Goal: Task Accomplishment & Management: Manage account settings

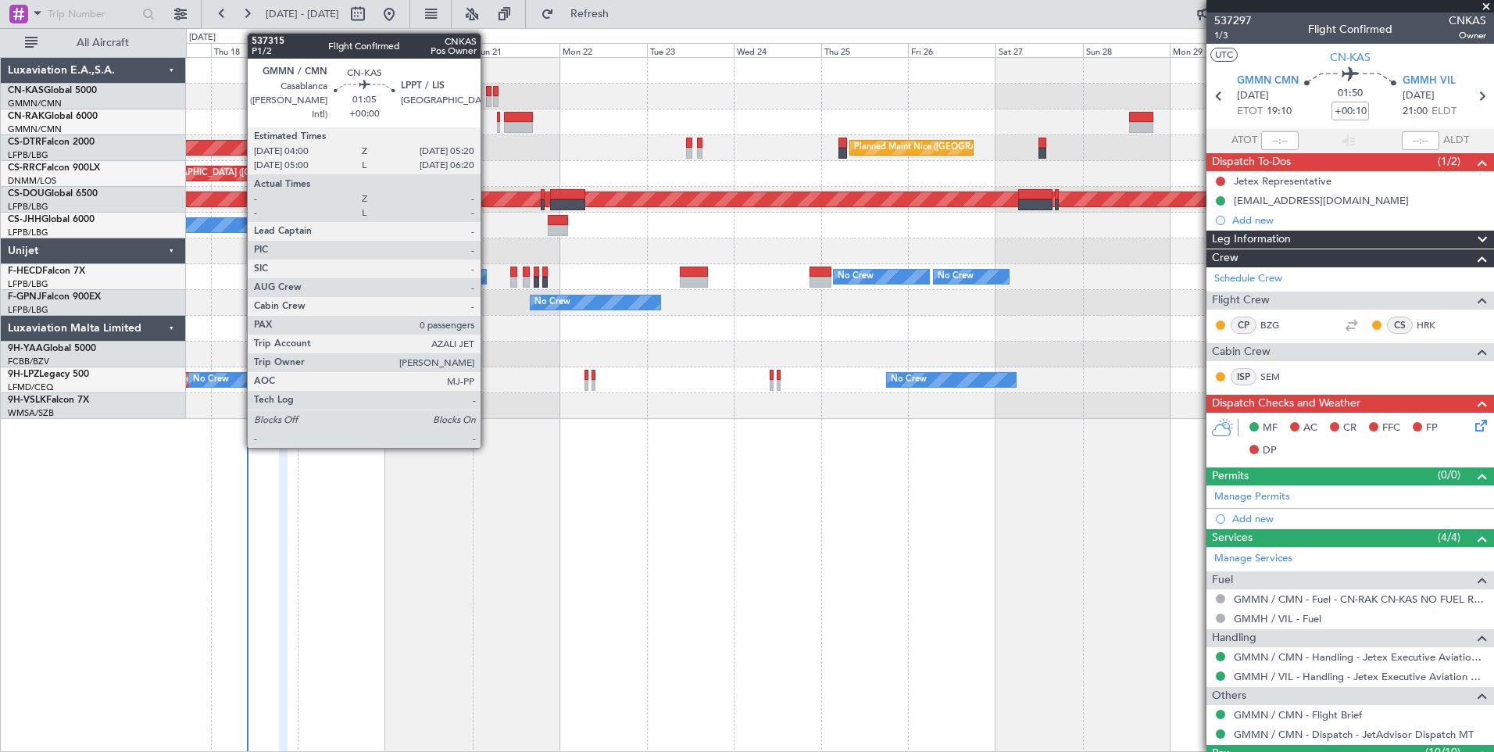
click at [488, 101] on div at bounding box center [488, 101] width 5 height 11
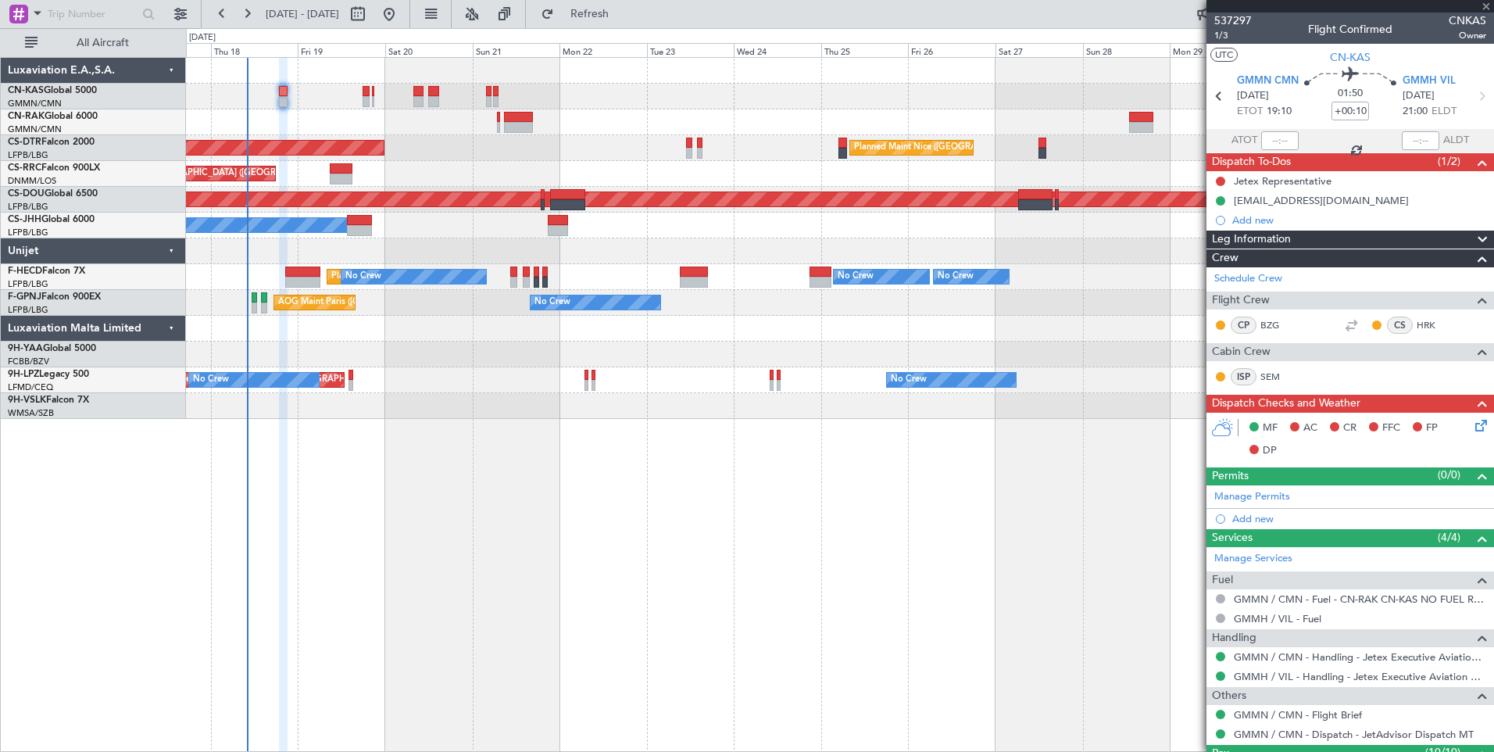
type input "0"
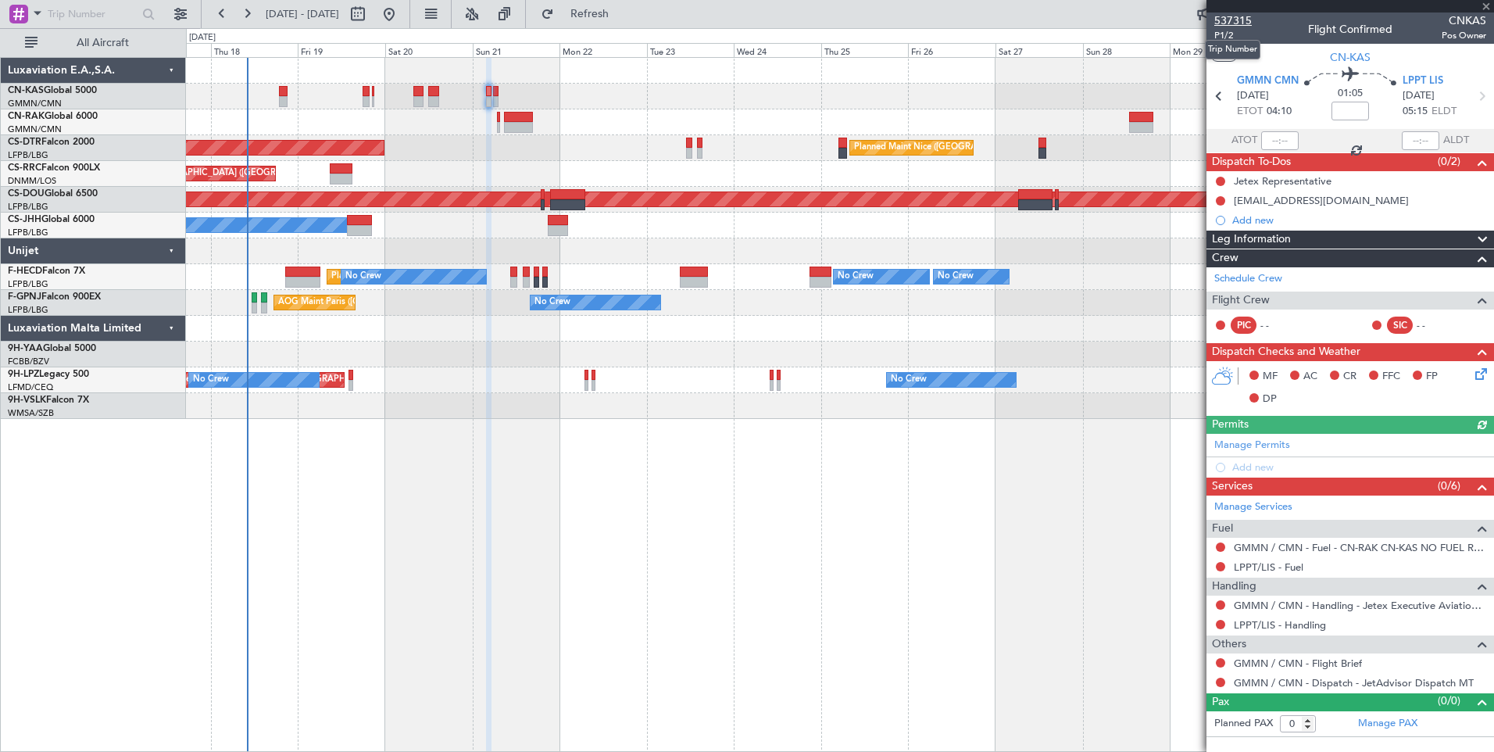
click at [1242, 16] on span "537315" at bounding box center [1233, 21] width 38 height 16
click at [608, 16] on span "Refresh" at bounding box center [590, 14] width 66 height 11
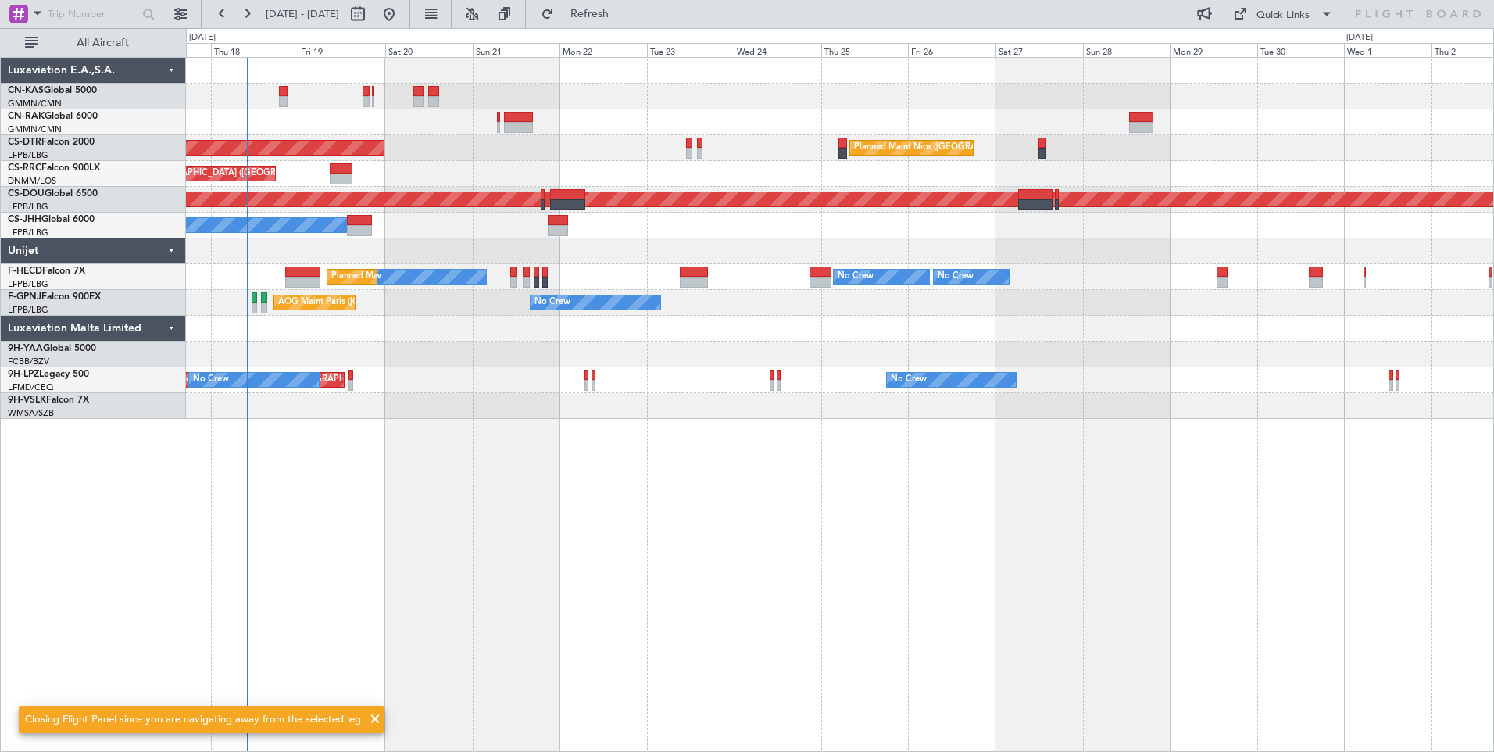
click at [371, 716] on span at bounding box center [375, 718] width 19 height 19
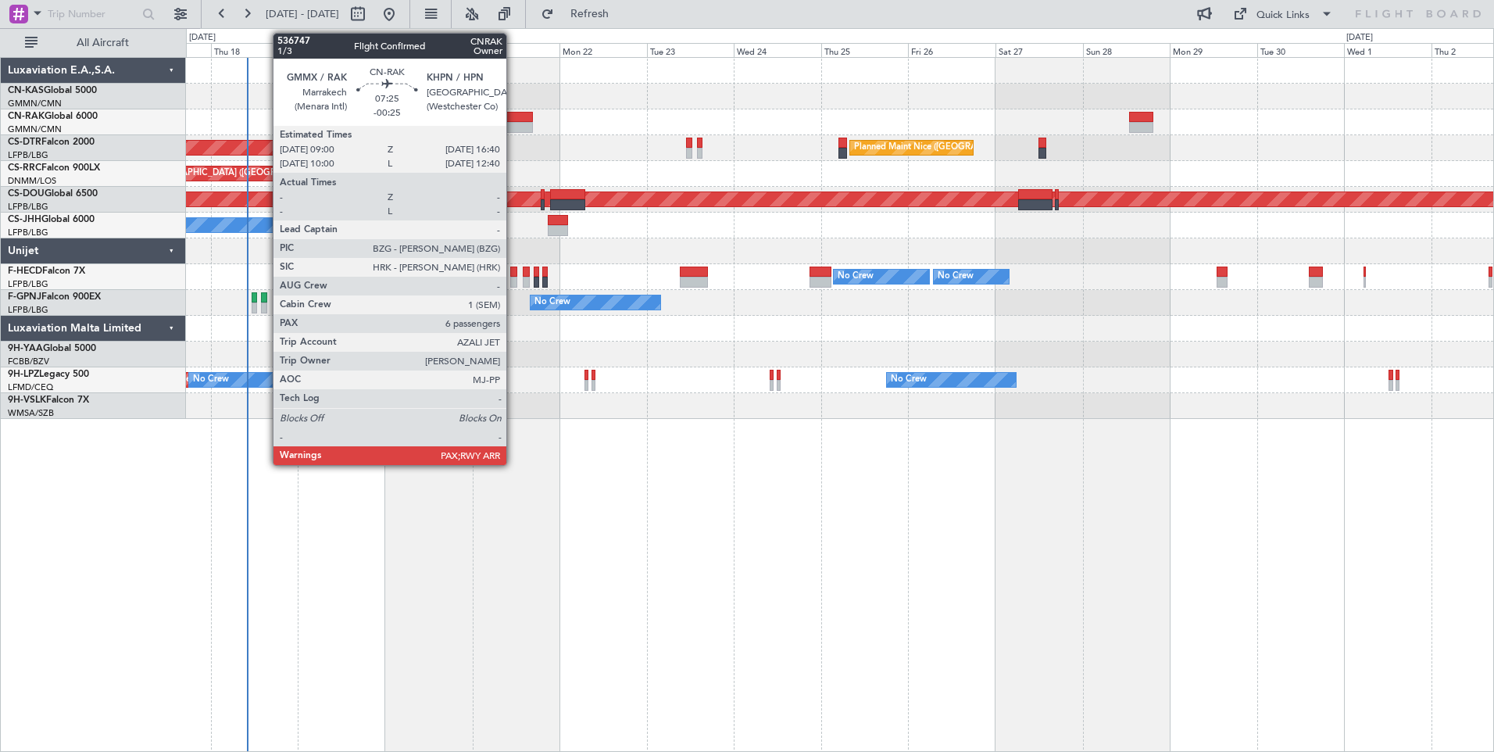
click at [513, 129] on div at bounding box center [518, 127] width 28 height 11
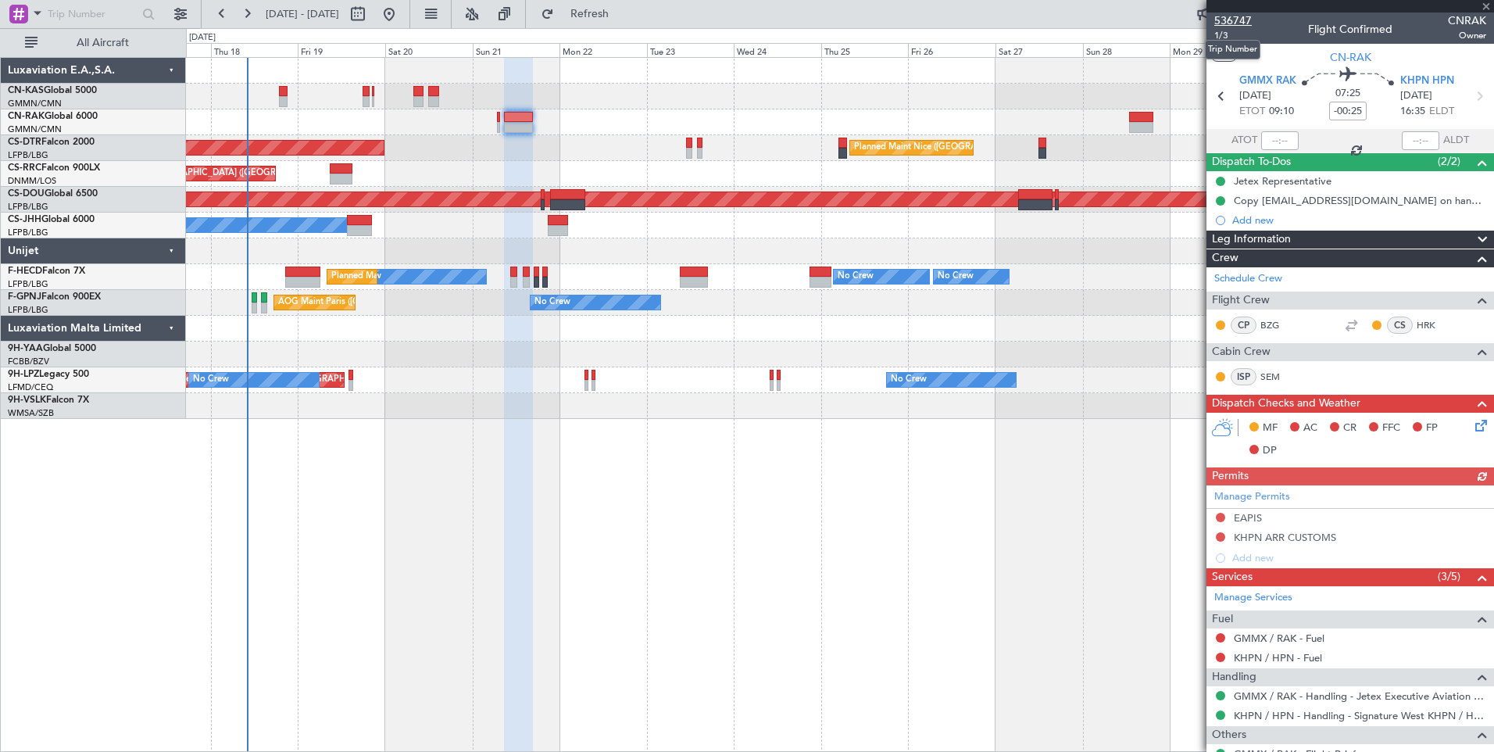
click at [1233, 14] on span "536747" at bounding box center [1233, 21] width 38 height 16
click at [623, 15] on span "Refresh" at bounding box center [590, 14] width 66 height 11
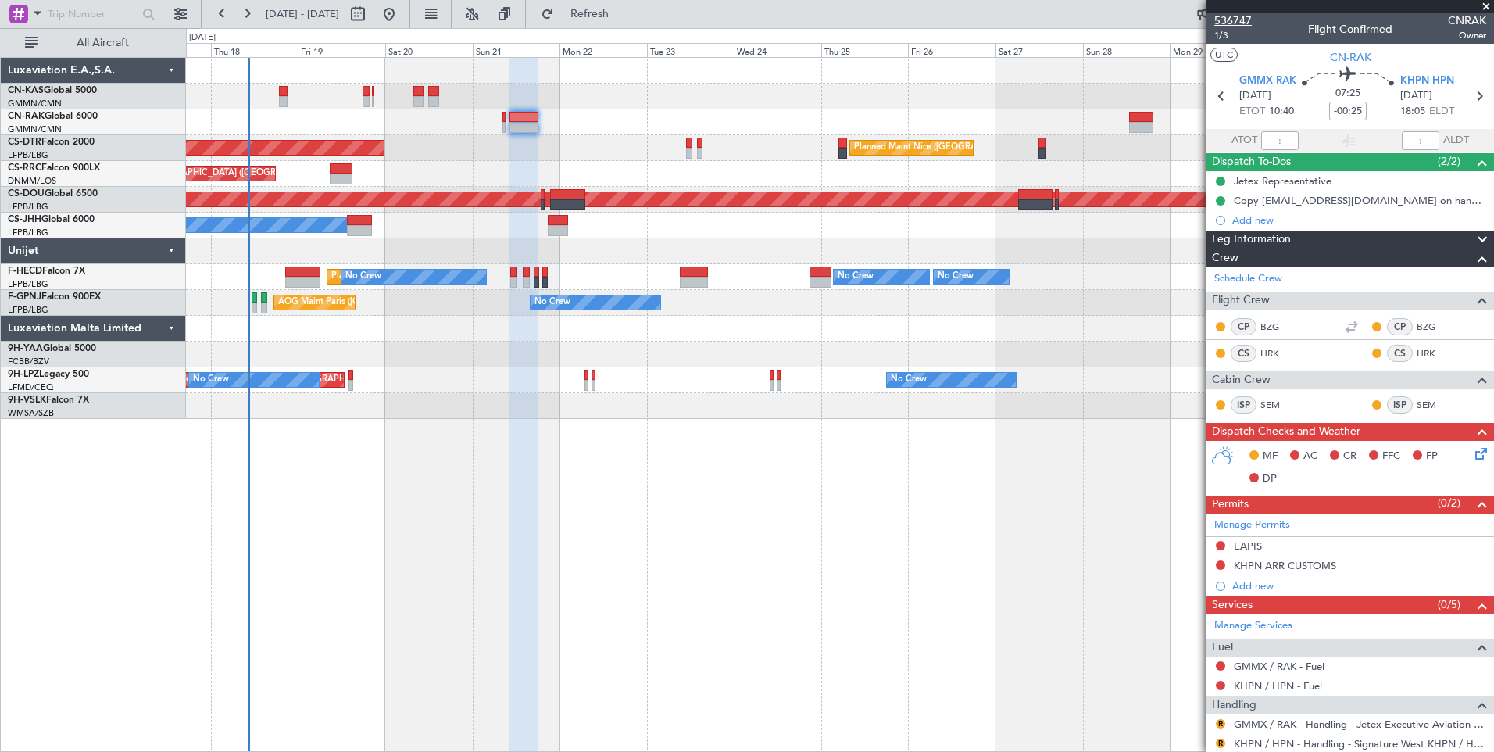
click at [1240, 23] on span "536747" at bounding box center [1233, 21] width 38 height 16
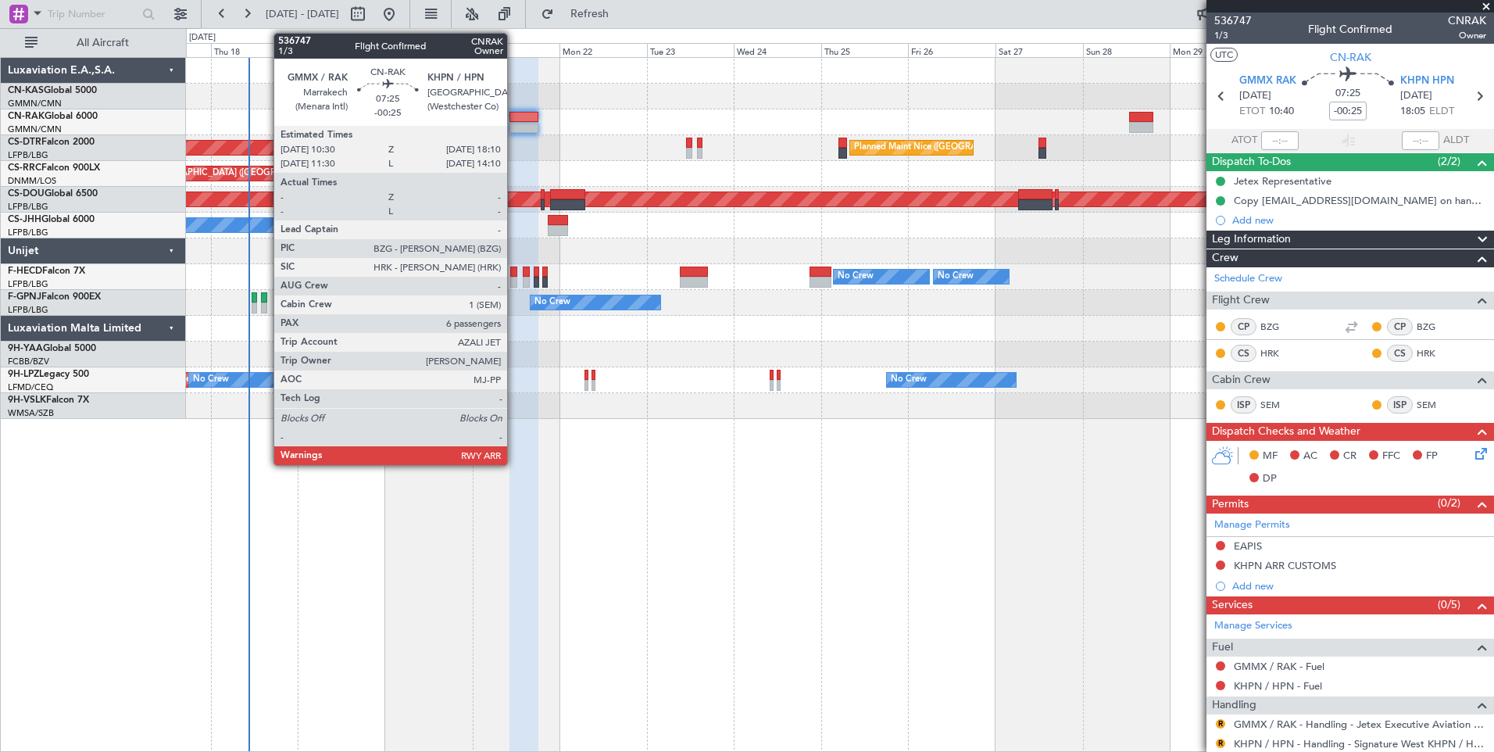
click at [514, 115] on div at bounding box center [523, 117] width 28 height 11
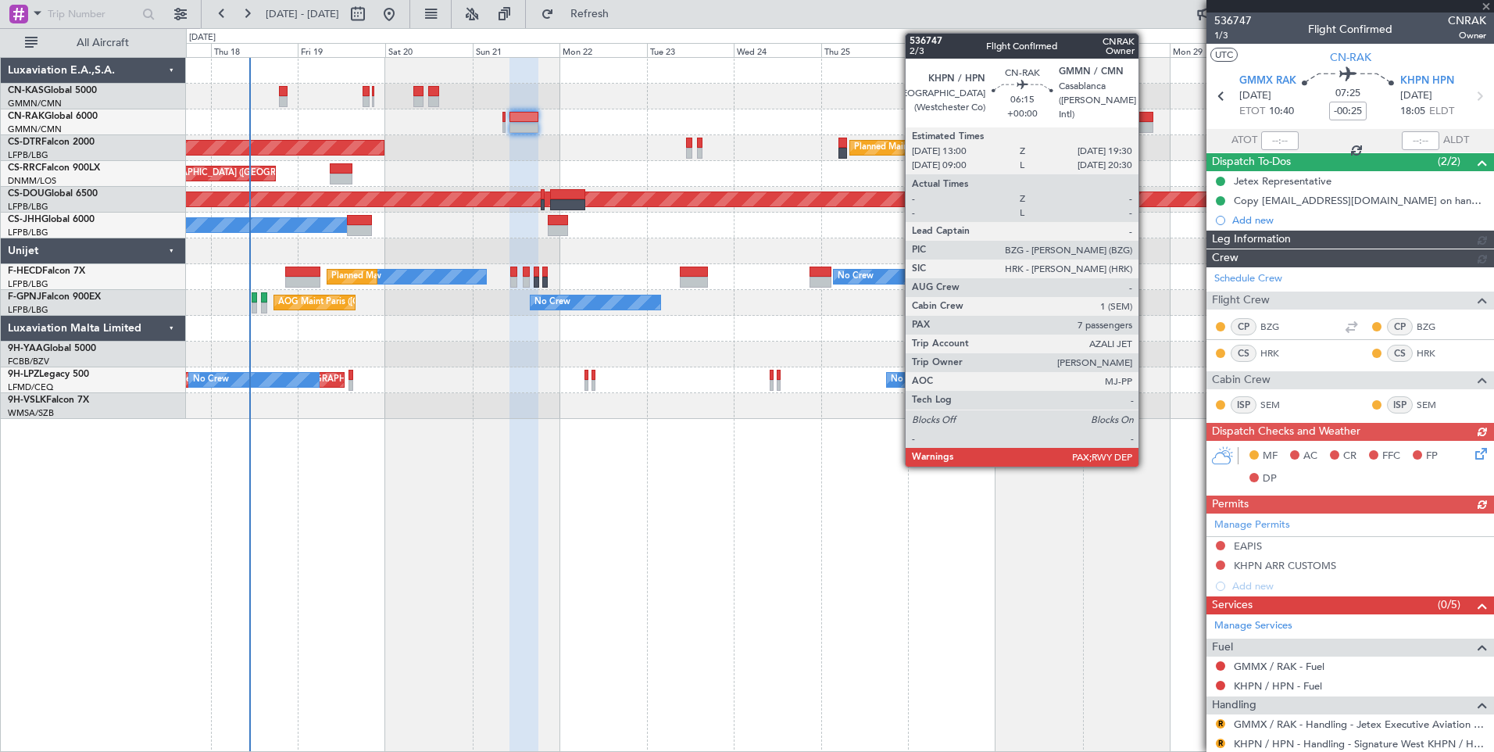
click at [1145, 124] on div at bounding box center [1141, 127] width 24 height 11
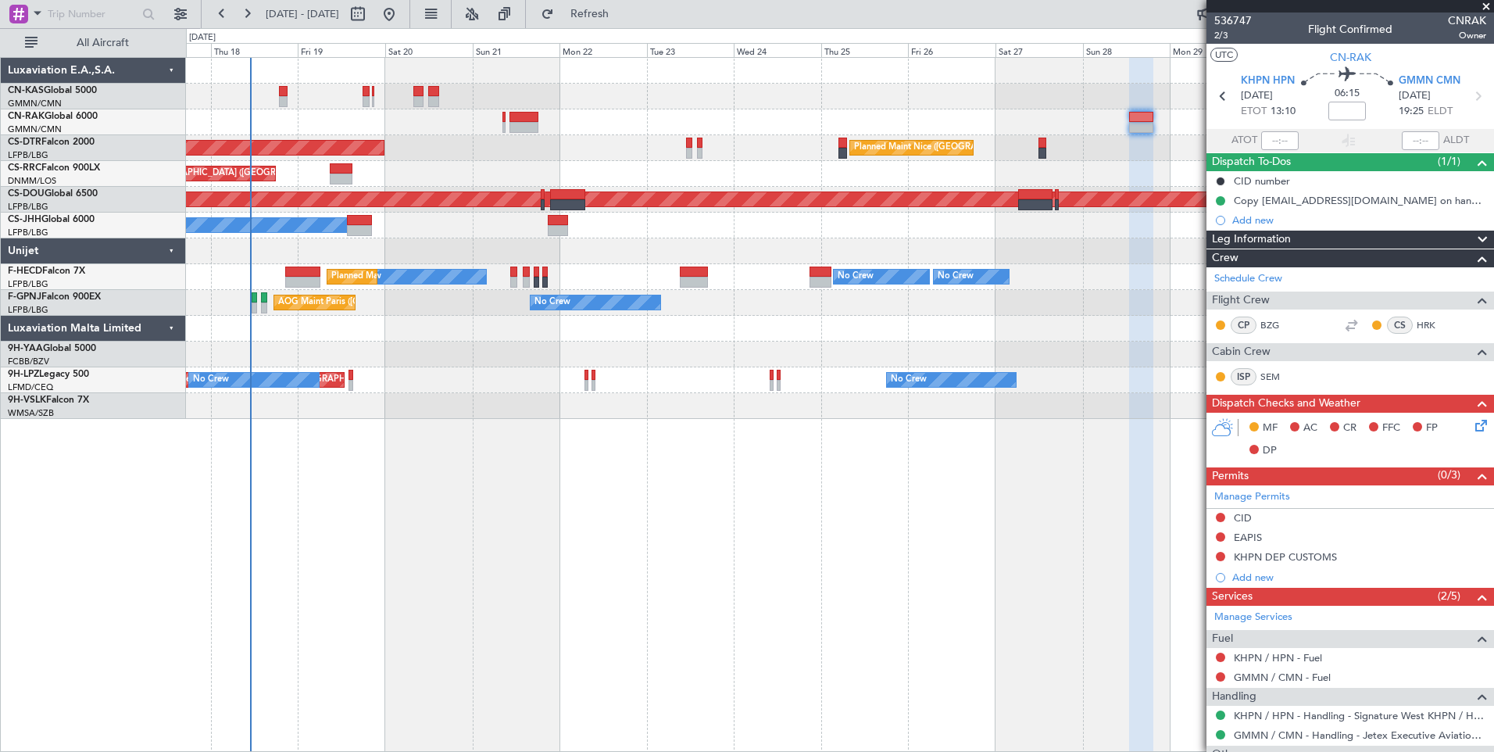
click at [1488, 6] on span at bounding box center [1486, 7] width 16 height 14
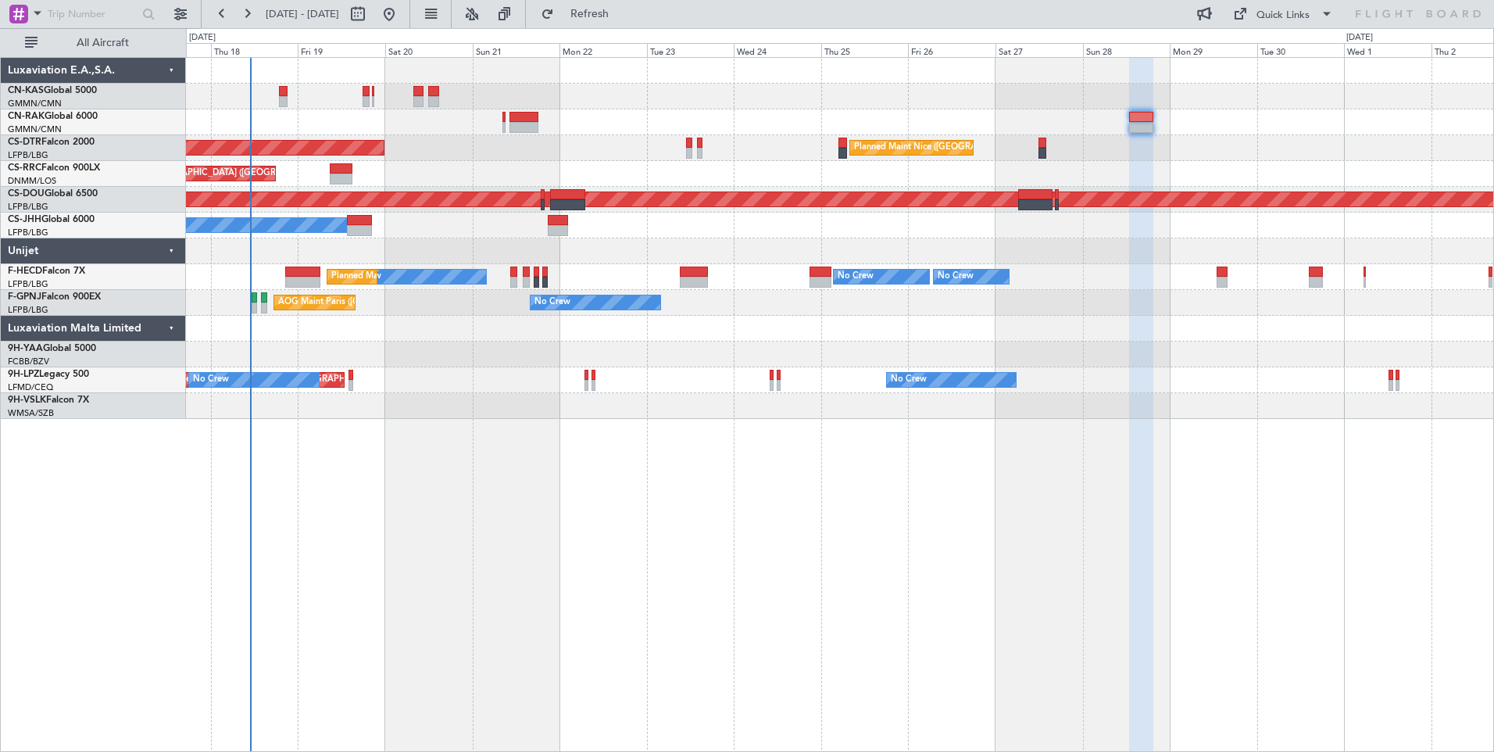
type input "0"
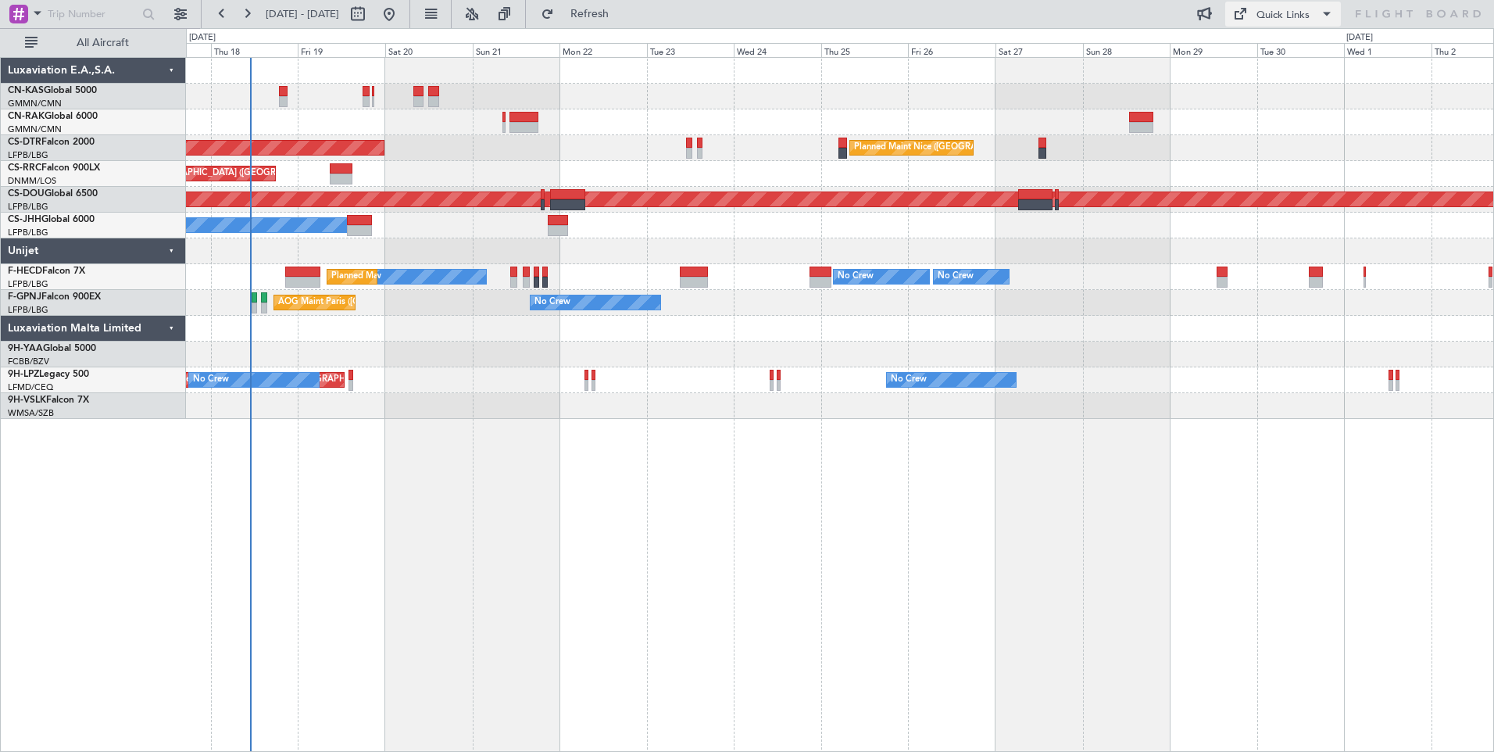
click at [1295, 16] on div "Quick Links" at bounding box center [1282, 16] width 53 height 16
click at [1309, 48] on button "Trip Builder" at bounding box center [1283, 52] width 117 height 38
click at [623, 17] on span "Refresh" at bounding box center [590, 14] width 66 height 11
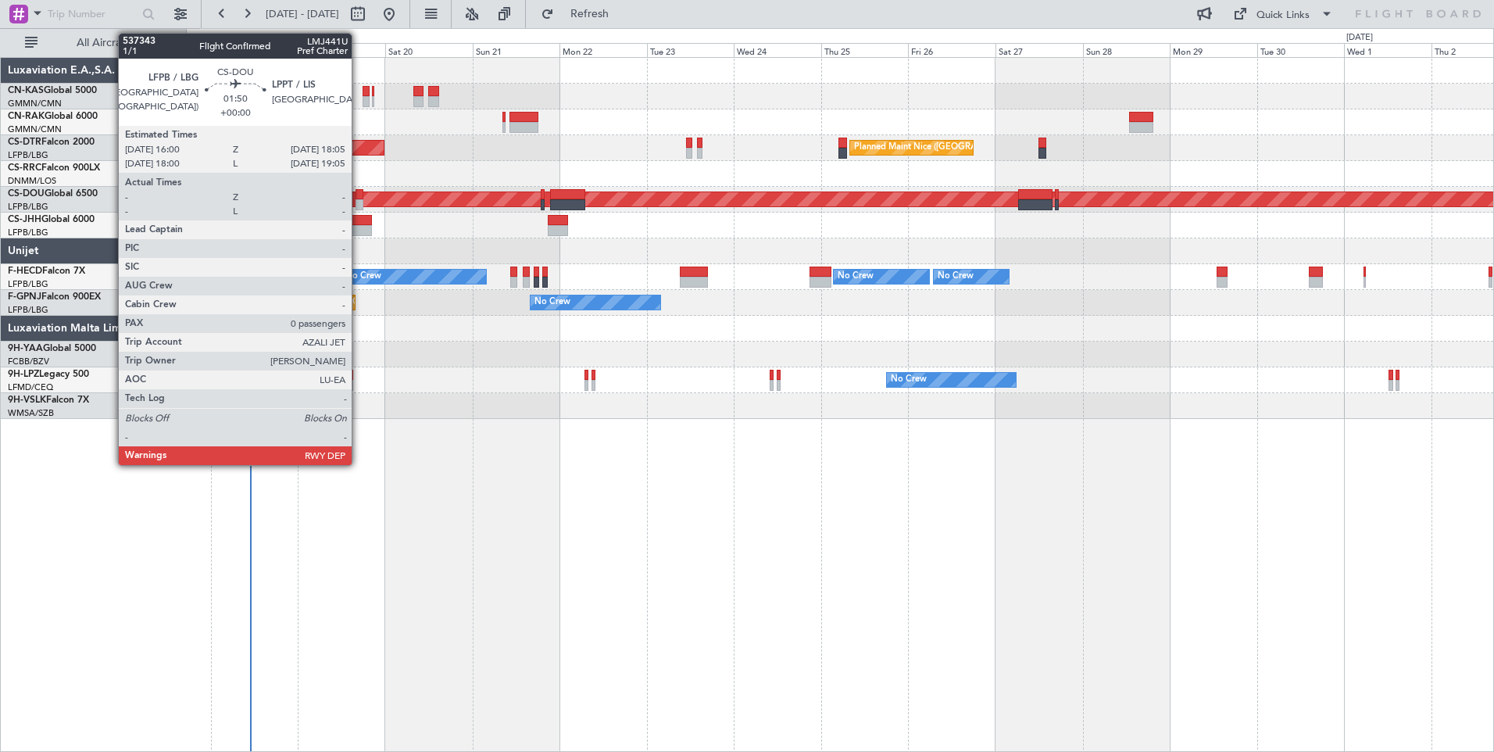
click at [359, 203] on div at bounding box center [359, 204] width 8 height 11
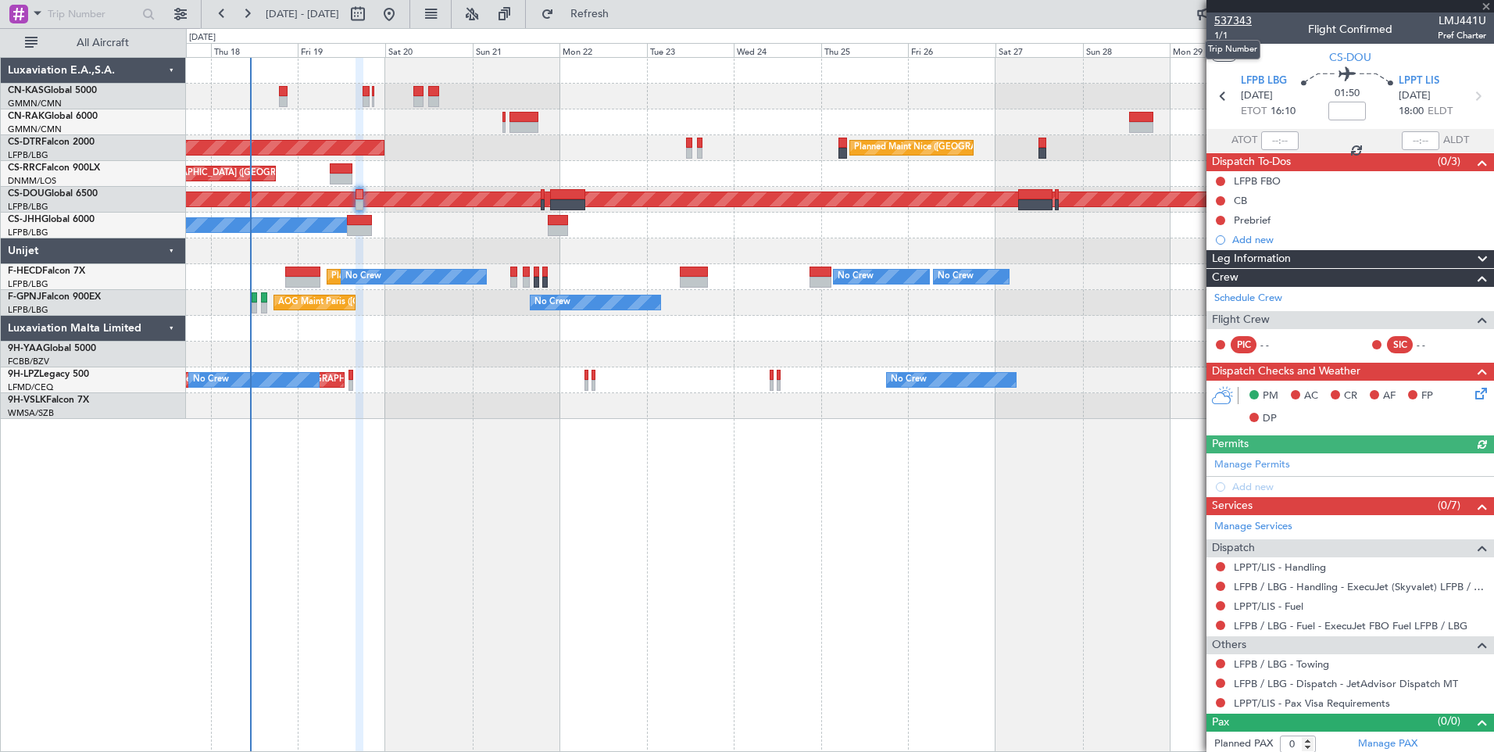
click at [1234, 13] on span "537343" at bounding box center [1233, 21] width 38 height 16
click at [616, 22] on button "Refresh" at bounding box center [581, 14] width 94 height 25
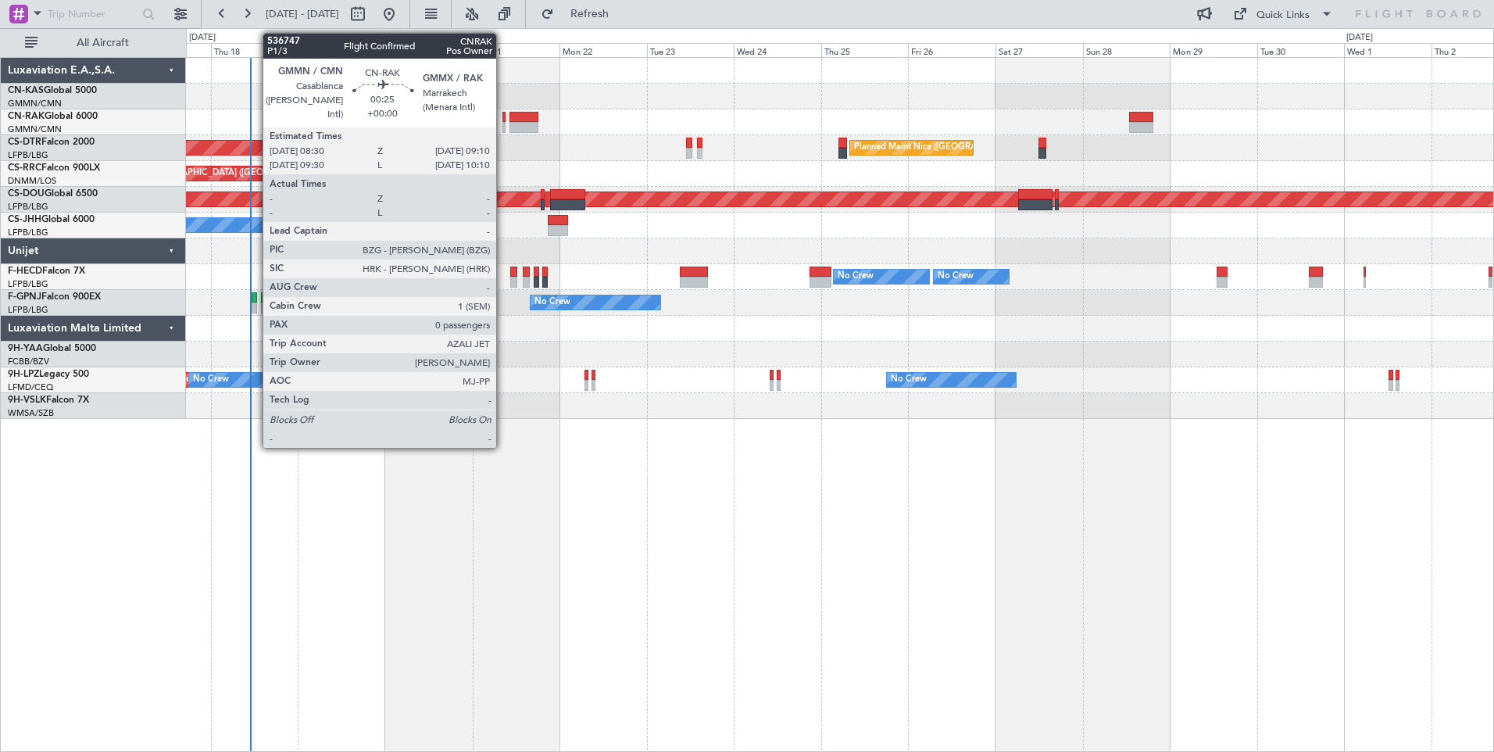
click at [503, 117] on div at bounding box center [503, 117] width 3 height 11
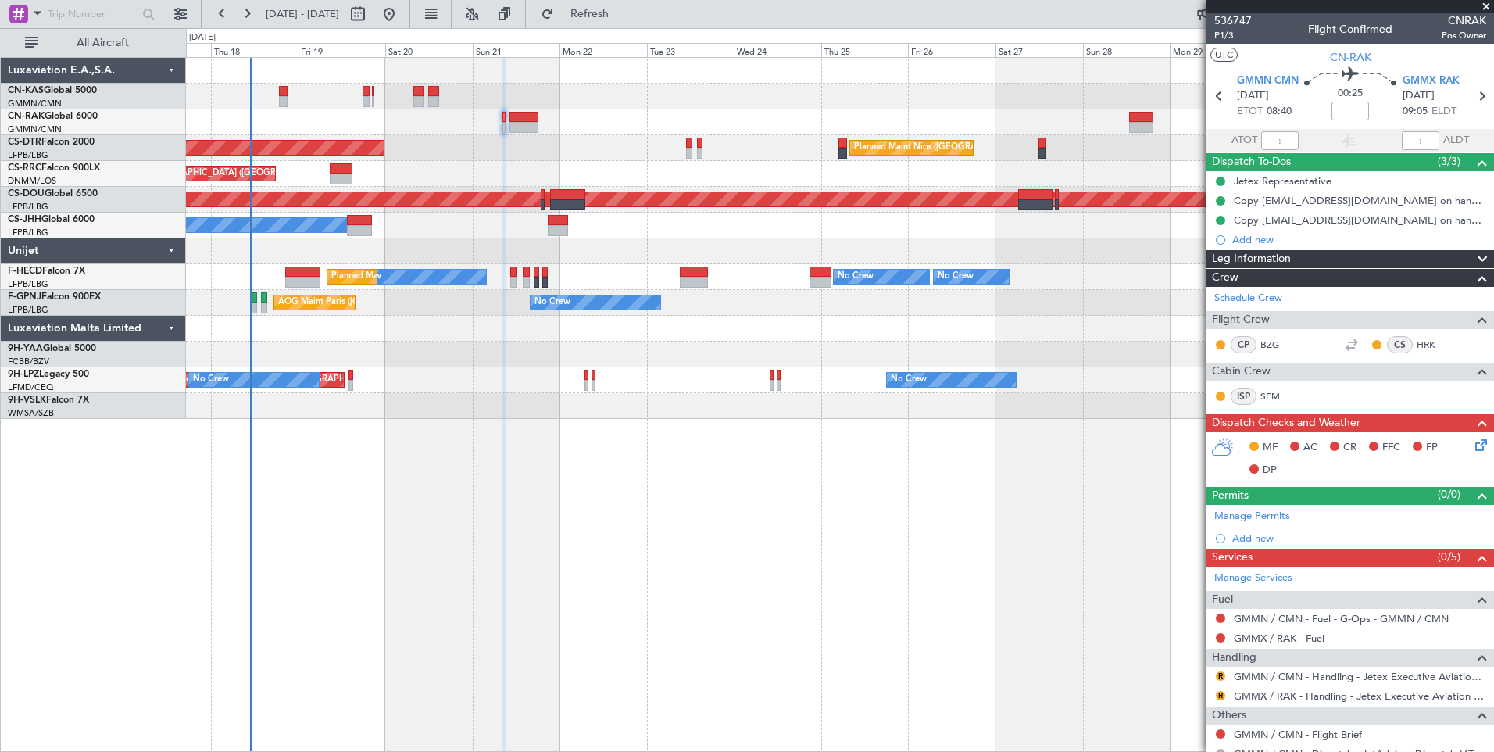
click at [1472, 444] on icon at bounding box center [1478, 442] width 13 height 13
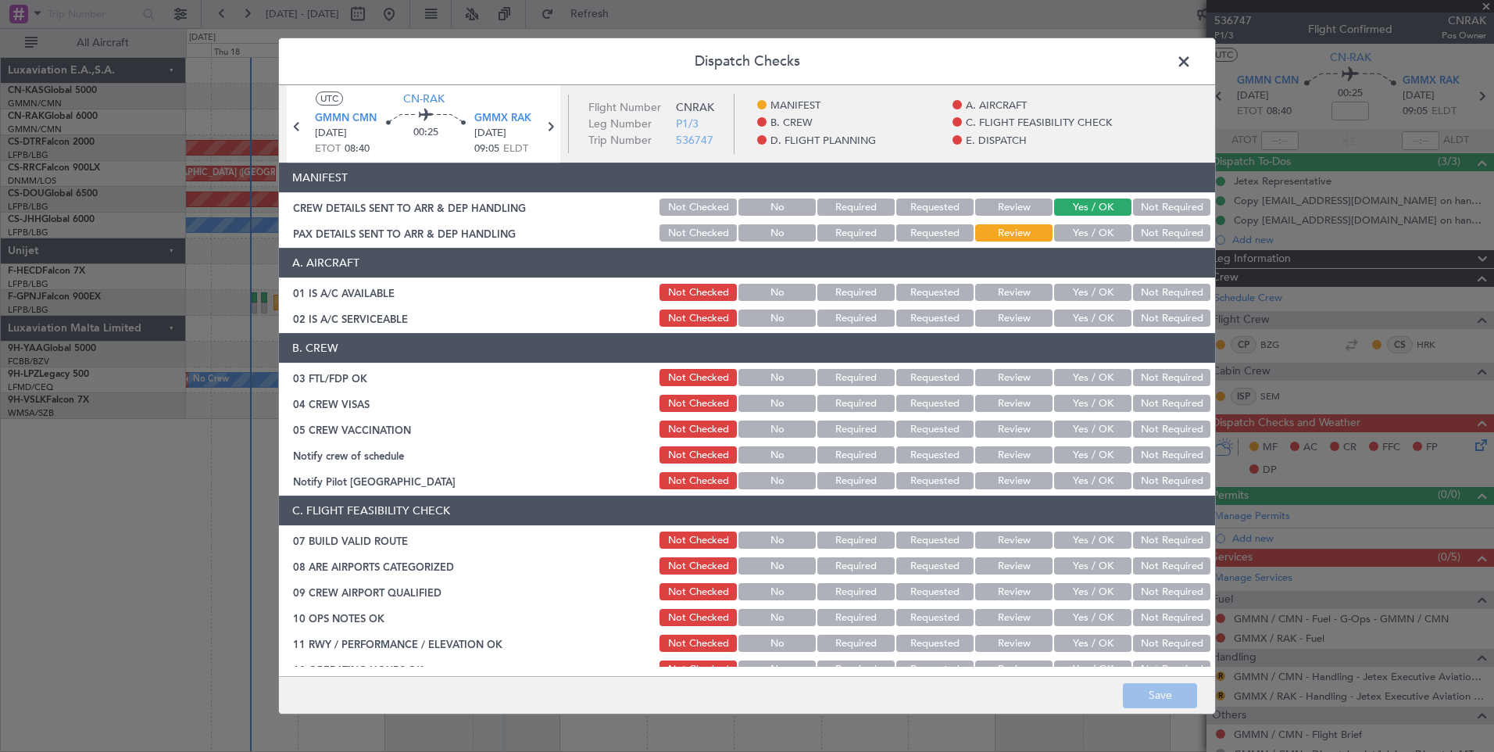
click at [1080, 233] on button "Yes / OK" at bounding box center [1092, 232] width 77 height 17
click at [1147, 691] on button "Save" at bounding box center [1160, 695] width 74 height 25
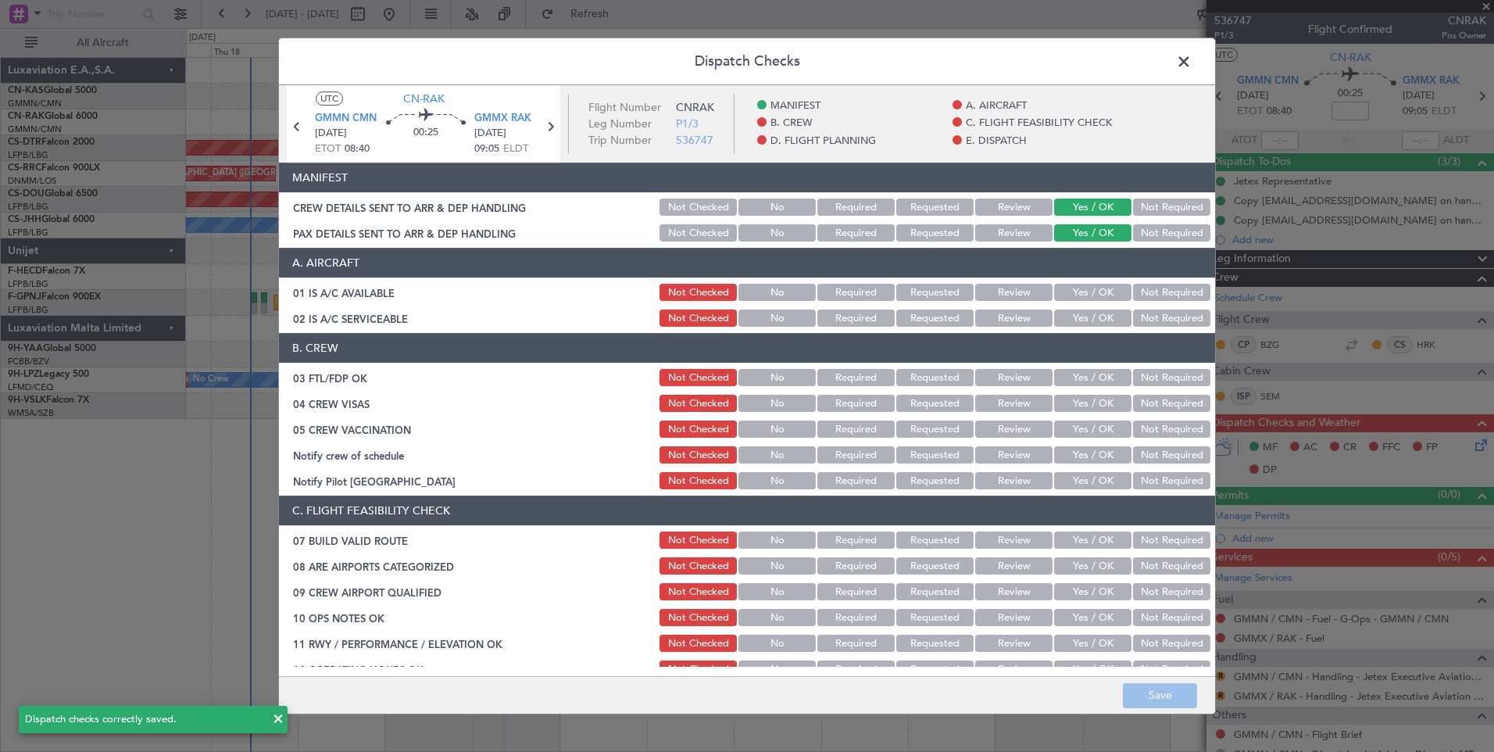
click at [1191, 63] on span at bounding box center [1191, 65] width 0 height 31
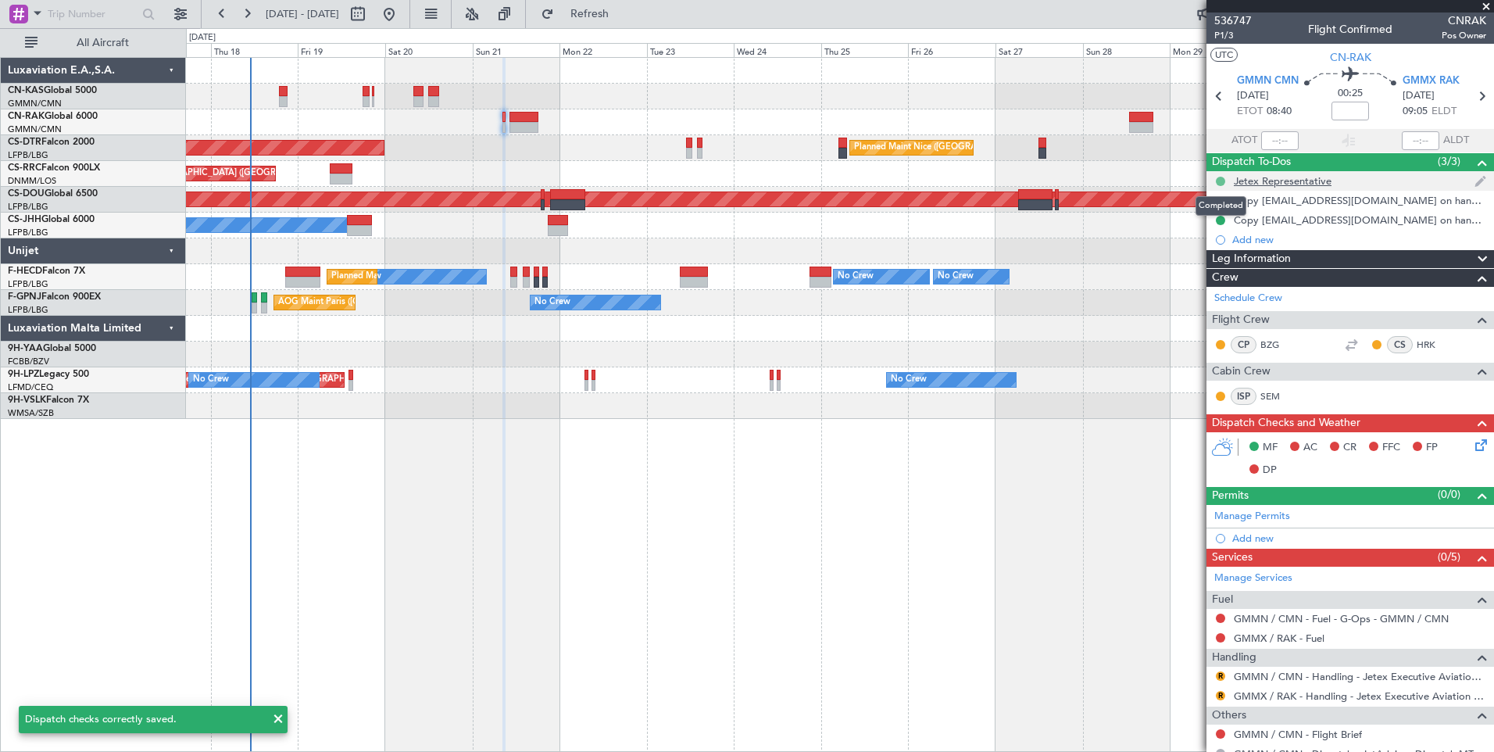
click at [1221, 180] on button at bounding box center [1220, 181] width 9 height 9
click at [1206, 203] on span "Not Started" at bounding box center [1228, 203] width 55 height 16
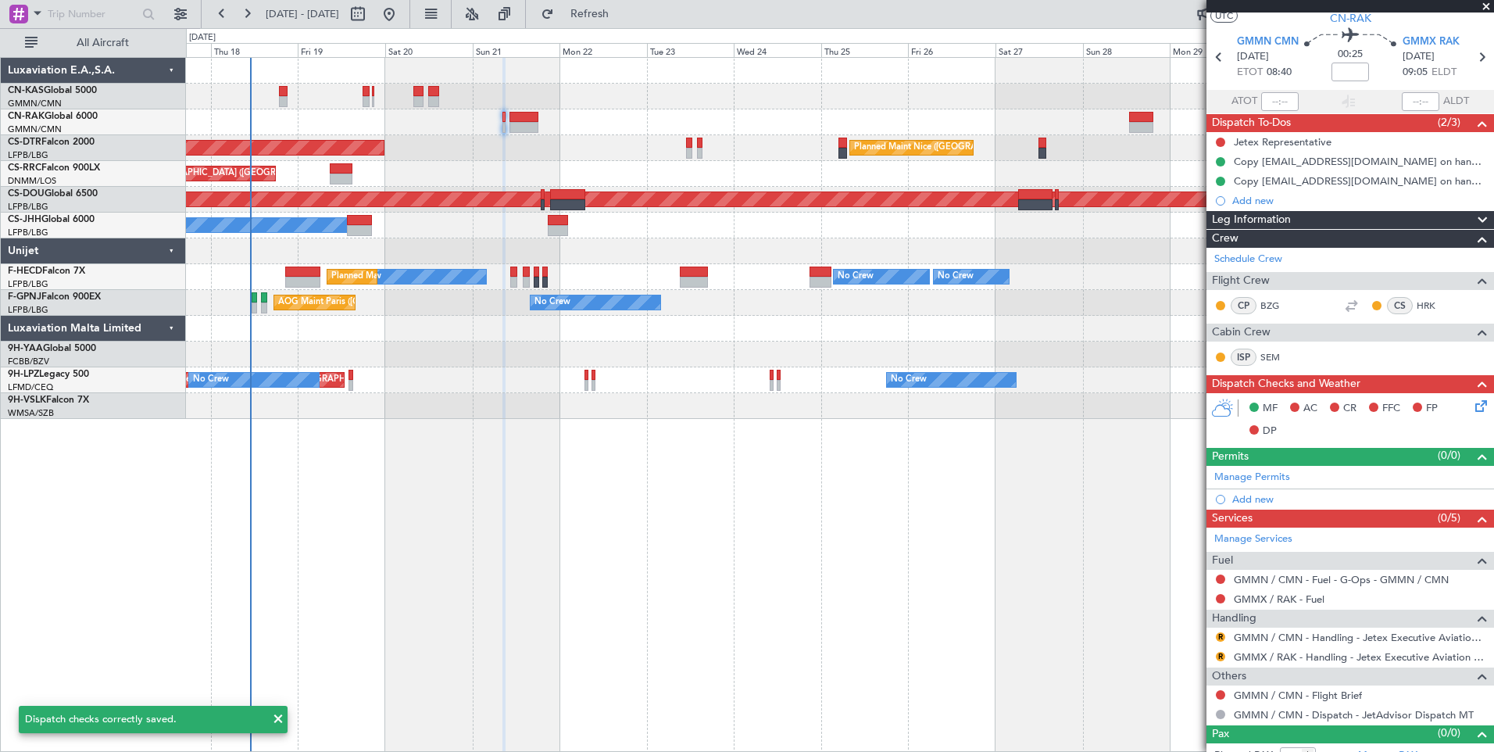
scroll to position [55, 0]
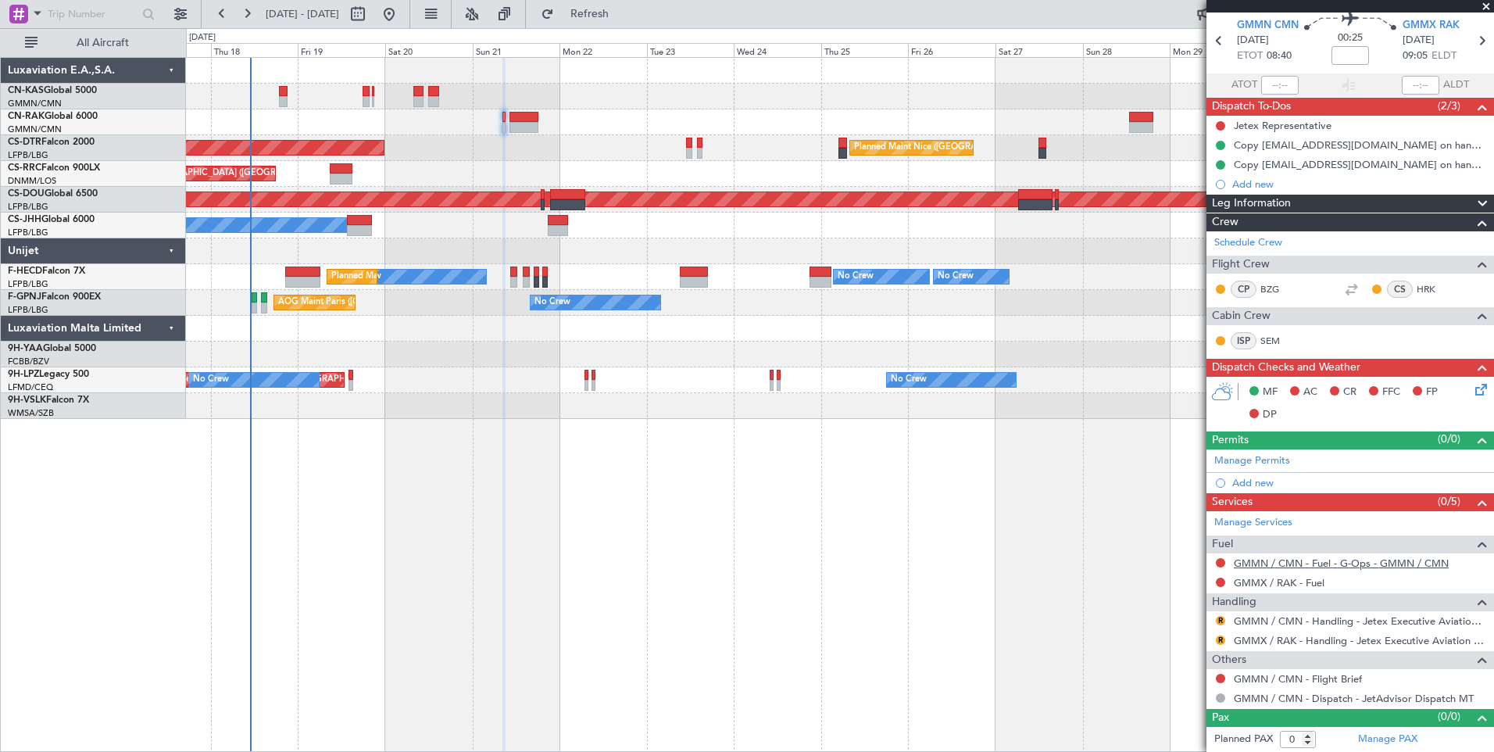
click at [1294, 561] on link "GMMN / CMN - Fuel - G-Ops - GMMN / CMN" at bounding box center [1341, 562] width 215 height 13
click at [1217, 675] on button at bounding box center [1220, 677] width 9 height 9
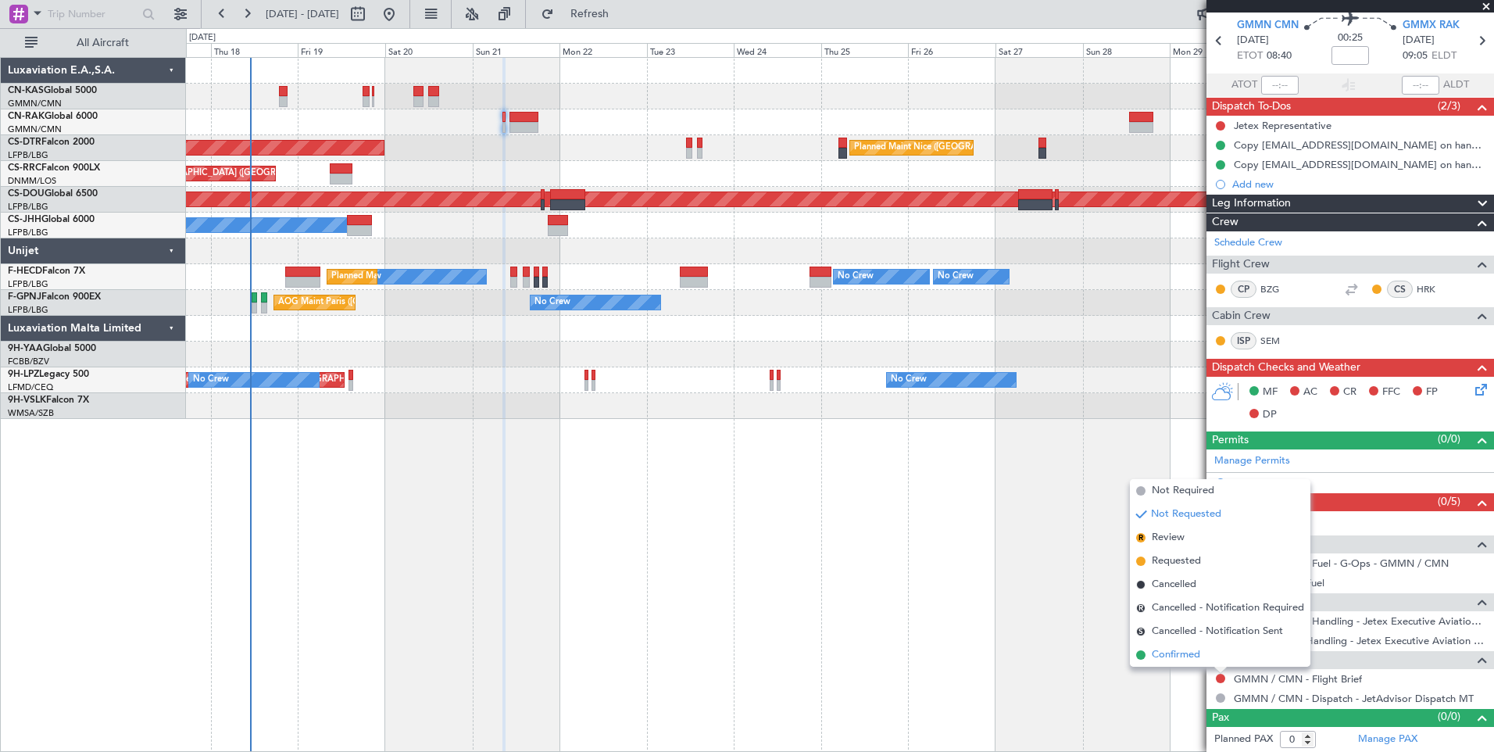
click at [1196, 652] on span "Confirmed" at bounding box center [1176, 655] width 48 height 16
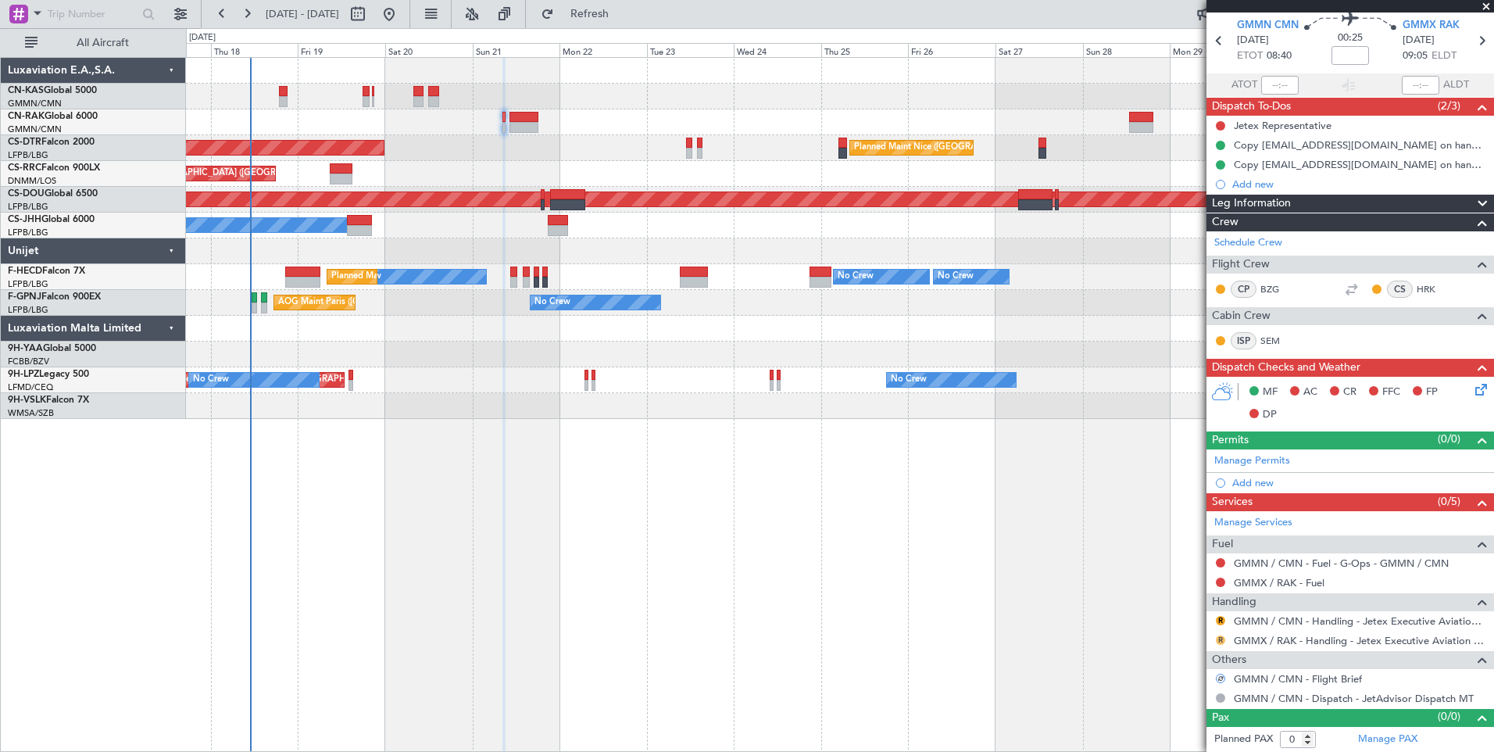
click at [1219, 638] on button "R" at bounding box center [1220, 639] width 9 height 9
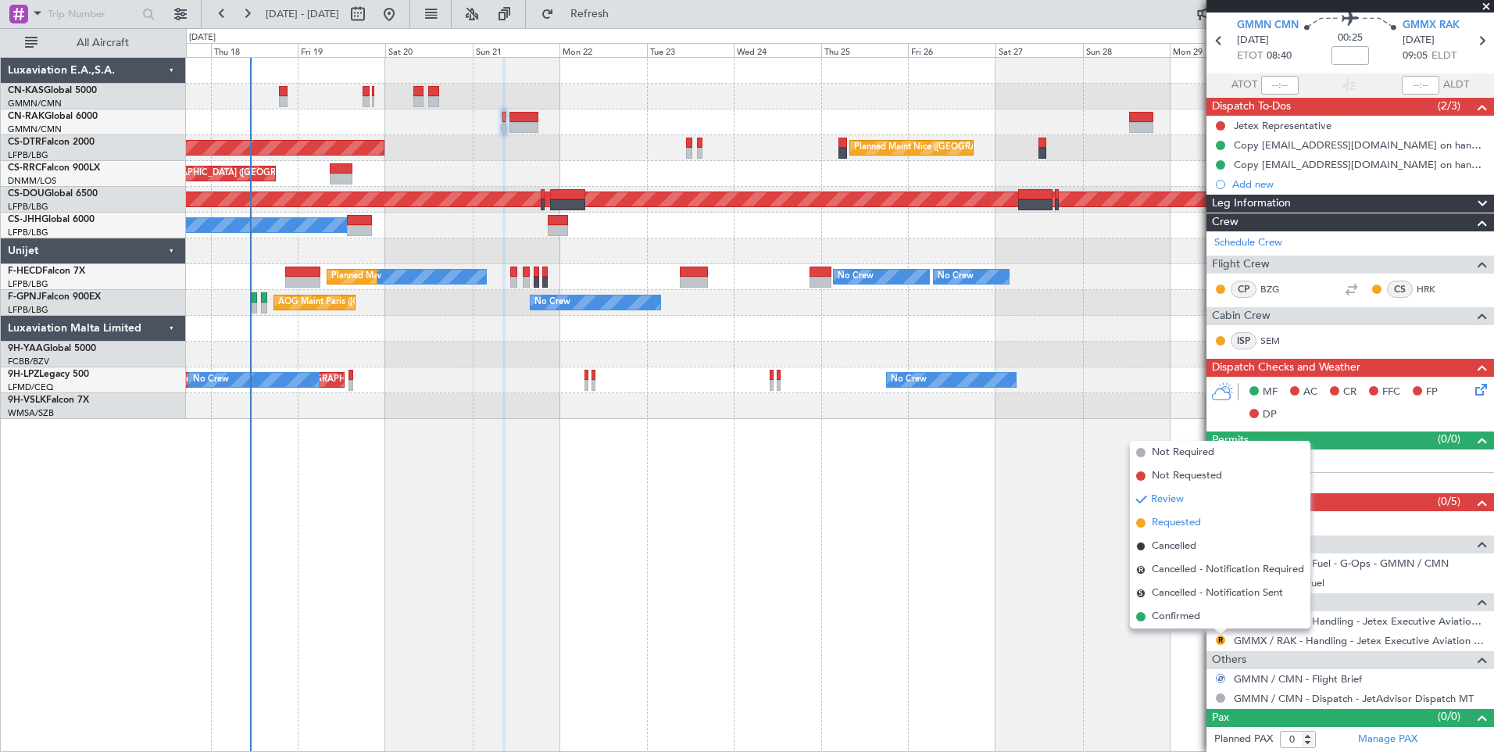
click at [1198, 523] on span "Requested" at bounding box center [1176, 523] width 49 height 16
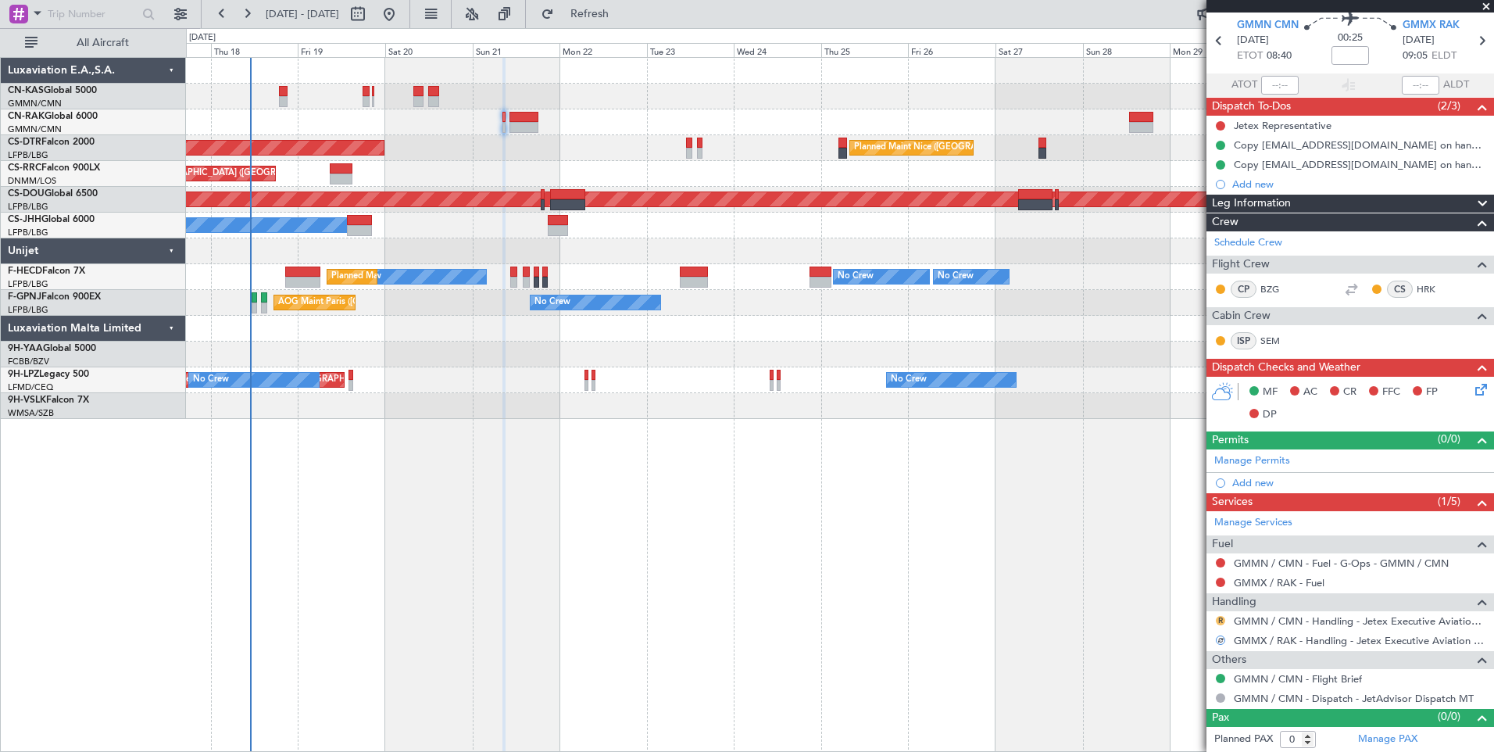
click at [1223, 616] on button "R" at bounding box center [1220, 620] width 9 height 9
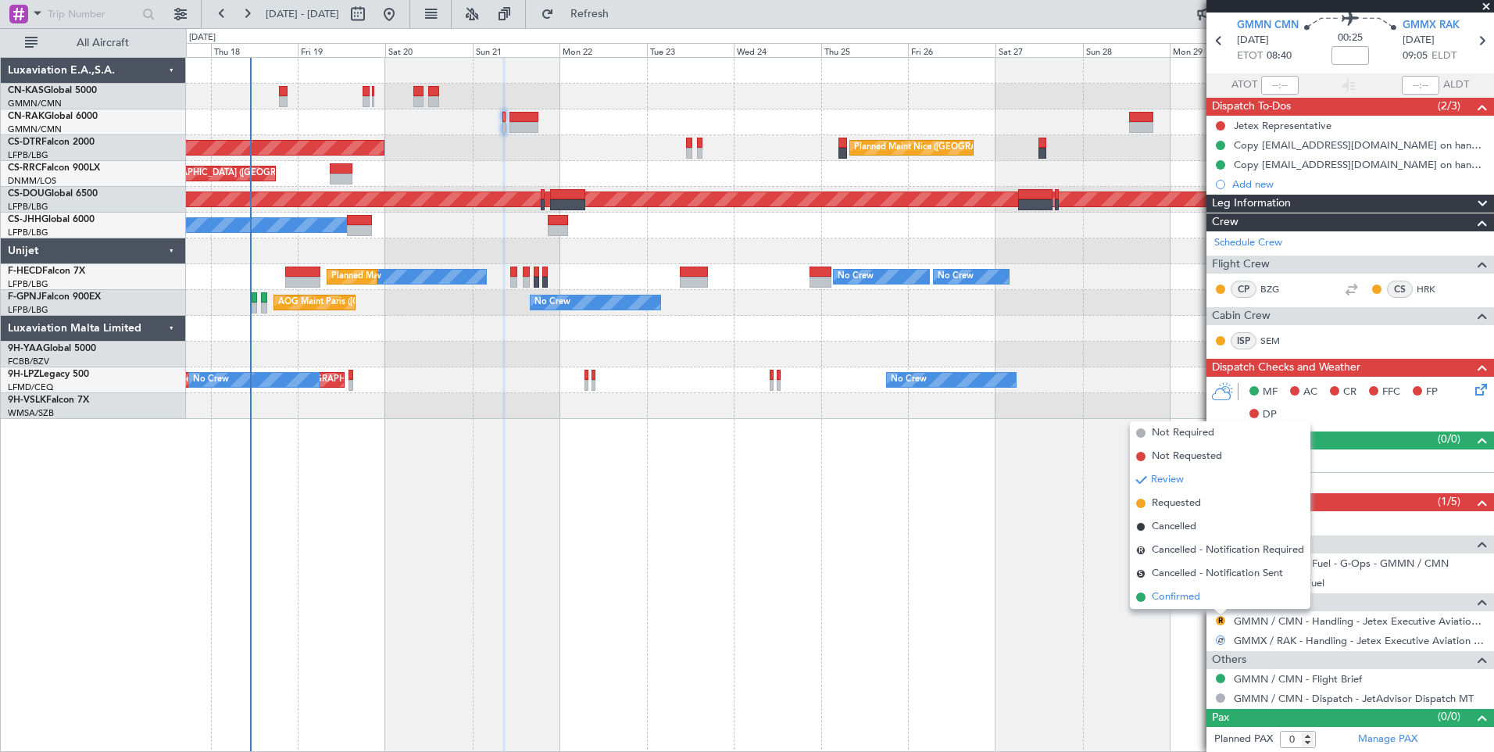
click at [1196, 592] on span "Confirmed" at bounding box center [1176, 597] width 48 height 16
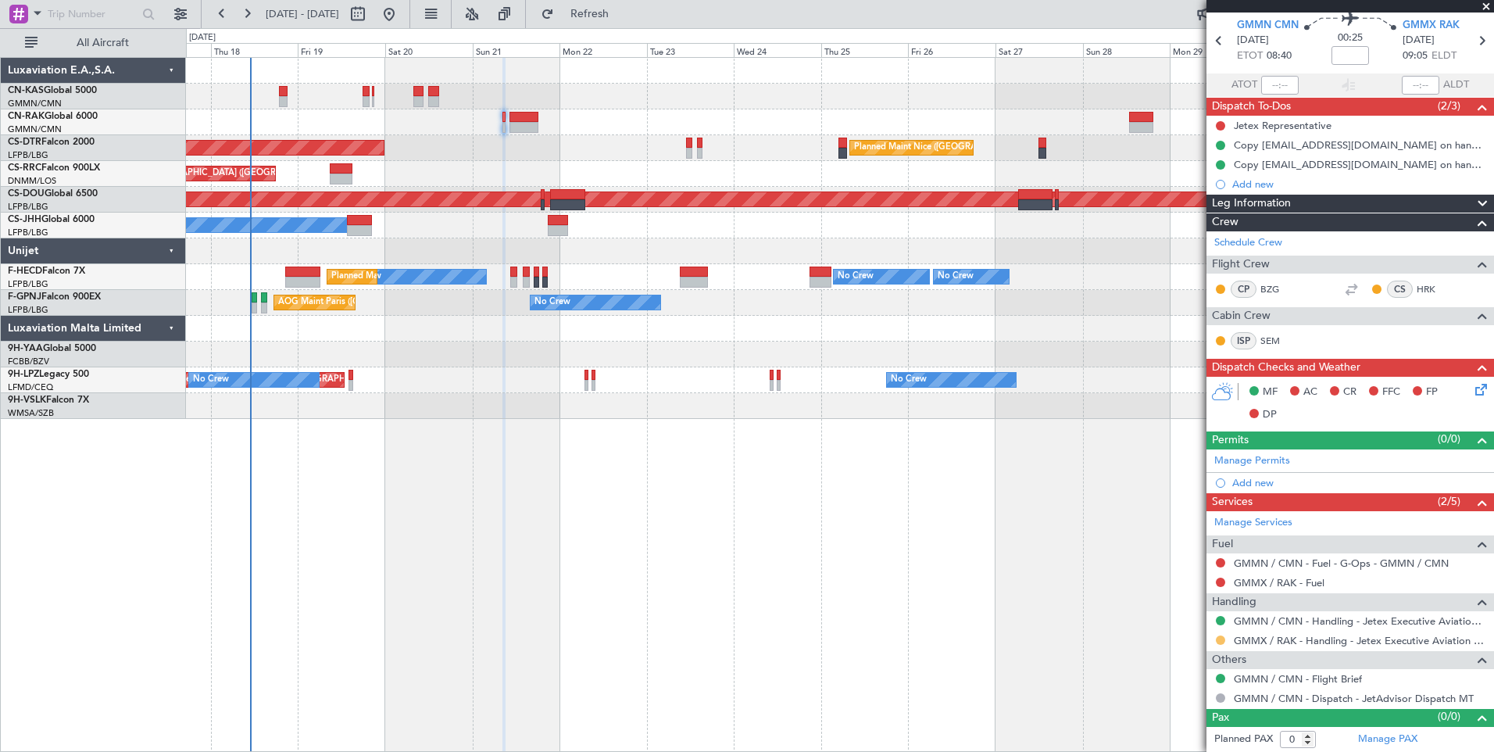
click at [1220, 641] on button at bounding box center [1220, 639] width 9 height 9
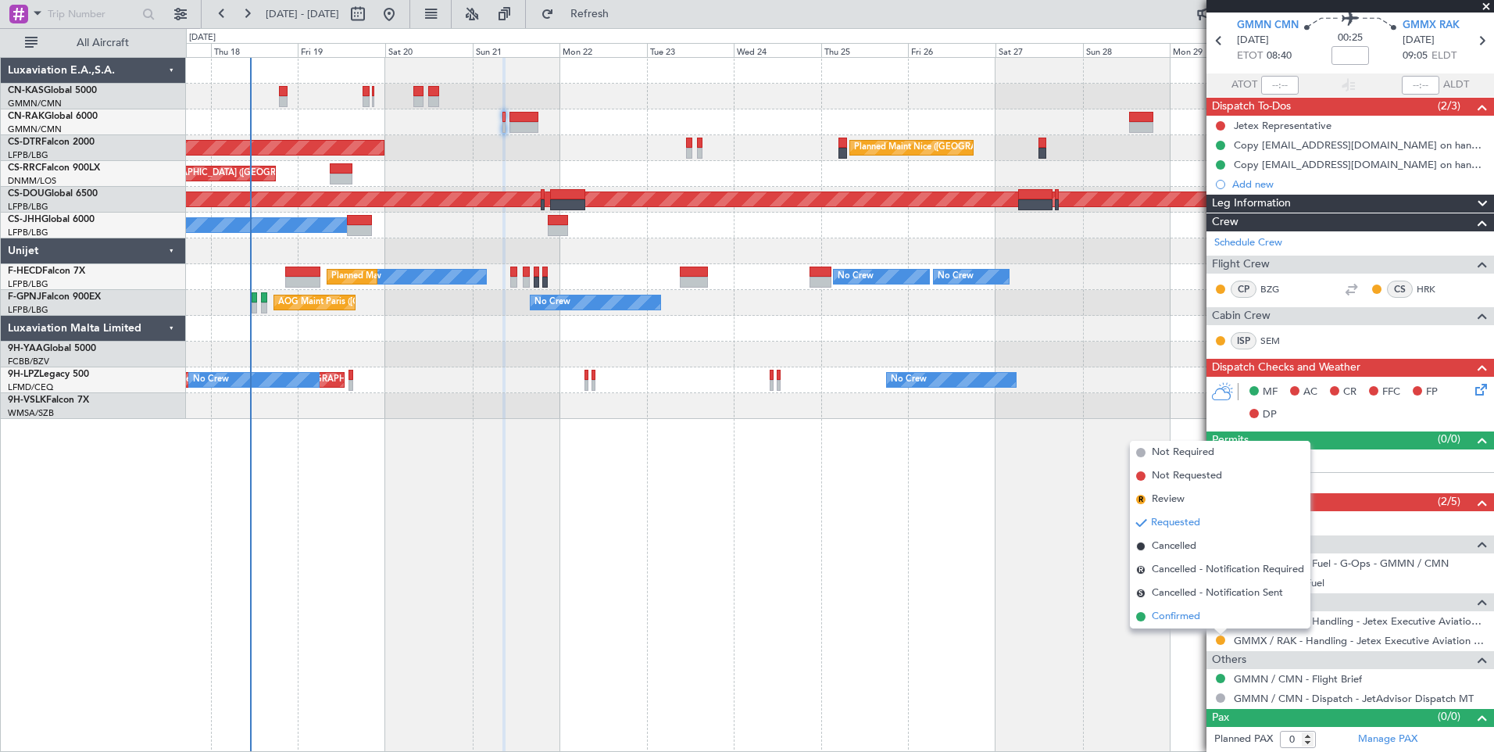
click at [1188, 619] on span "Confirmed" at bounding box center [1176, 617] width 48 height 16
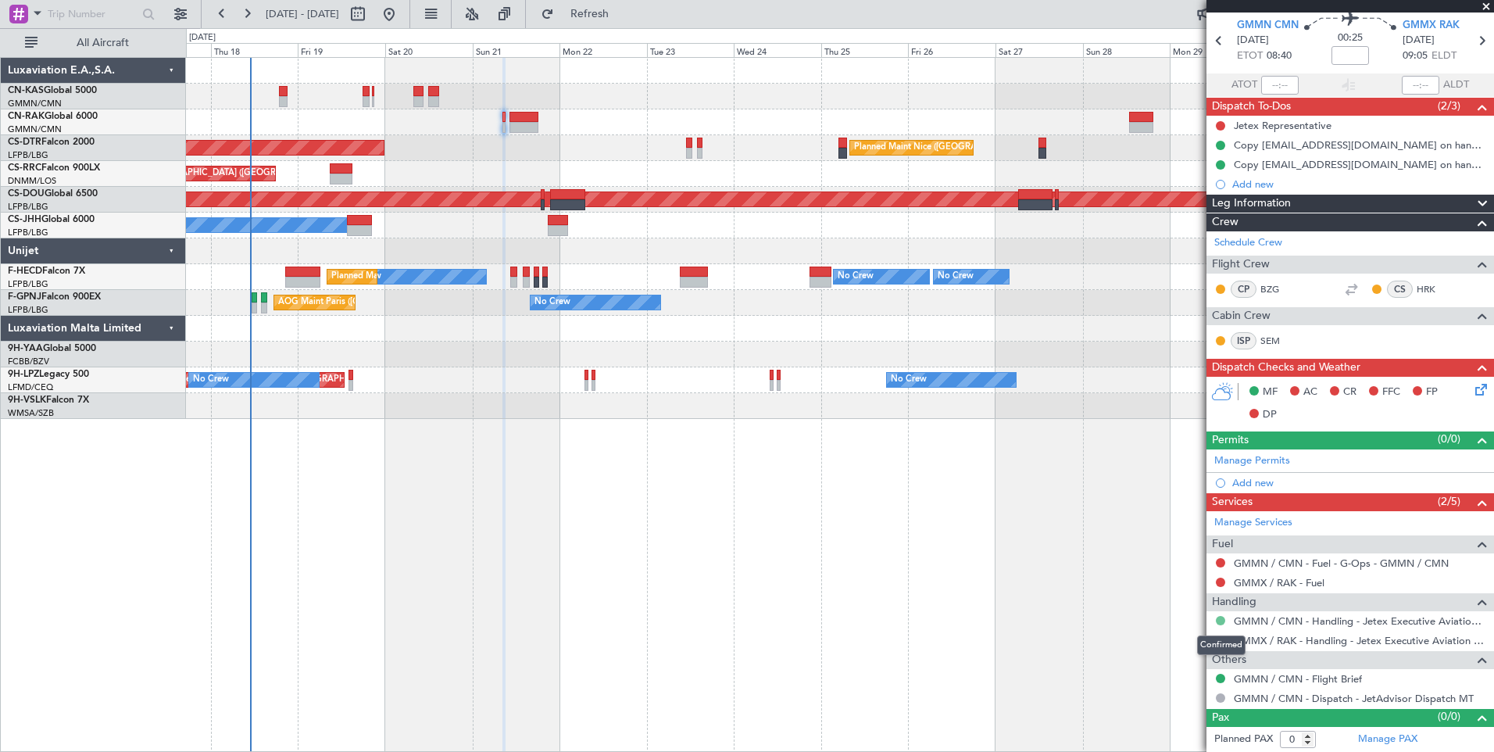
click at [1220, 618] on button at bounding box center [1220, 620] width 9 height 9
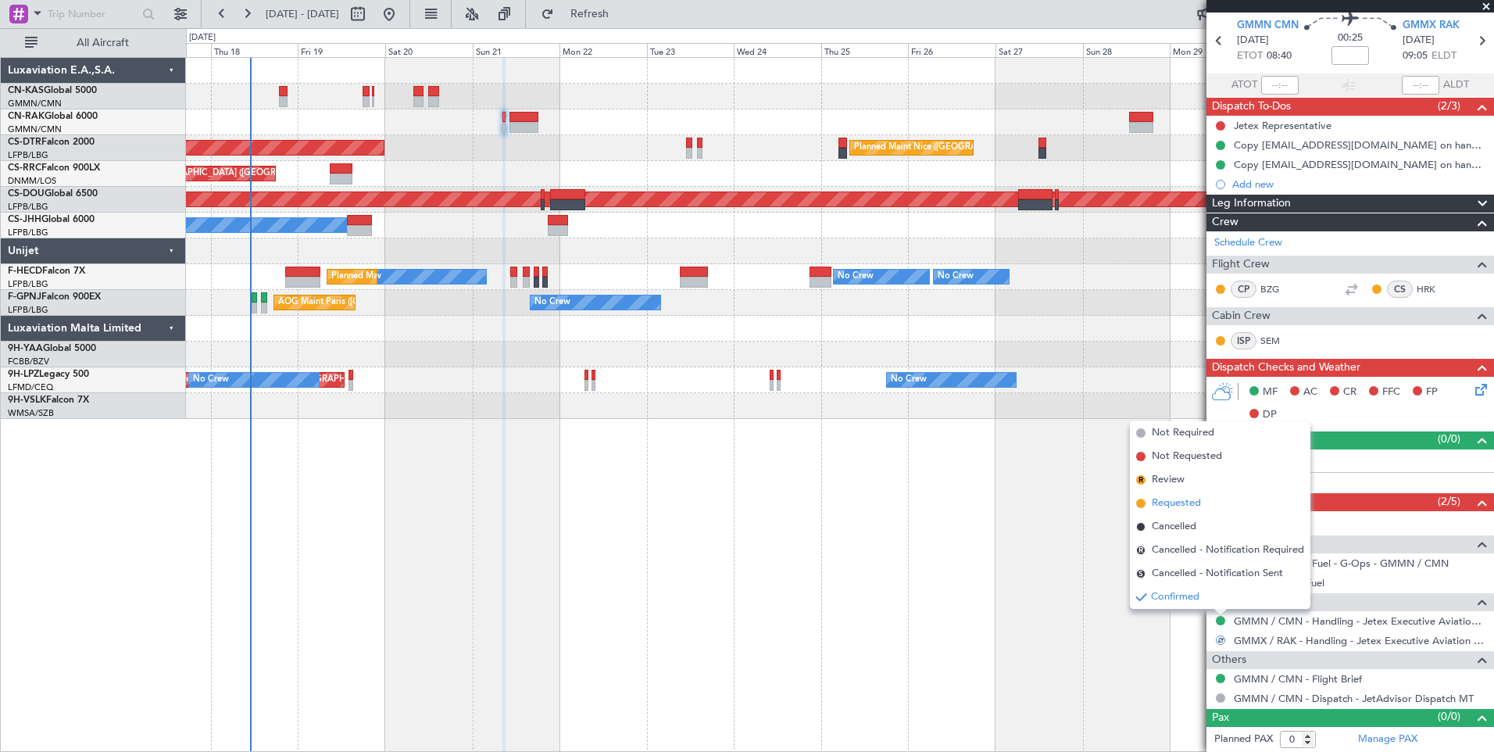
click at [1178, 501] on span "Requested" at bounding box center [1176, 503] width 49 height 16
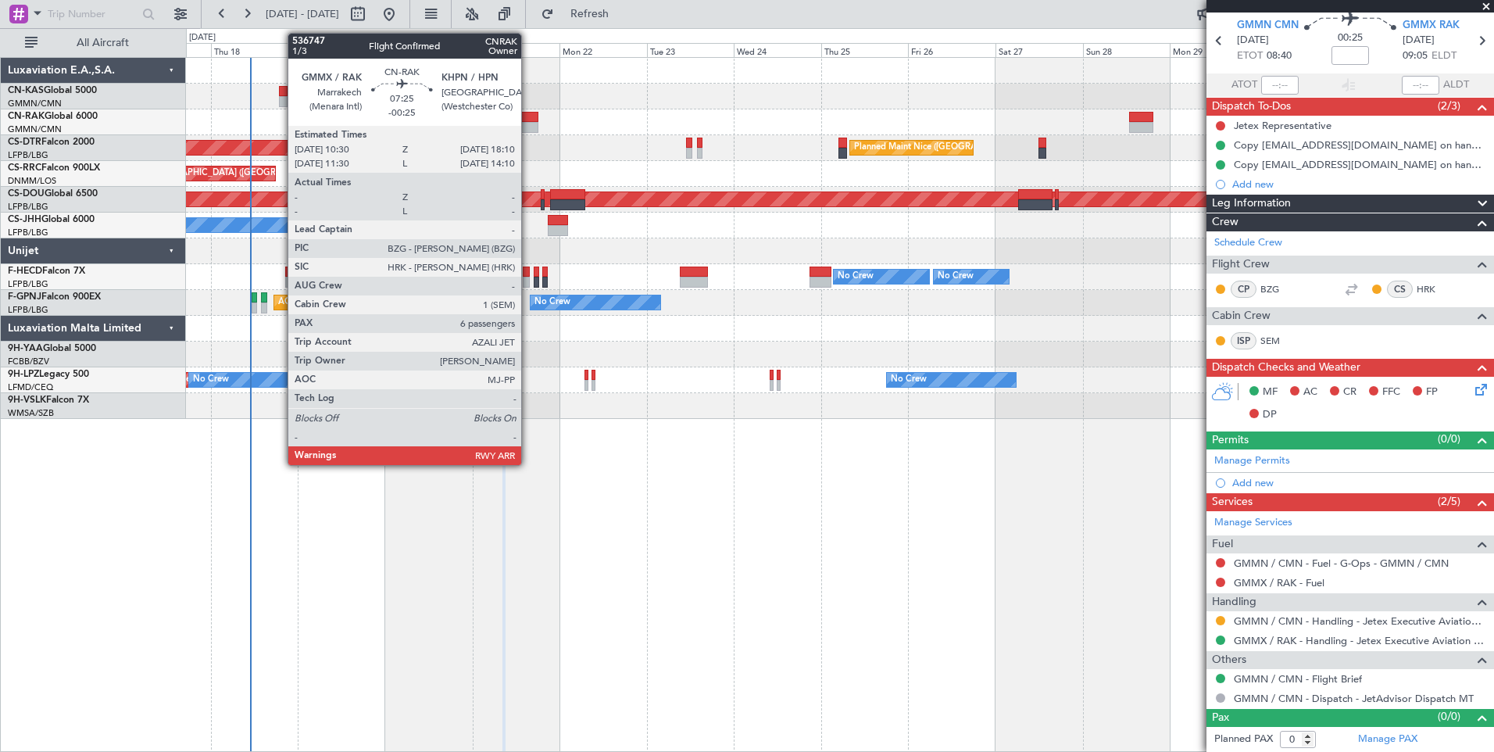
click at [528, 119] on div at bounding box center [523, 117] width 28 height 11
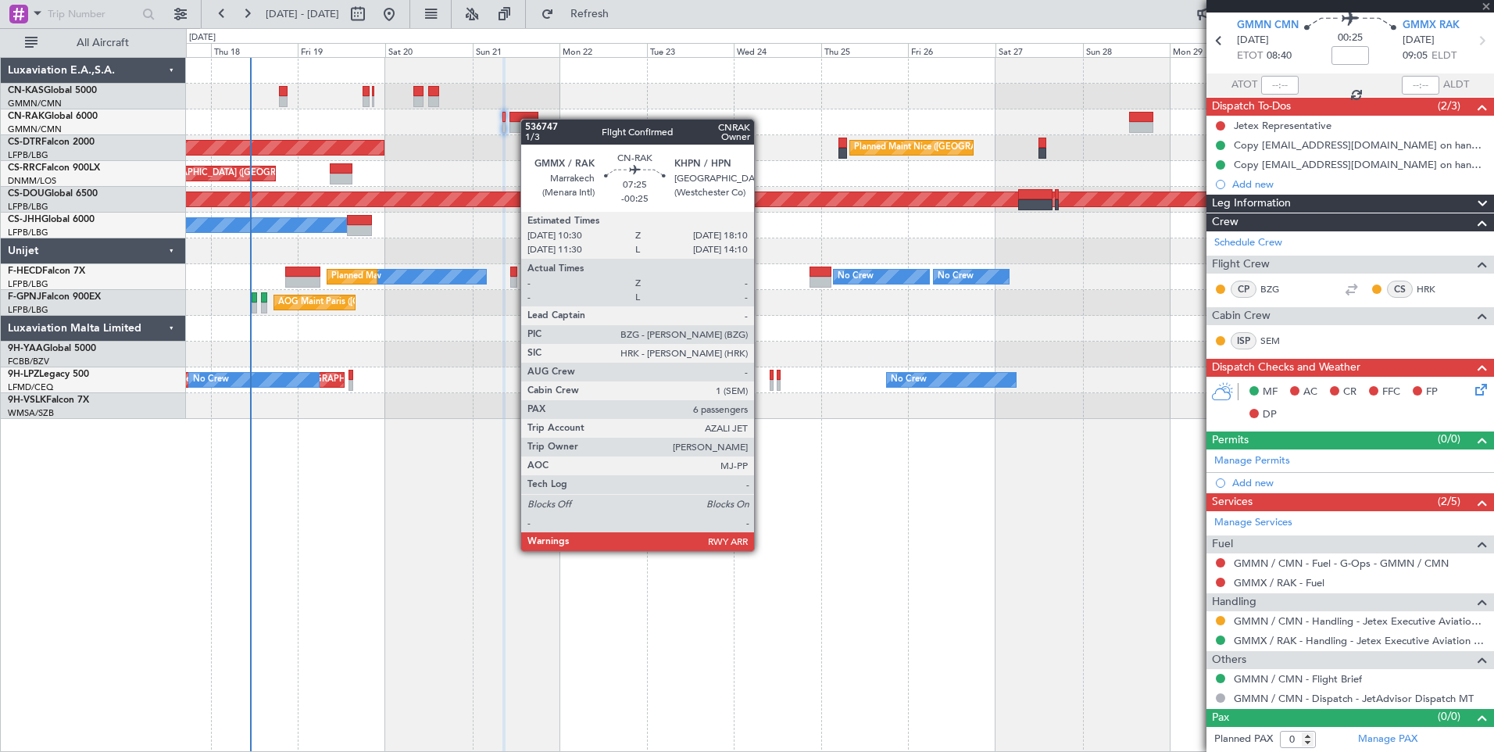
type input "-00:25"
type input "6"
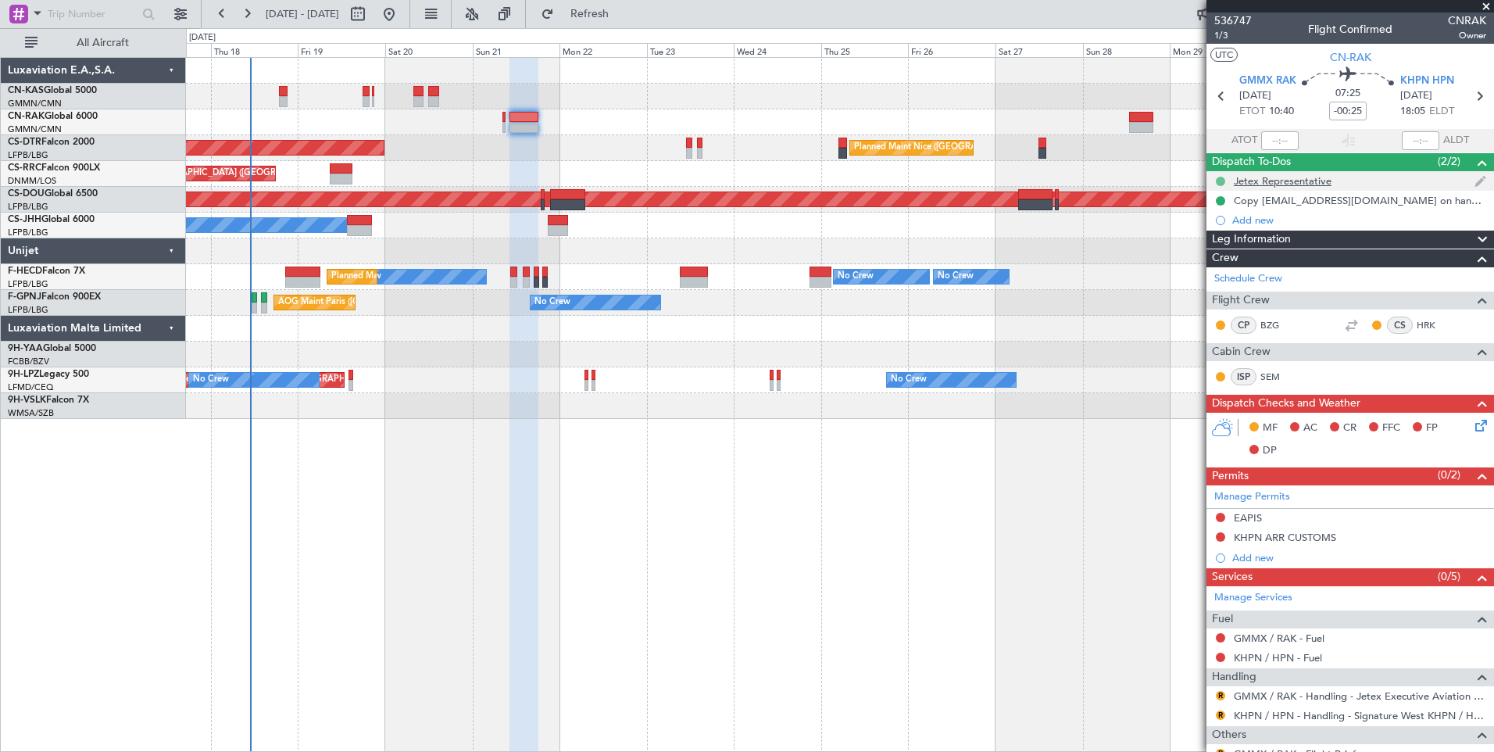
click at [1222, 180] on button at bounding box center [1220, 181] width 9 height 9
click at [1216, 277] on span "Cancelled" at bounding box center [1223, 274] width 45 height 16
click at [1473, 423] on icon at bounding box center [1478, 422] width 13 height 13
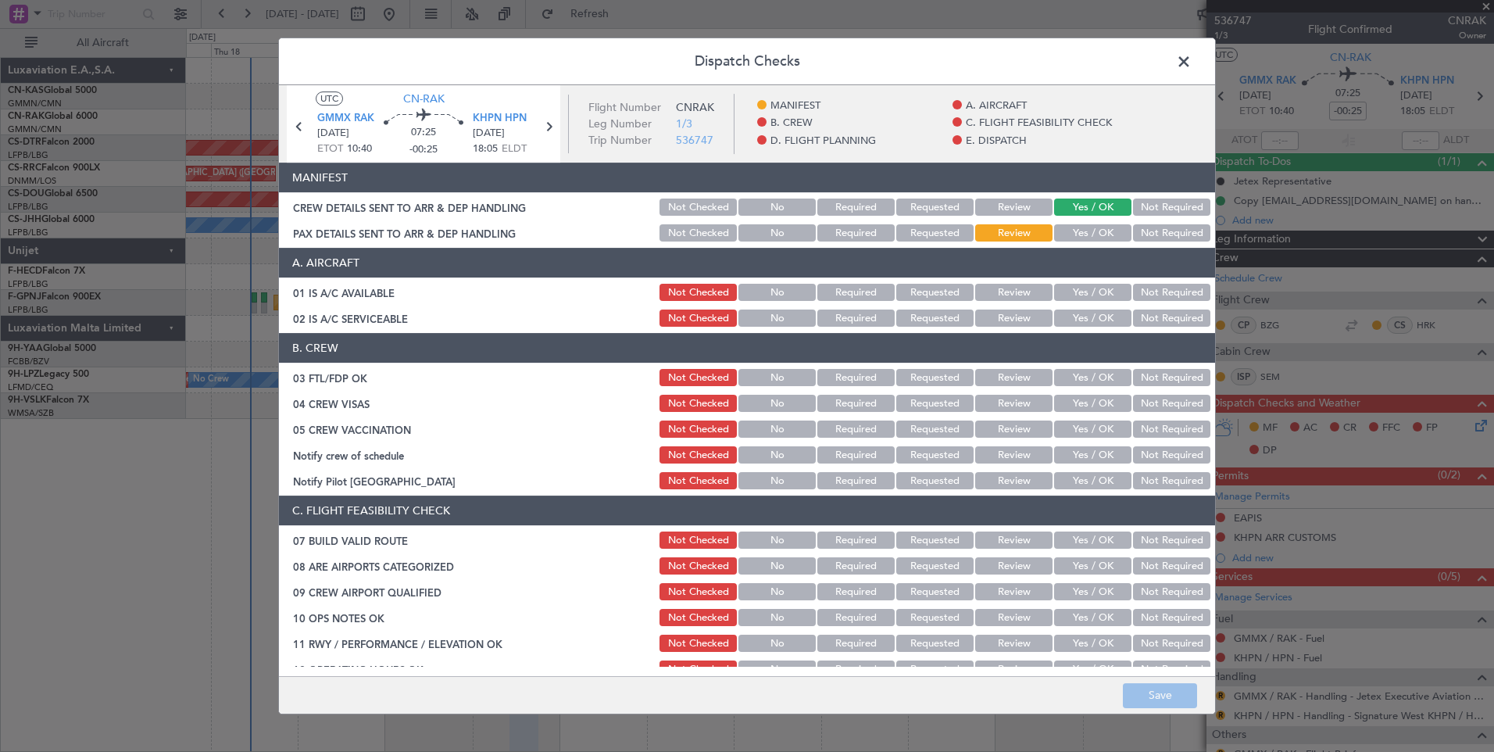
click at [1091, 226] on button "Yes / OK" at bounding box center [1092, 232] width 77 height 17
click at [1159, 703] on button "Save" at bounding box center [1160, 695] width 74 height 25
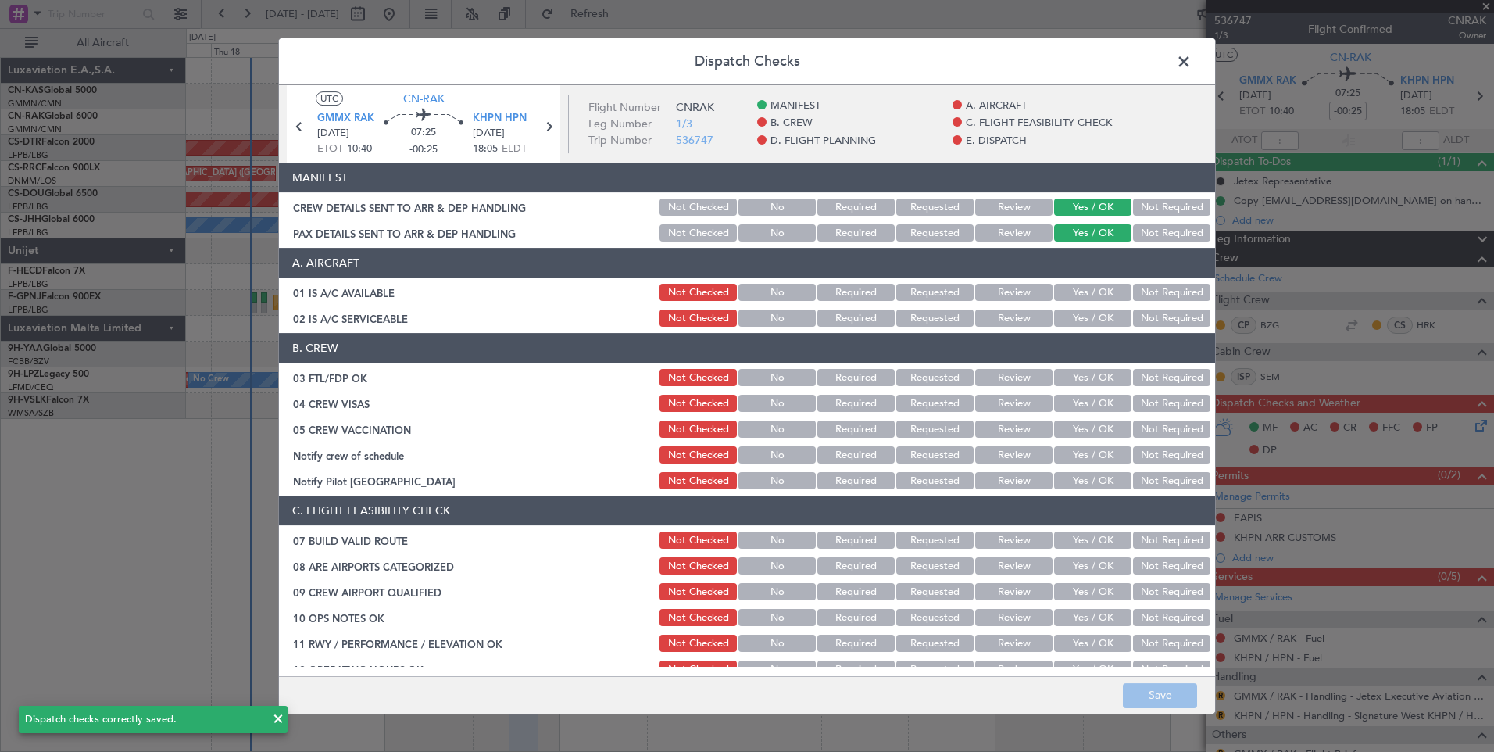
click at [1191, 63] on span at bounding box center [1191, 65] width 0 height 31
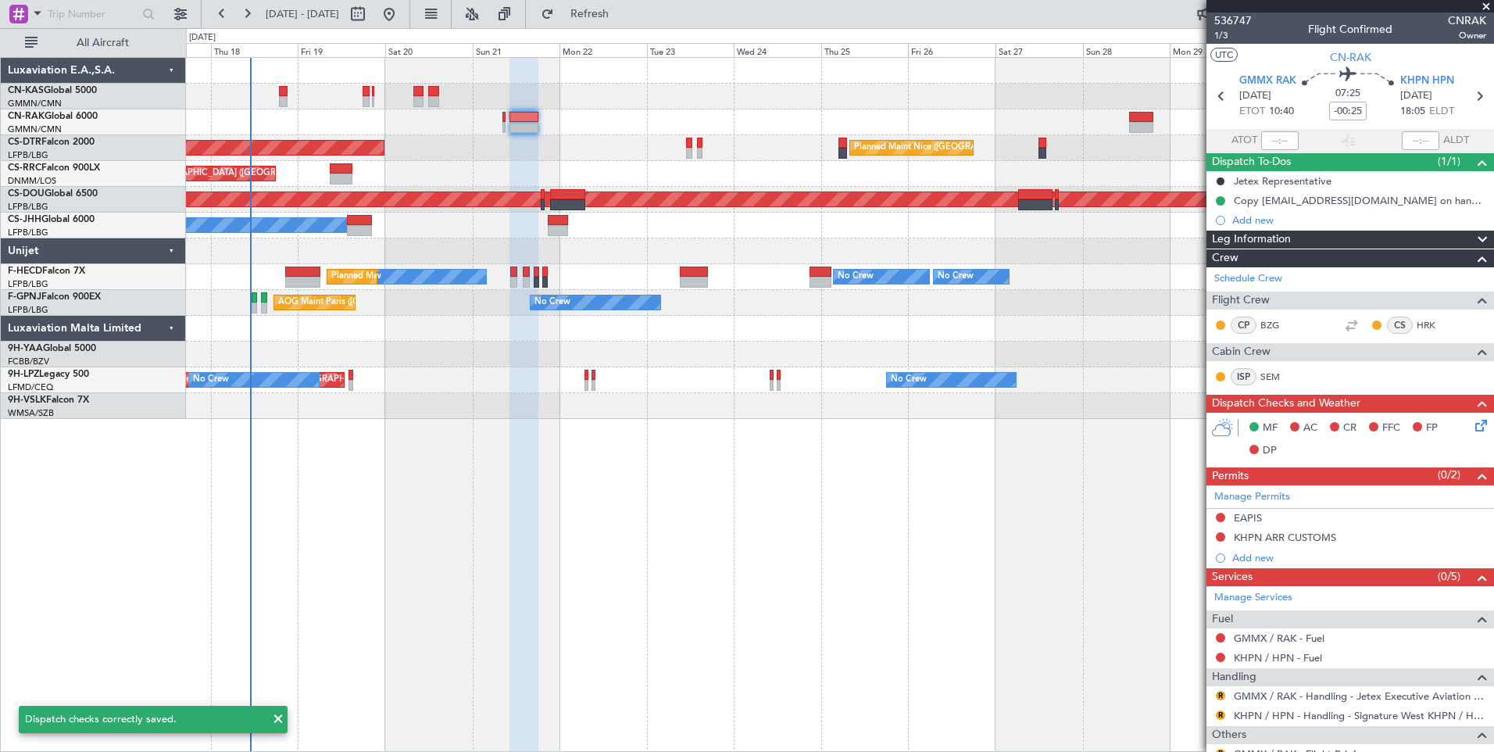
scroll to position [142, 0]
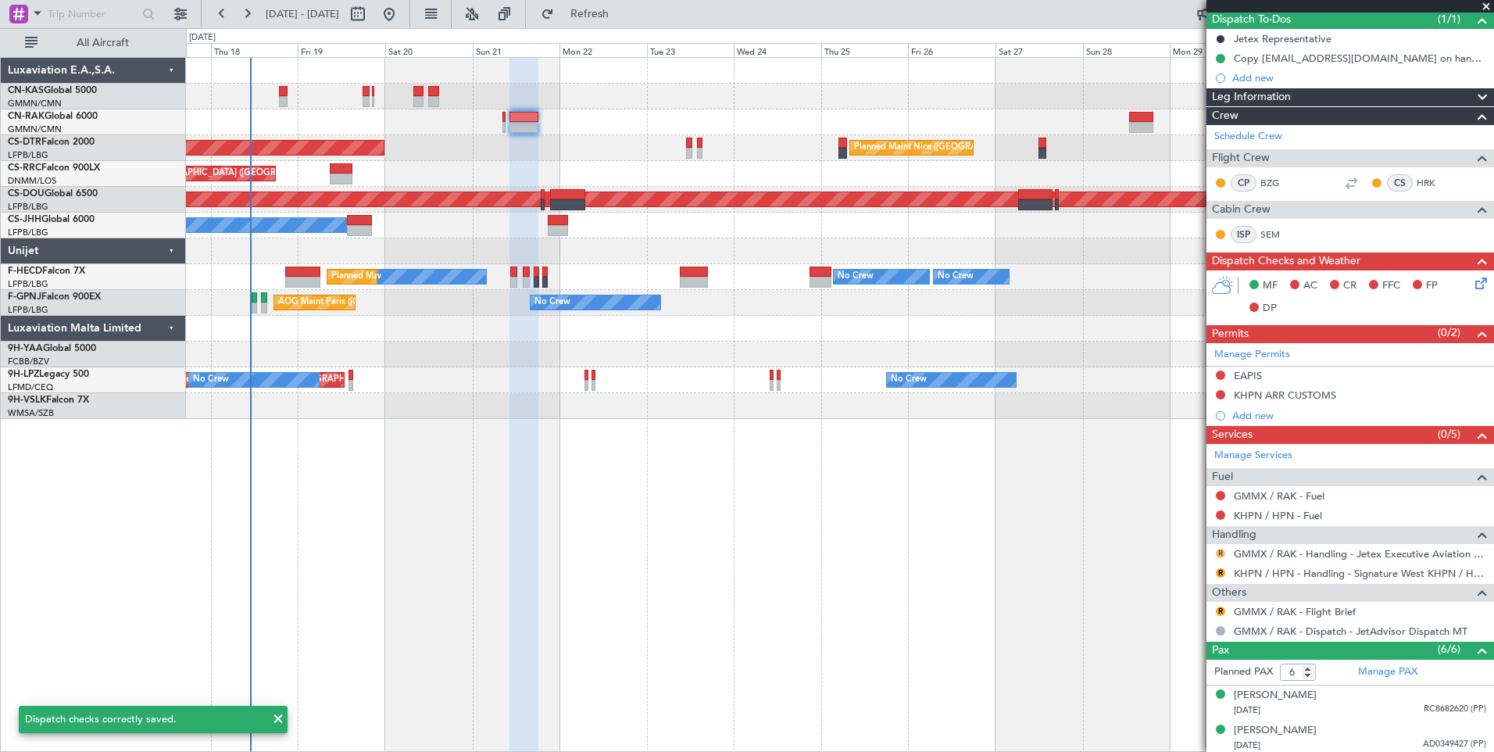
click at [1221, 552] on button "R" at bounding box center [1220, 552] width 9 height 9
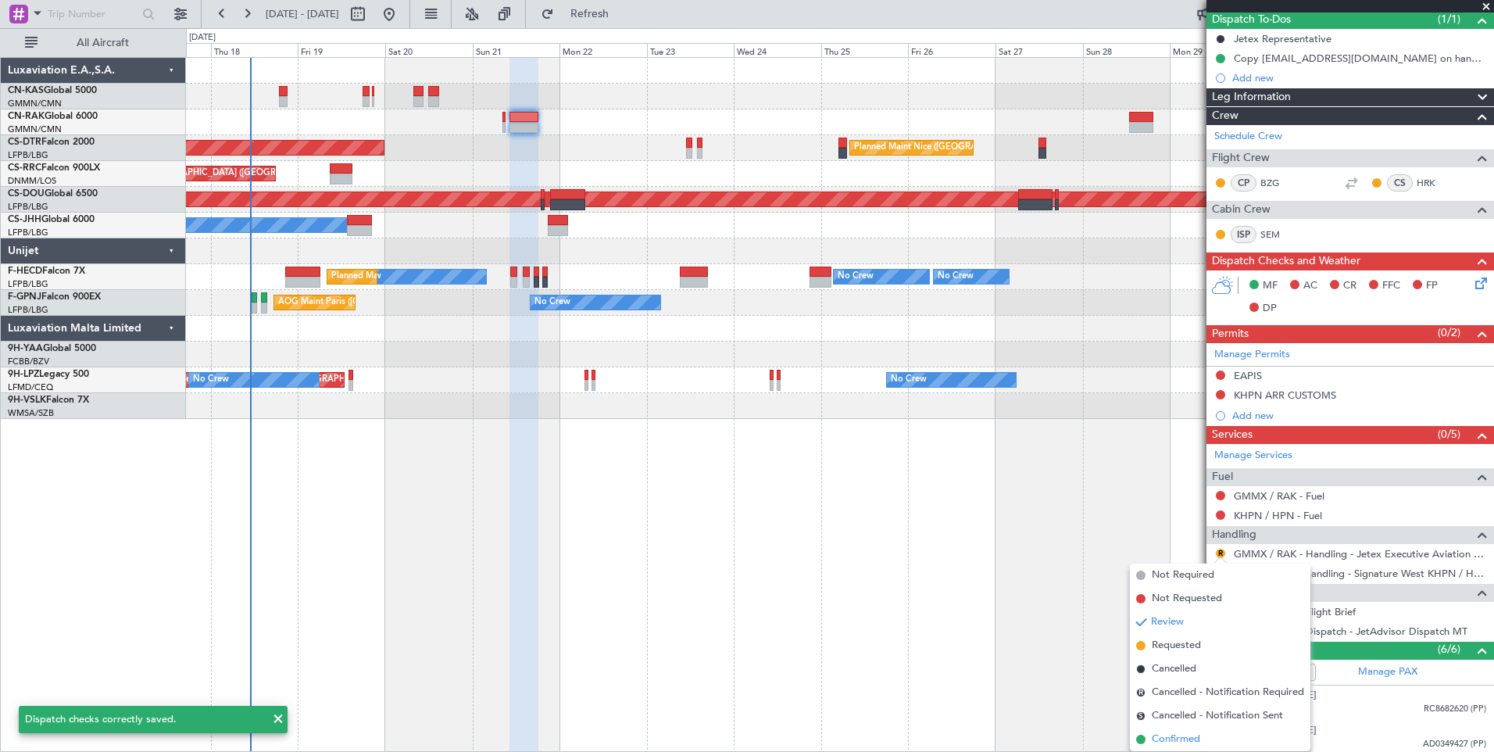
click at [1185, 734] on span "Confirmed" at bounding box center [1176, 739] width 48 height 16
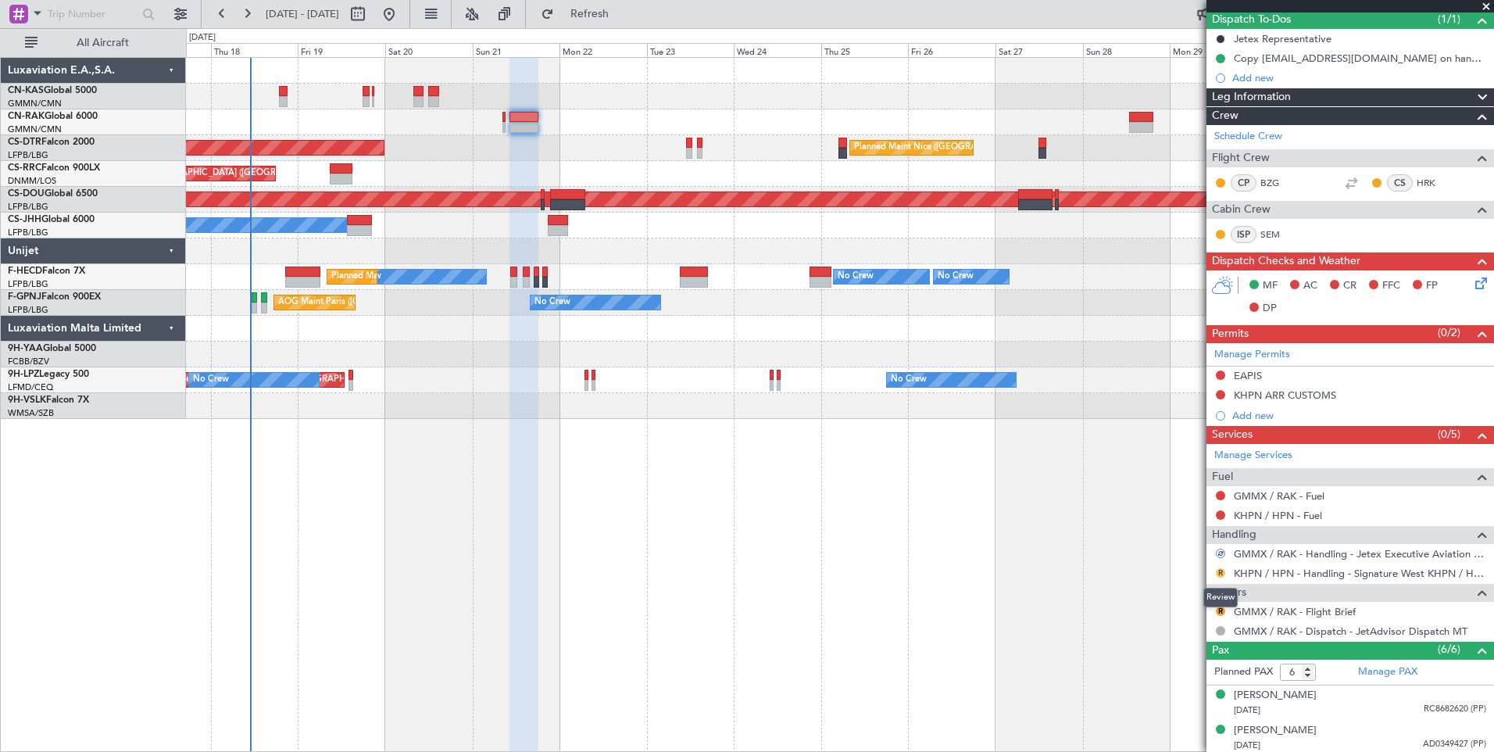
click at [1218, 569] on button "R" at bounding box center [1220, 572] width 9 height 9
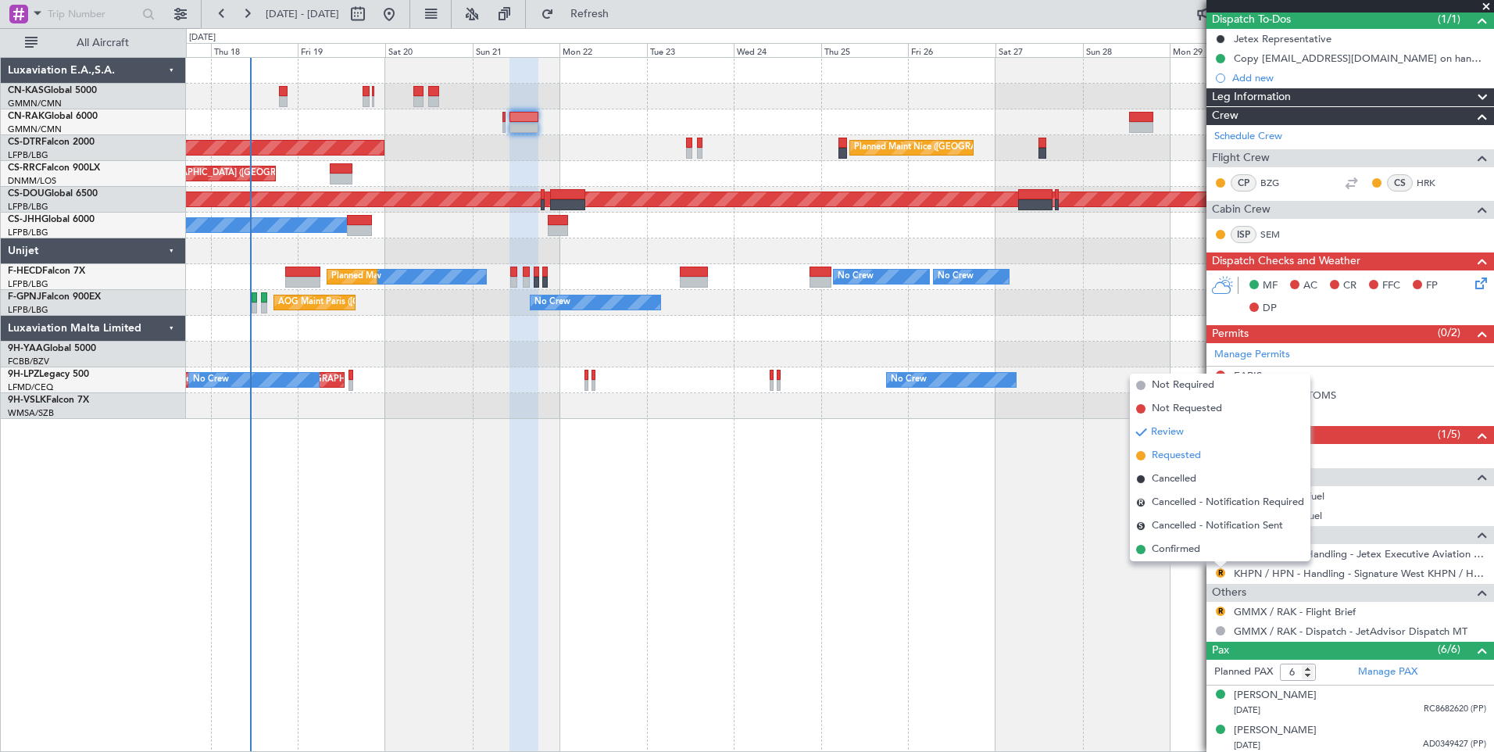
click at [1202, 458] on li "Requested" at bounding box center [1220, 455] width 180 height 23
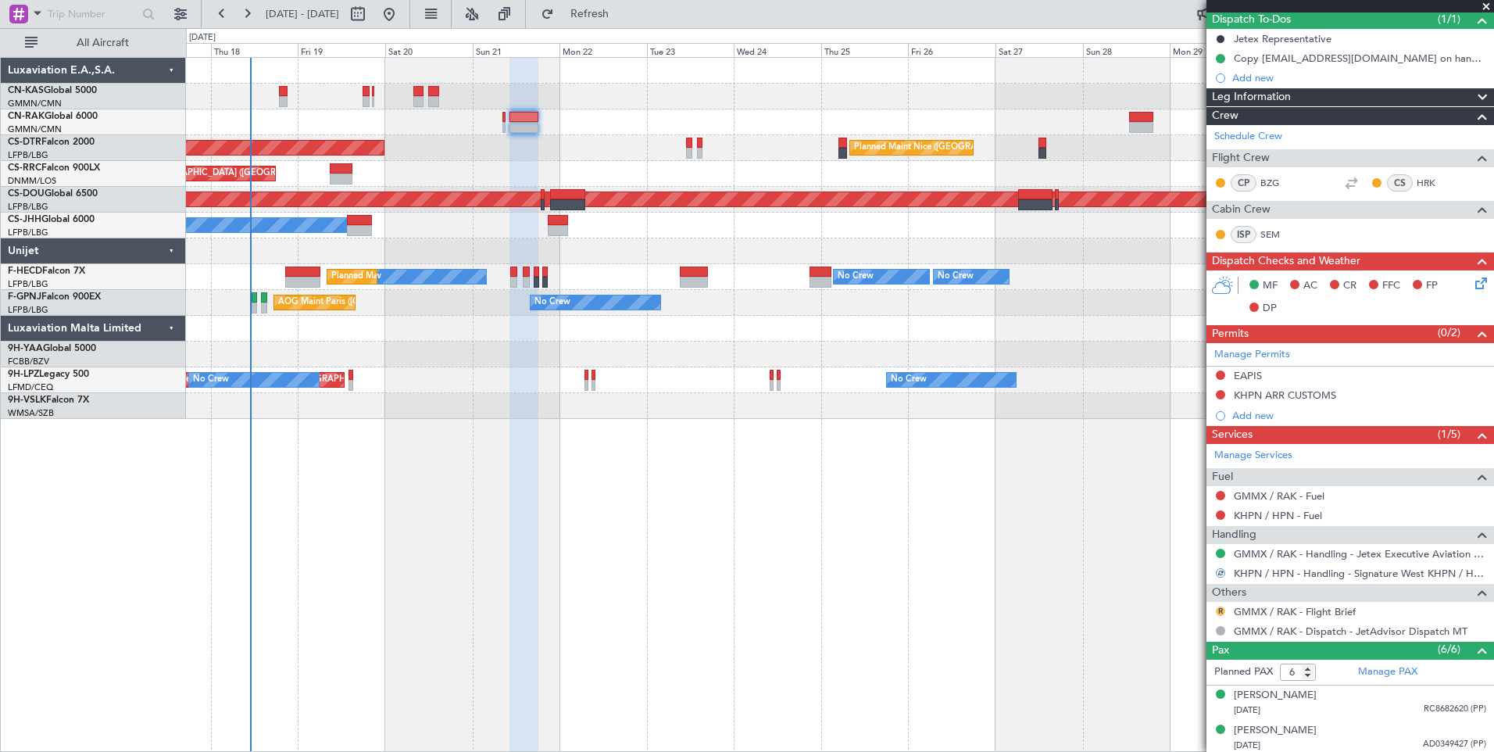
click at [1216, 608] on button "R" at bounding box center [1220, 610] width 9 height 9
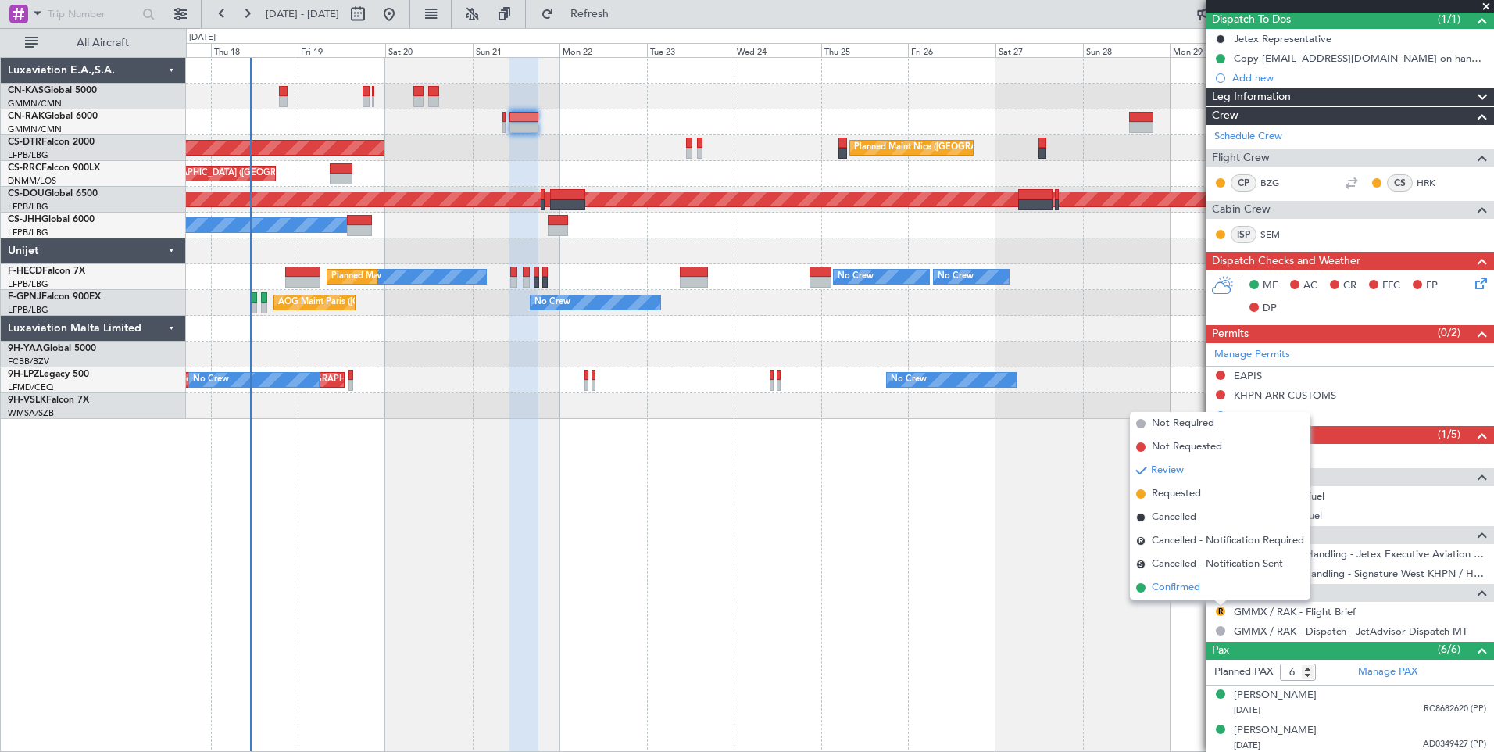
click at [1195, 588] on span "Confirmed" at bounding box center [1176, 588] width 48 height 16
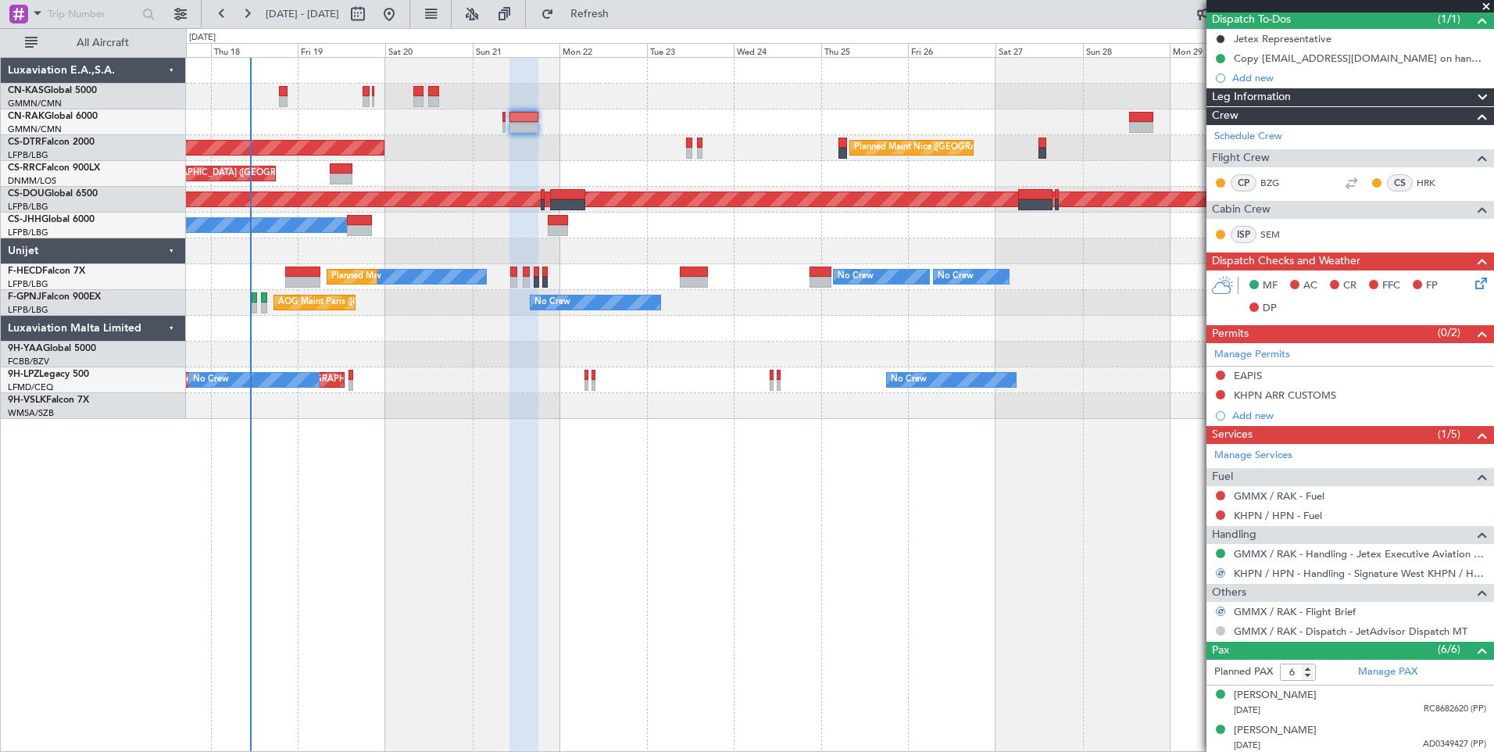
click at [1221, 629] on button at bounding box center [1220, 630] width 9 height 9
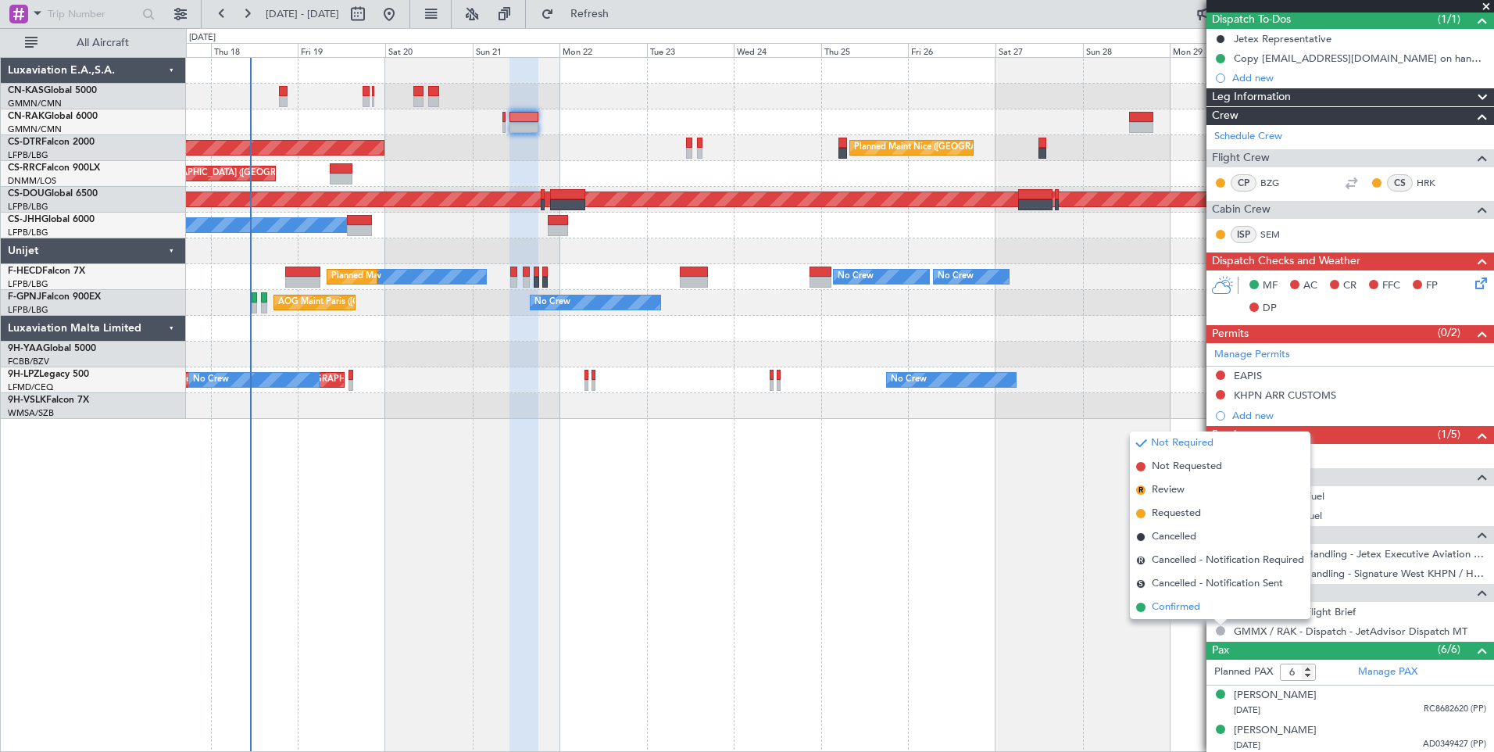
click at [1193, 602] on span "Confirmed" at bounding box center [1176, 607] width 48 height 16
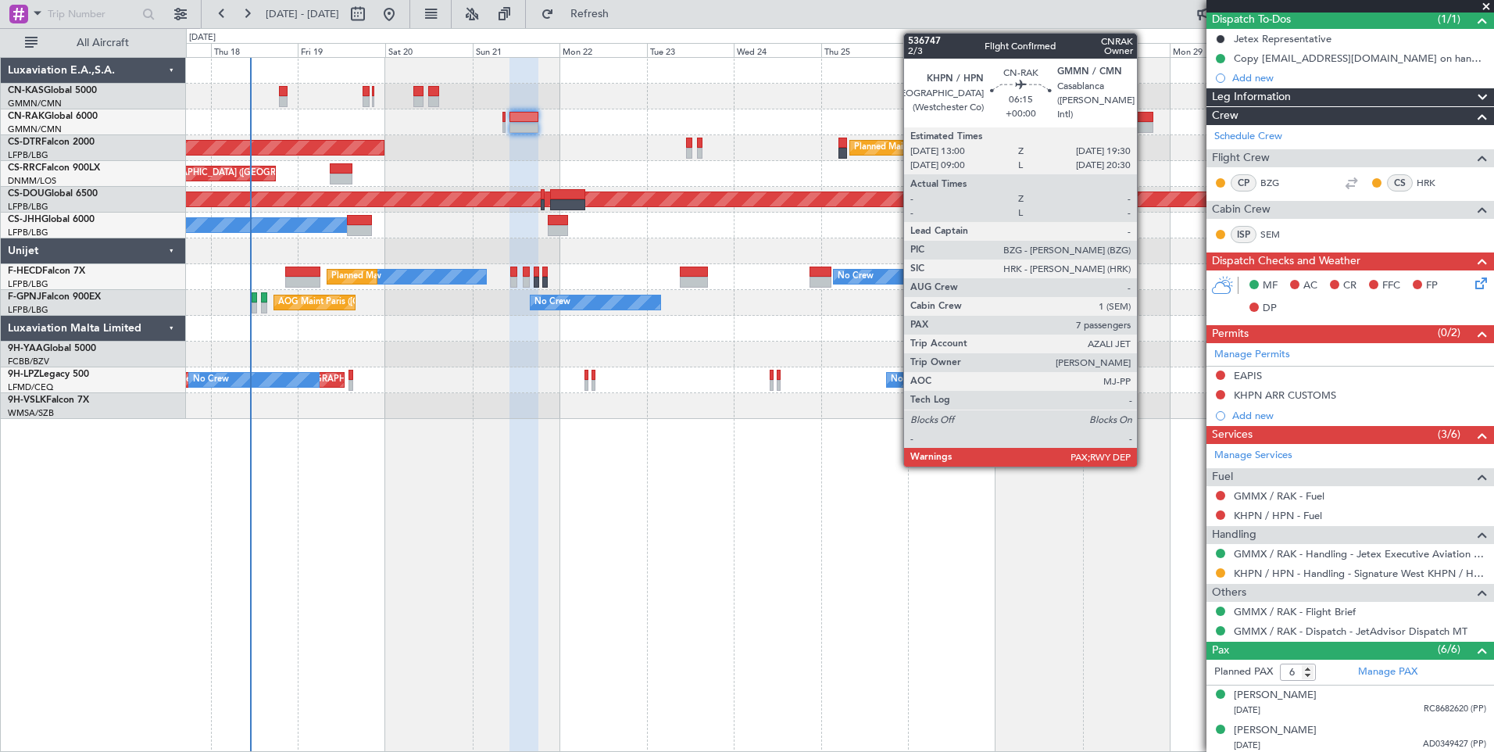
click at [1144, 117] on div at bounding box center [1141, 117] width 24 height 11
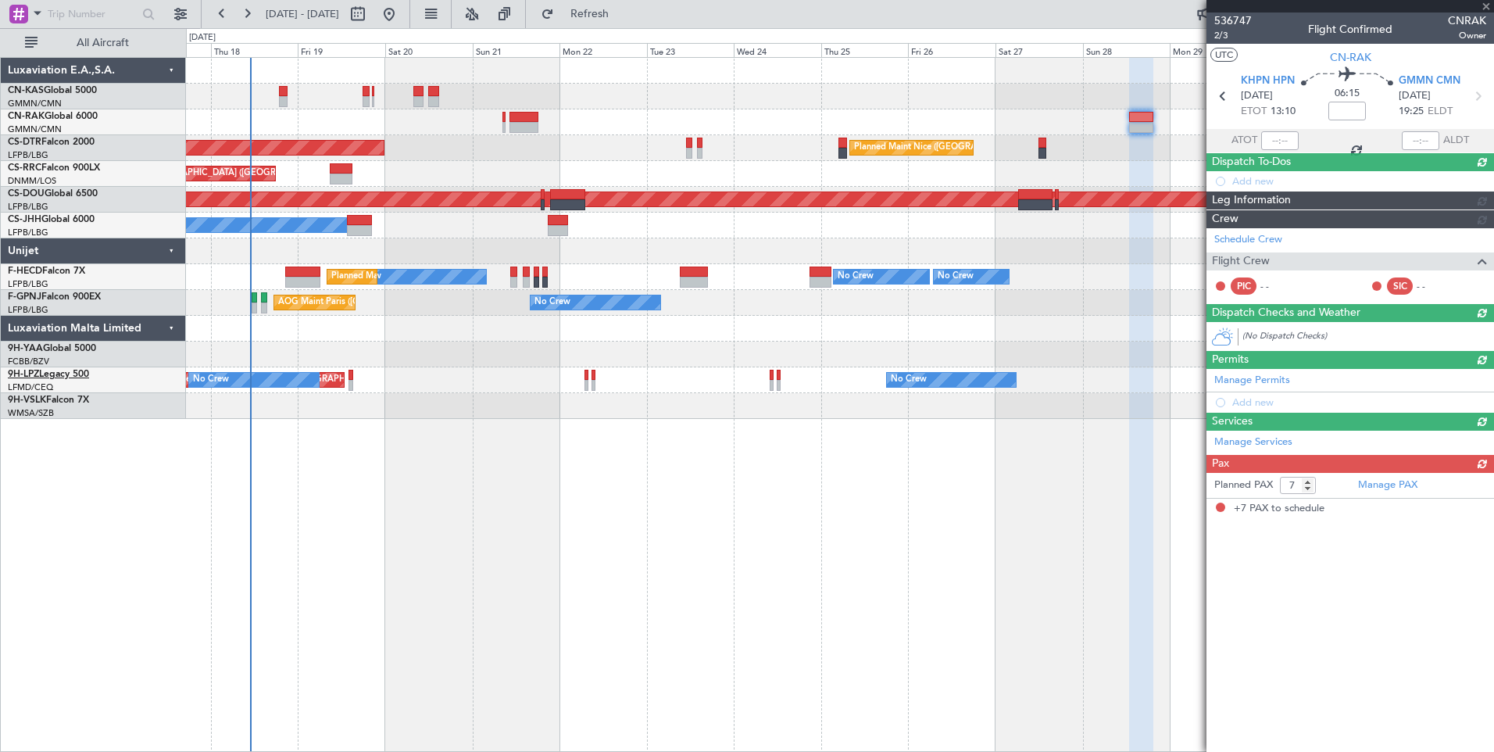
scroll to position [0, 0]
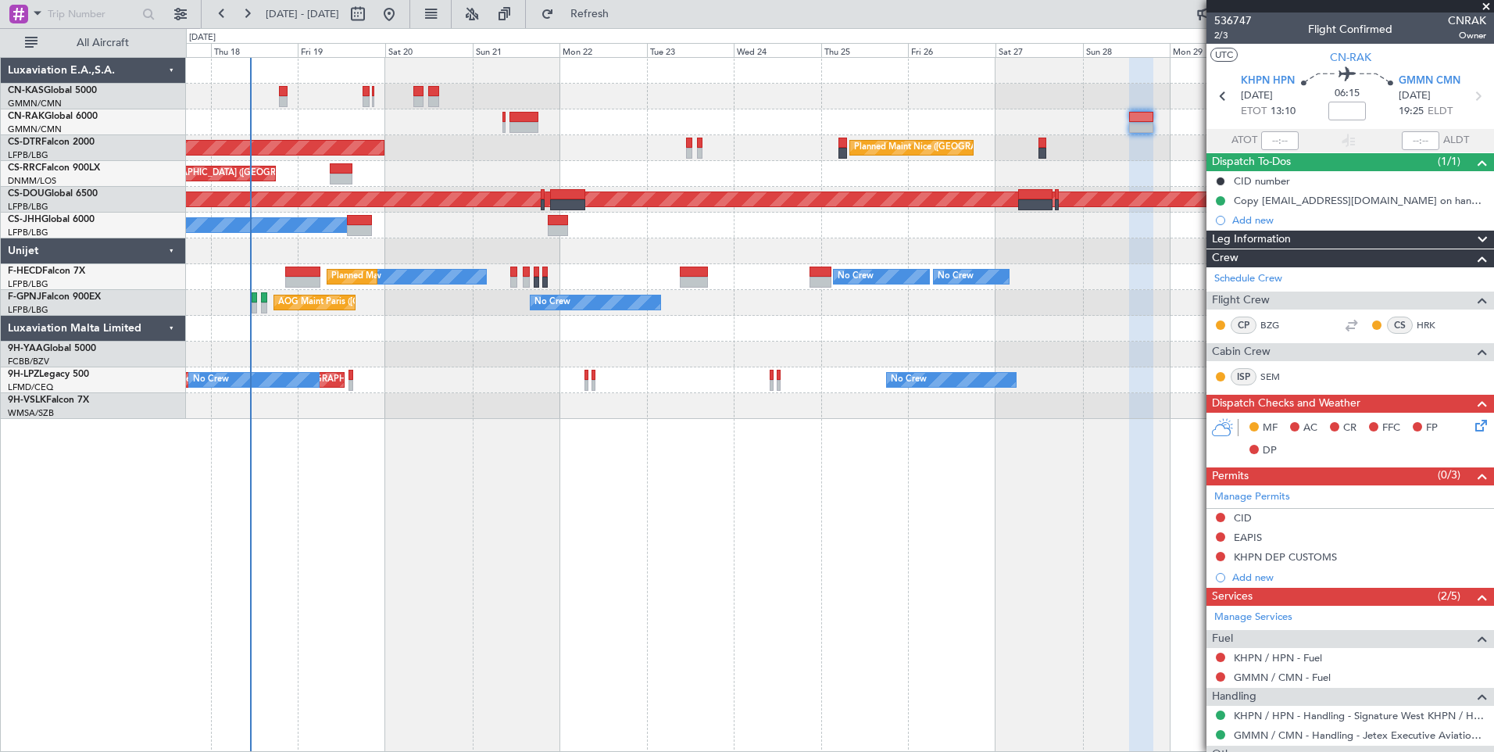
click at [1472, 420] on icon at bounding box center [1478, 422] width 13 height 13
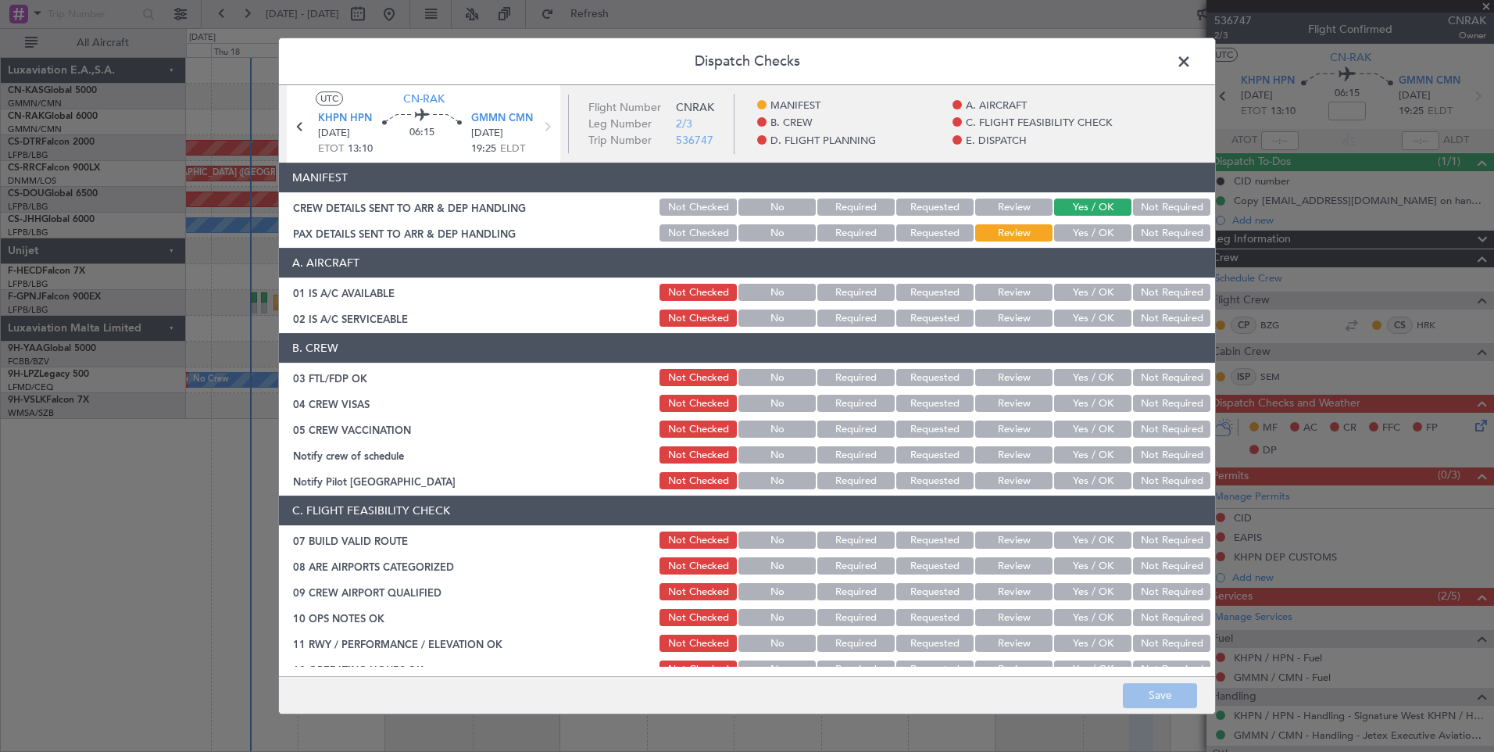
click at [1069, 229] on button "Yes / OK" at bounding box center [1092, 232] width 77 height 17
click at [1158, 694] on button "Save" at bounding box center [1160, 695] width 74 height 25
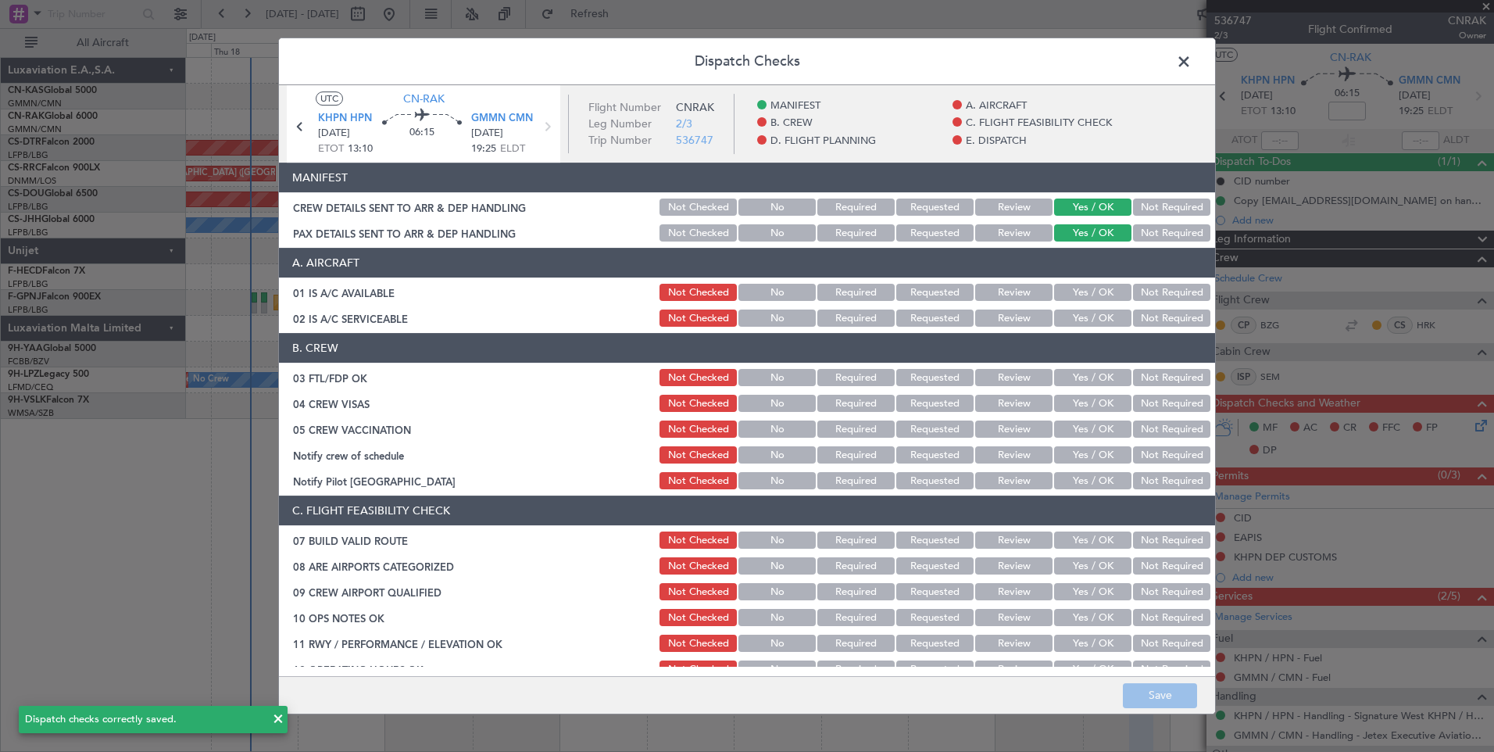
click at [1191, 64] on span at bounding box center [1191, 65] width 0 height 31
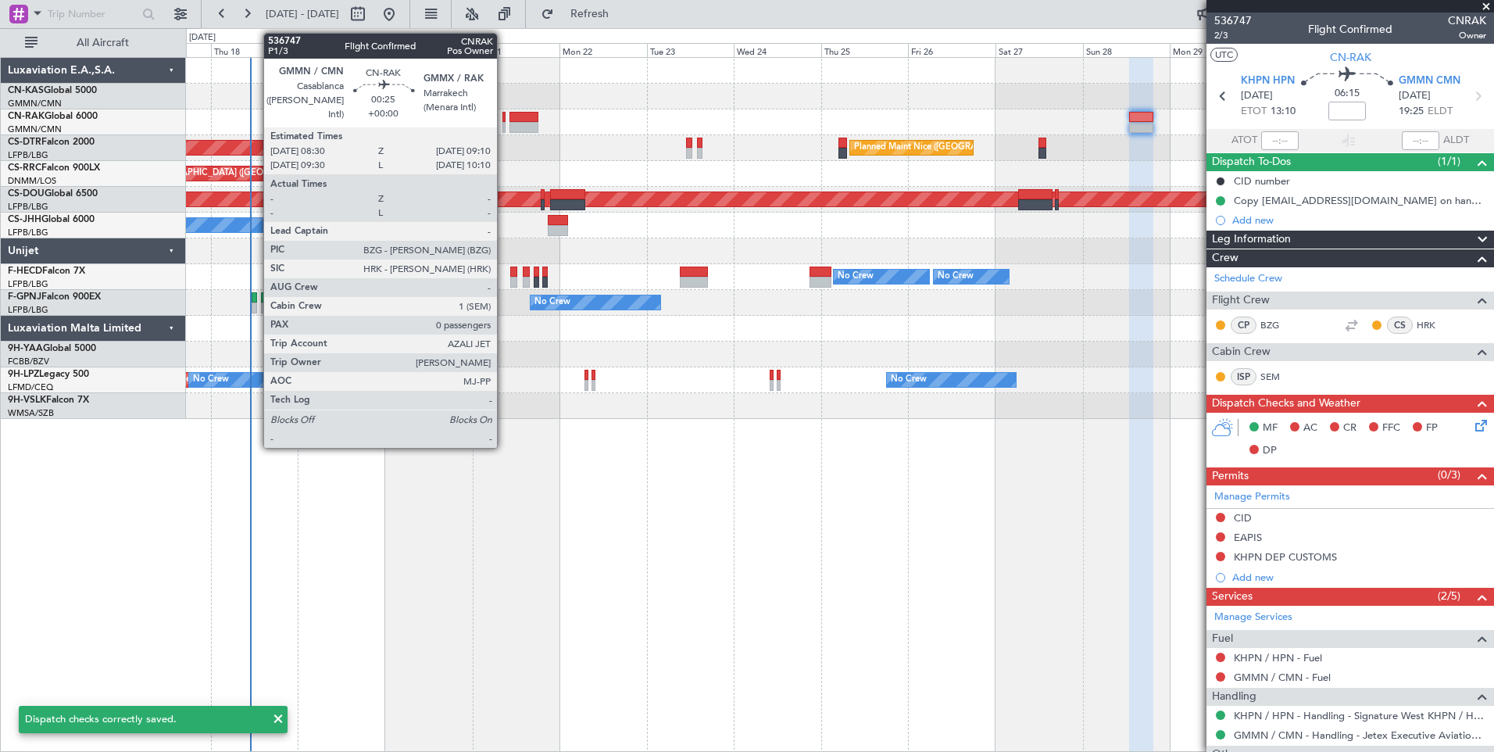
click at [504, 121] on div at bounding box center [503, 117] width 3 height 11
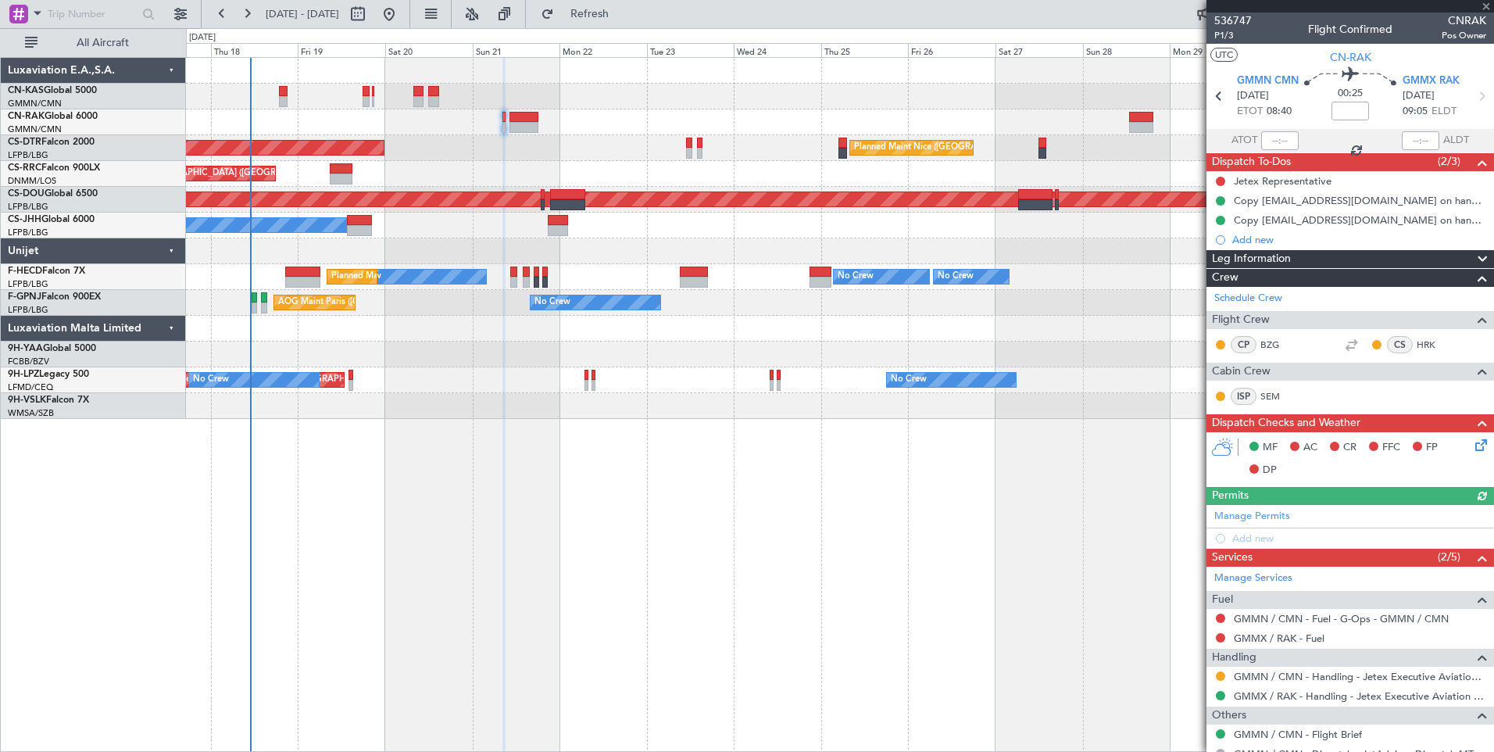
click at [1309, 618] on mat-tooltip-component "Incomplete" at bounding box center [1344, 628] width 72 height 41
click at [1269, 618] on link "GMMN / CMN - Fuel - G-Ops - GMMN / CMN" at bounding box center [1341, 618] width 215 height 13
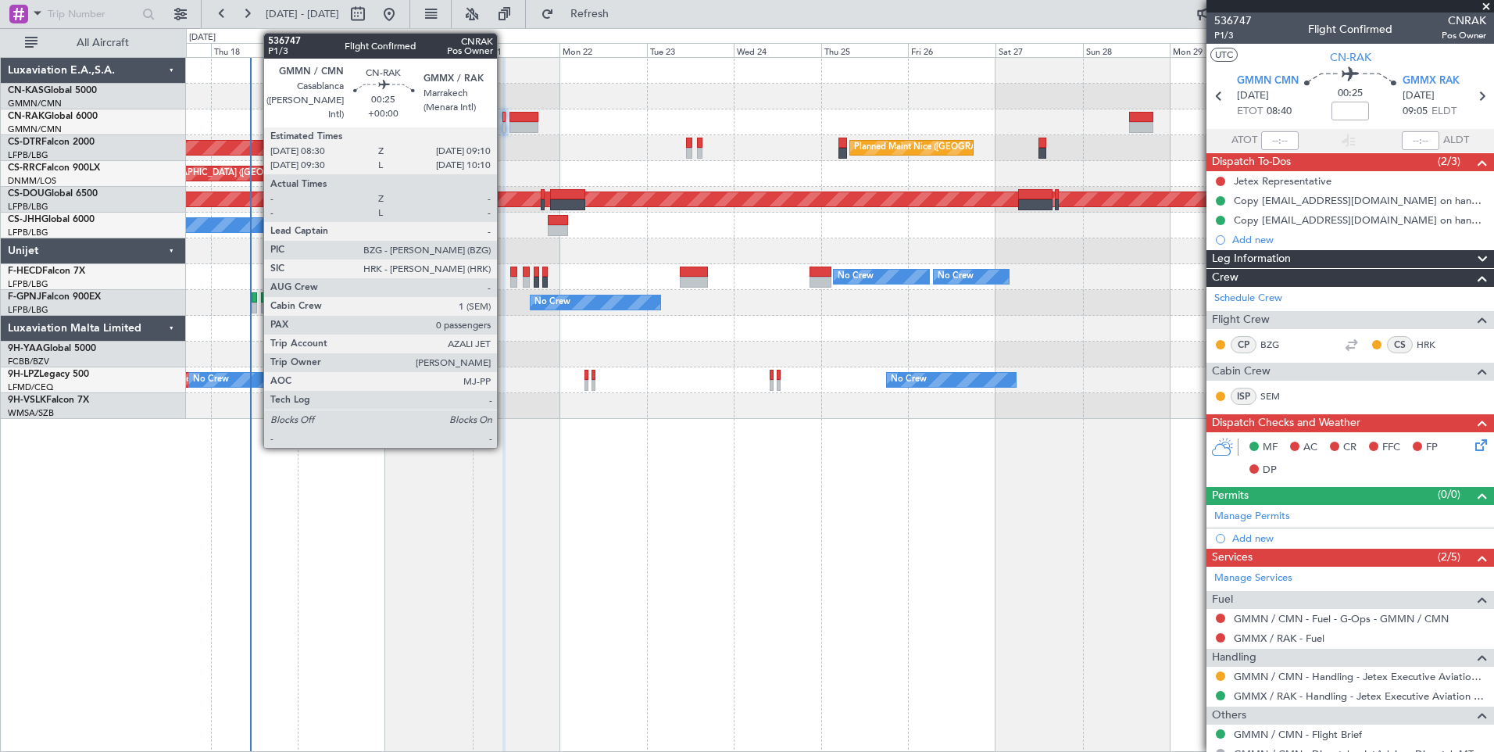
click at [504, 120] on div at bounding box center [503, 117] width 3 height 11
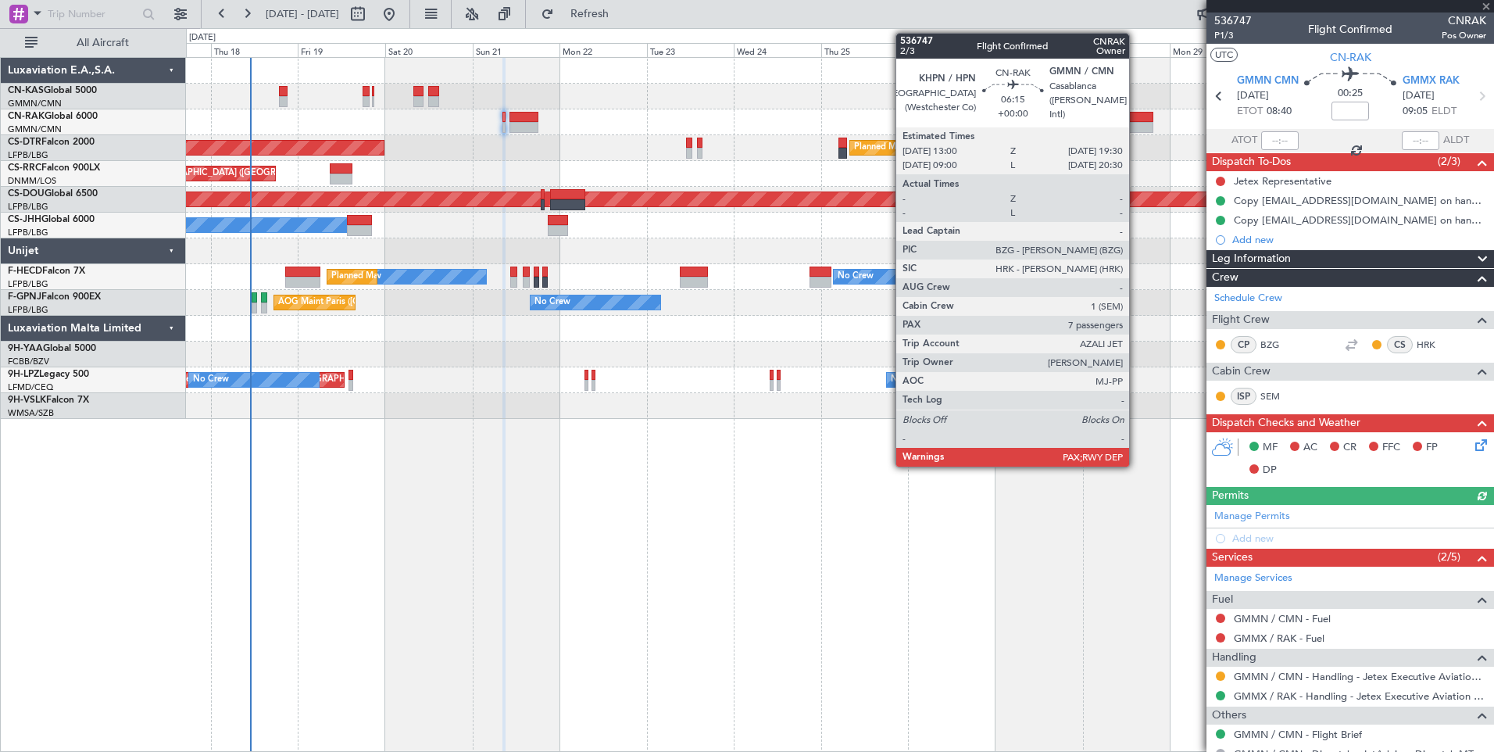
click at [1136, 125] on div at bounding box center [1141, 127] width 24 height 11
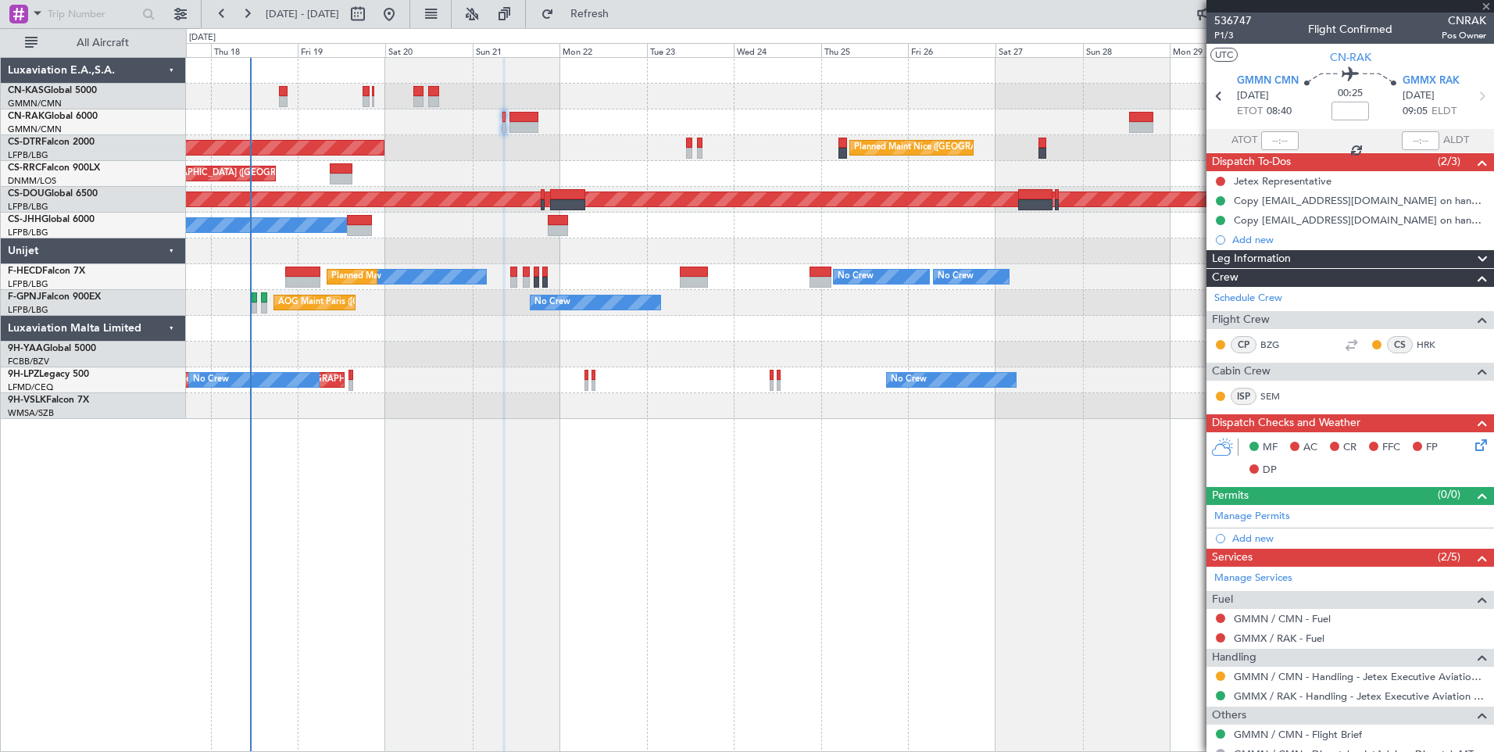
type input "7"
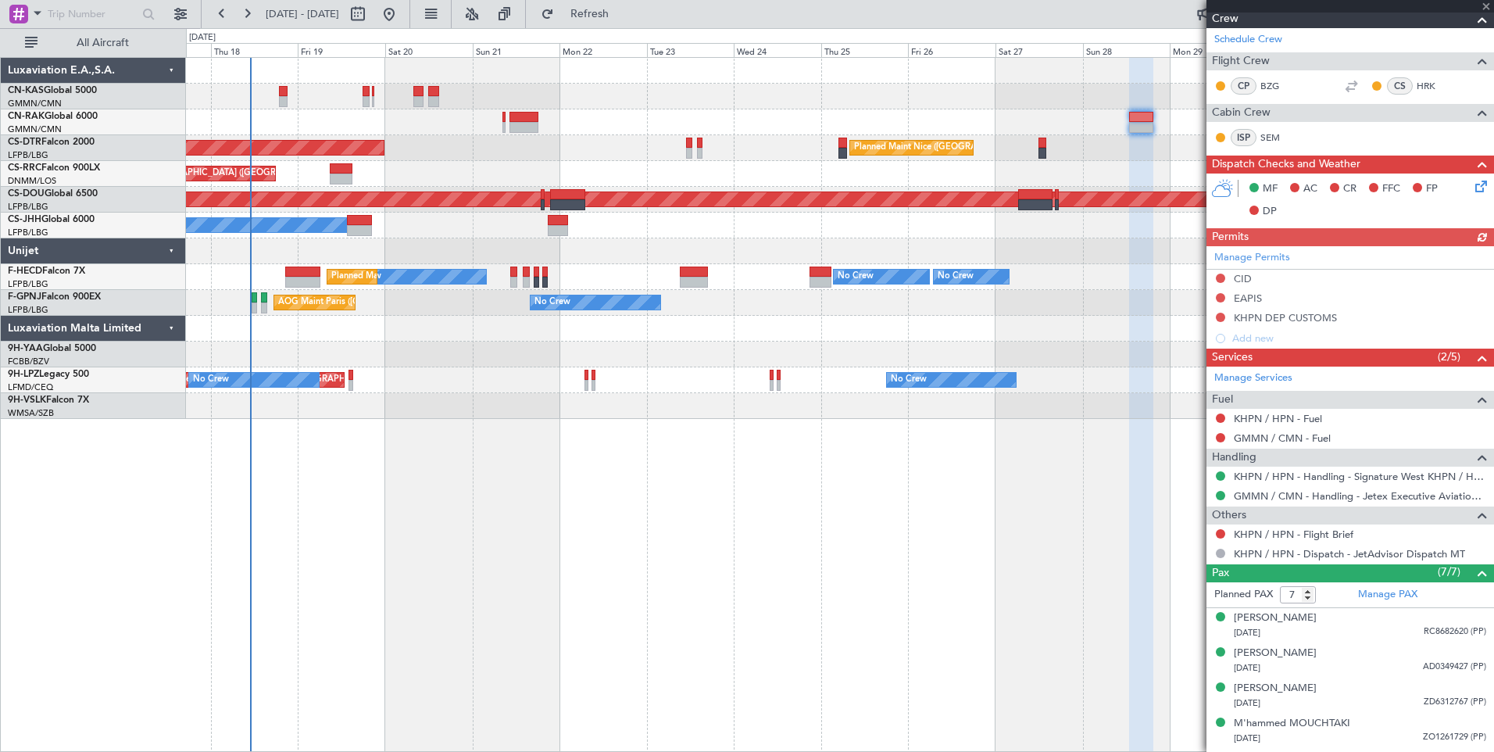
scroll to position [247, 0]
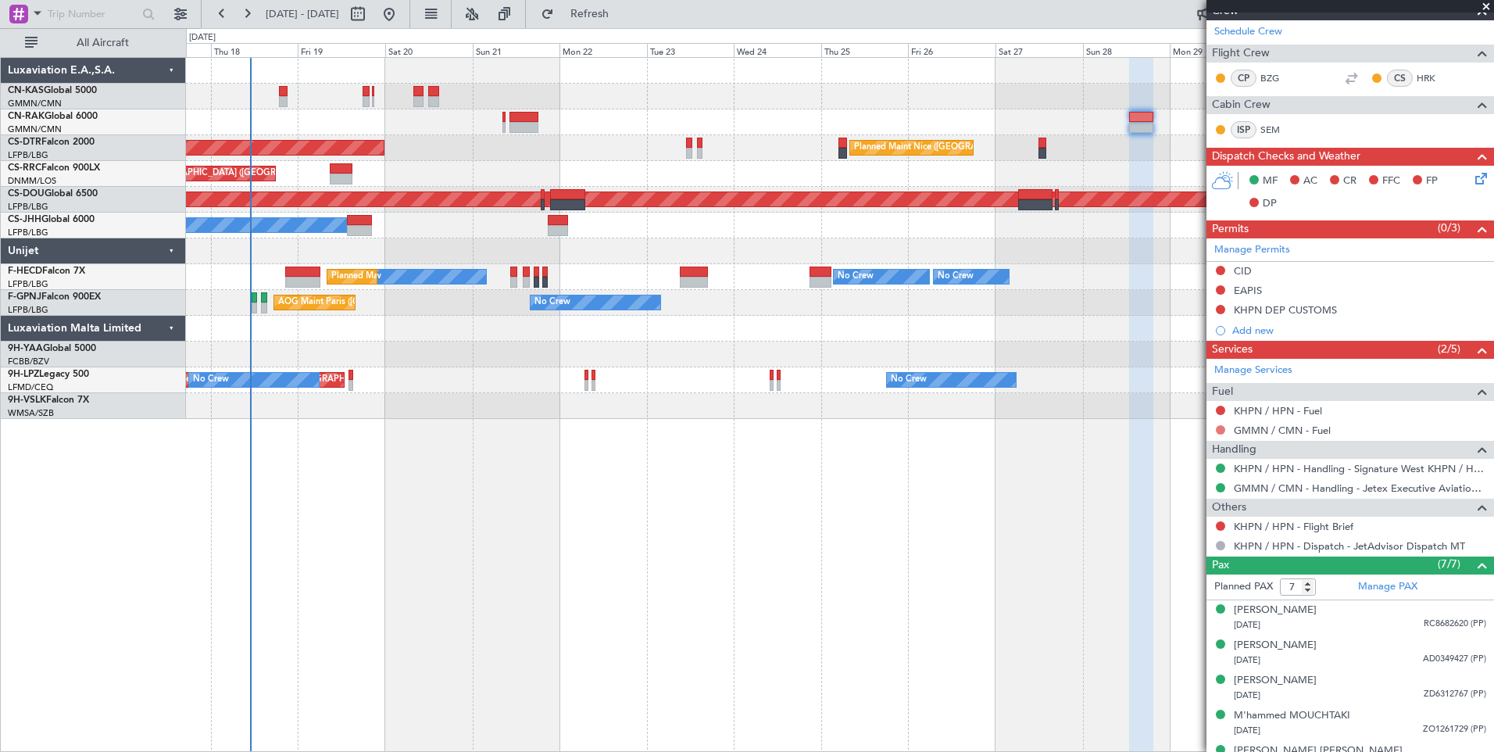
click at [1219, 429] on button at bounding box center [1220, 429] width 9 height 9
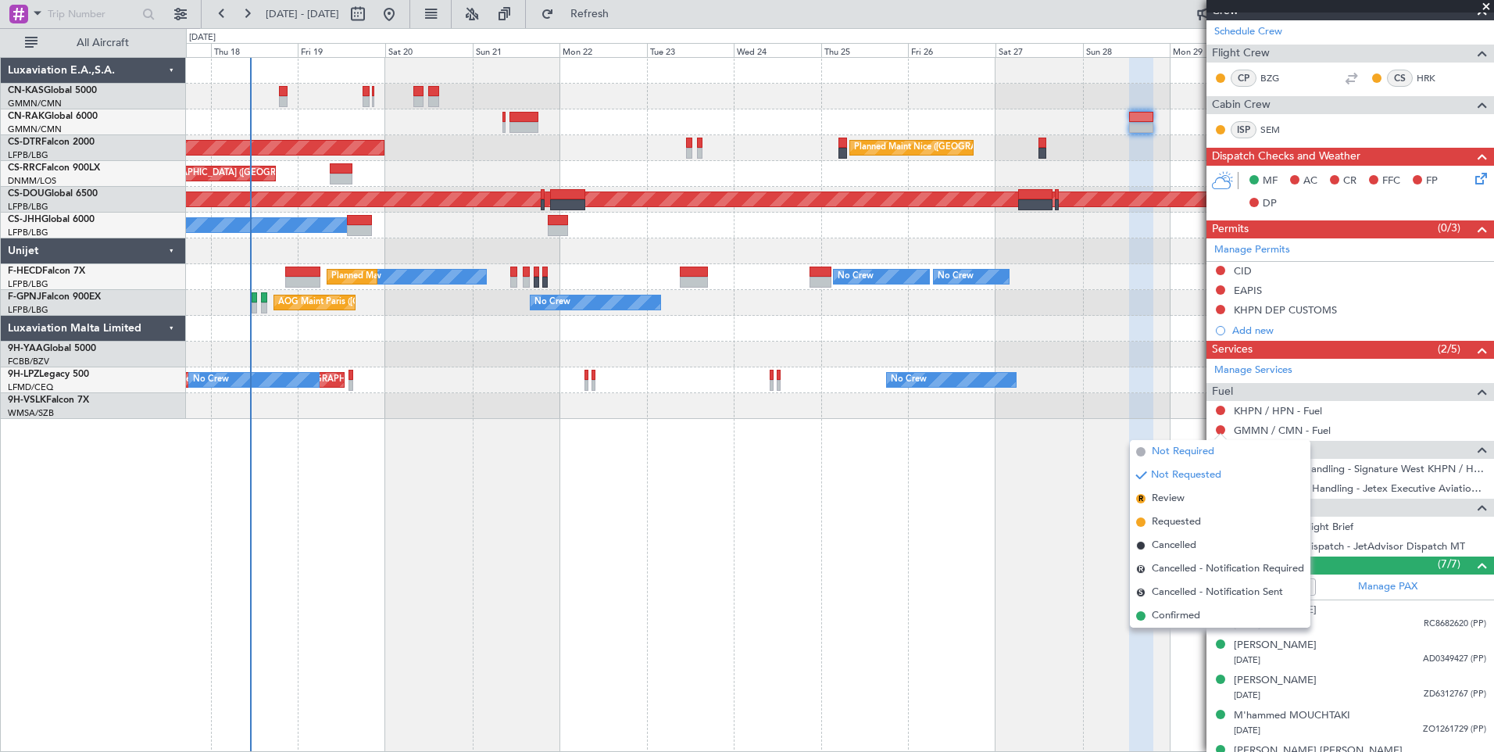
click at [1175, 451] on span "Not Required" at bounding box center [1183, 452] width 63 height 16
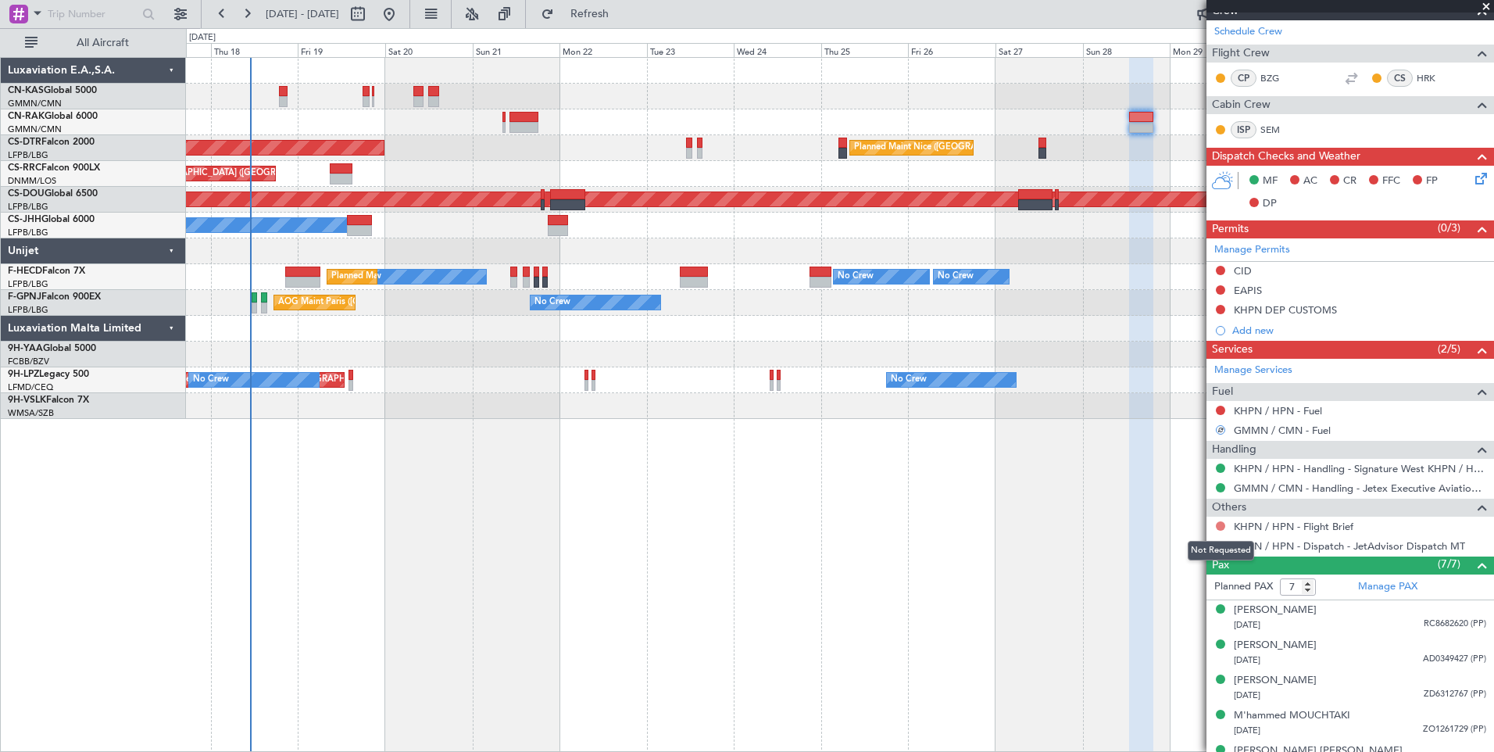
click at [1220, 523] on button at bounding box center [1220, 525] width 9 height 9
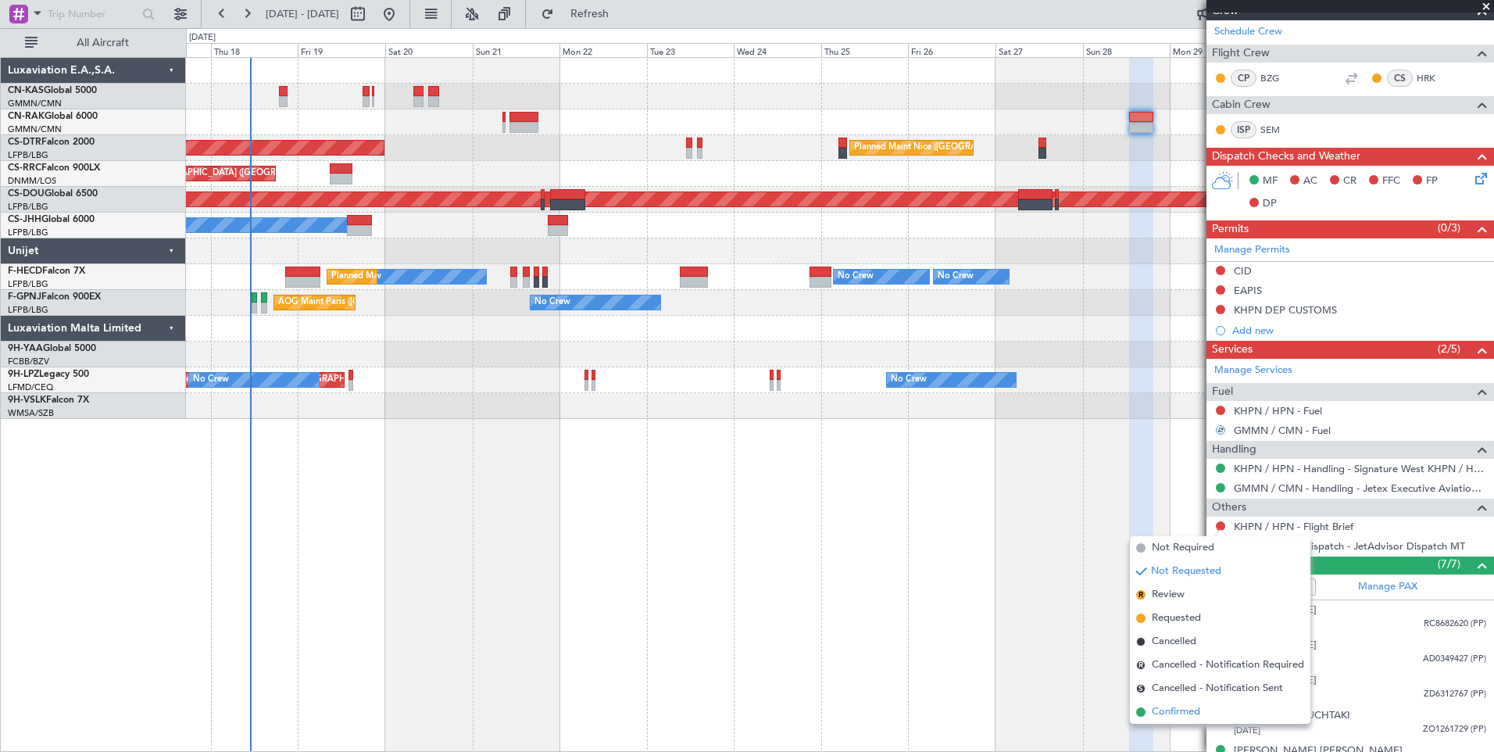
click at [1181, 709] on span "Confirmed" at bounding box center [1176, 712] width 48 height 16
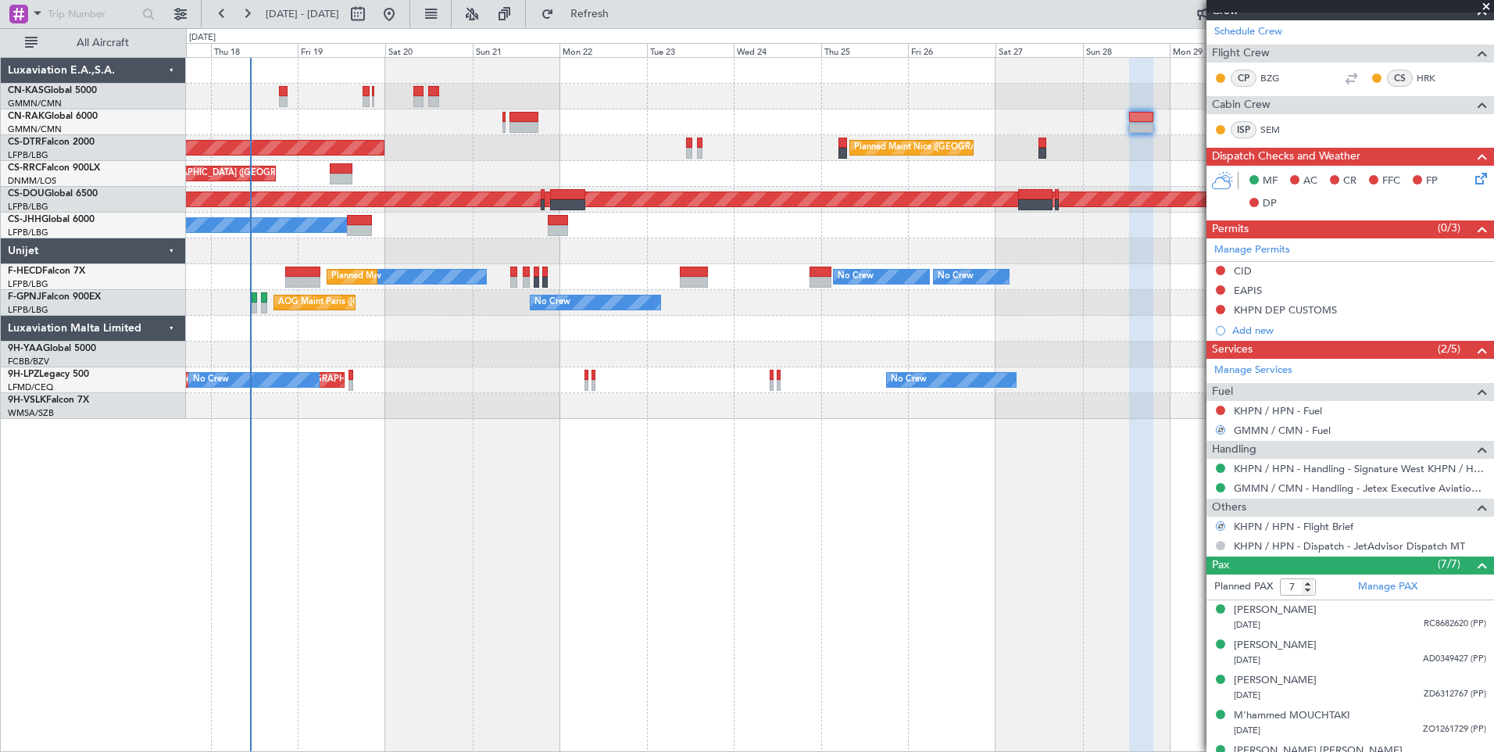
click at [1220, 546] on button at bounding box center [1220, 545] width 9 height 9
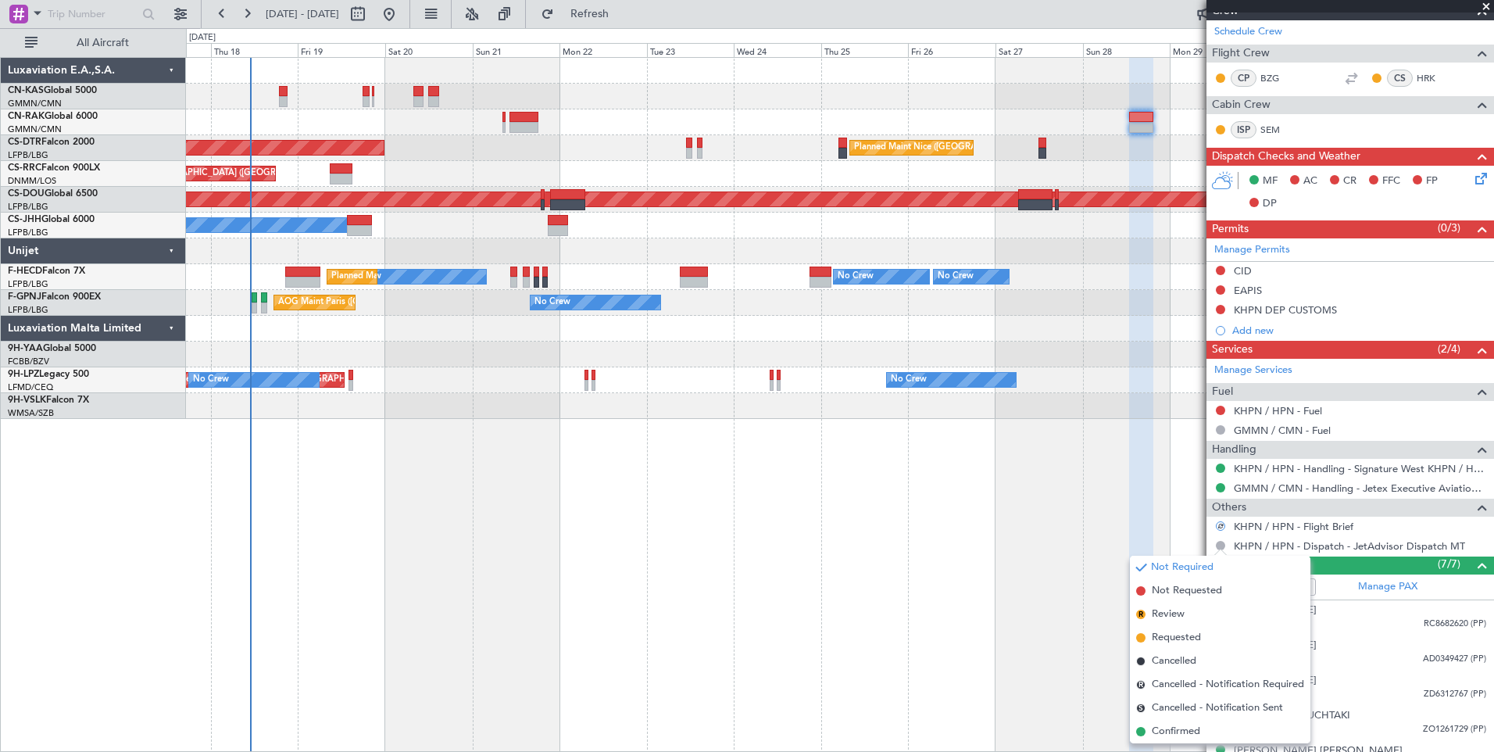
click at [1166, 724] on span "Confirmed" at bounding box center [1176, 731] width 48 height 16
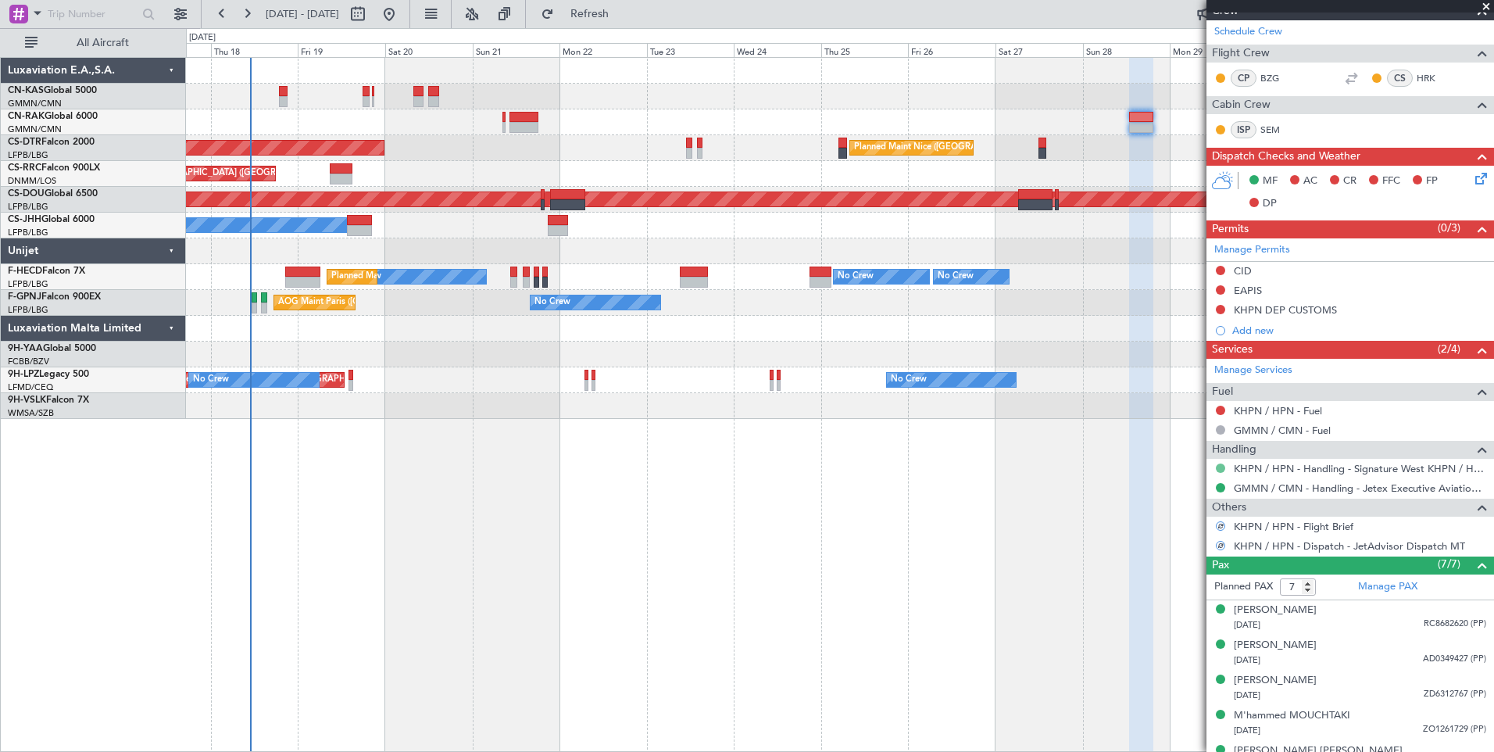
click at [1220, 469] on button at bounding box center [1220, 467] width 9 height 9
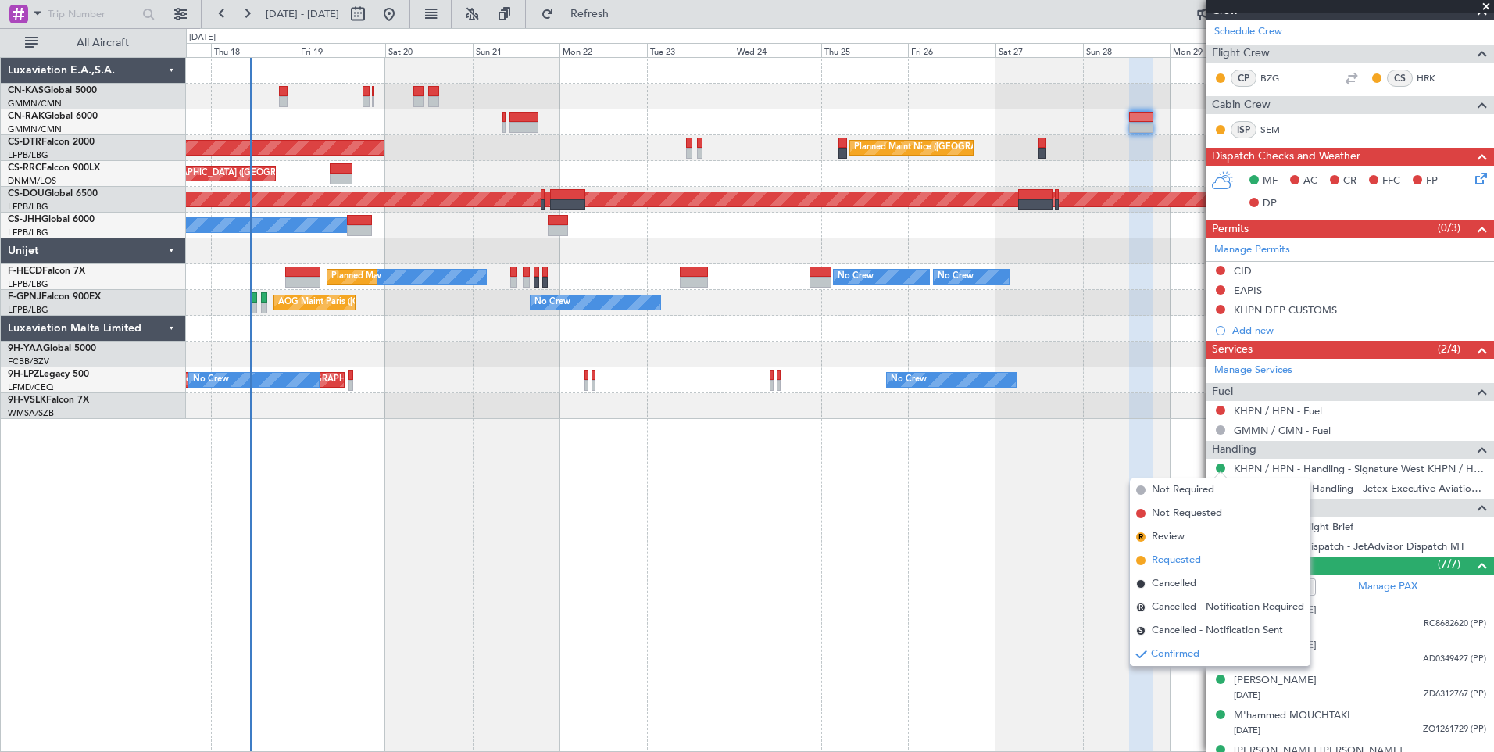
click at [1178, 562] on span "Requested" at bounding box center [1176, 560] width 49 height 16
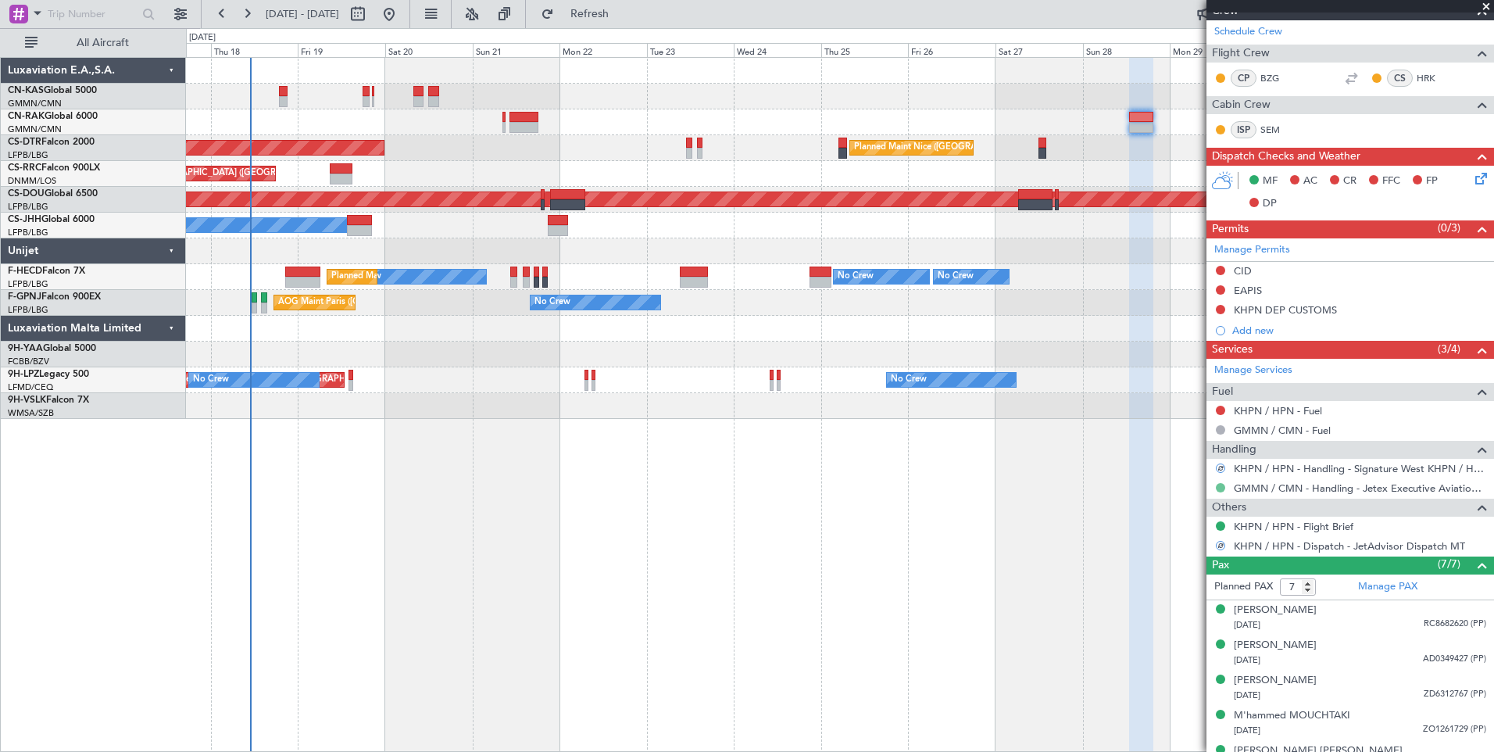
click at [1220, 486] on button at bounding box center [1220, 487] width 9 height 9
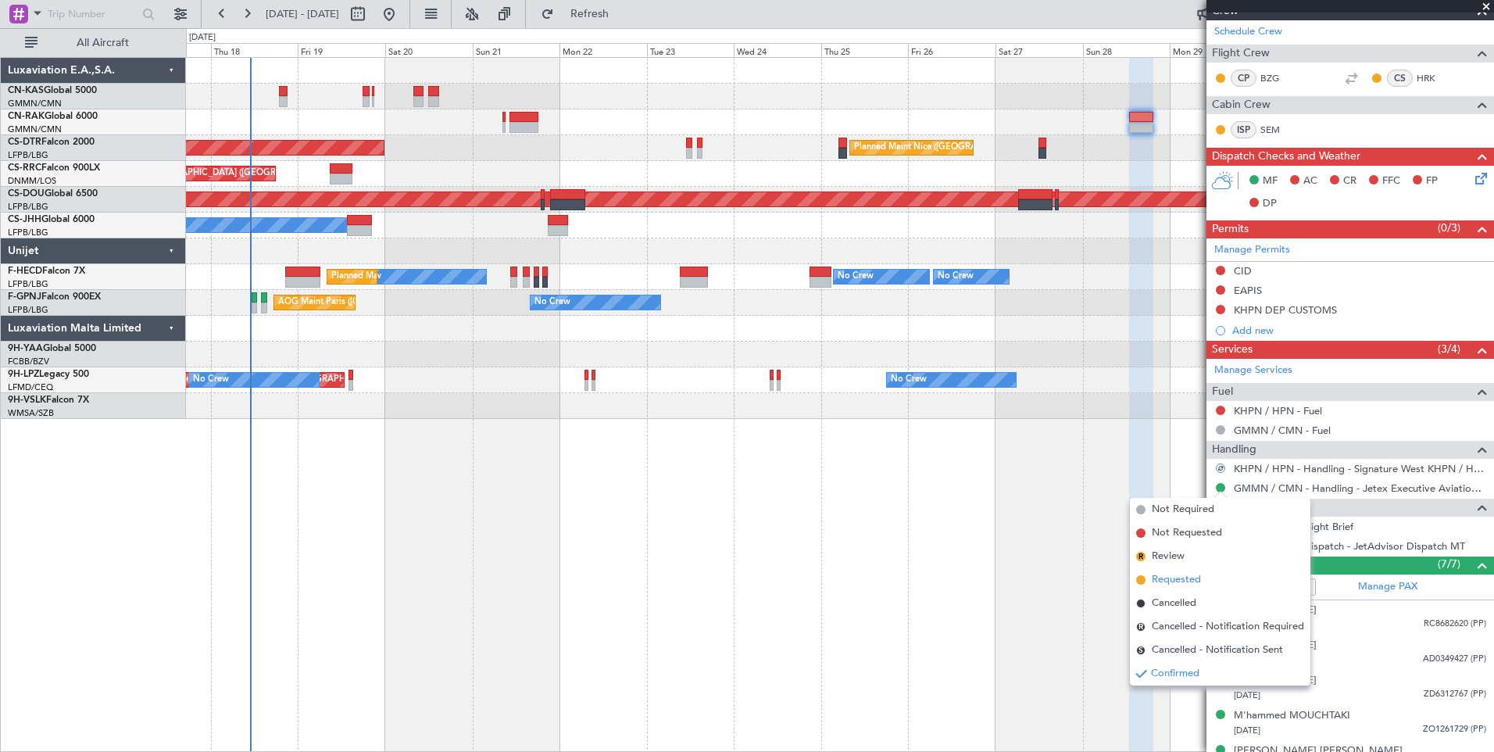
click at [1173, 582] on span "Requested" at bounding box center [1176, 580] width 49 height 16
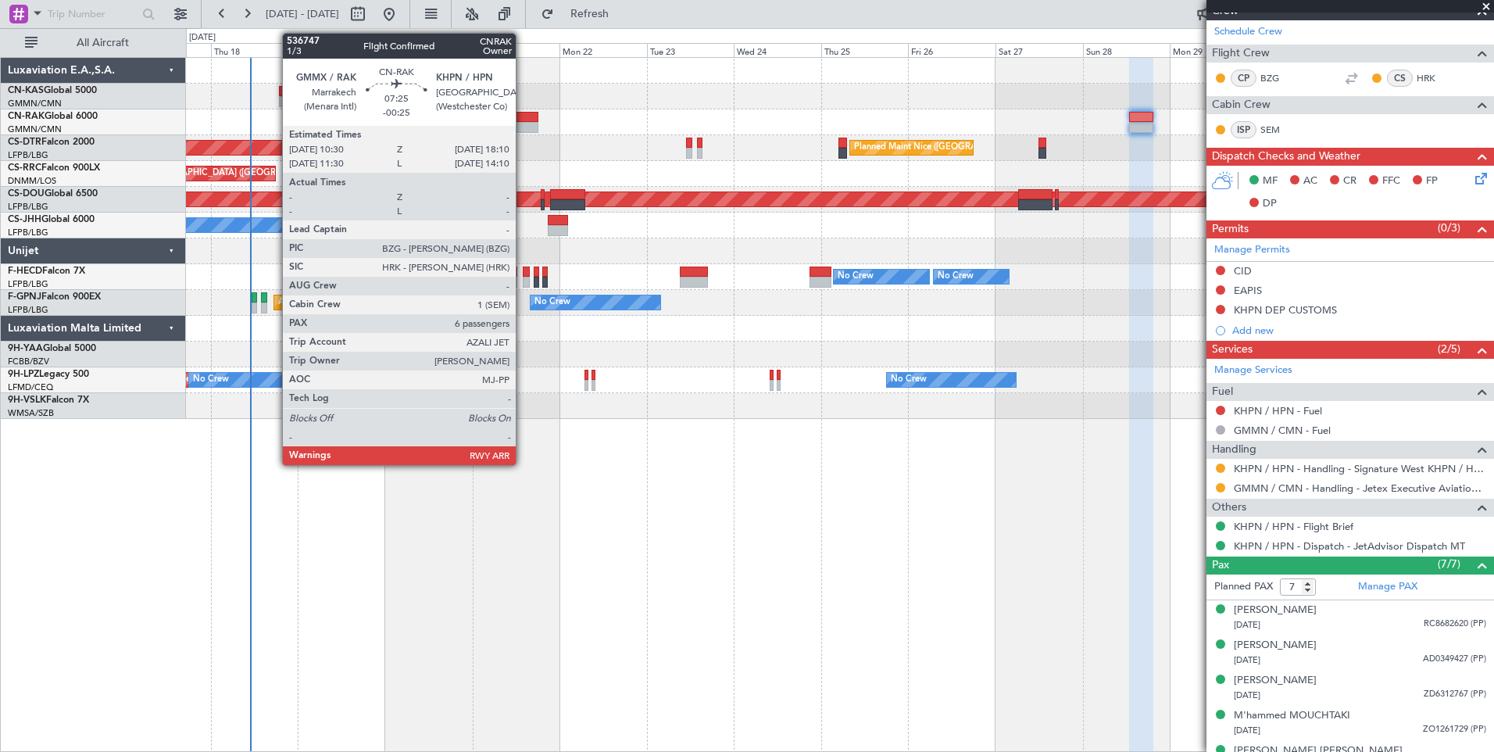
click at [523, 127] on div at bounding box center [523, 127] width 28 height 11
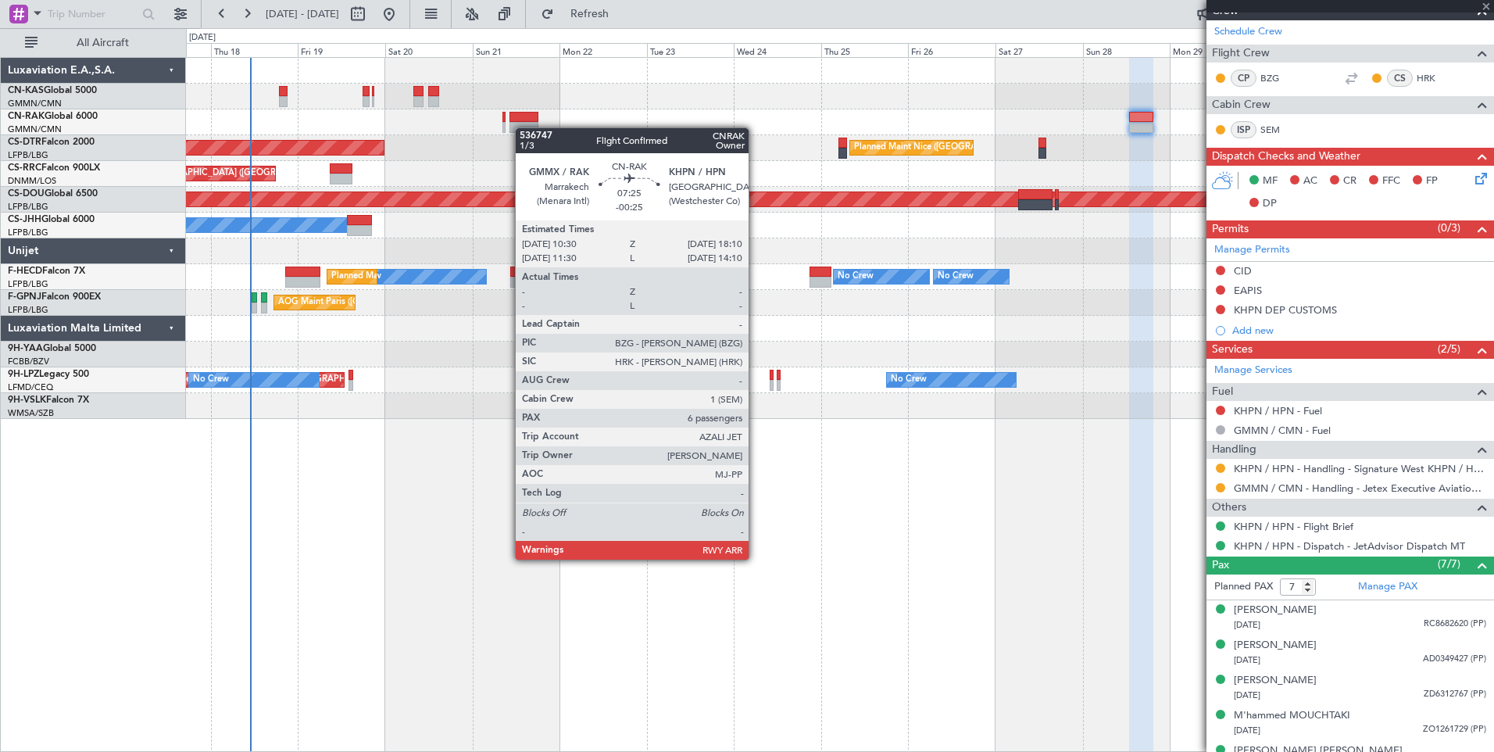
type input "-00:25"
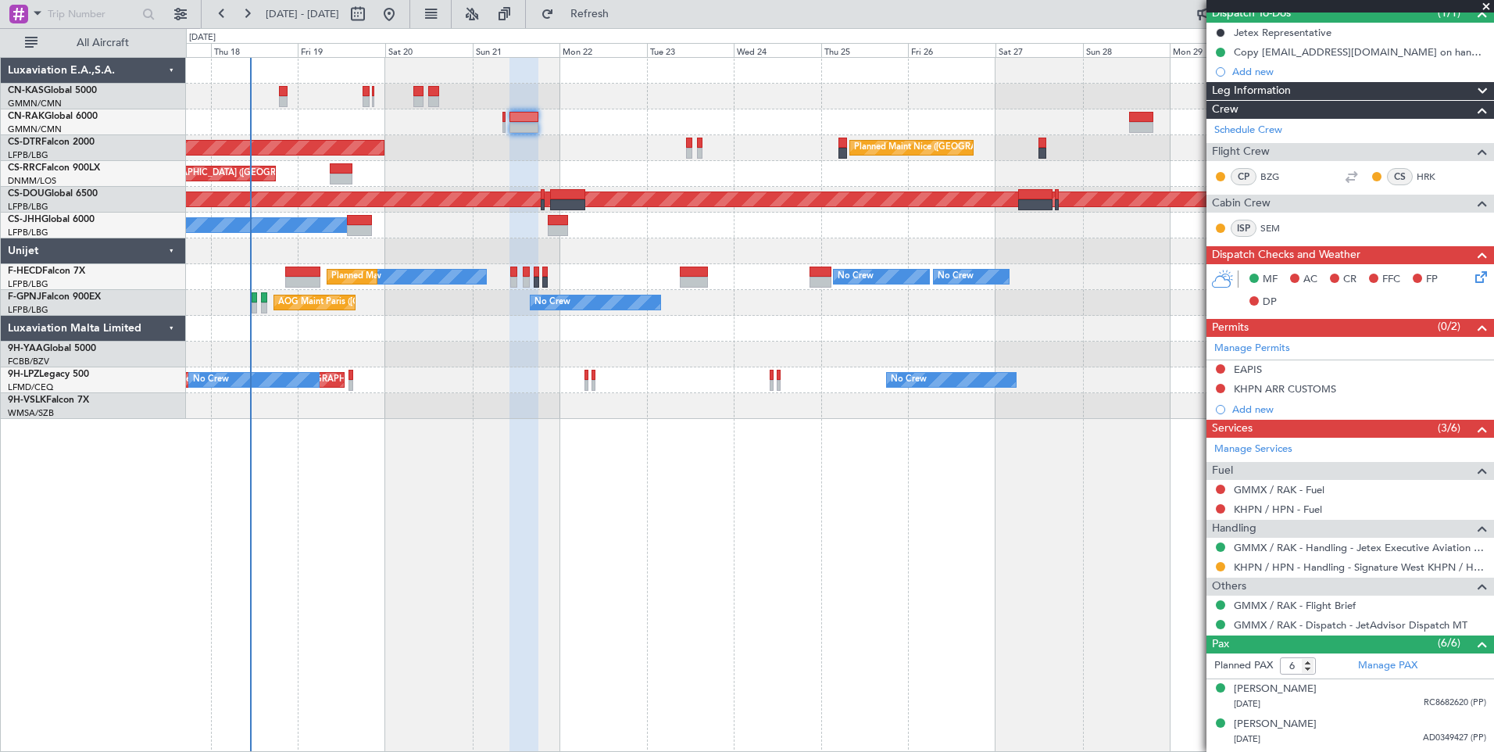
scroll to position [0, 0]
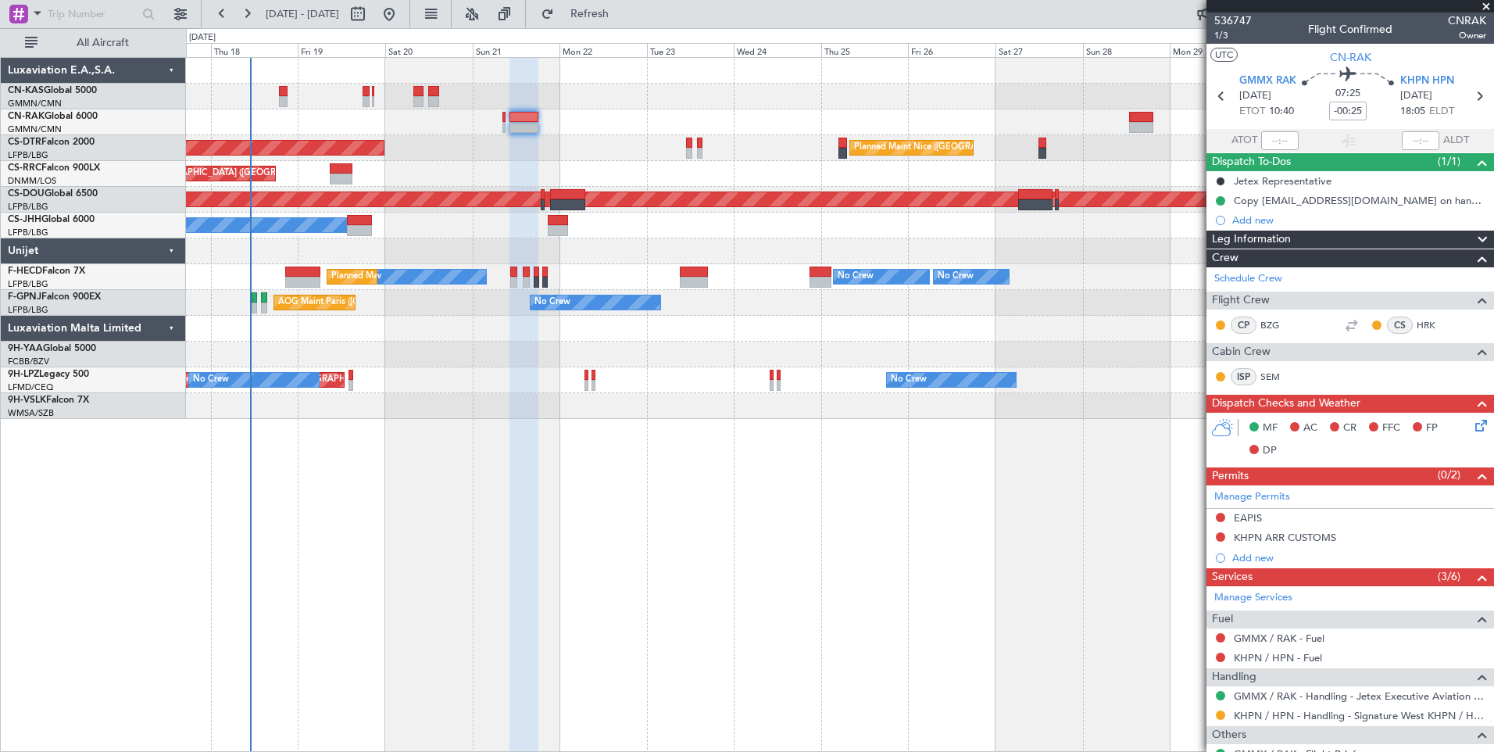
click at [1041, 624] on div "Planned Maint Nice ([GEOGRAPHIC_DATA]) AOG Maint Sofia Planned Maint Sofia Plan…" at bounding box center [840, 404] width 1308 height 695
click at [1489, 5] on span at bounding box center [1486, 7] width 16 height 14
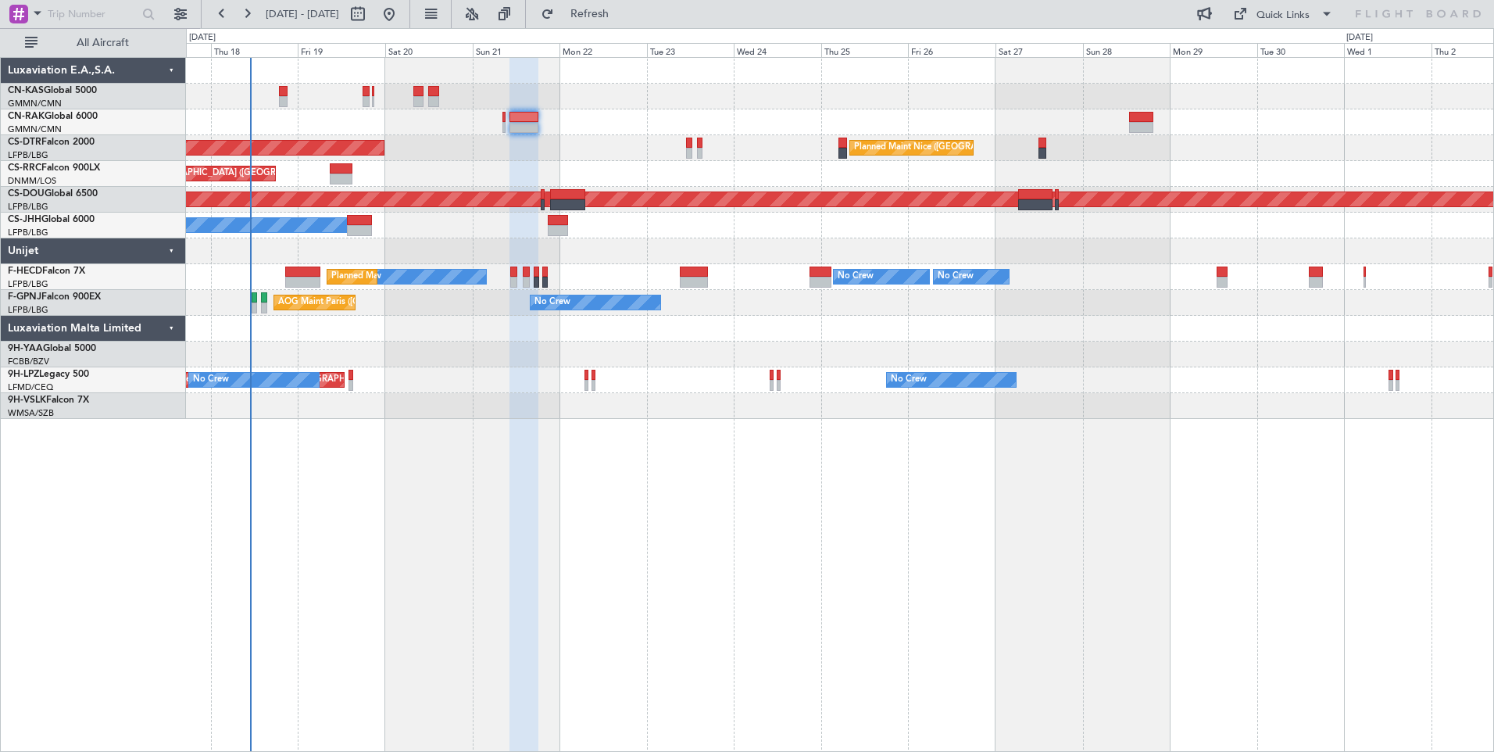
type input "0"
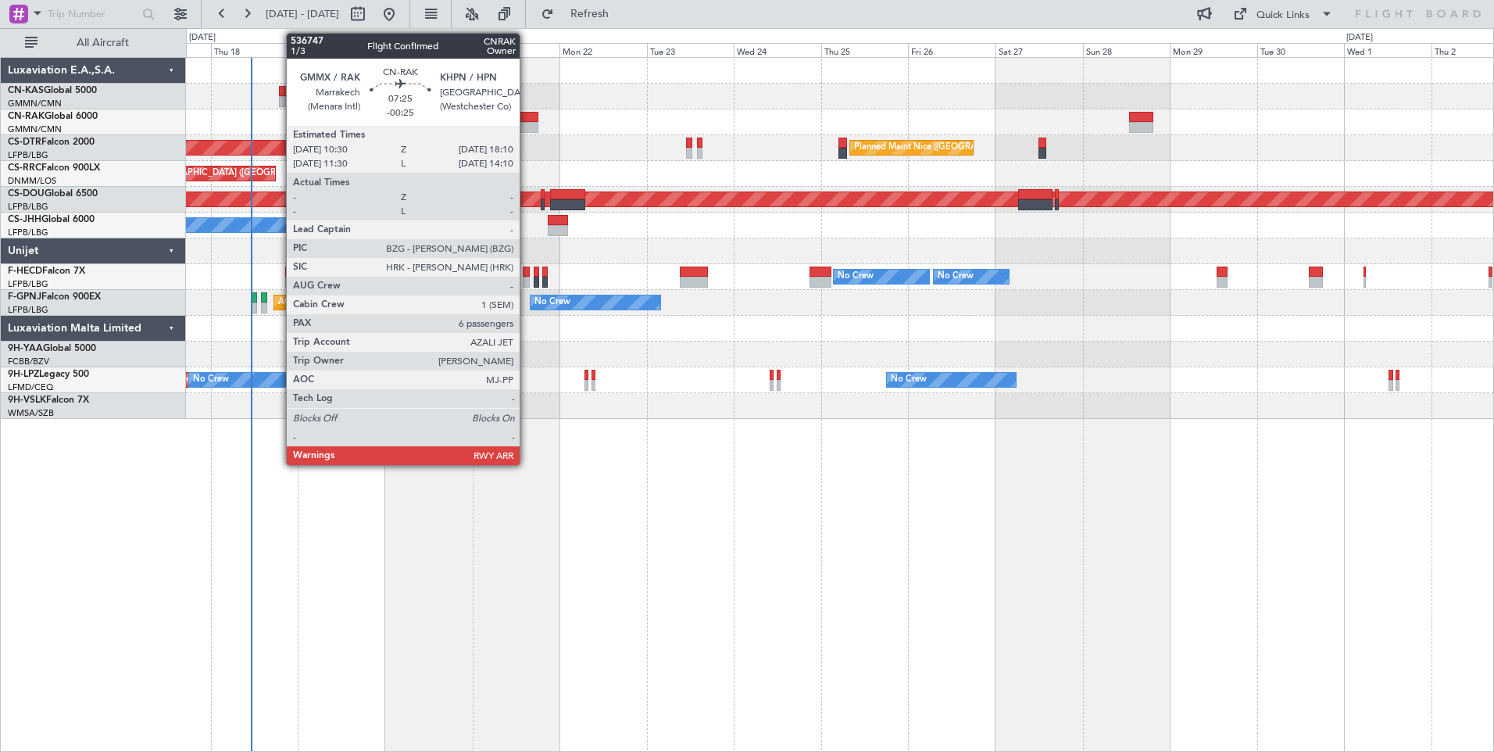
click at [527, 124] on div at bounding box center [523, 127] width 28 height 11
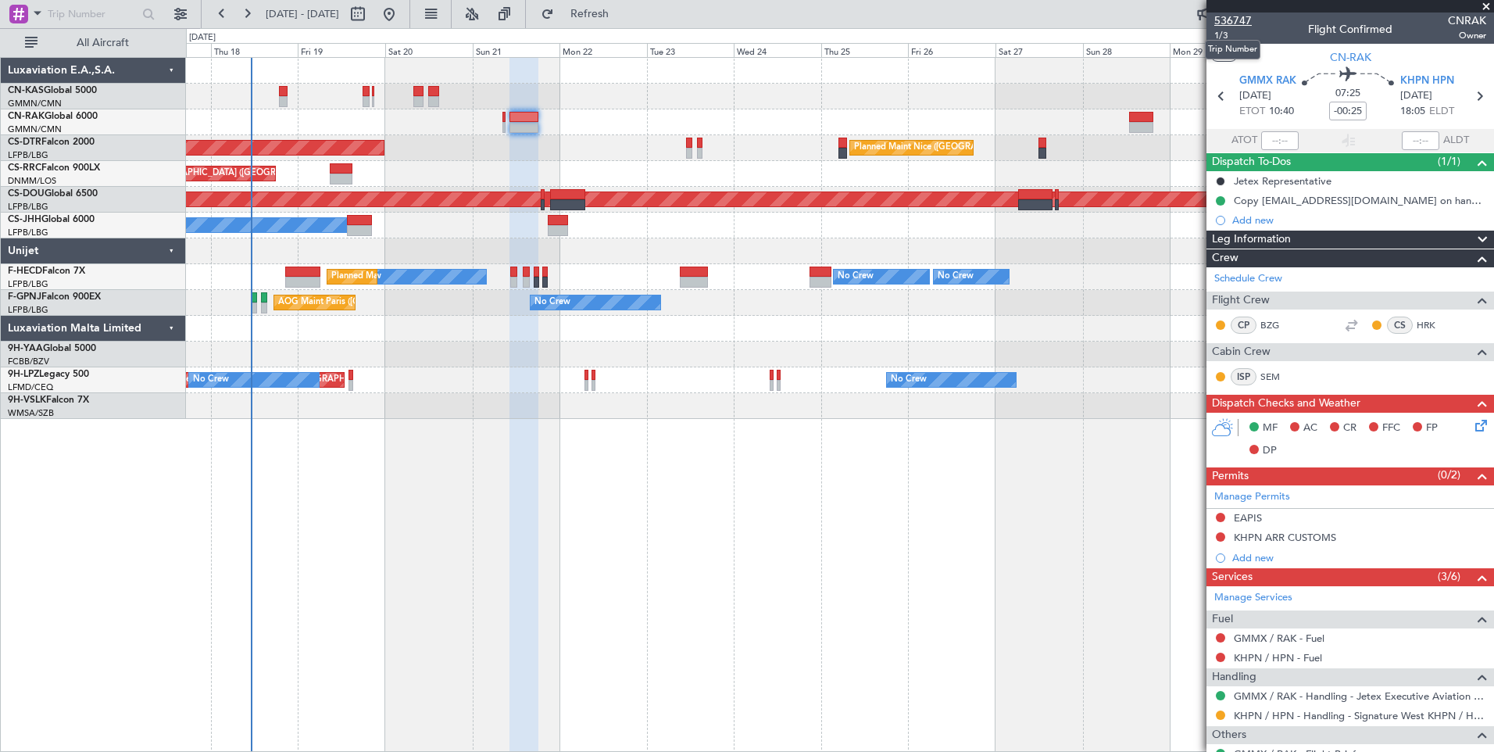
click at [1242, 21] on span "536747" at bounding box center [1233, 21] width 38 height 16
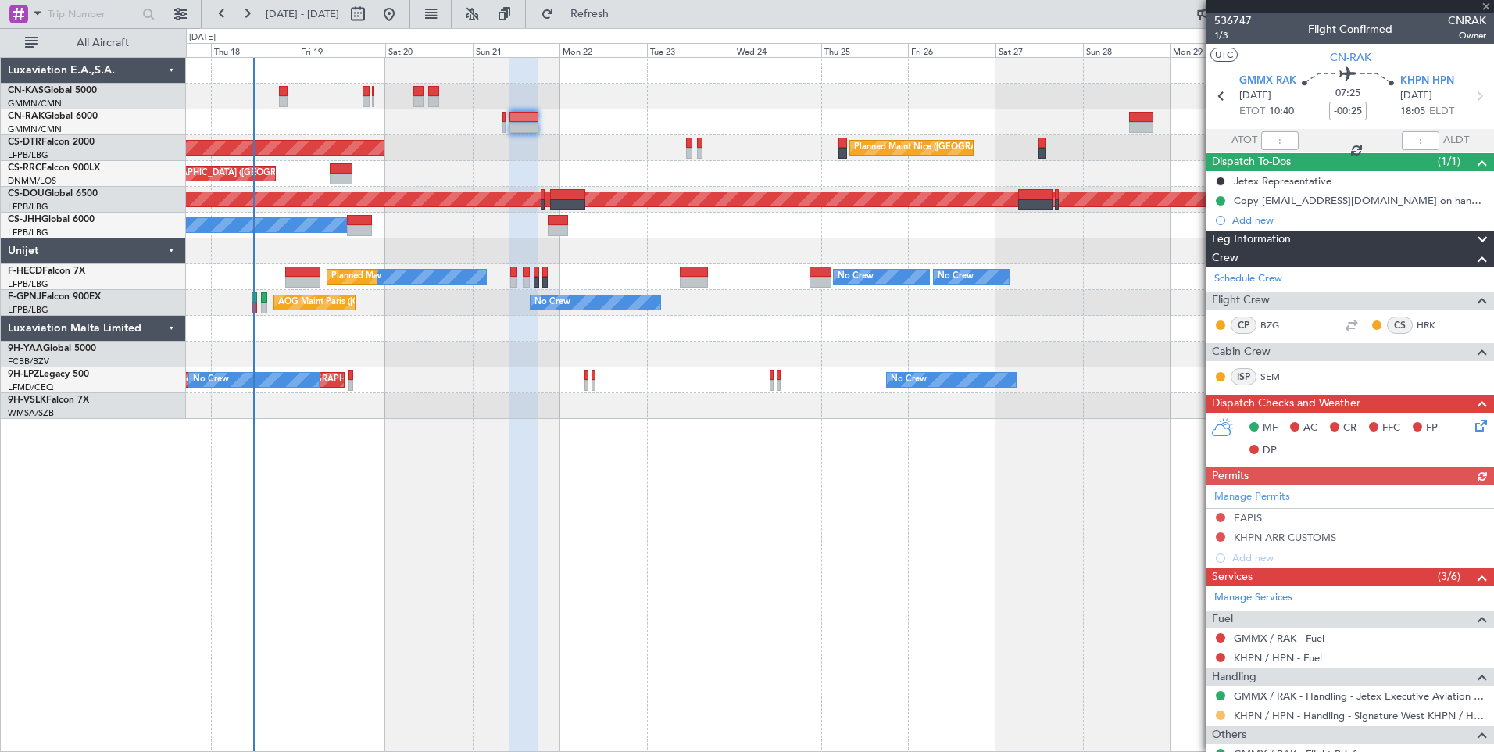
click at [1223, 712] on button at bounding box center [1220, 714] width 9 height 9
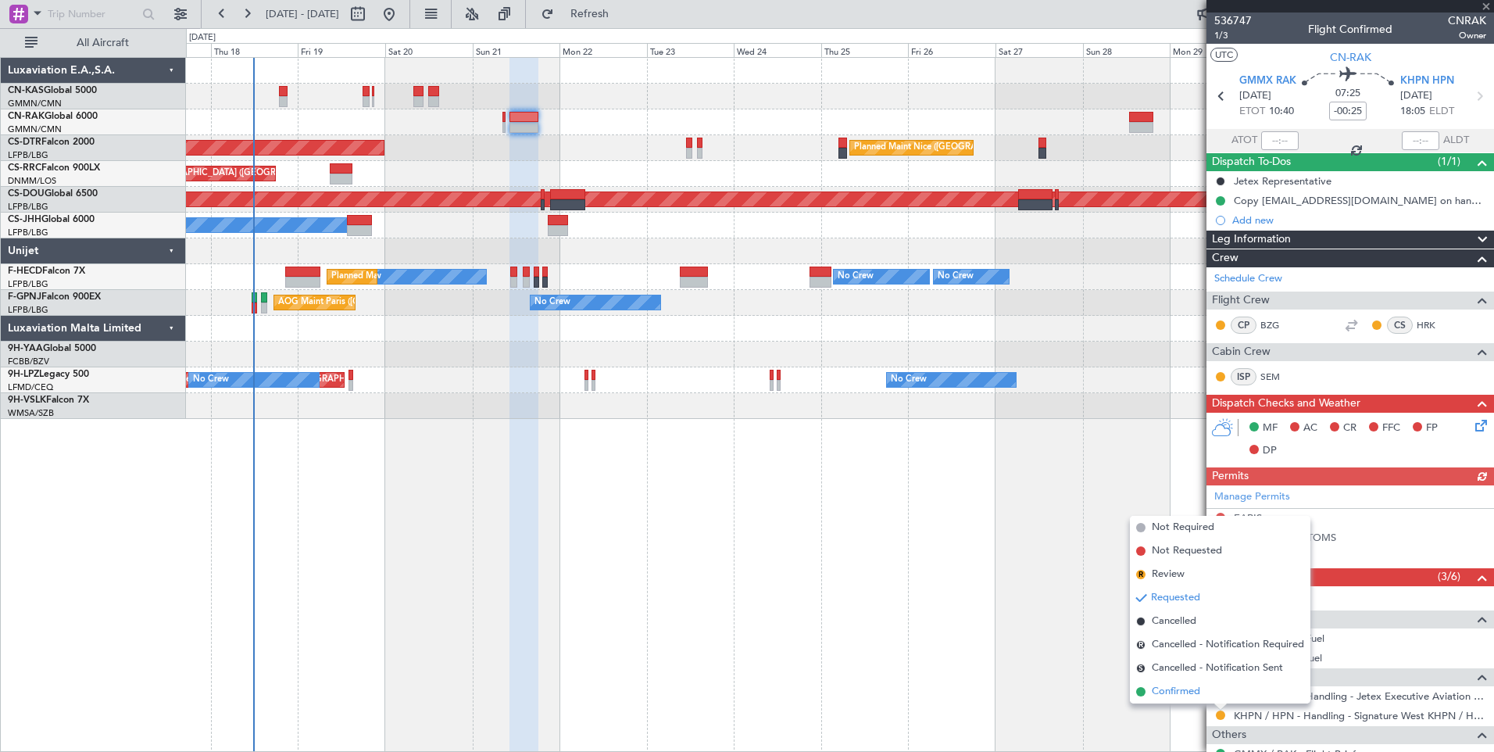
click at [1192, 696] on span "Confirmed" at bounding box center [1176, 692] width 48 height 16
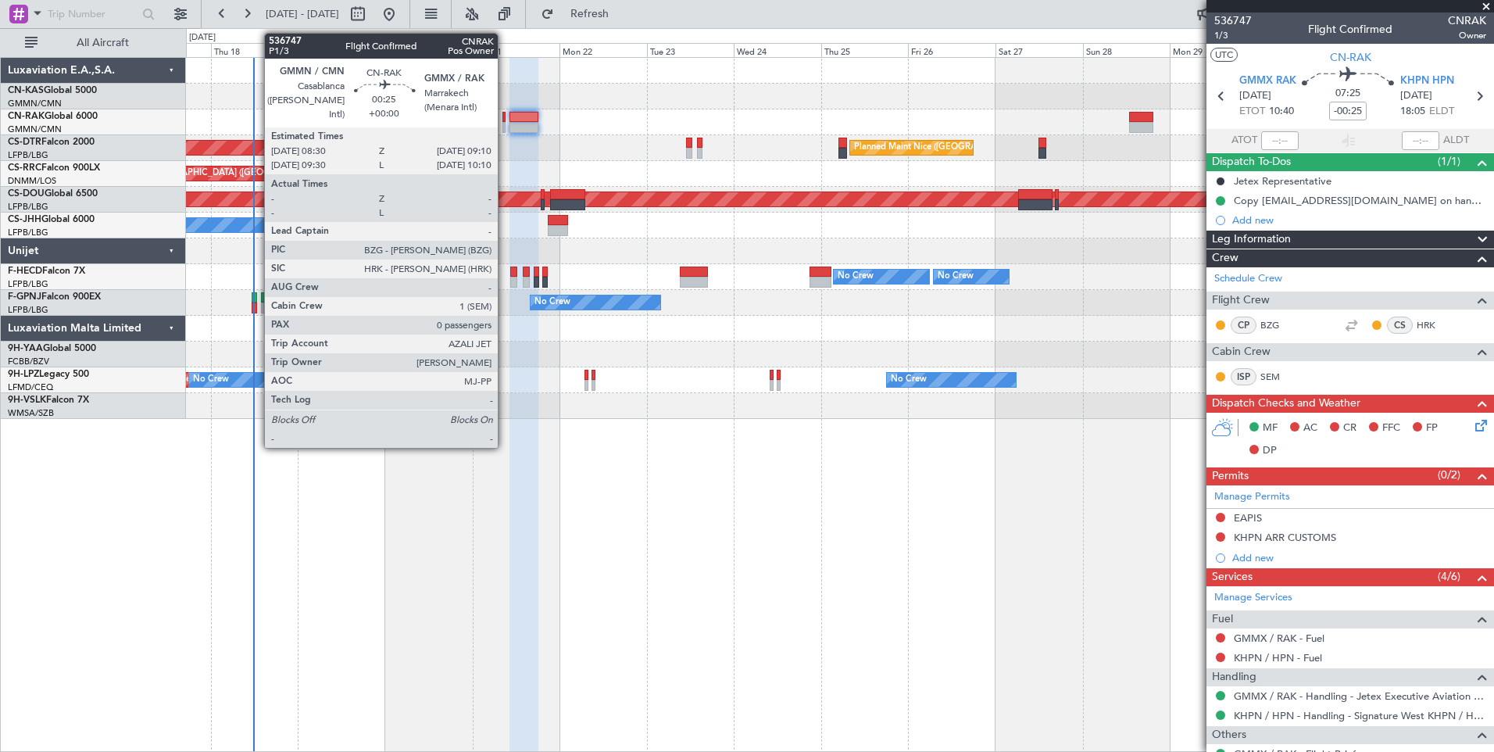
click at [505, 120] on div at bounding box center [503, 117] width 3 height 11
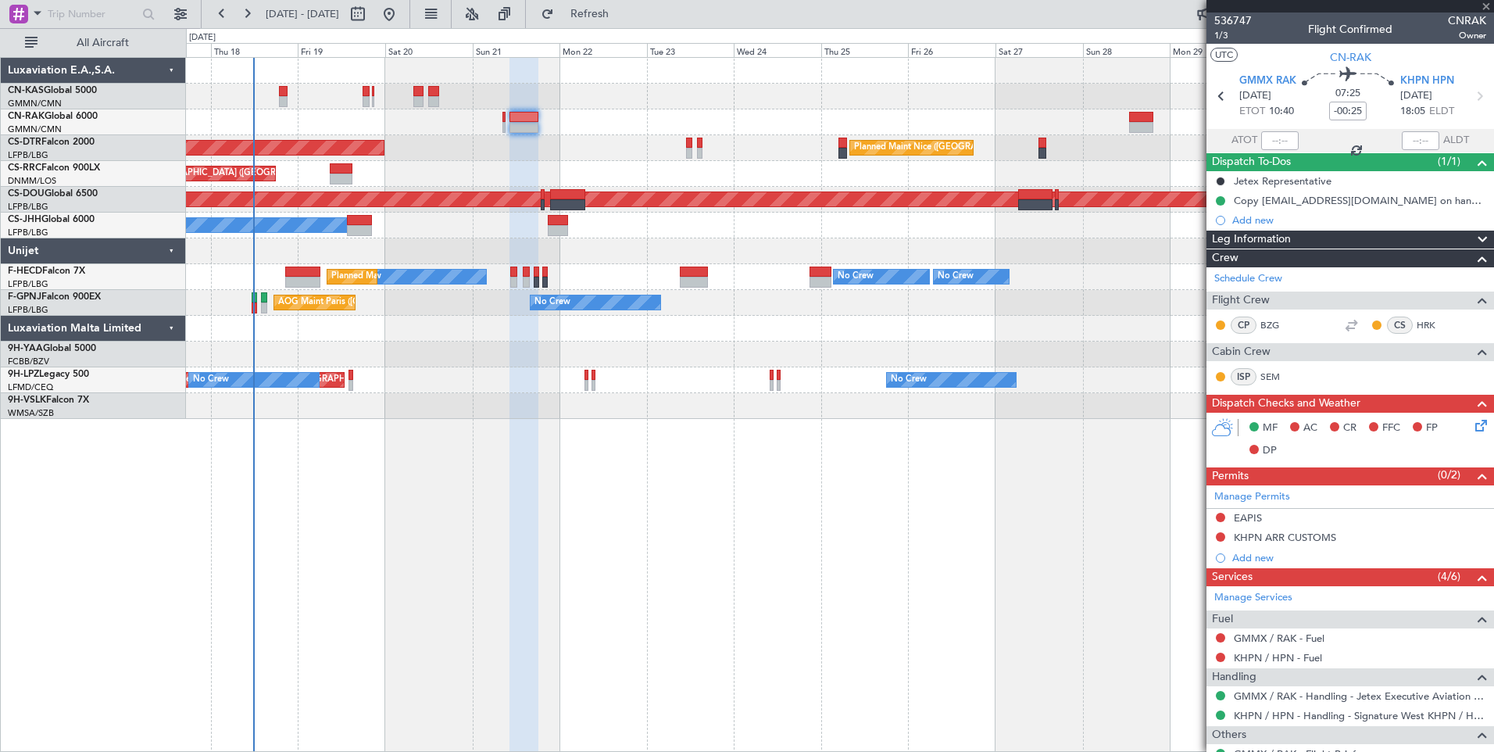
type input "0"
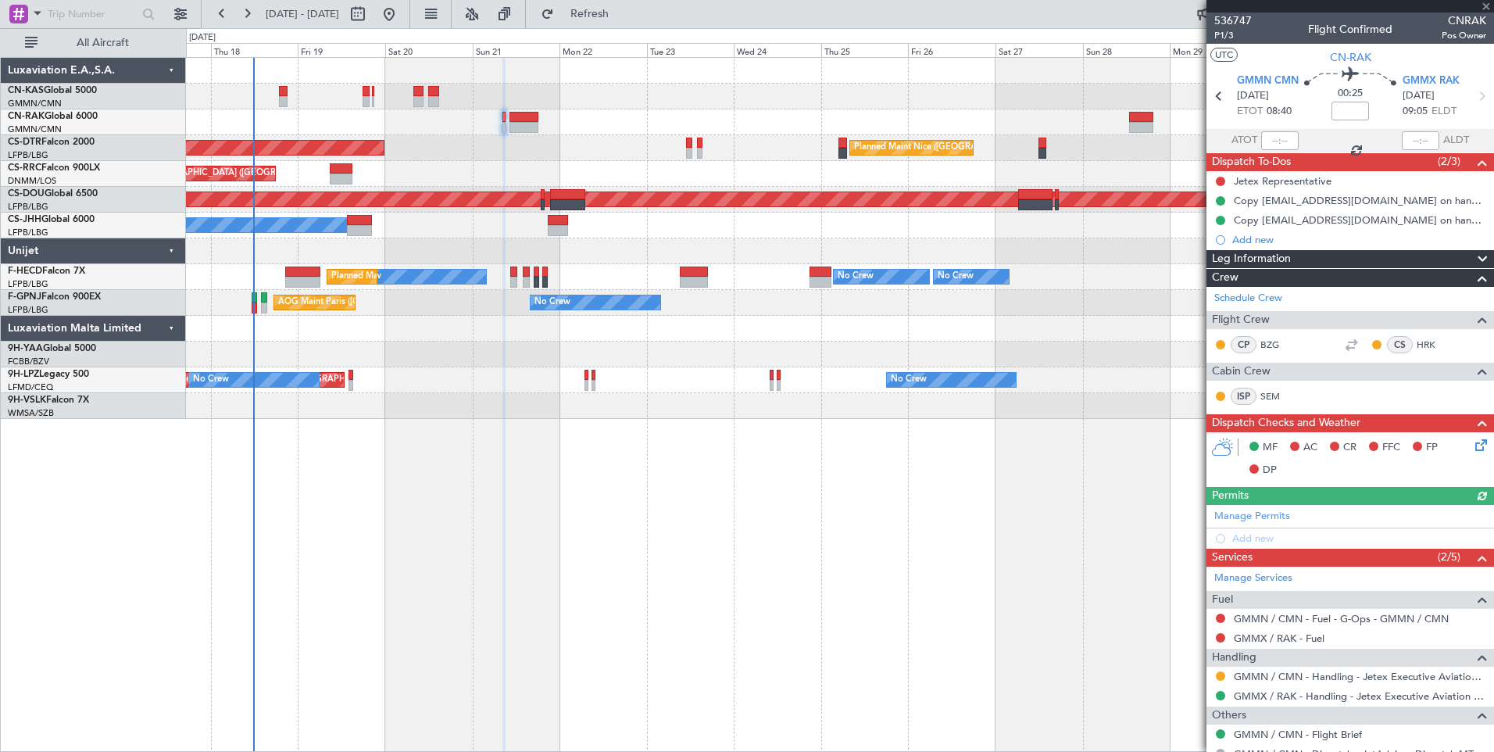
scroll to position [55, 0]
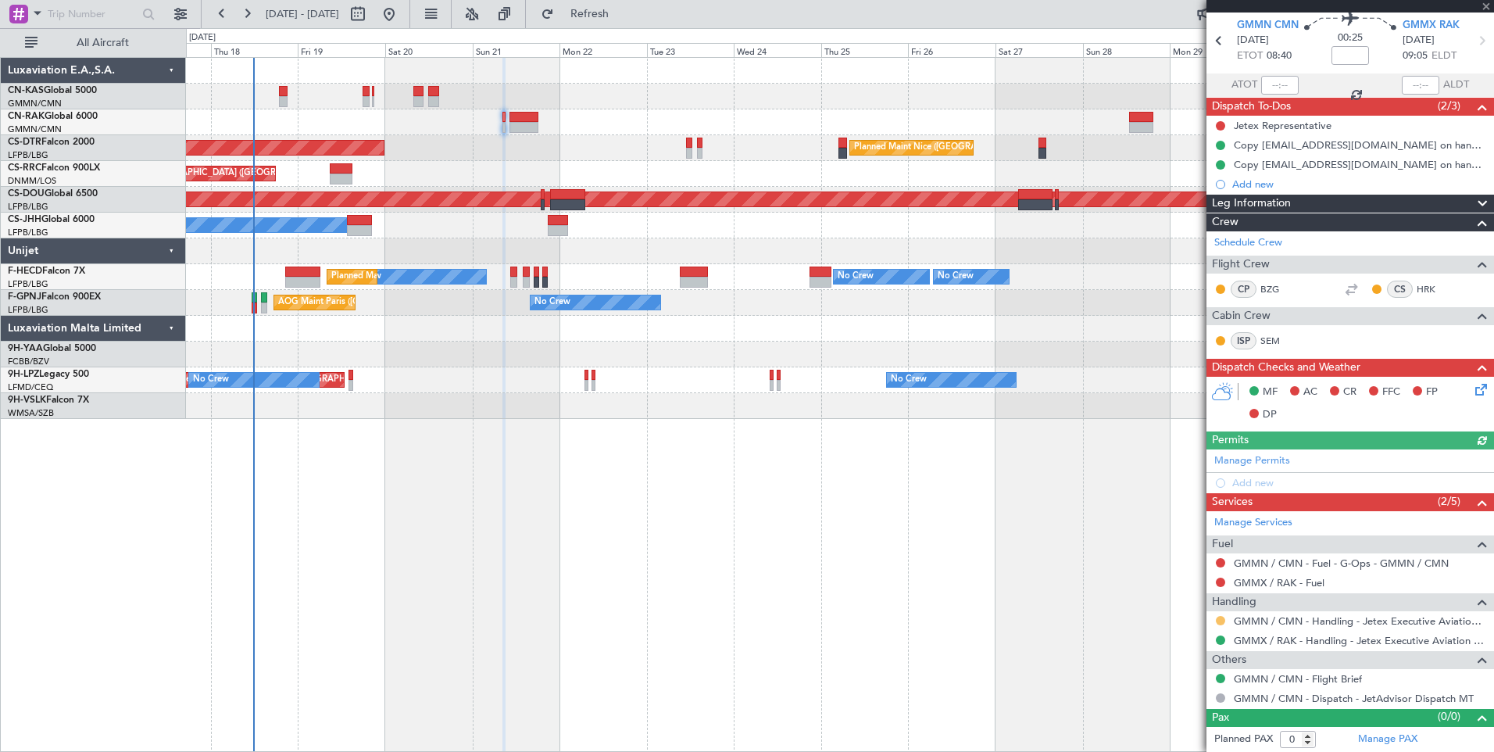
click at [1220, 621] on button at bounding box center [1220, 620] width 9 height 9
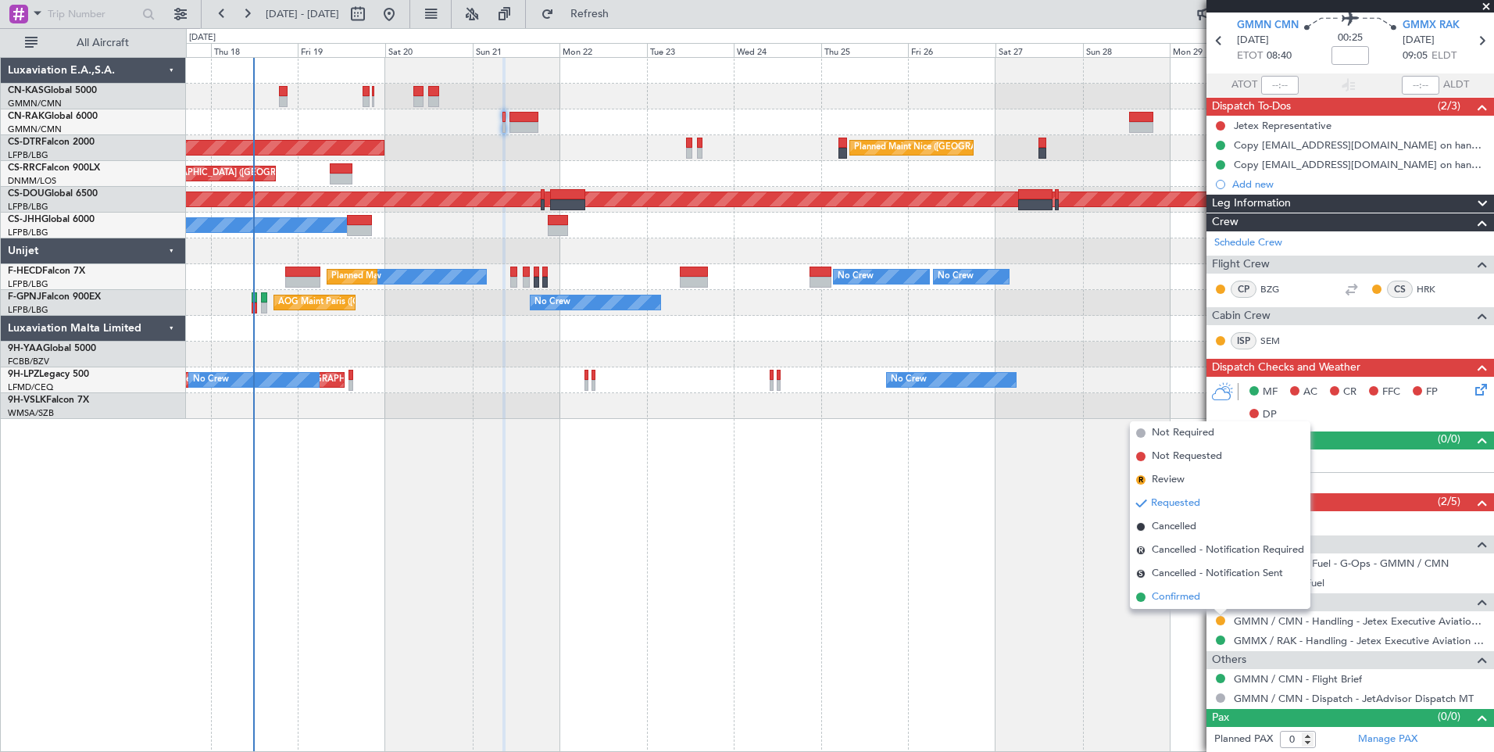
click at [1191, 603] on span "Confirmed" at bounding box center [1176, 597] width 48 height 16
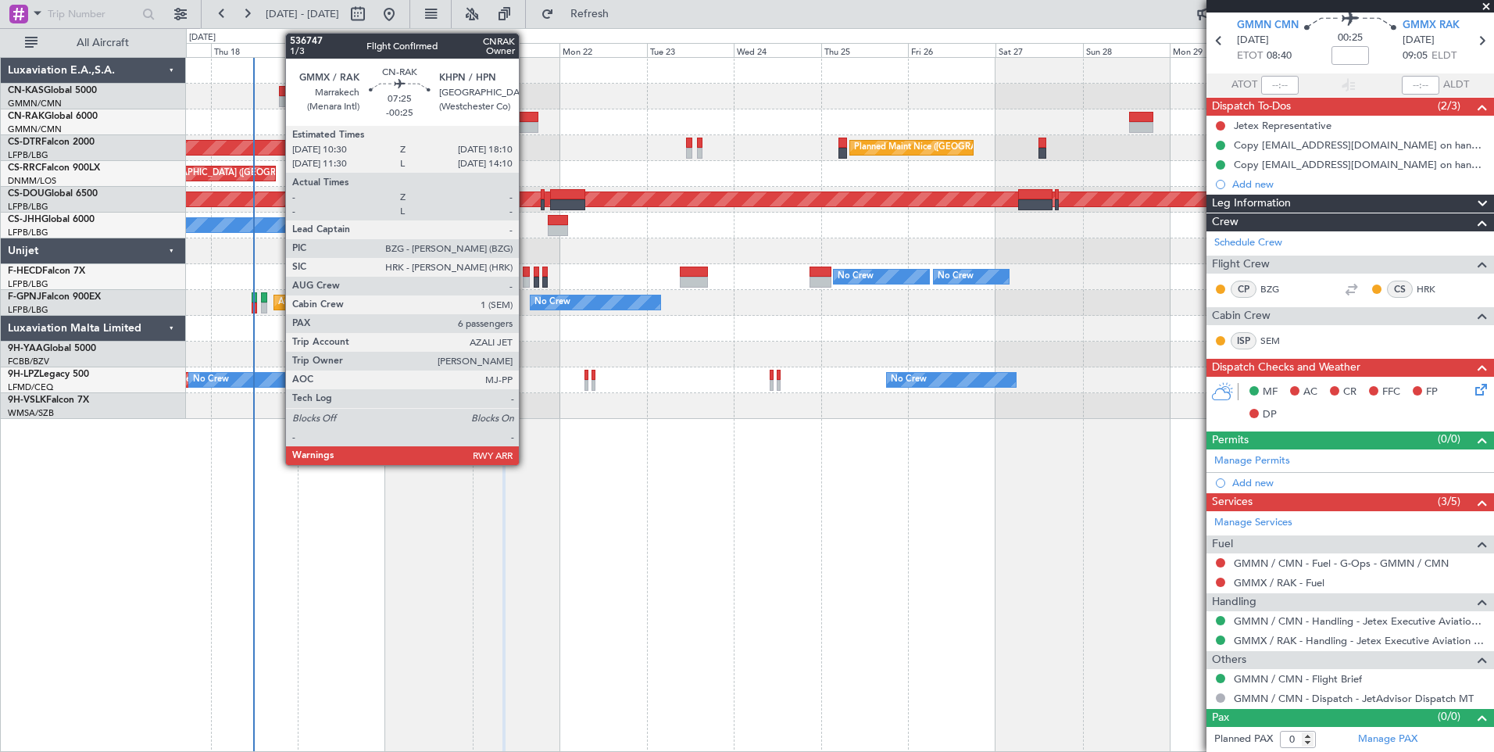
click at [526, 121] on div at bounding box center [523, 117] width 28 height 11
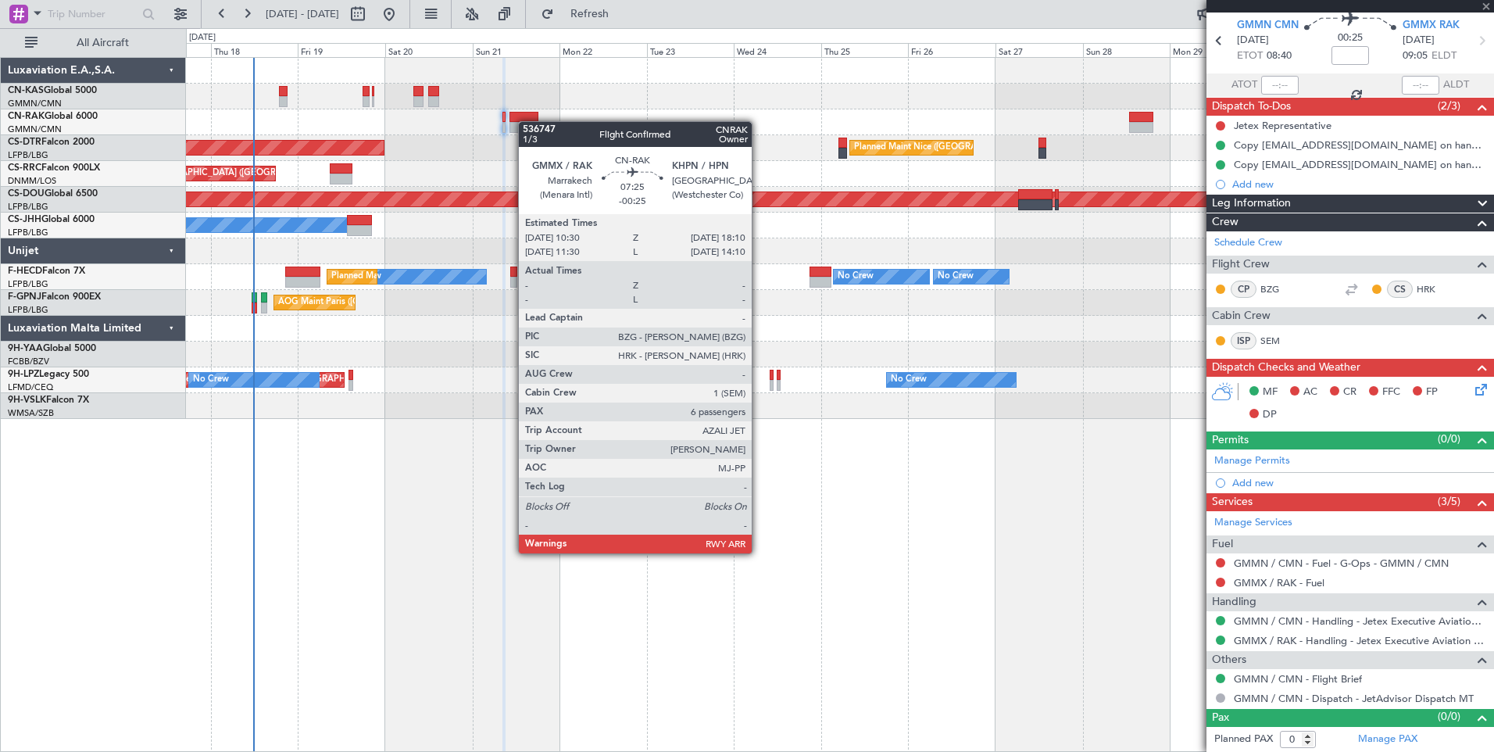
type input "-00:25"
type input "6"
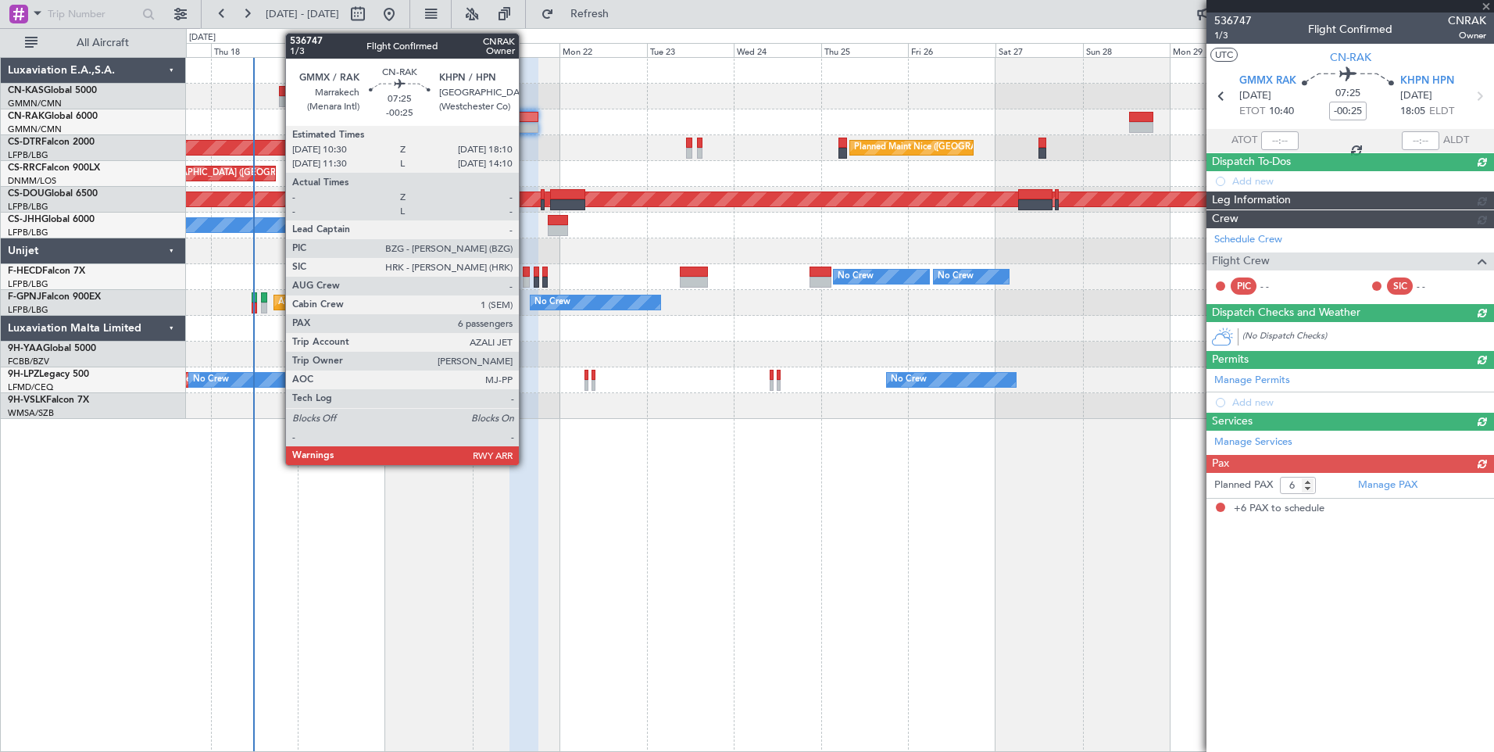
scroll to position [0, 0]
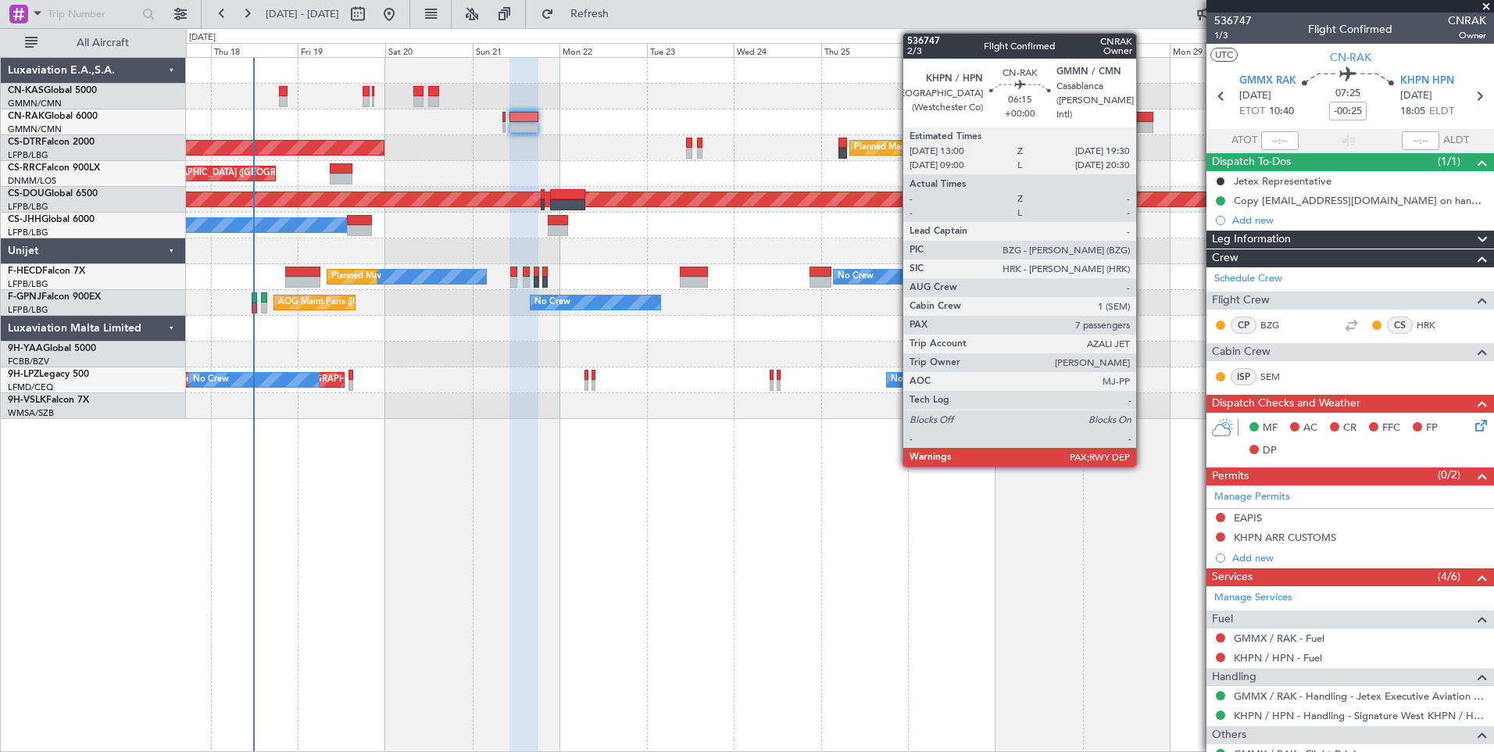
click at [1143, 118] on div at bounding box center [1141, 117] width 24 height 11
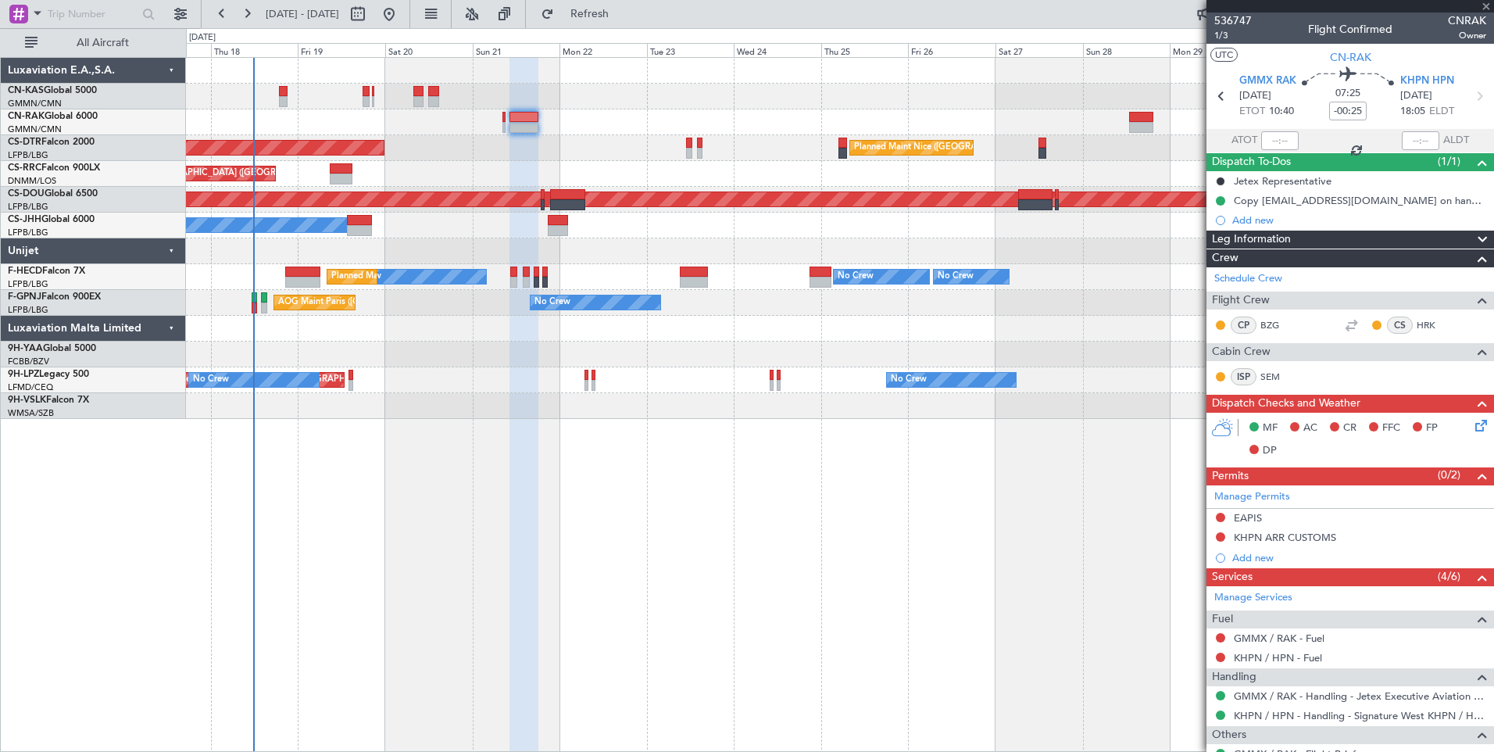
type input "7"
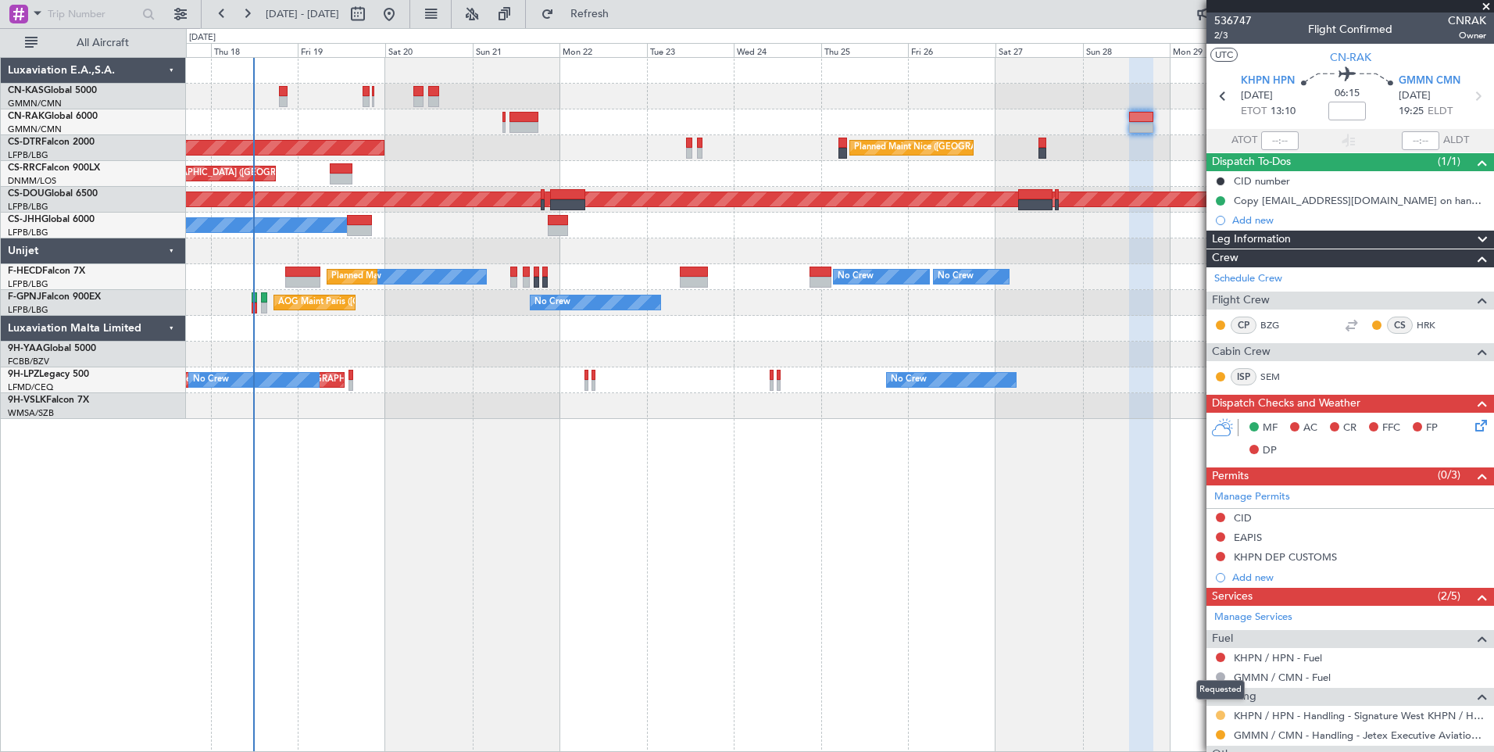
click at [1222, 713] on button at bounding box center [1220, 714] width 9 height 9
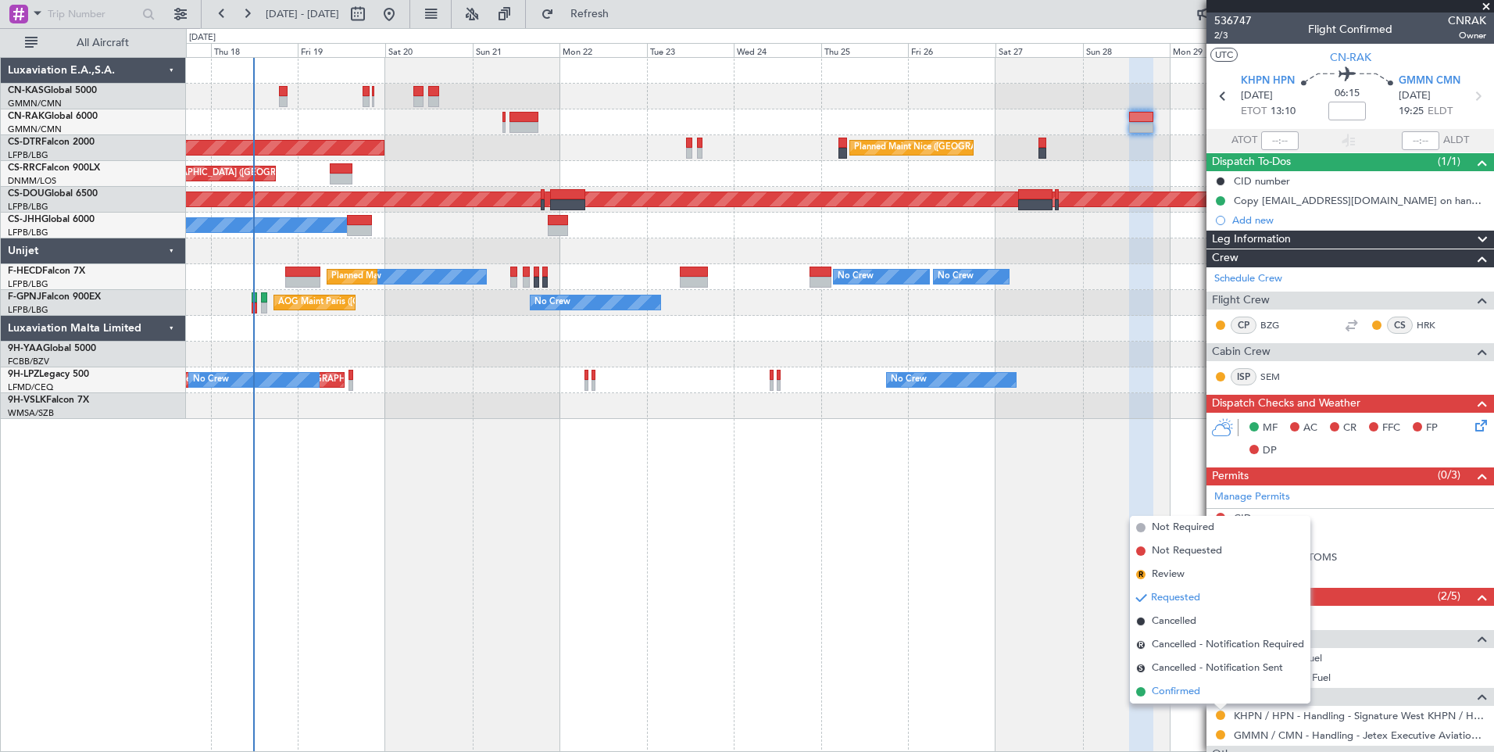
click at [1198, 687] on span "Confirmed" at bounding box center [1176, 692] width 48 height 16
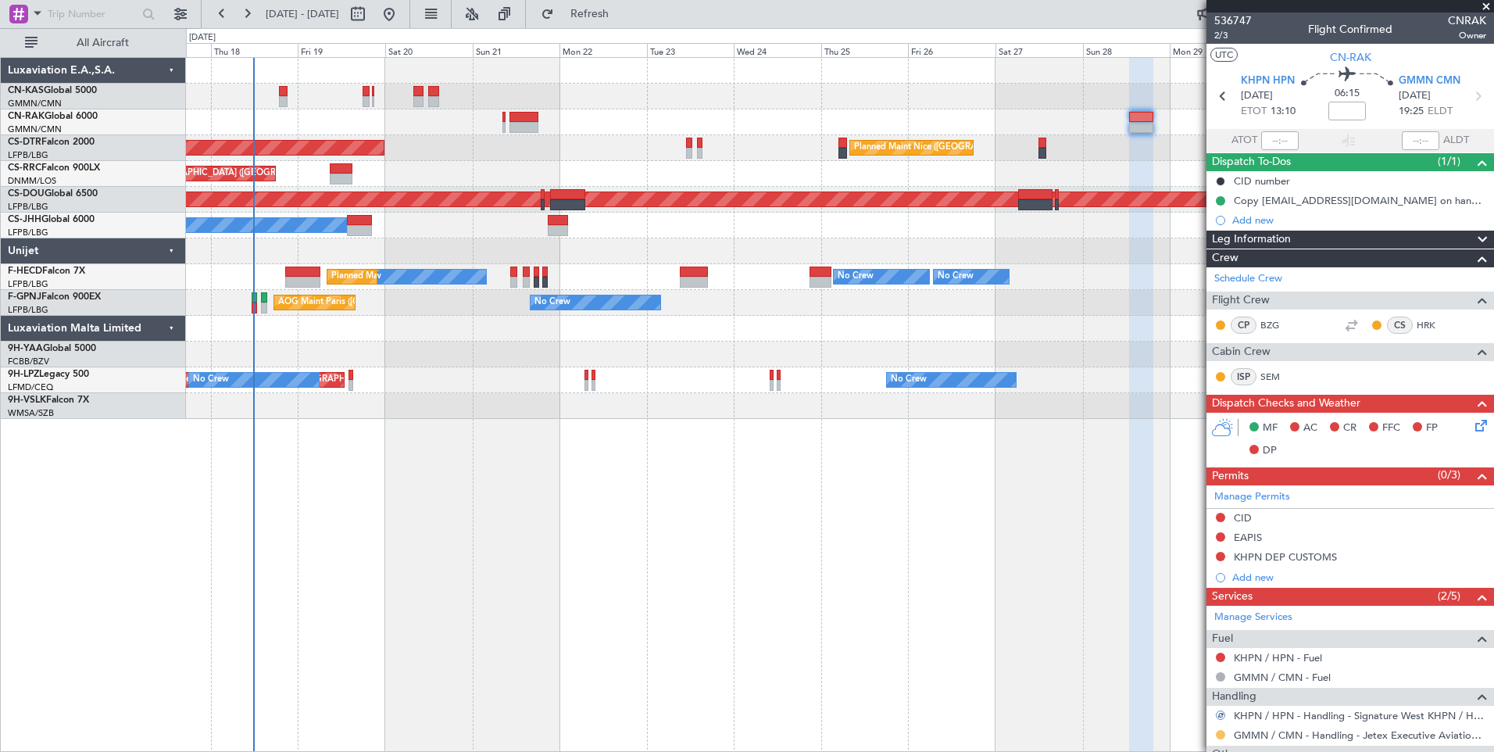
click at [1222, 731] on button at bounding box center [1220, 734] width 9 height 9
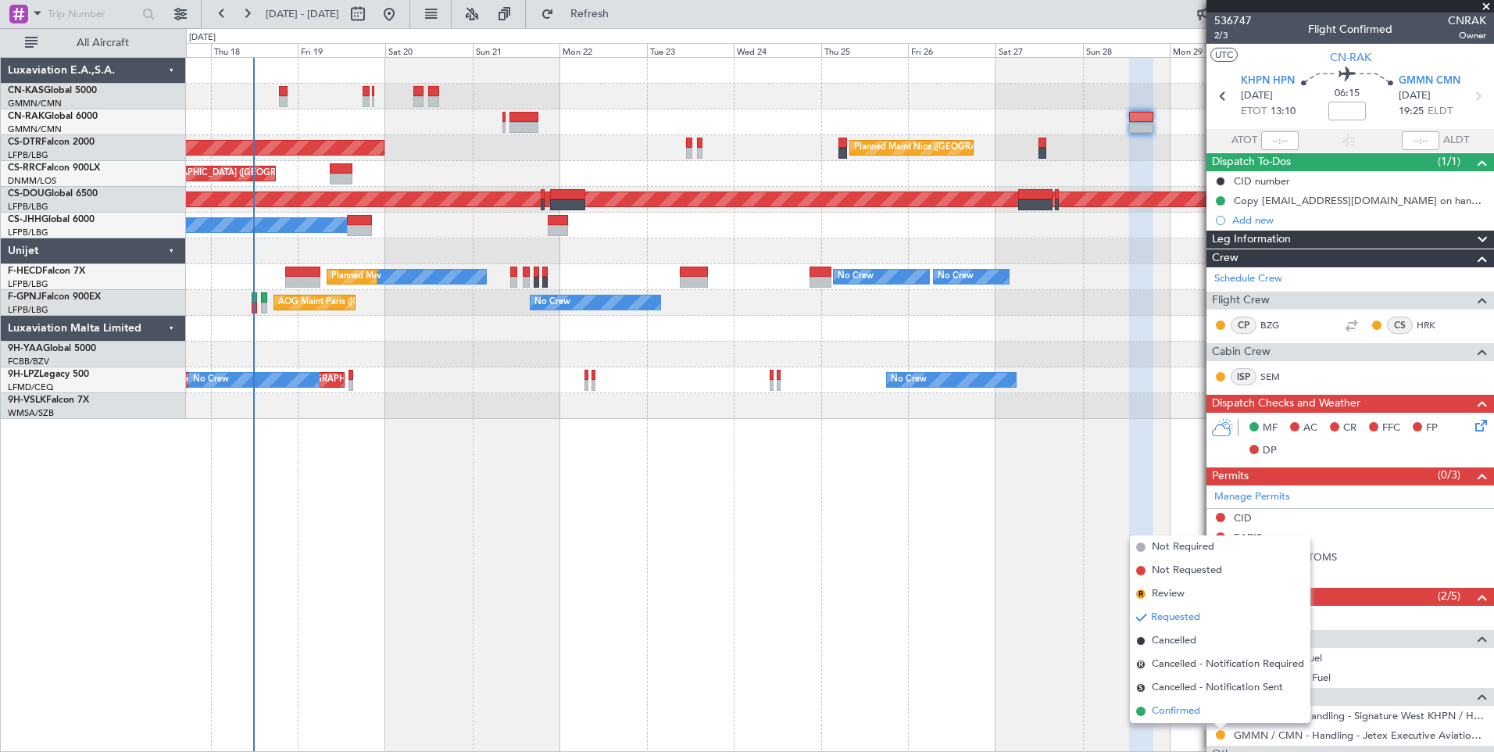
click at [1187, 704] on span "Confirmed" at bounding box center [1176, 711] width 48 height 16
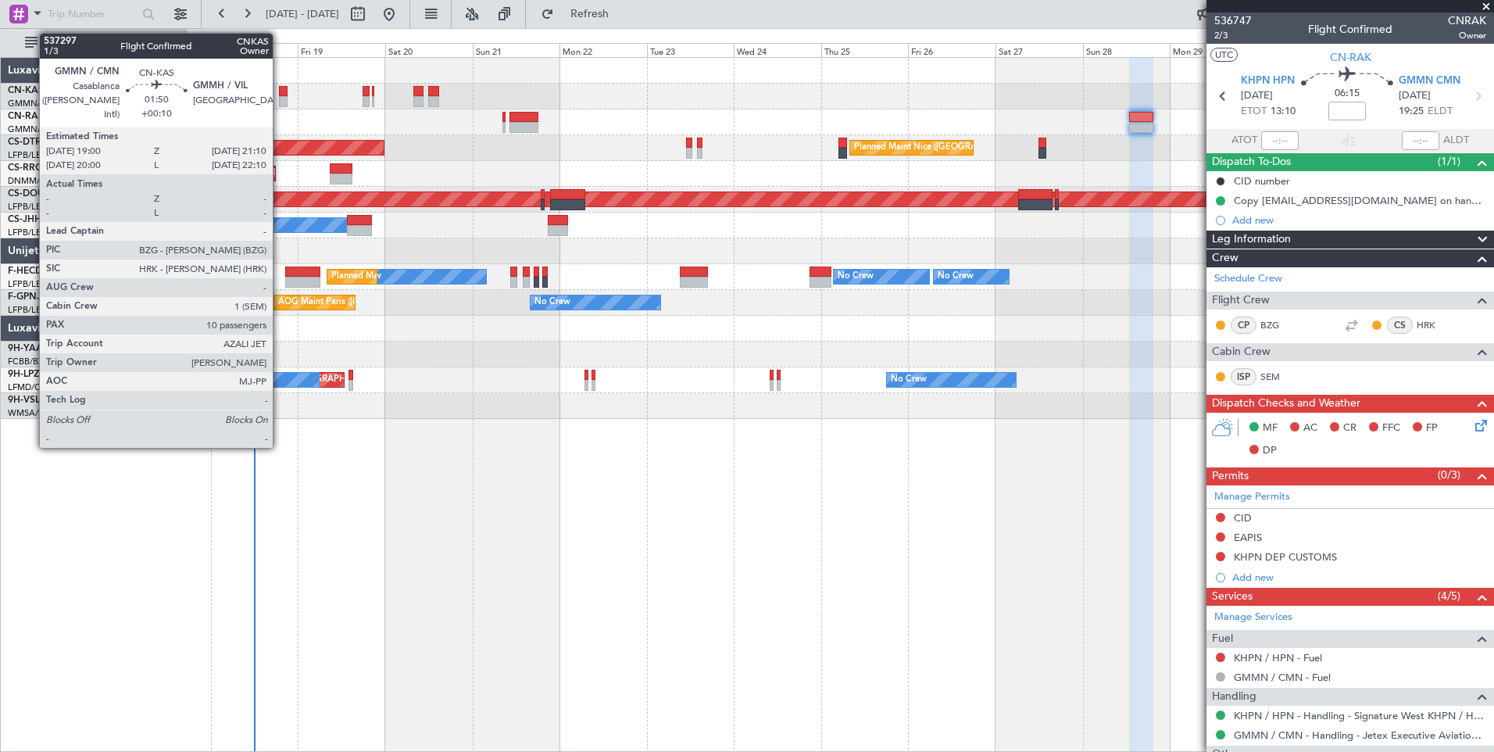
click at [280, 96] on div at bounding box center [283, 101] width 9 height 11
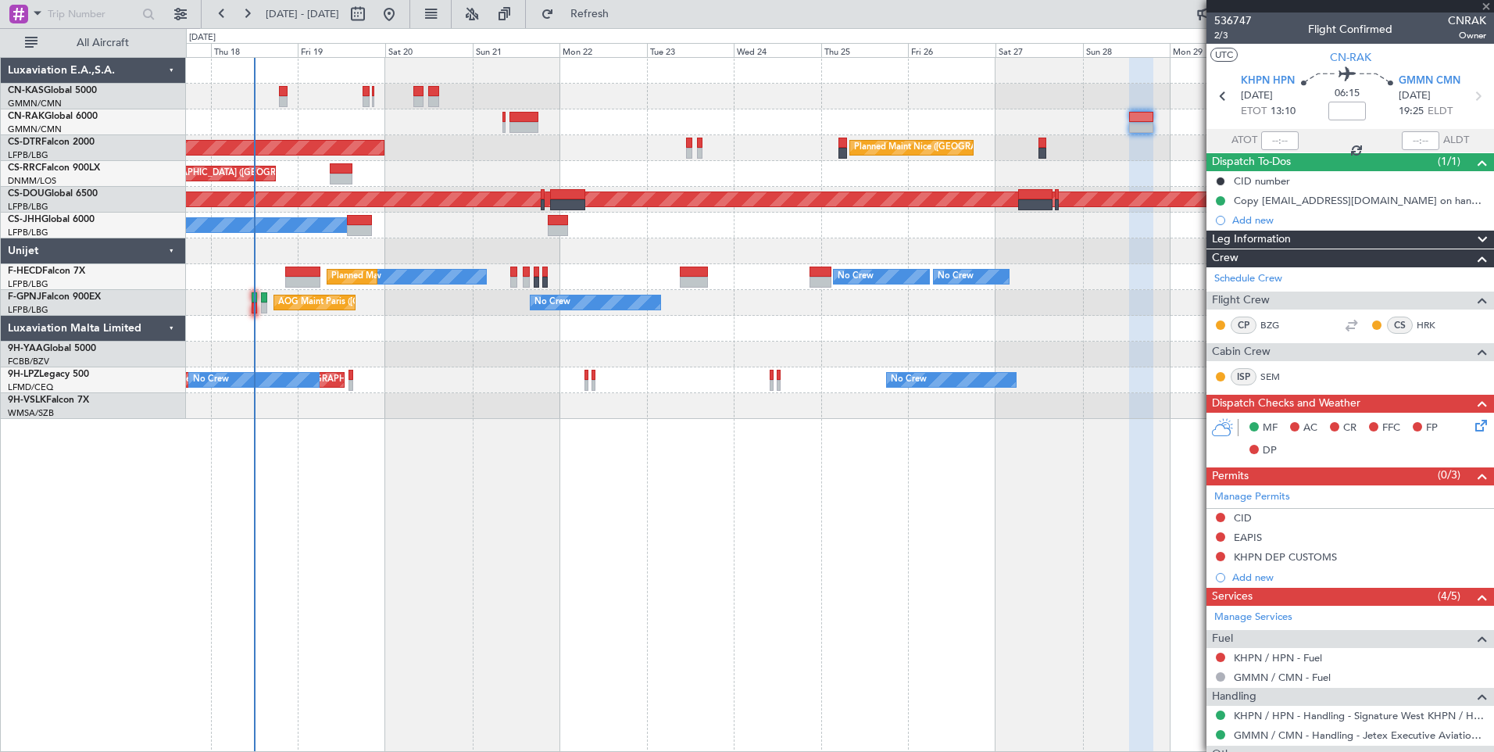
type input "+00:10"
type input "10"
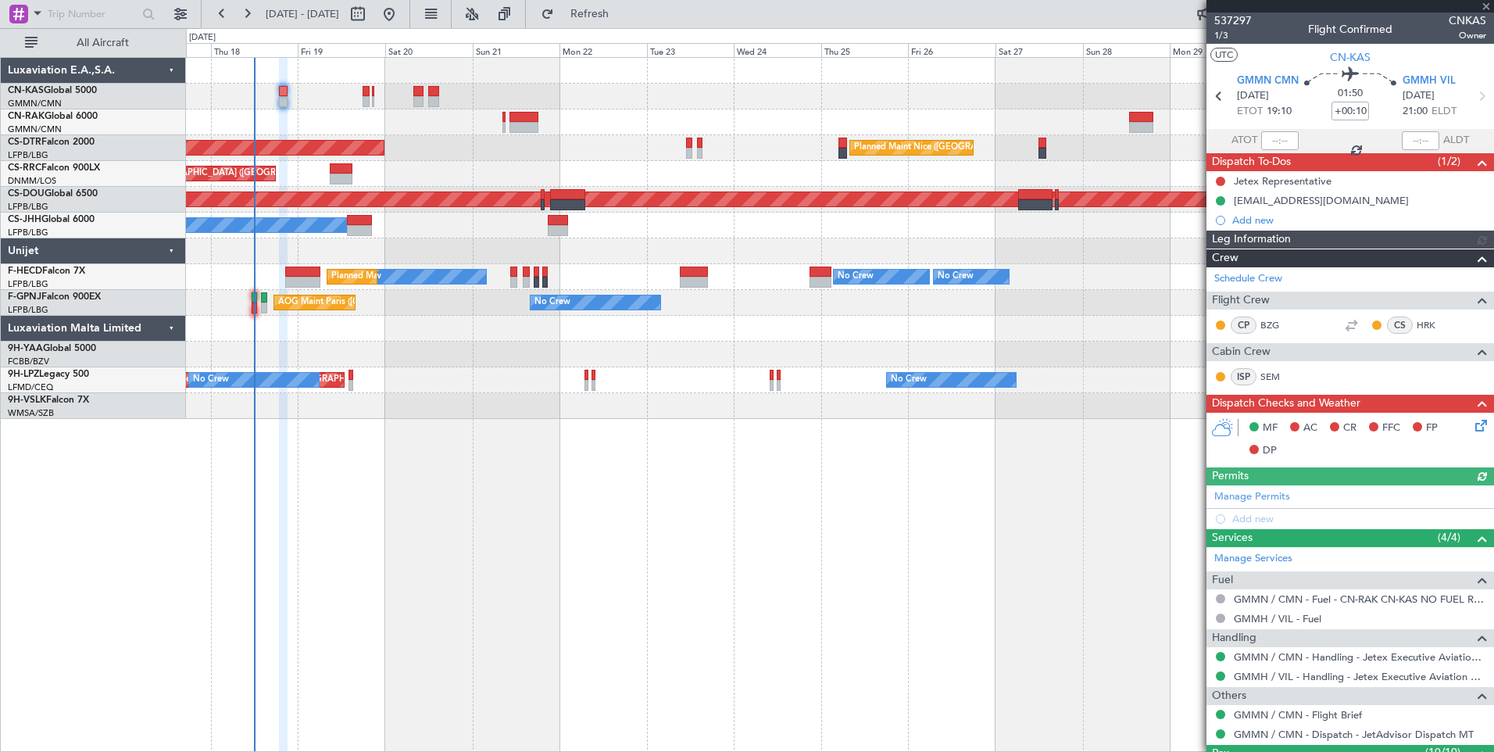
type input "[PERSON_NAME] ([PERSON_NAME])"
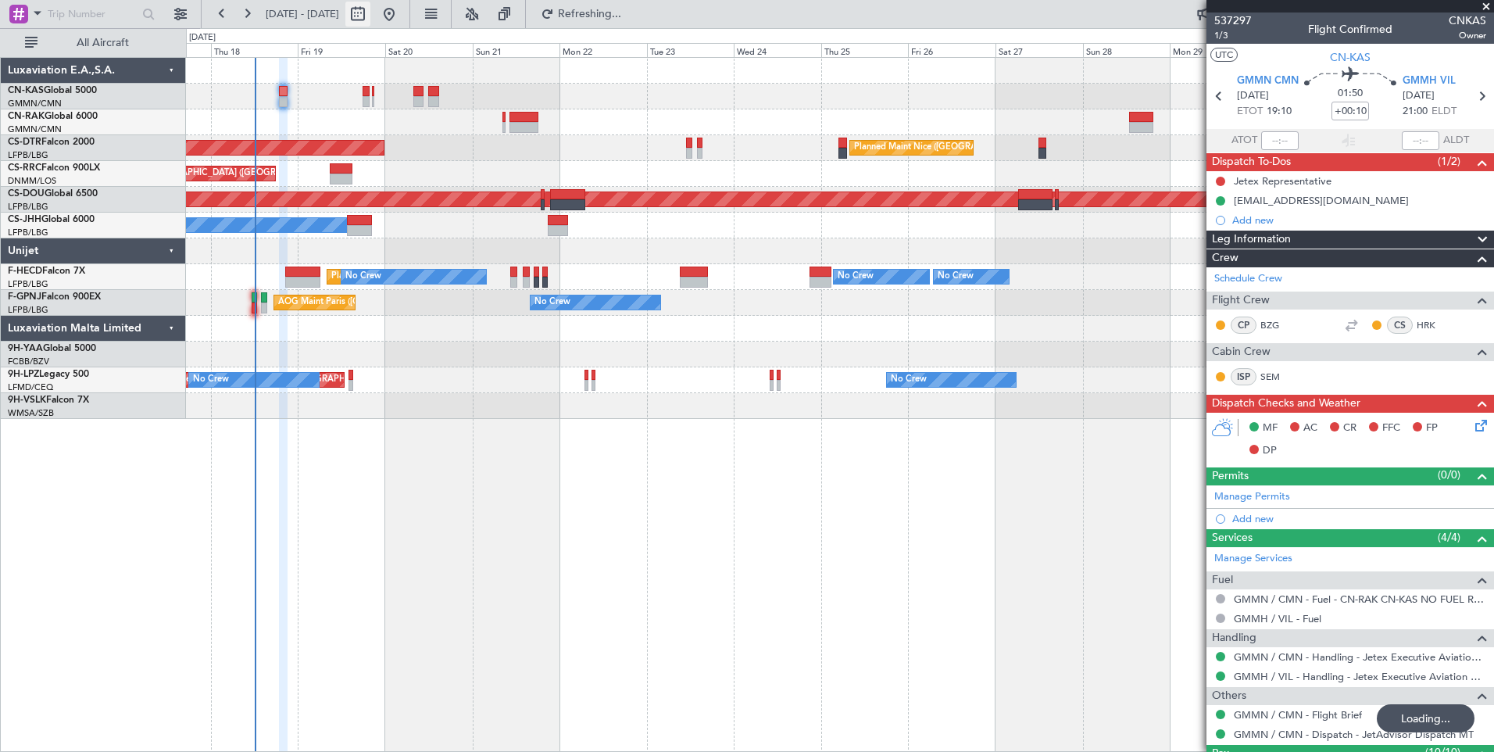
click at [370, 13] on button at bounding box center [357, 14] width 25 height 25
select select "9"
select select "2025"
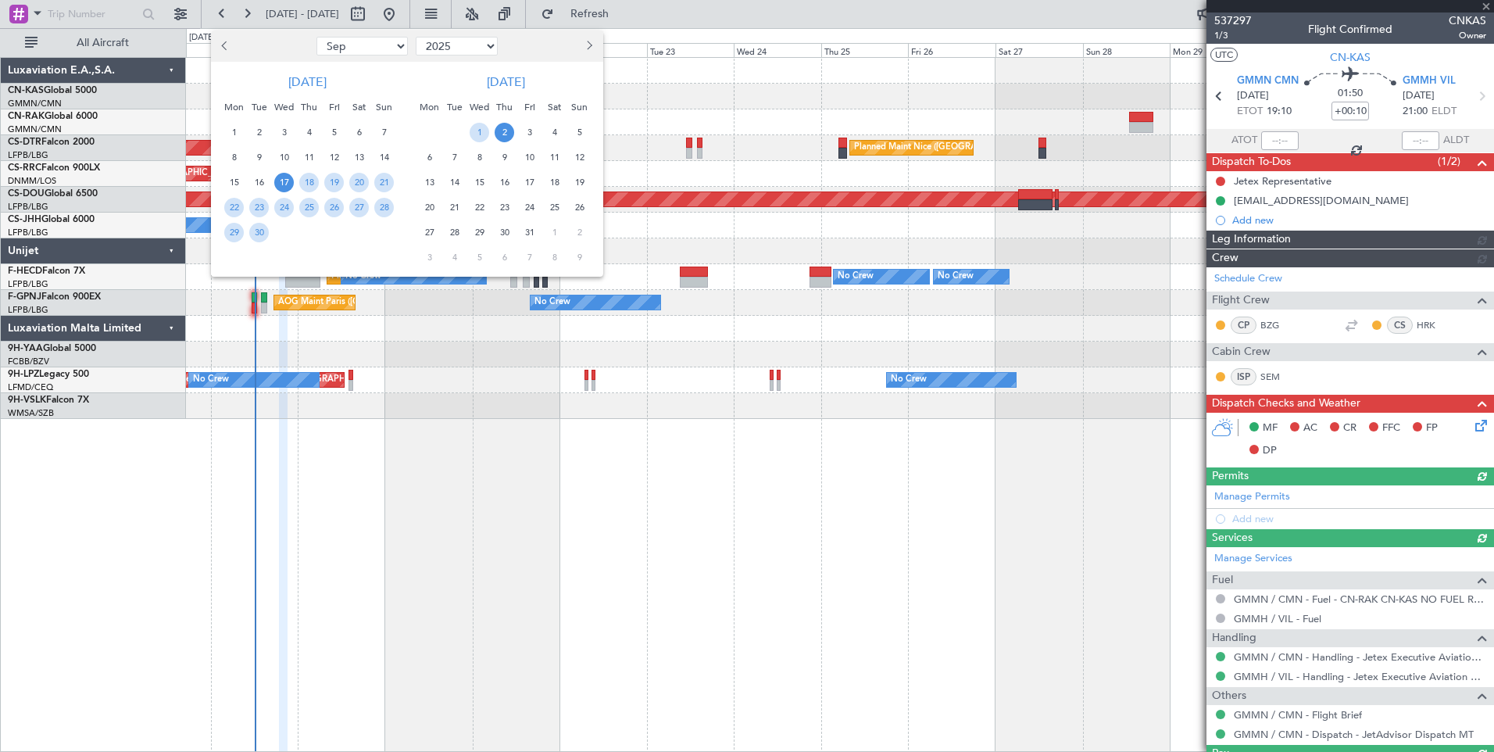
click at [591, 49] on button "Next month" at bounding box center [588, 46] width 17 height 25
select select "10"
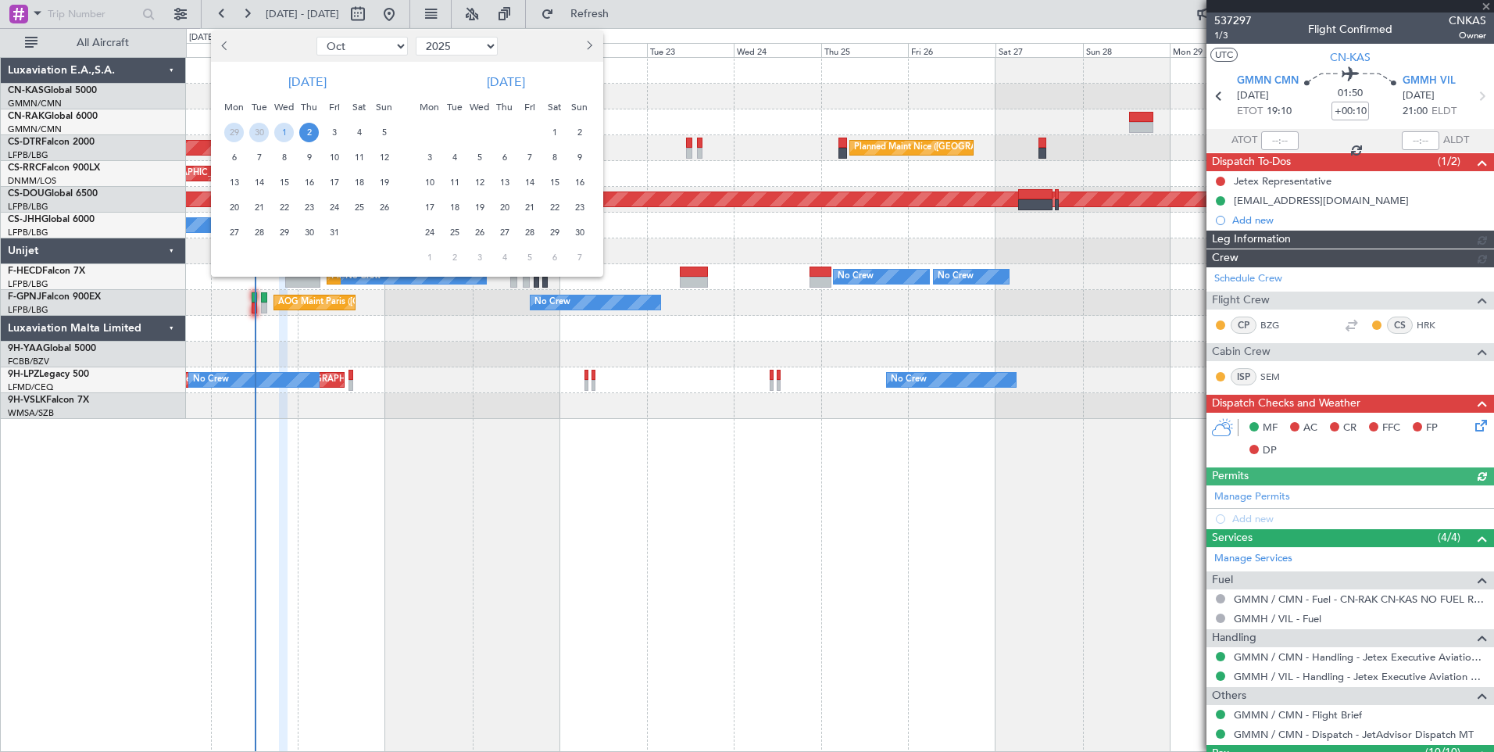
type input "[PERSON_NAME] ([PERSON_NAME])"
click at [554, 134] on span "1" at bounding box center [555, 133] width 20 height 20
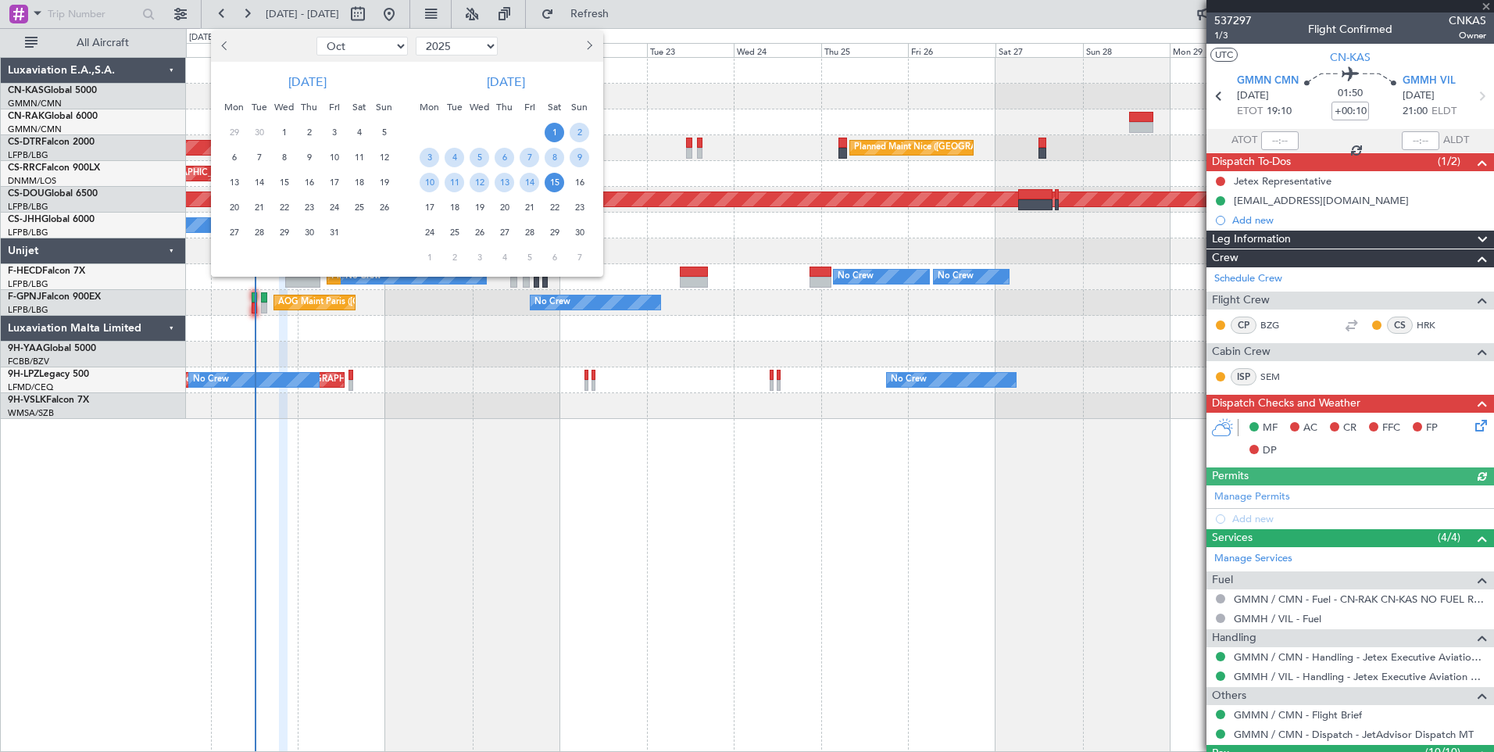
click at [555, 190] on span "15" at bounding box center [555, 183] width 20 height 20
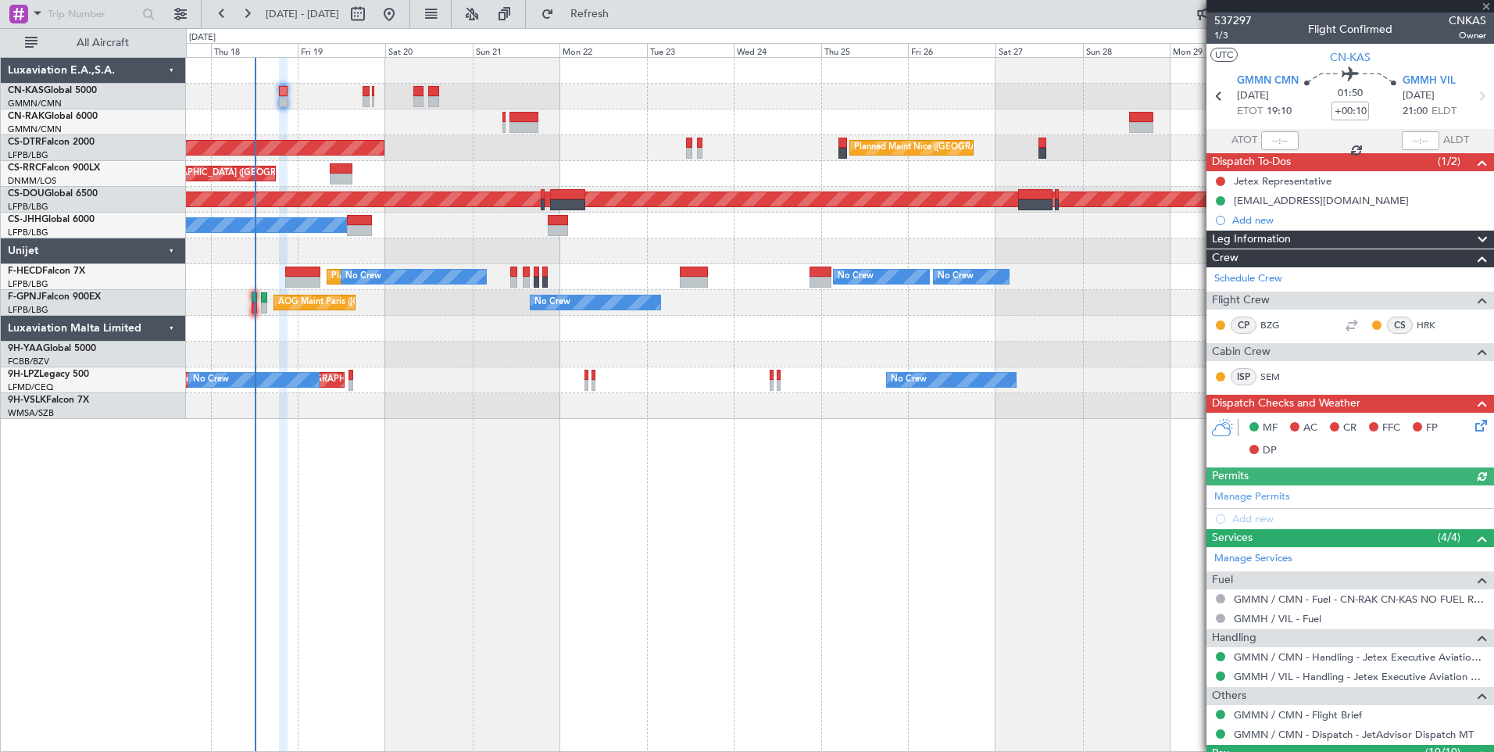
select select "11"
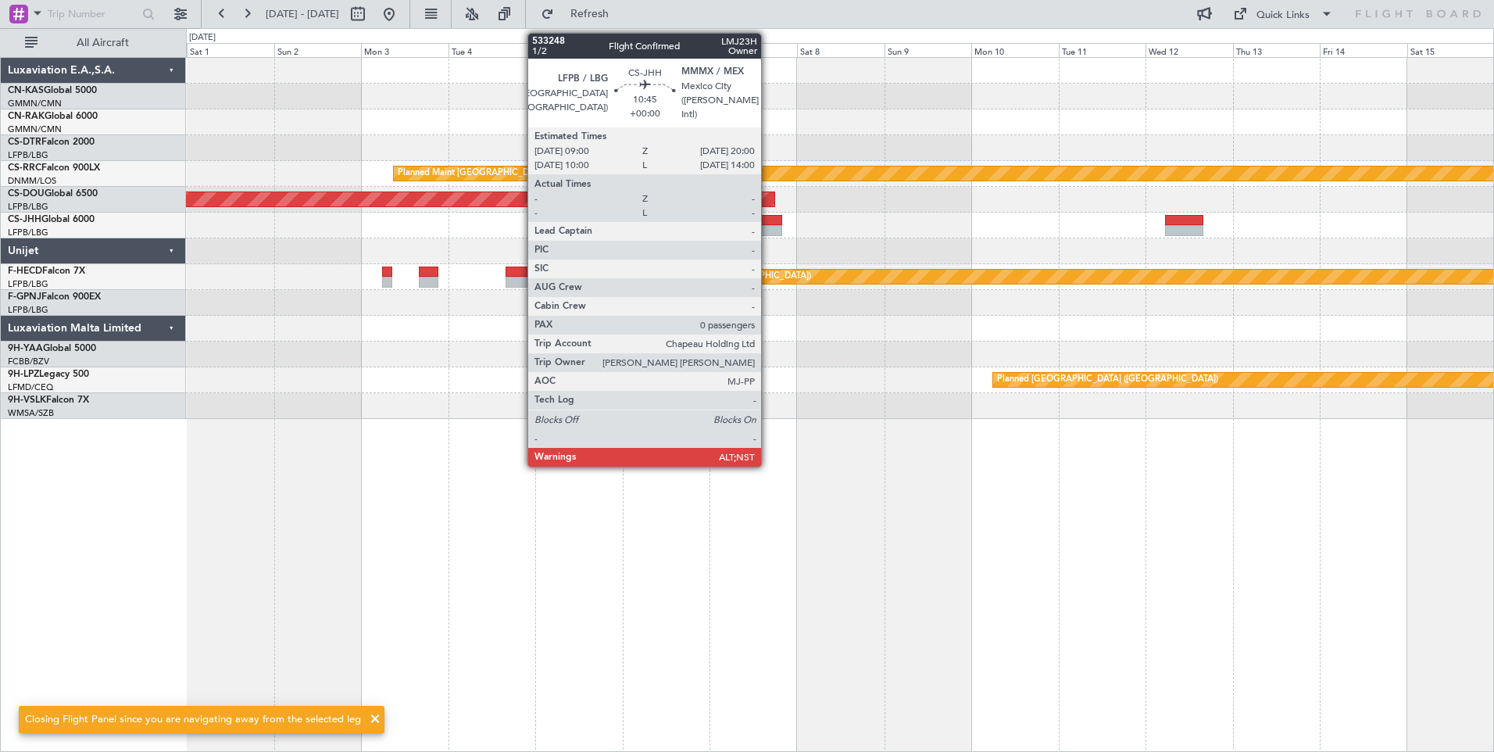
click at [768, 220] on div at bounding box center [761, 220] width 41 height 11
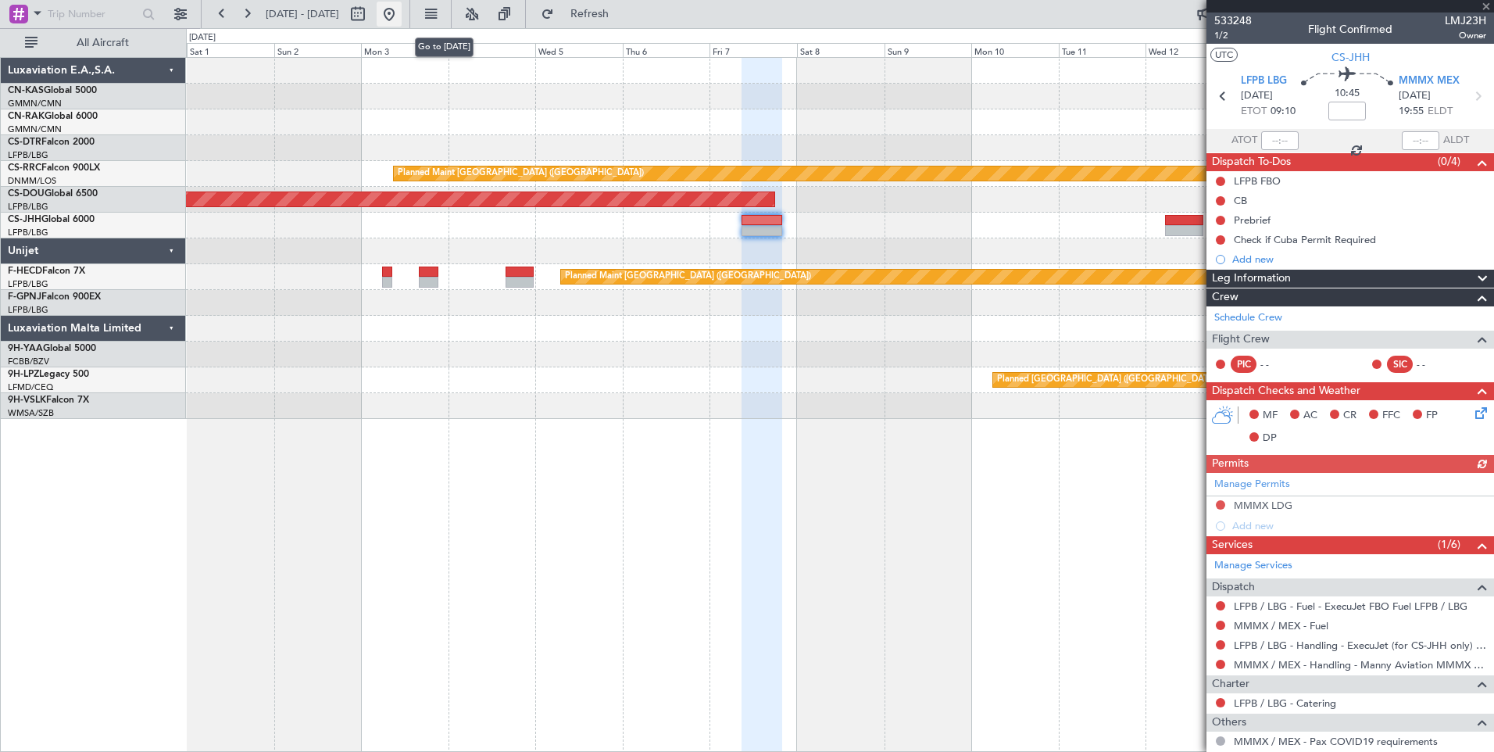
click at [402, 16] on button at bounding box center [389, 14] width 25 height 25
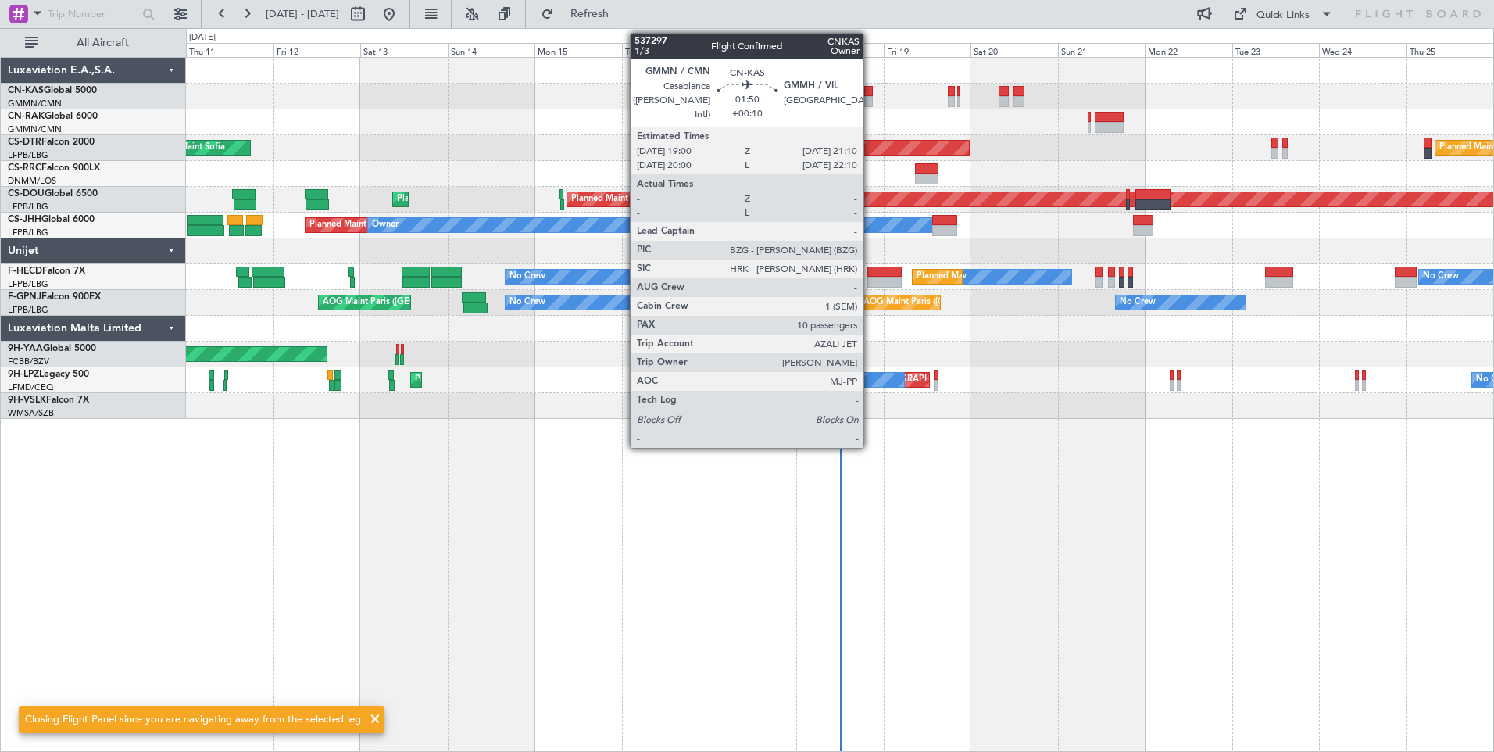
click at [870, 95] on div at bounding box center [868, 91] width 9 height 11
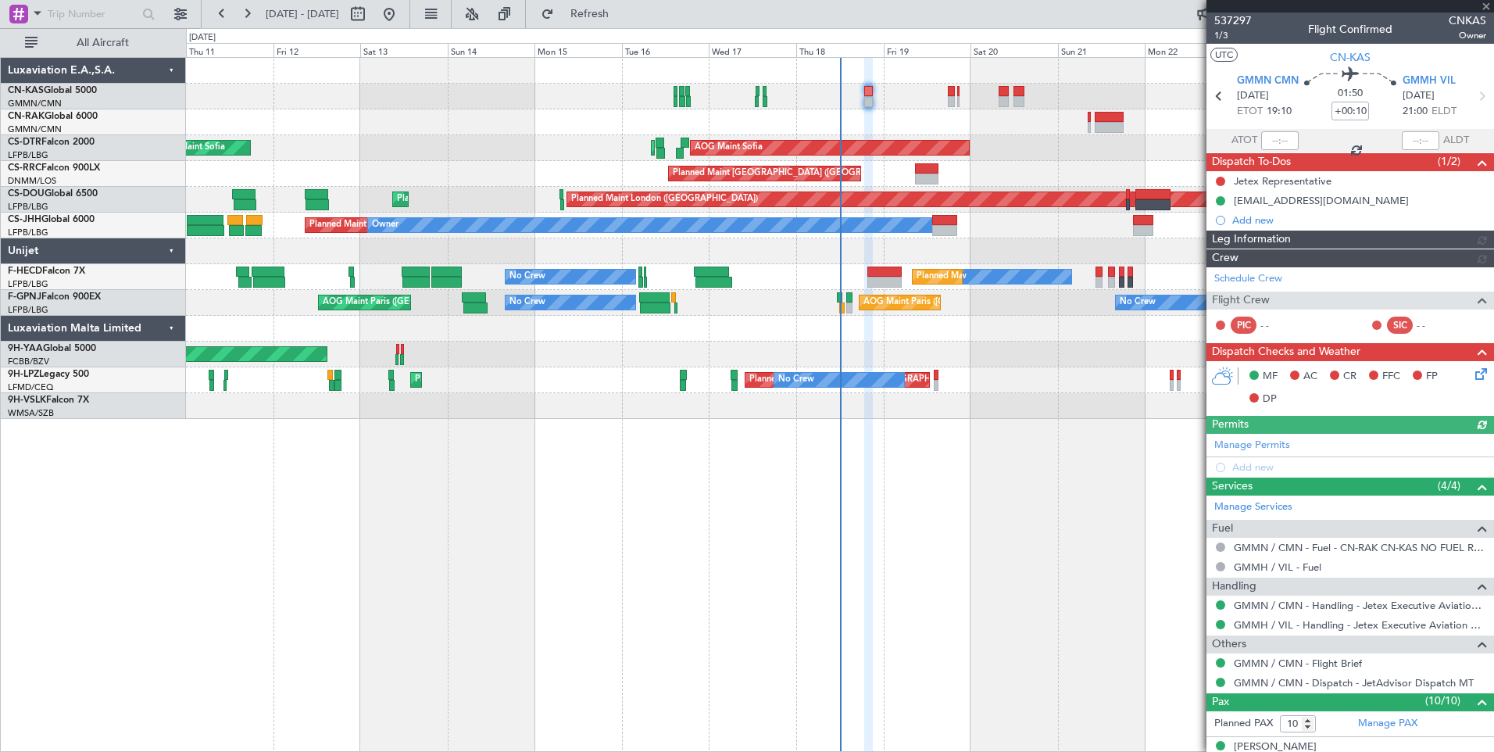
type input "[PERSON_NAME] ([PERSON_NAME])"
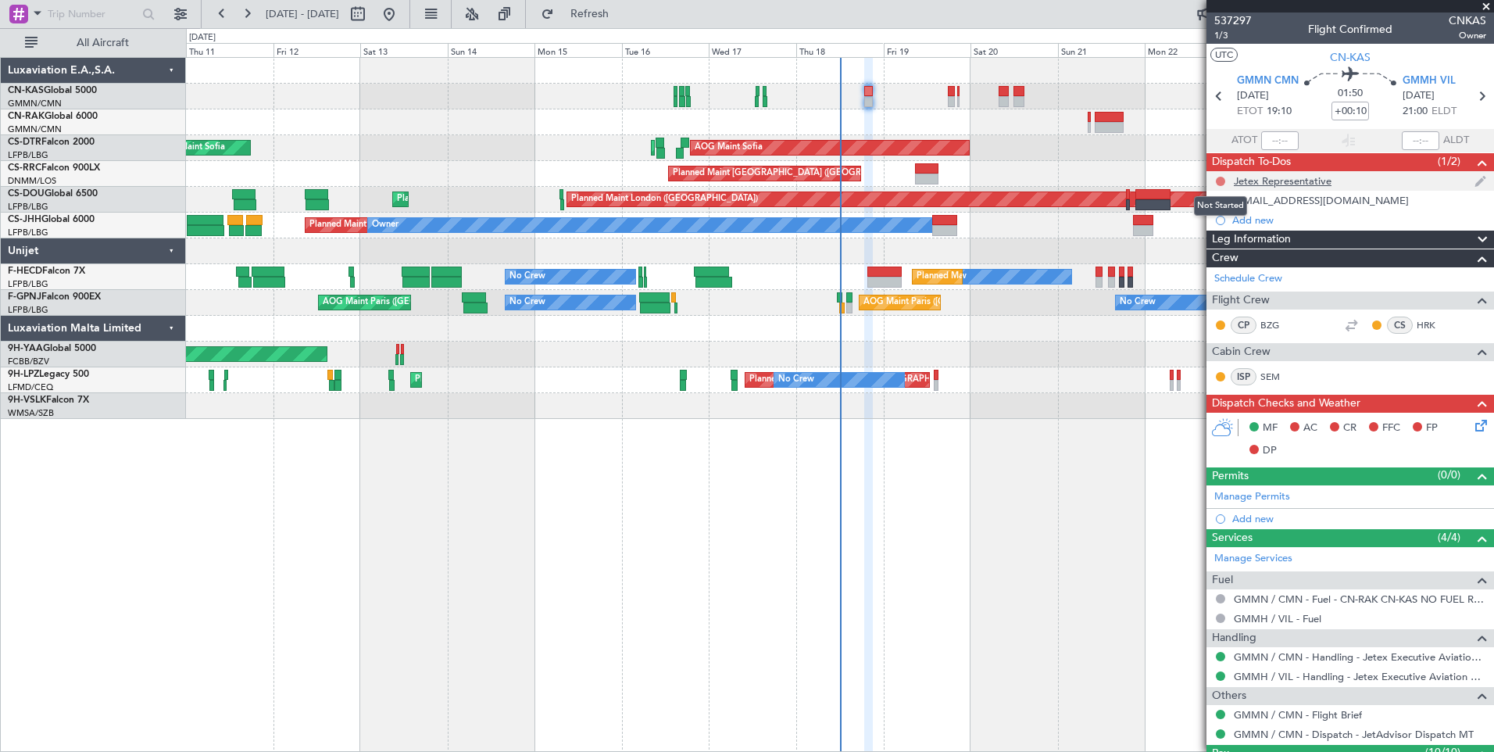
click at [1218, 182] on button at bounding box center [1220, 181] width 9 height 9
click at [1221, 252] on span "Completed" at bounding box center [1228, 250] width 52 height 16
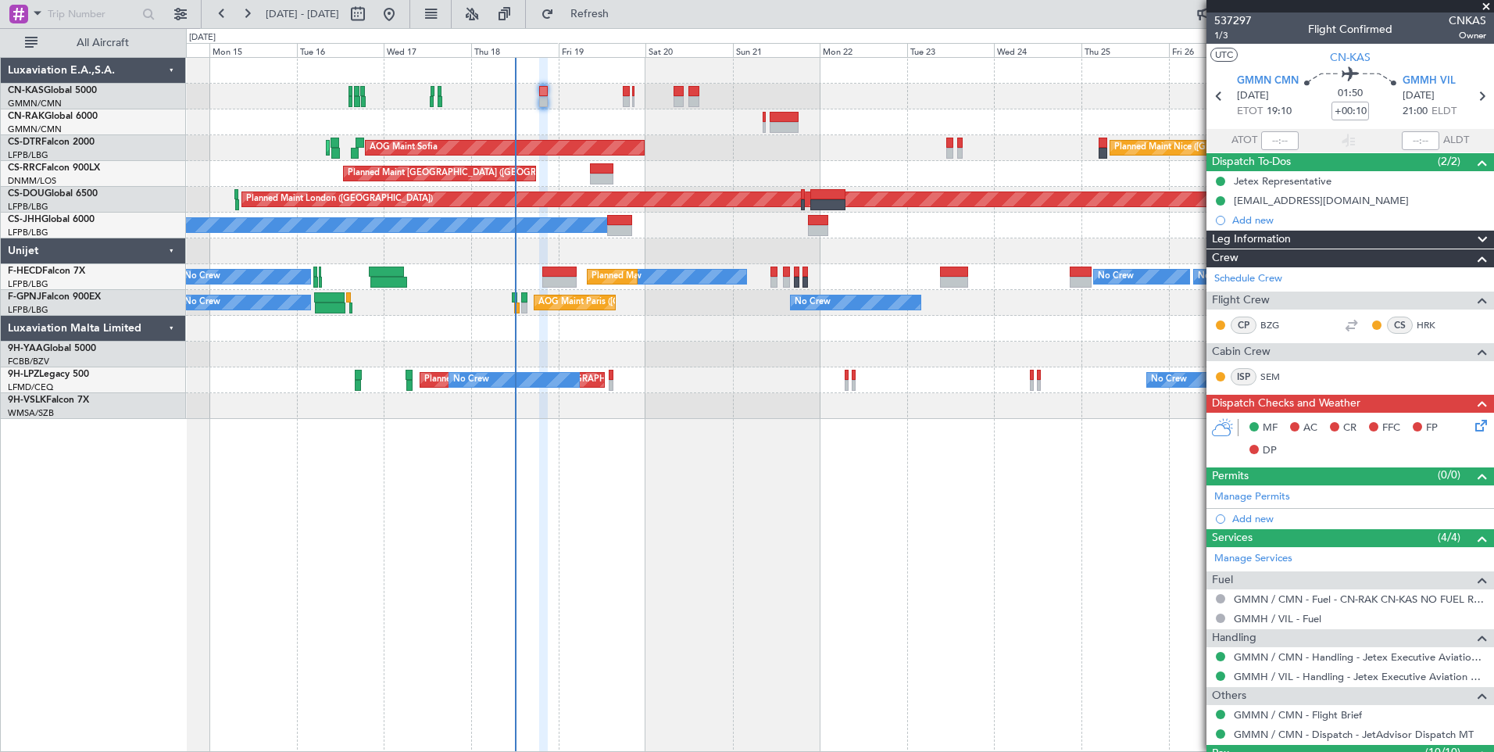
click at [722, 230] on div "Planned Maint Nice (Côte d'Azur Airport) AOG Maint Sofia Planned Maint Sofia AO…" at bounding box center [839, 238] width 1307 height 361
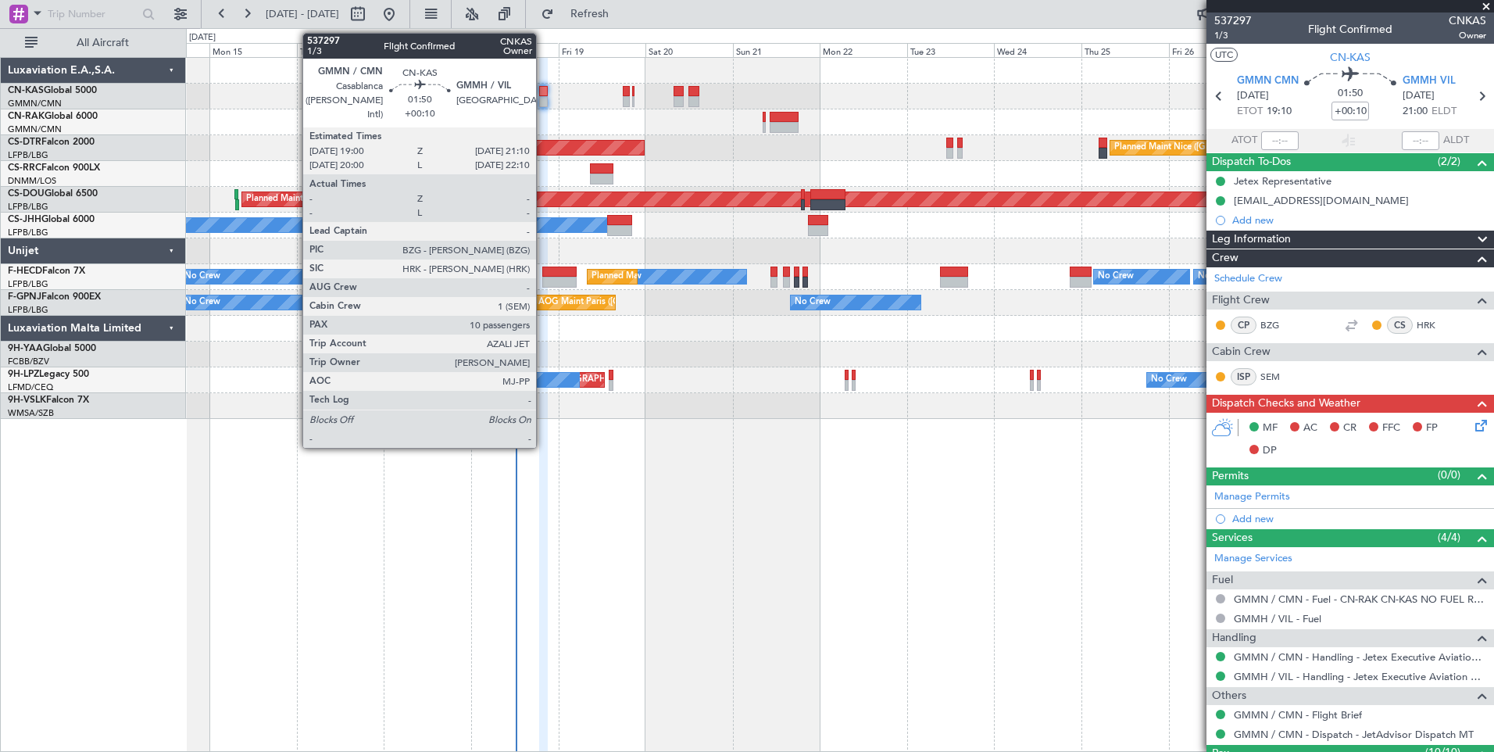
click at [543, 96] on div at bounding box center [543, 101] width 9 height 11
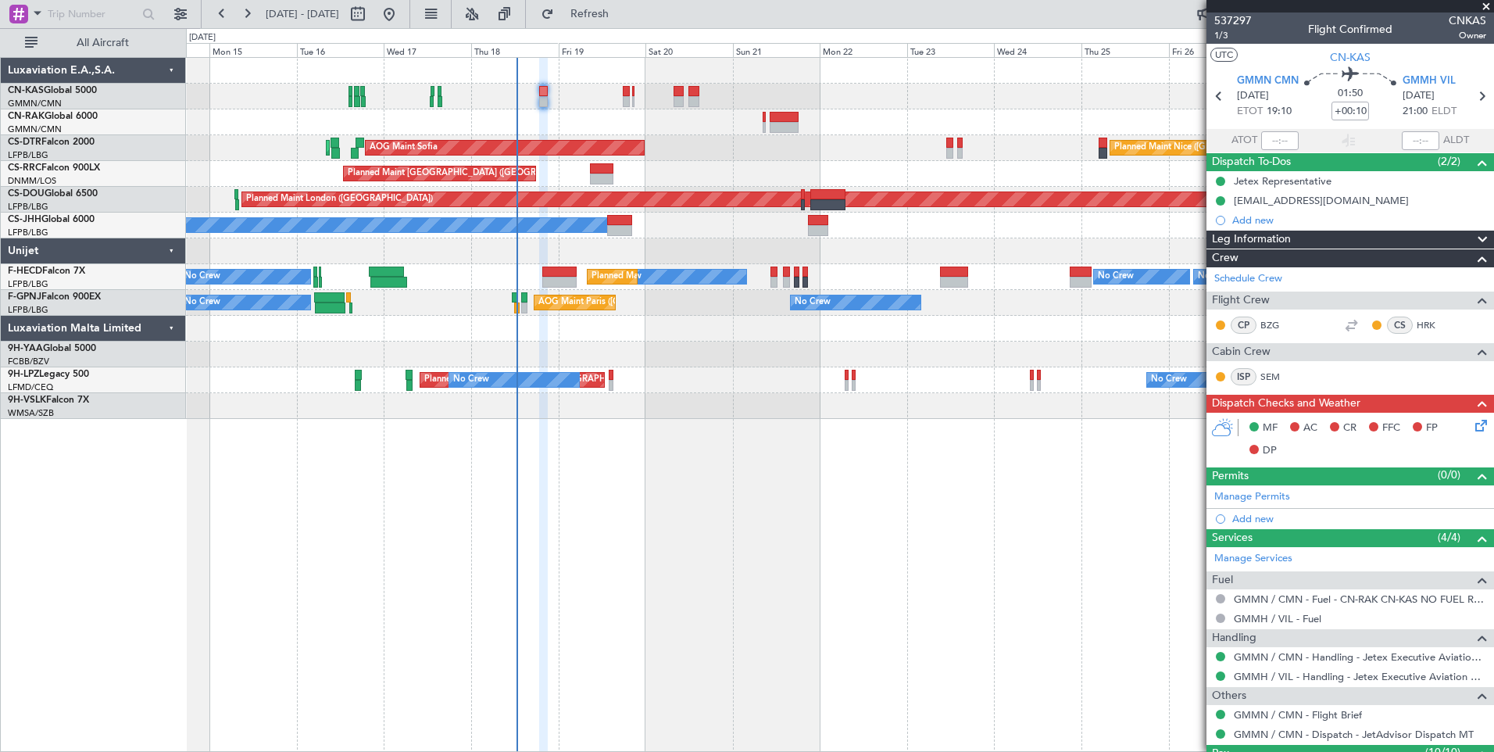
click at [1472, 424] on div "MF AC CR FFC FP DP" at bounding box center [1350, 440] width 288 height 54
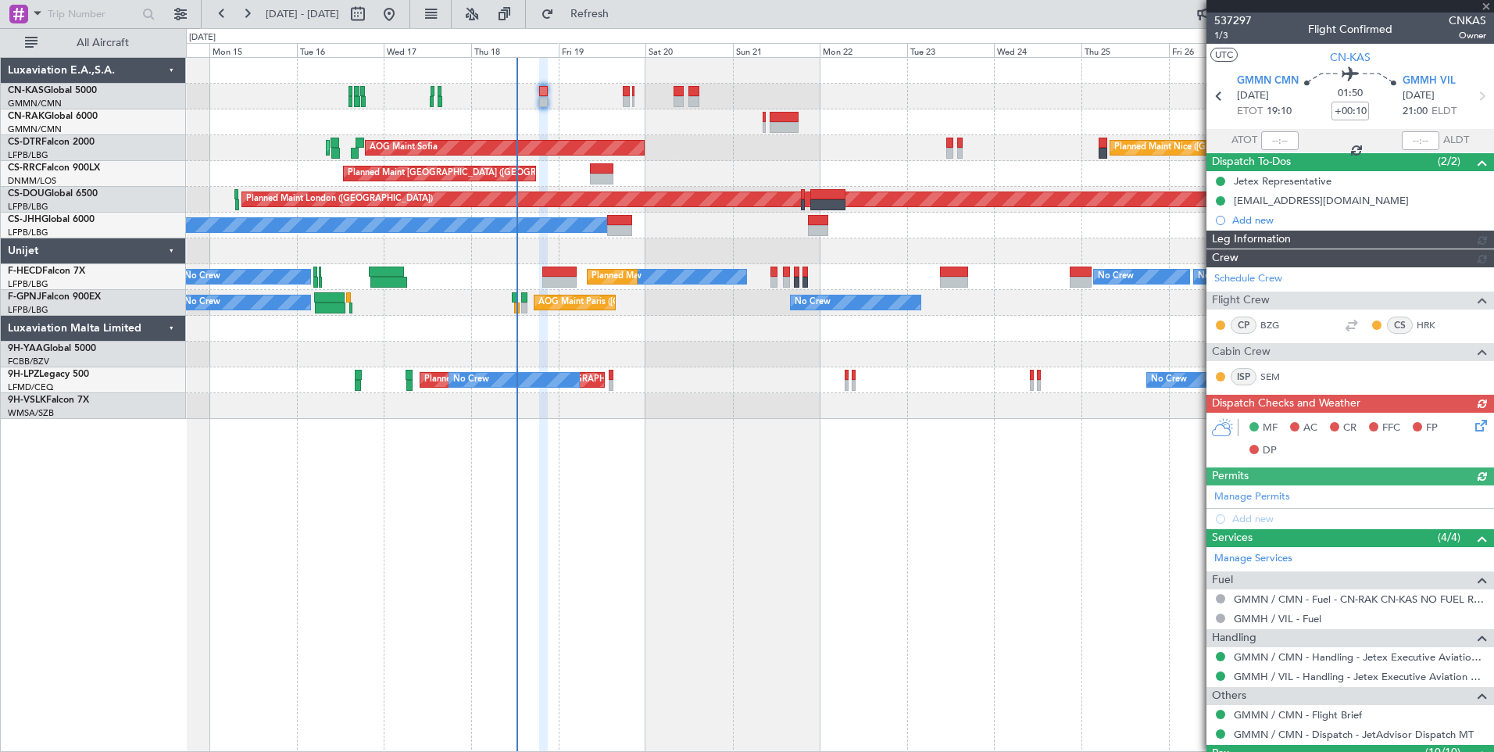
type input "[PERSON_NAME] ([PERSON_NAME])"
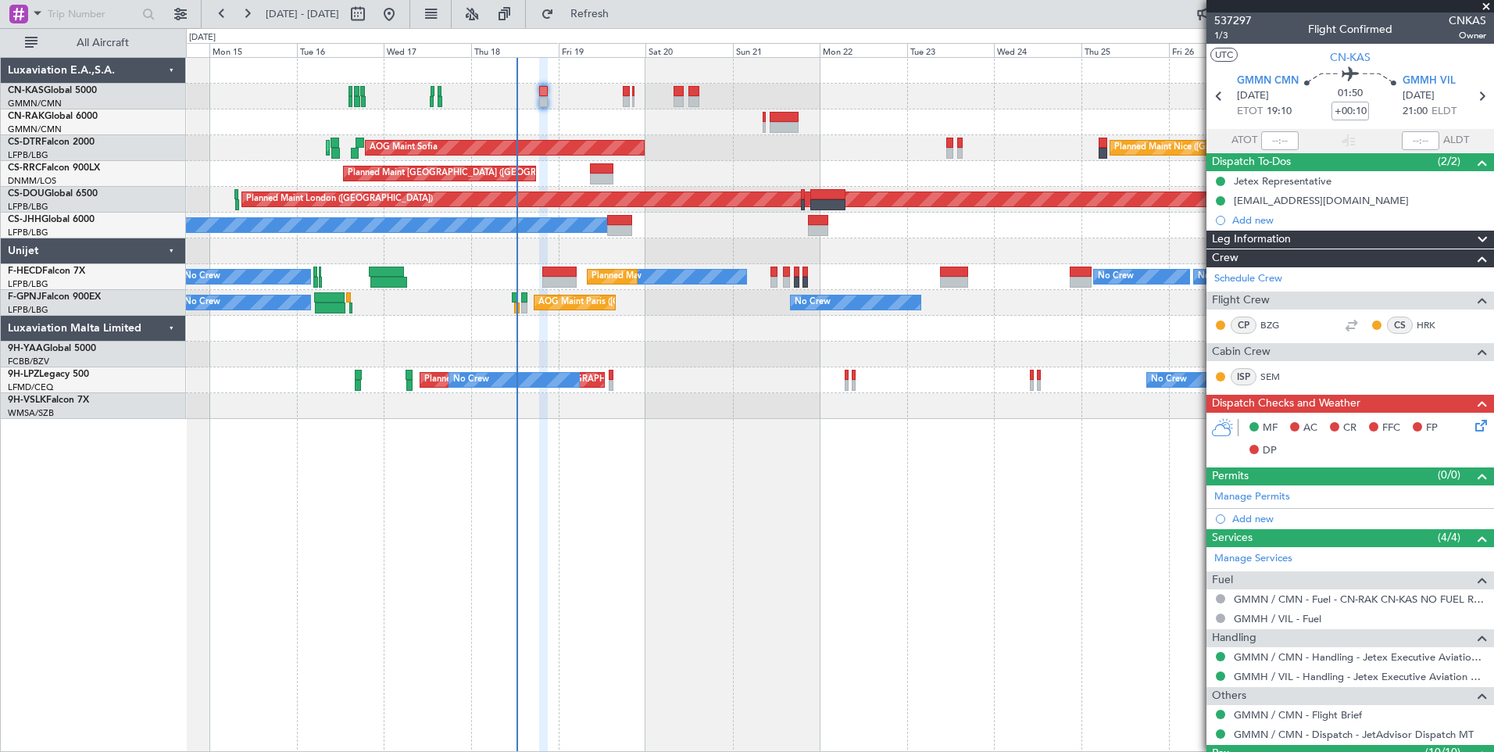
click at [1472, 429] on icon at bounding box center [1478, 422] width 13 height 13
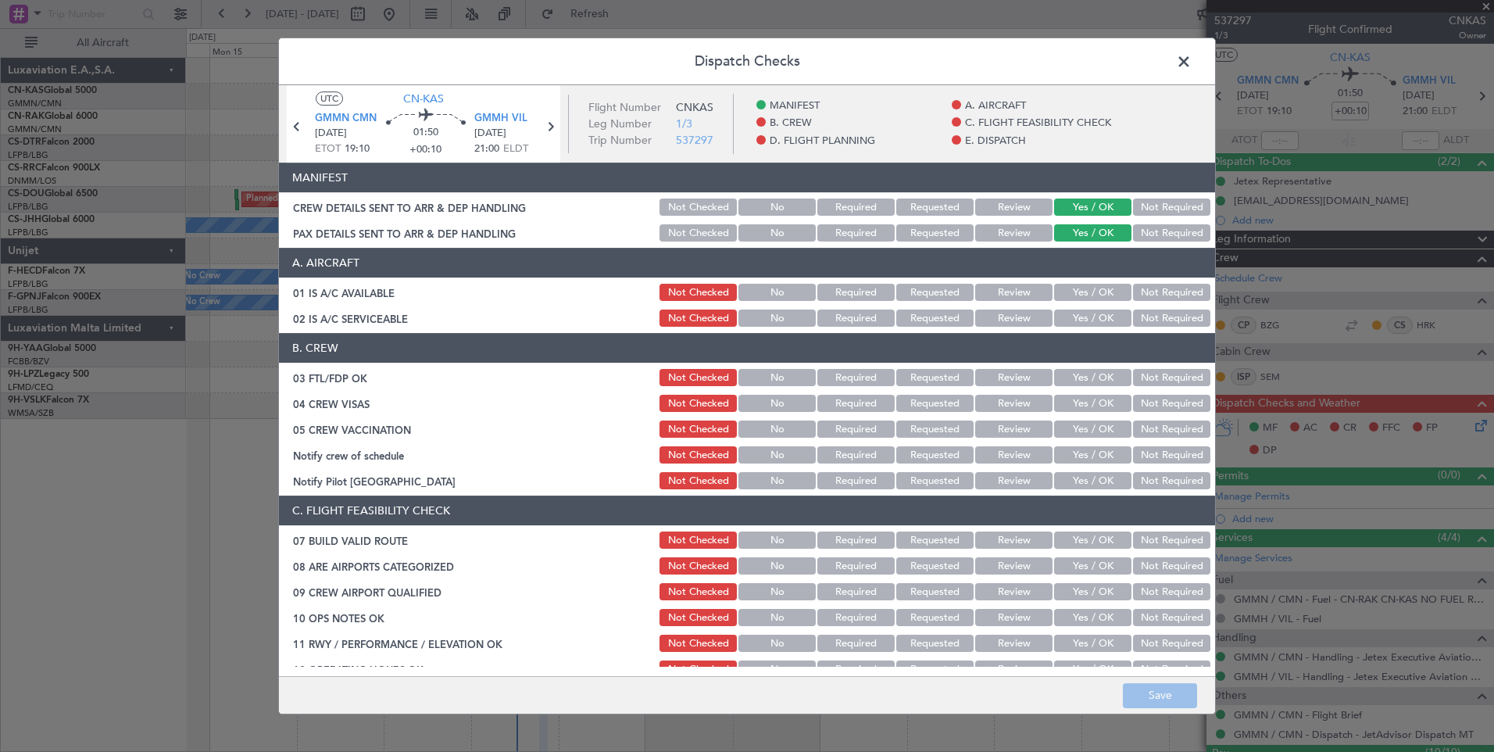
click at [1103, 296] on button "Yes / OK" at bounding box center [1092, 292] width 77 height 17
click at [1098, 317] on button "Yes / OK" at bounding box center [1092, 317] width 77 height 17
click at [1081, 375] on button "Yes / OK" at bounding box center [1092, 377] width 77 height 17
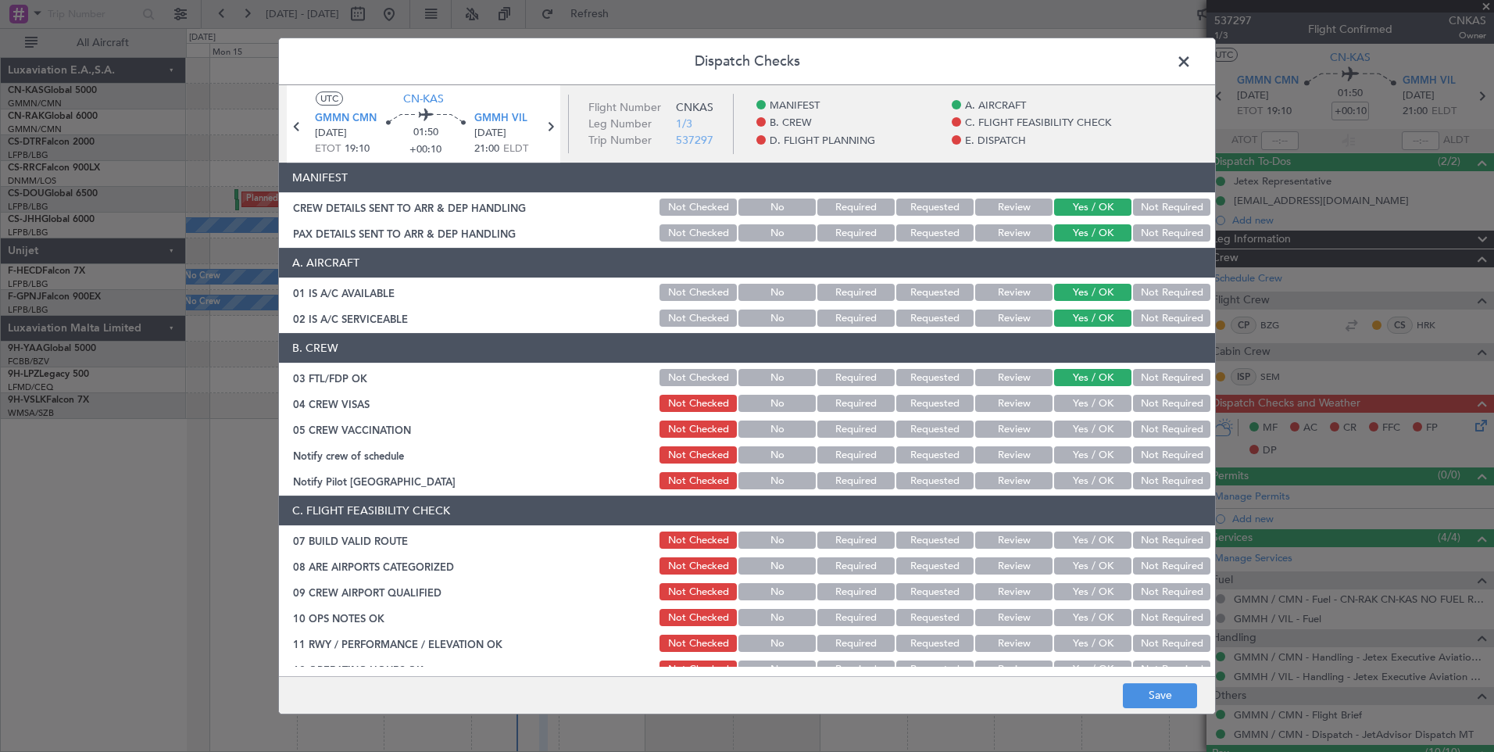
click at [1081, 403] on button "Yes / OK" at bounding box center [1092, 403] width 77 height 17
click at [1081, 429] on button "Yes / OK" at bounding box center [1092, 428] width 77 height 17
click at [1081, 459] on button "Yes / OK" at bounding box center [1092, 454] width 77 height 17
click at [1134, 484] on button "Not Required" at bounding box center [1171, 480] width 77 height 17
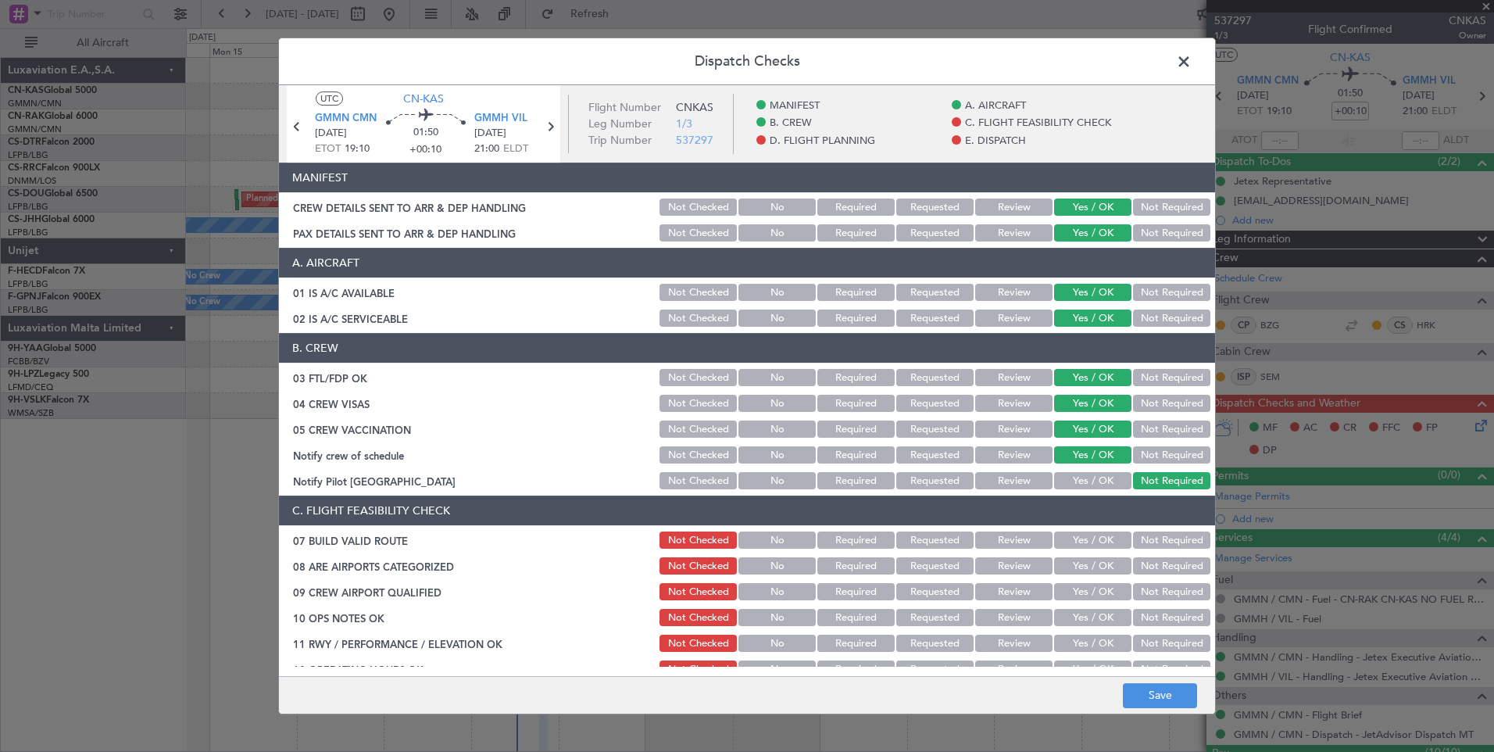
click at [1077, 535] on button "Yes / OK" at bounding box center [1092, 539] width 77 height 17
click at [1077, 568] on button "Yes / OK" at bounding box center [1092, 565] width 77 height 17
click at [1075, 598] on button "Yes / OK" at bounding box center [1092, 591] width 77 height 17
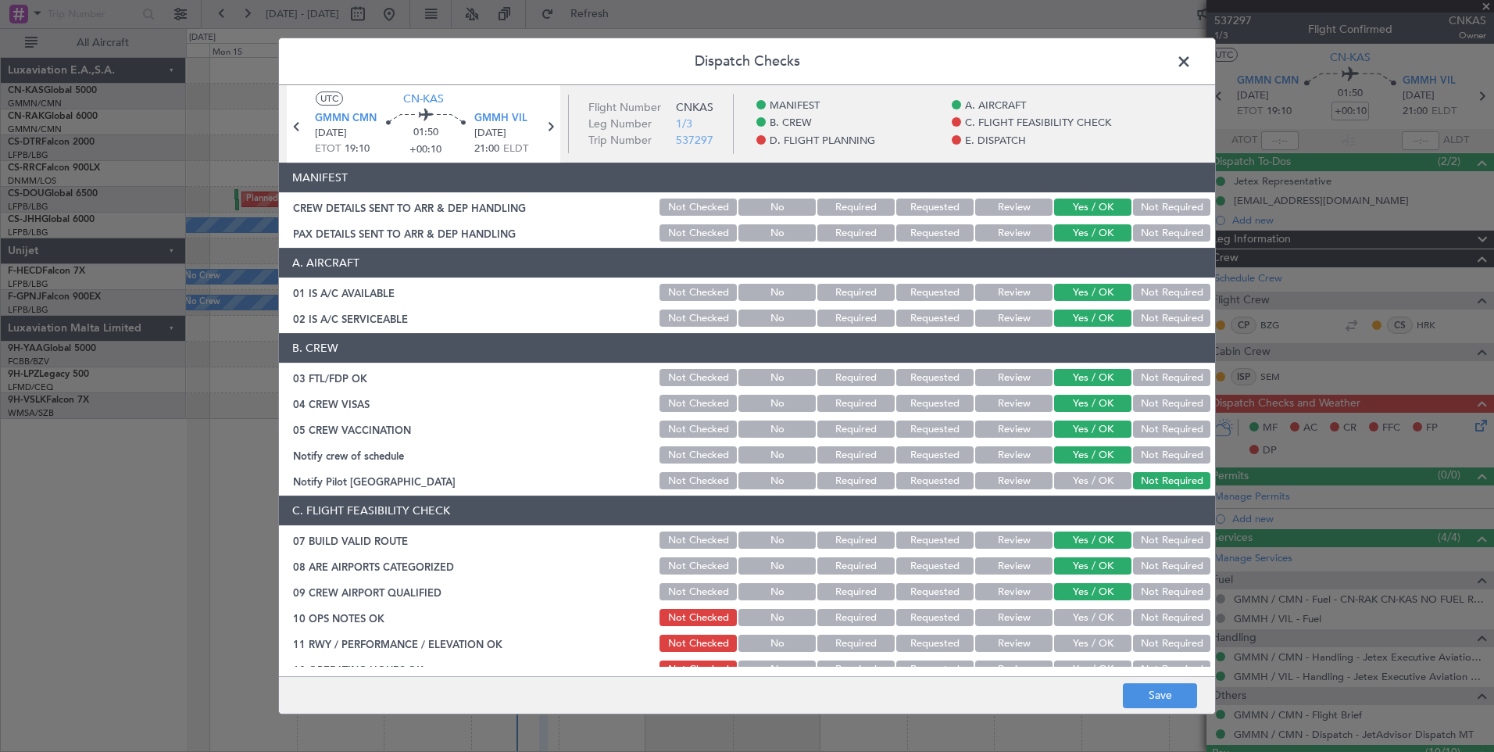
click at [1075, 618] on button "Yes / OK" at bounding box center [1092, 617] width 77 height 17
click at [1078, 645] on button "Yes / OK" at bounding box center [1092, 642] width 77 height 17
click at [1081, 662] on button "Yes / OK" at bounding box center [1092, 668] width 77 height 17
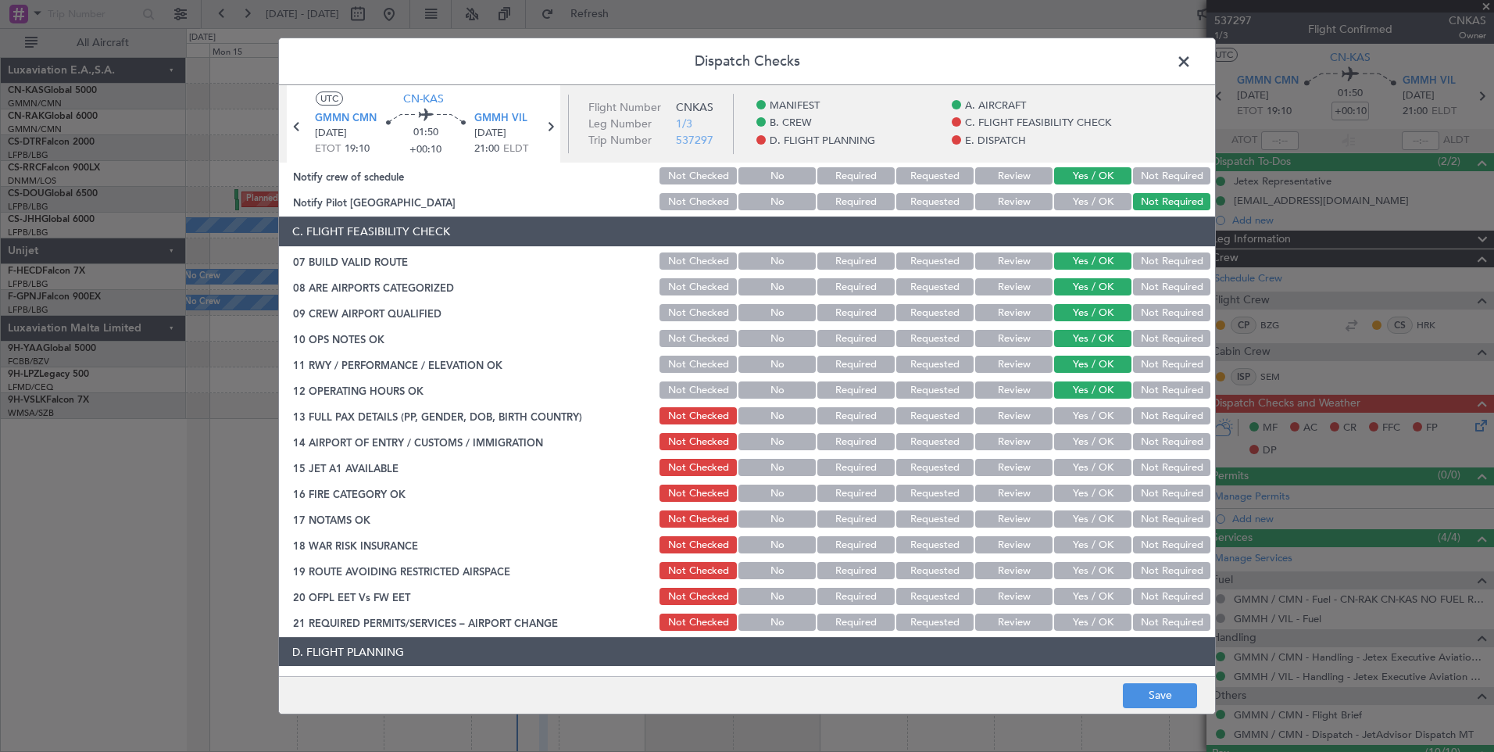
scroll to position [423, 0]
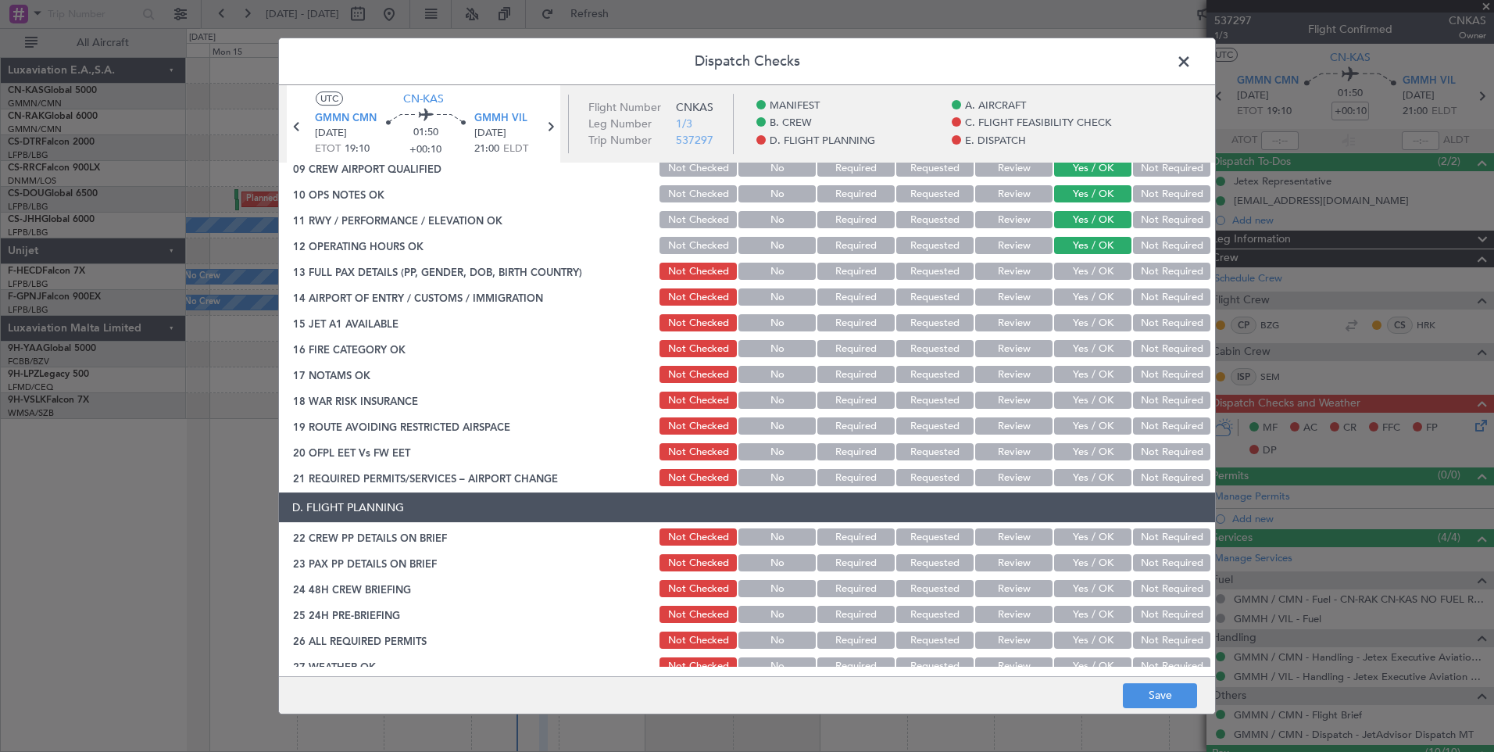
click at [1071, 265] on button "Yes / OK" at bounding box center [1092, 271] width 77 height 17
click at [1070, 294] on button "Yes / OK" at bounding box center [1092, 296] width 77 height 17
click at [1068, 327] on button "Yes / OK" at bounding box center [1092, 322] width 77 height 17
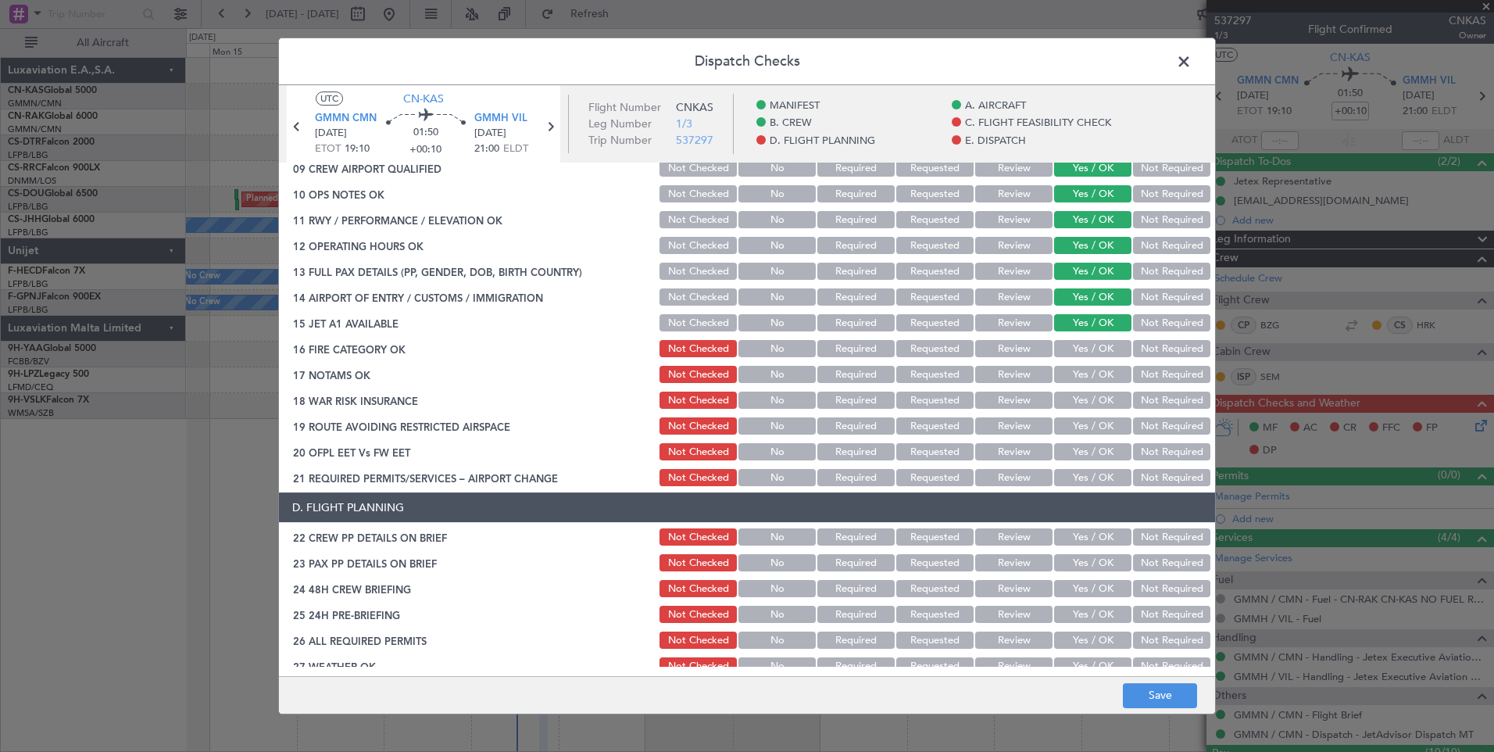
click at [1067, 340] on button "Yes / OK" at bounding box center [1092, 348] width 77 height 17
click at [1065, 382] on button "Yes / OK" at bounding box center [1092, 374] width 77 height 17
click at [1065, 403] on button "Yes / OK" at bounding box center [1092, 399] width 77 height 17
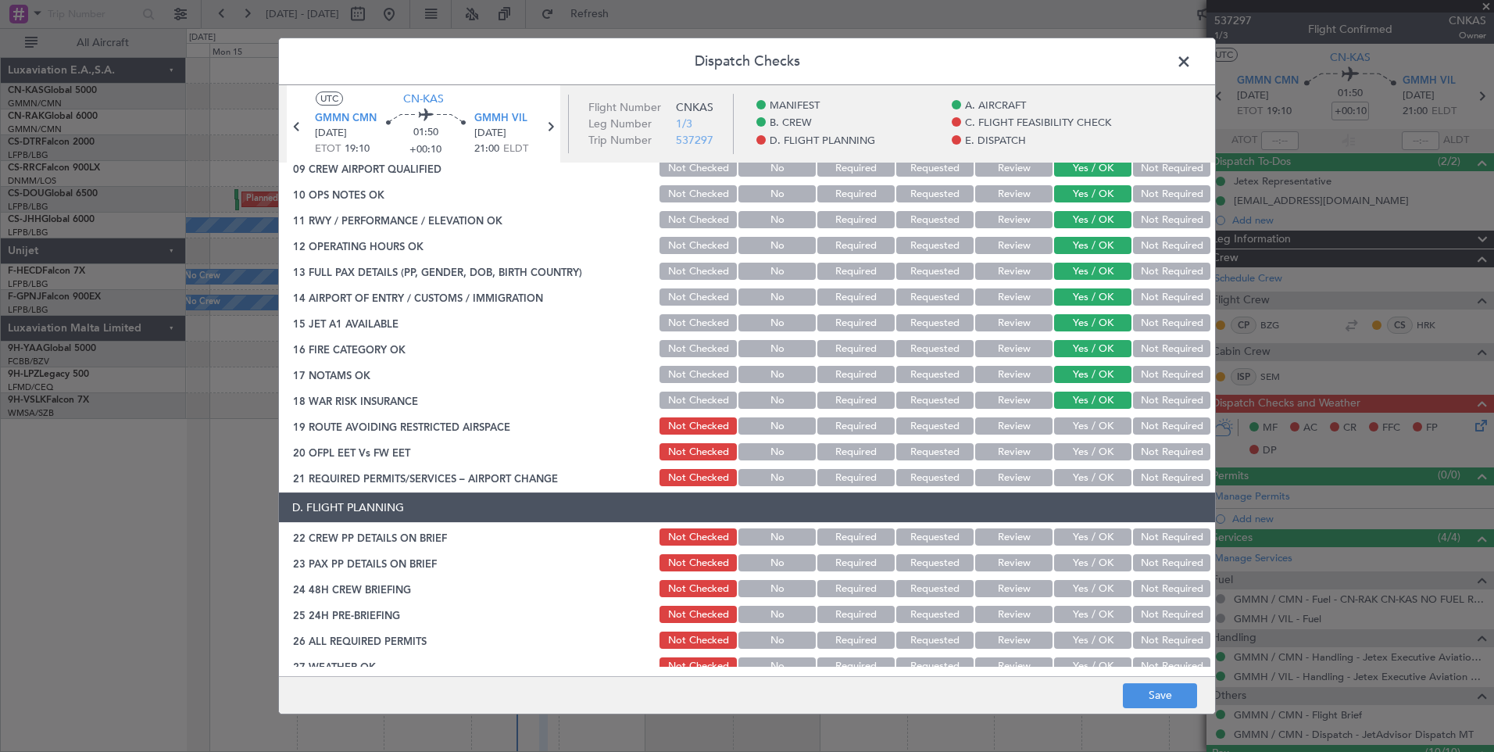
click at [1067, 433] on button "Yes / OK" at bounding box center [1092, 425] width 77 height 17
click at [1070, 456] on button "Yes / OK" at bounding box center [1092, 451] width 77 height 17
click at [1070, 480] on button "Yes / OK" at bounding box center [1092, 477] width 77 height 17
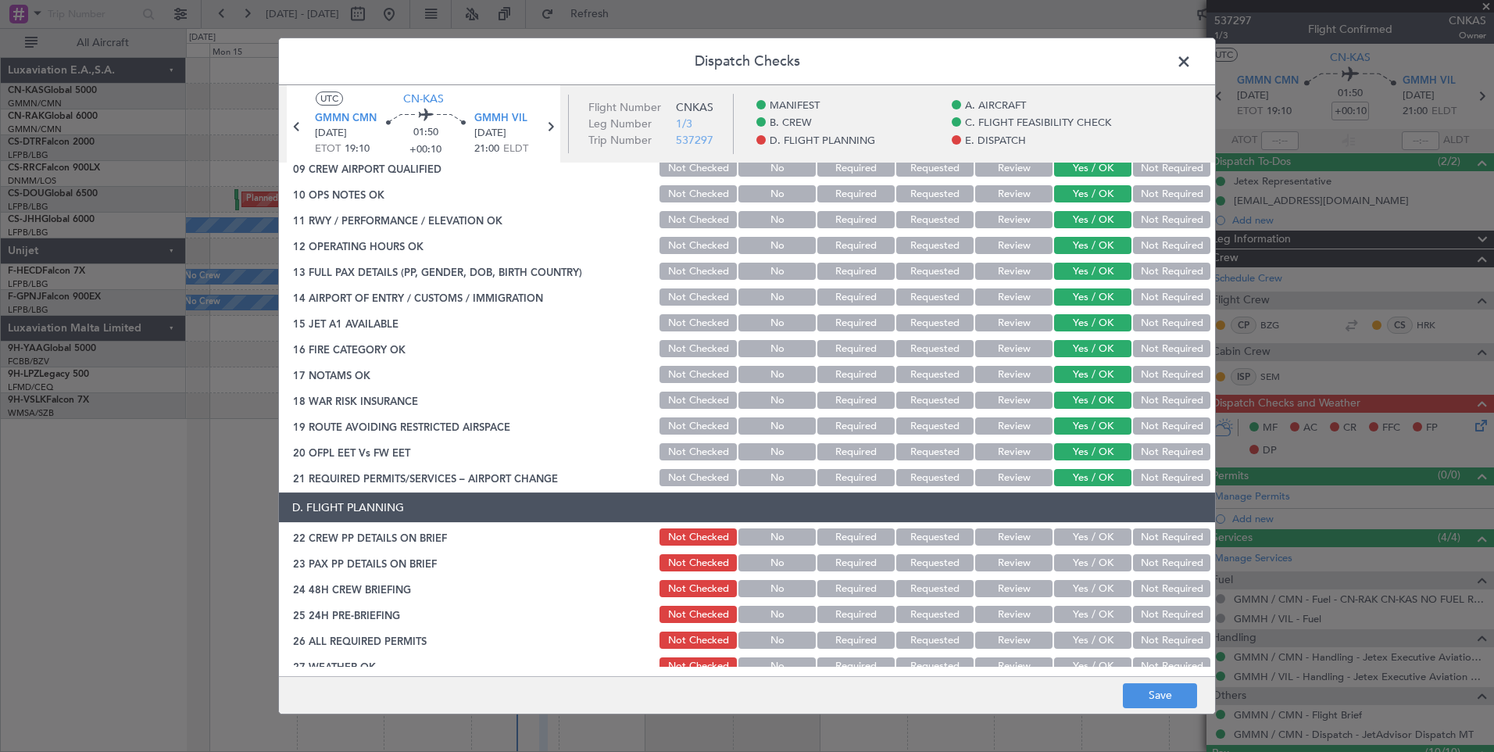
click at [1068, 547] on div "Yes / OK" at bounding box center [1091, 537] width 79 height 22
click at [1075, 542] on button "Yes / OK" at bounding box center [1092, 536] width 77 height 17
click at [1075, 556] on button "Yes / OK" at bounding box center [1092, 562] width 77 height 17
click at [1073, 584] on button "Yes / OK" at bounding box center [1092, 588] width 77 height 17
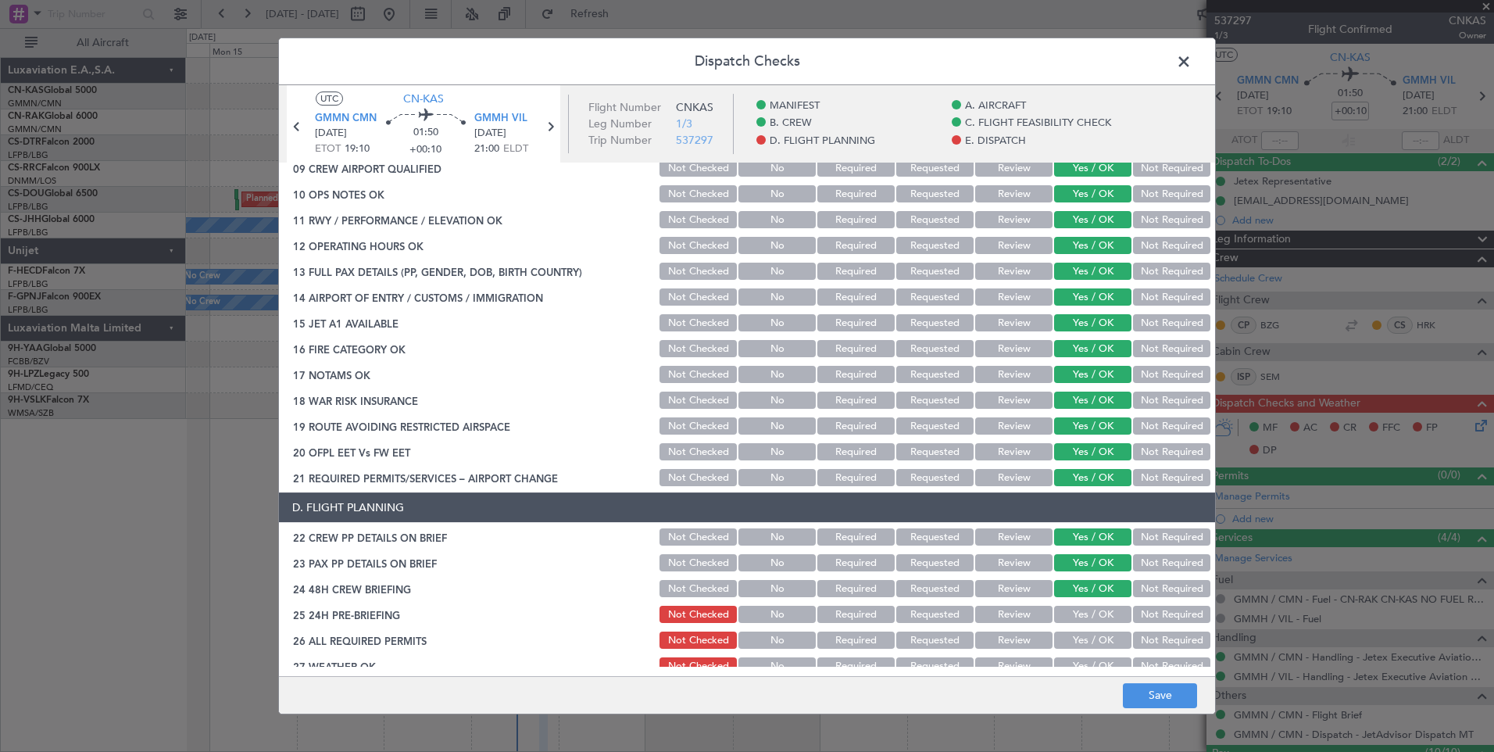
click at [1073, 611] on button "Yes / OK" at bounding box center [1092, 613] width 77 height 17
click at [1073, 641] on button "Yes / OK" at bounding box center [1092, 639] width 77 height 17
click at [1073, 664] on button "Yes / OK" at bounding box center [1092, 665] width 77 height 17
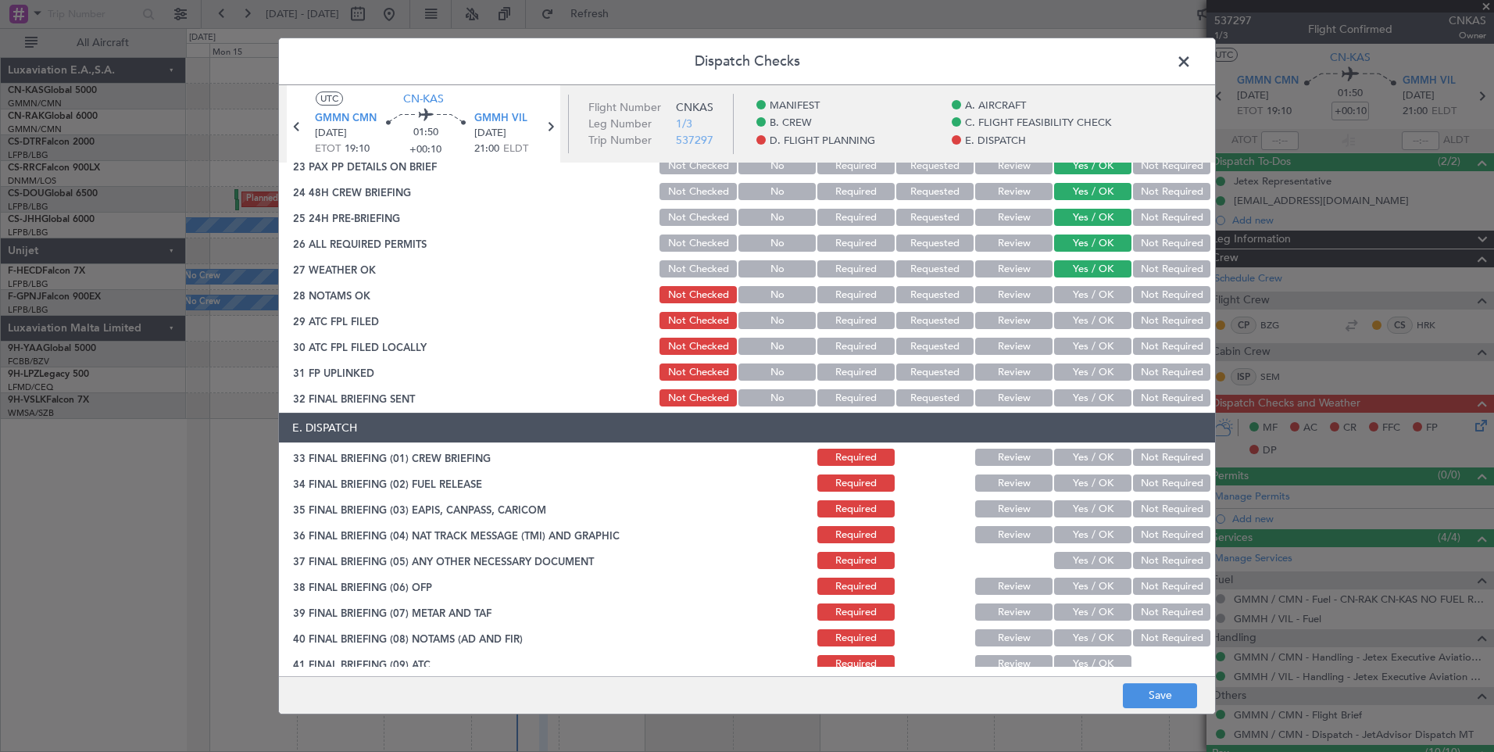
scroll to position [910, 0]
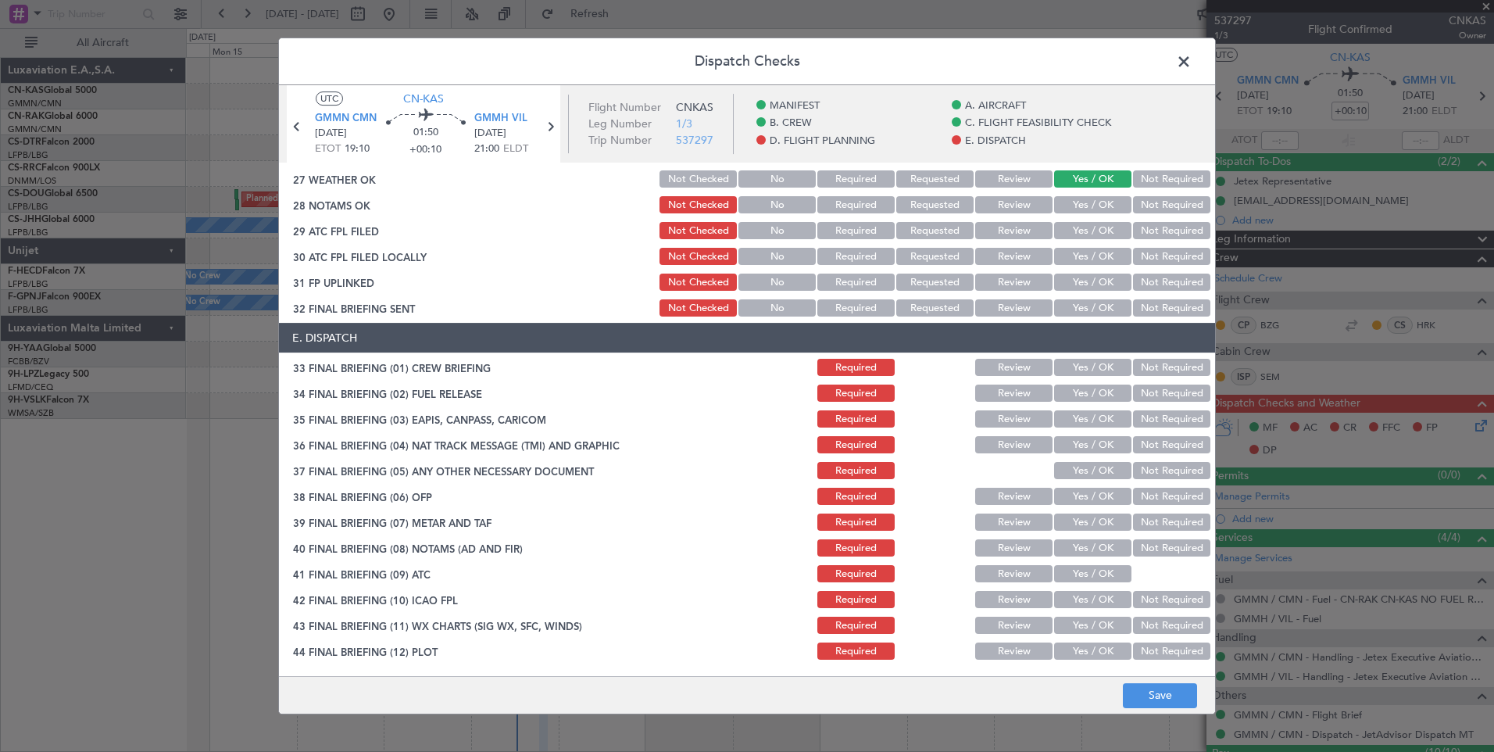
click at [1098, 207] on button "Yes / OK" at bounding box center [1092, 204] width 77 height 17
click at [1090, 234] on button "Yes / OK" at bounding box center [1092, 230] width 77 height 17
click at [1088, 251] on button "Yes / OK" at bounding box center [1092, 256] width 77 height 17
click at [1085, 283] on button "Yes / OK" at bounding box center [1092, 281] width 77 height 17
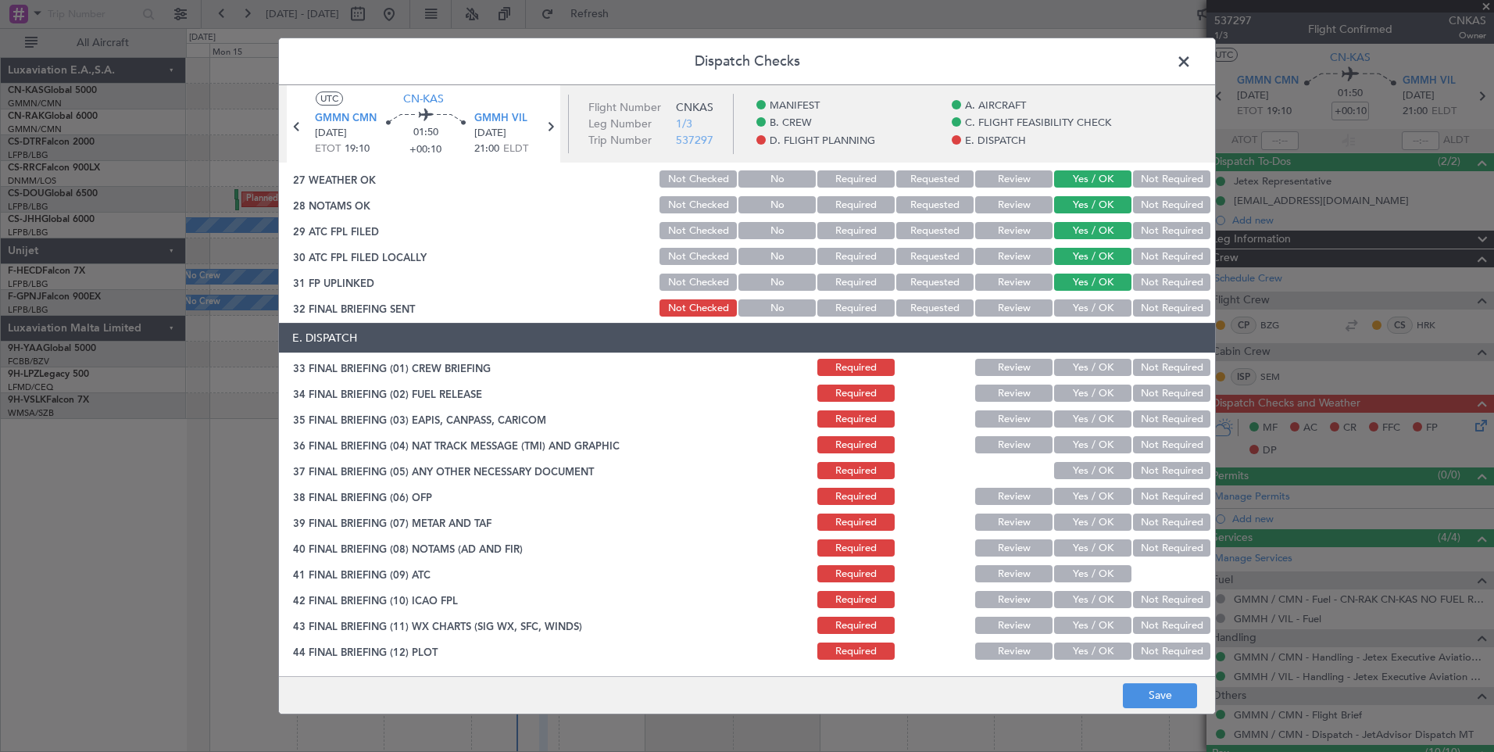
click at [1083, 305] on button "Yes / OK" at bounding box center [1092, 307] width 77 height 17
click at [1082, 305] on button "Yes / OK" at bounding box center [1092, 307] width 77 height 17
click at [1078, 367] on button "Yes / OK" at bounding box center [1092, 367] width 77 height 17
click at [1076, 392] on button "Yes / OK" at bounding box center [1092, 392] width 77 height 17
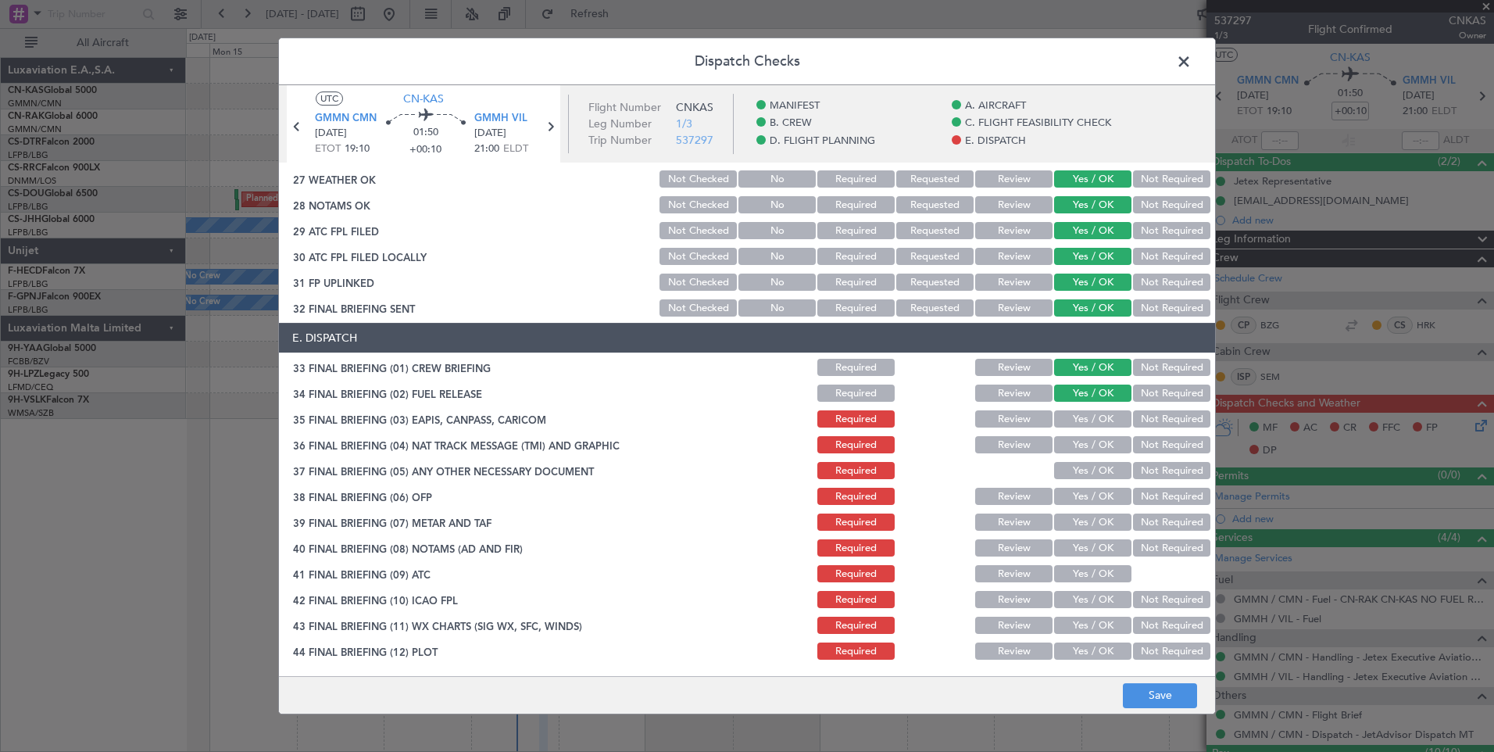
click at [1075, 421] on button "Yes / OK" at bounding box center [1092, 418] width 77 height 17
click at [1075, 452] on button "Yes / OK" at bounding box center [1092, 444] width 77 height 17
click at [1075, 477] on button "Yes / OK" at bounding box center [1092, 470] width 77 height 17
click at [1077, 497] on button "Yes / OK" at bounding box center [1092, 496] width 77 height 17
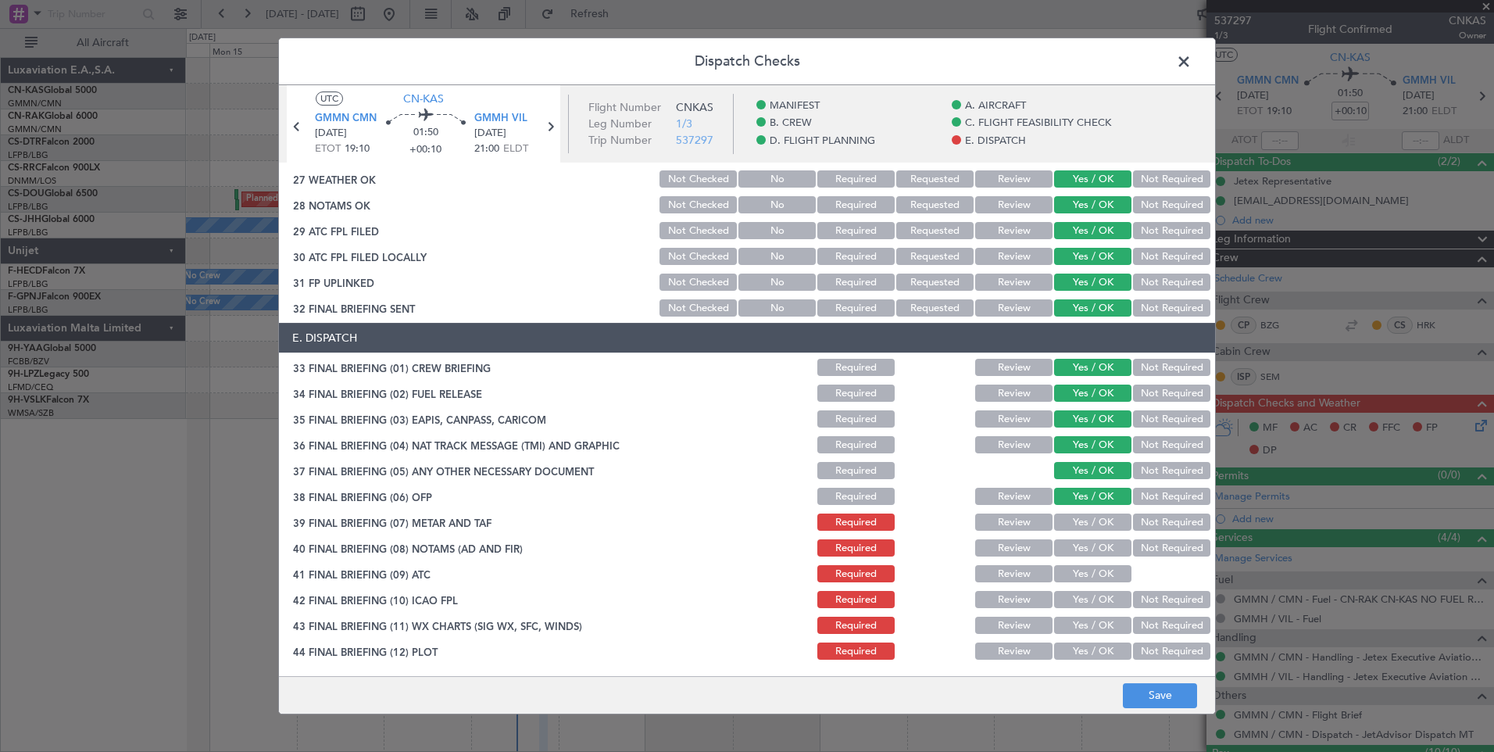
click at [1077, 519] on button "Yes / OK" at bounding box center [1092, 521] width 77 height 17
click at [1077, 559] on section "E. DISPATCH 33 FINAL BRIEFING (01) CREW BRIEFING Required Review Yes / OK Not R…" at bounding box center [747, 492] width 936 height 339
click at [1086, 552] on button "Yes / OK" at bounding box center [1092, 547] width 77 height 17
click at [1084, 573] on button "Yes / OK" at bounding box center [1092, 573] width 77 height 17
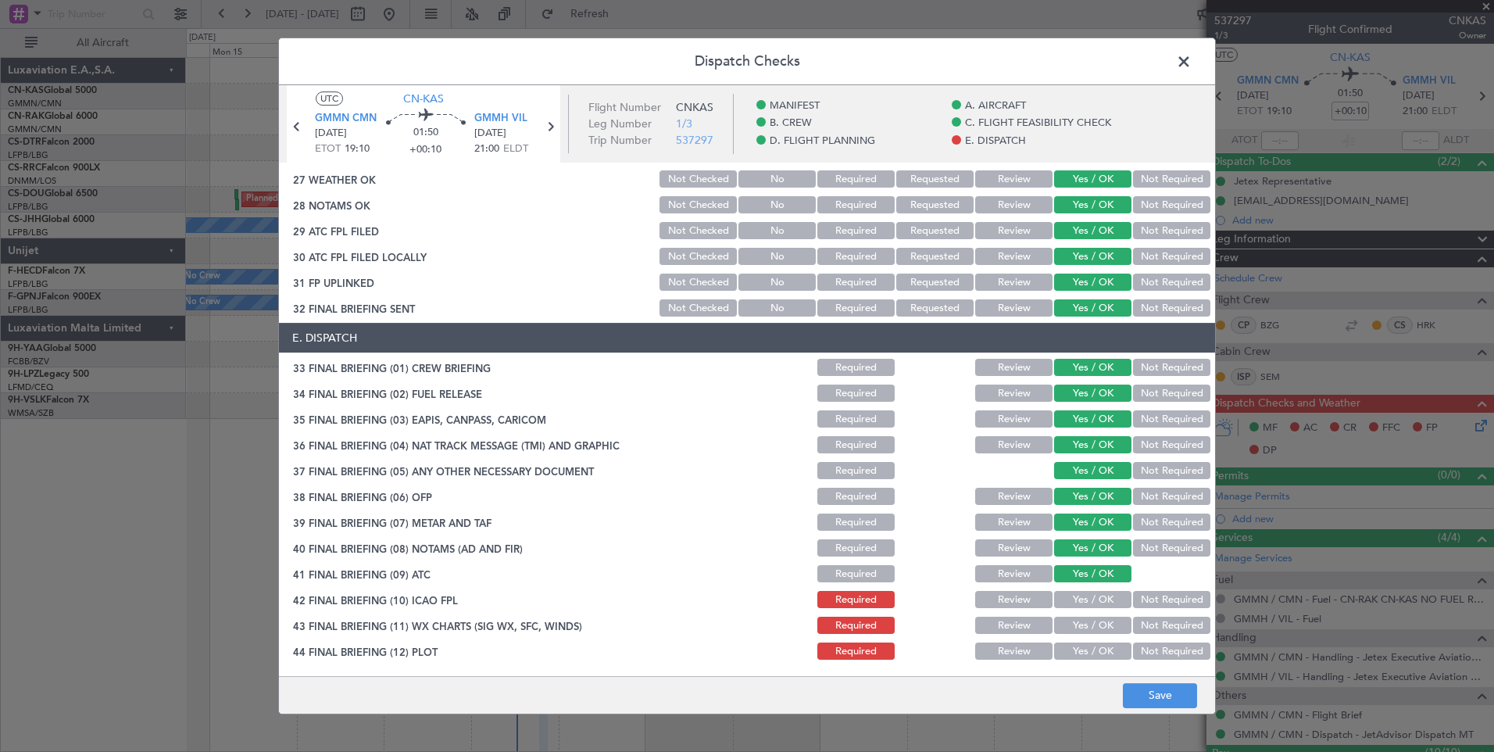
click at [1084, 596] on button "Yes / OK" at bounding box center [1092, 599] width 77 height 17
click at [1084, 627] on button "Yes / OK" at bounding box center [1092, 624] width 77 height 17
click at [1088, 649] on button "Yes / OK" at bounding box center [1092, 650] width 77 height 17
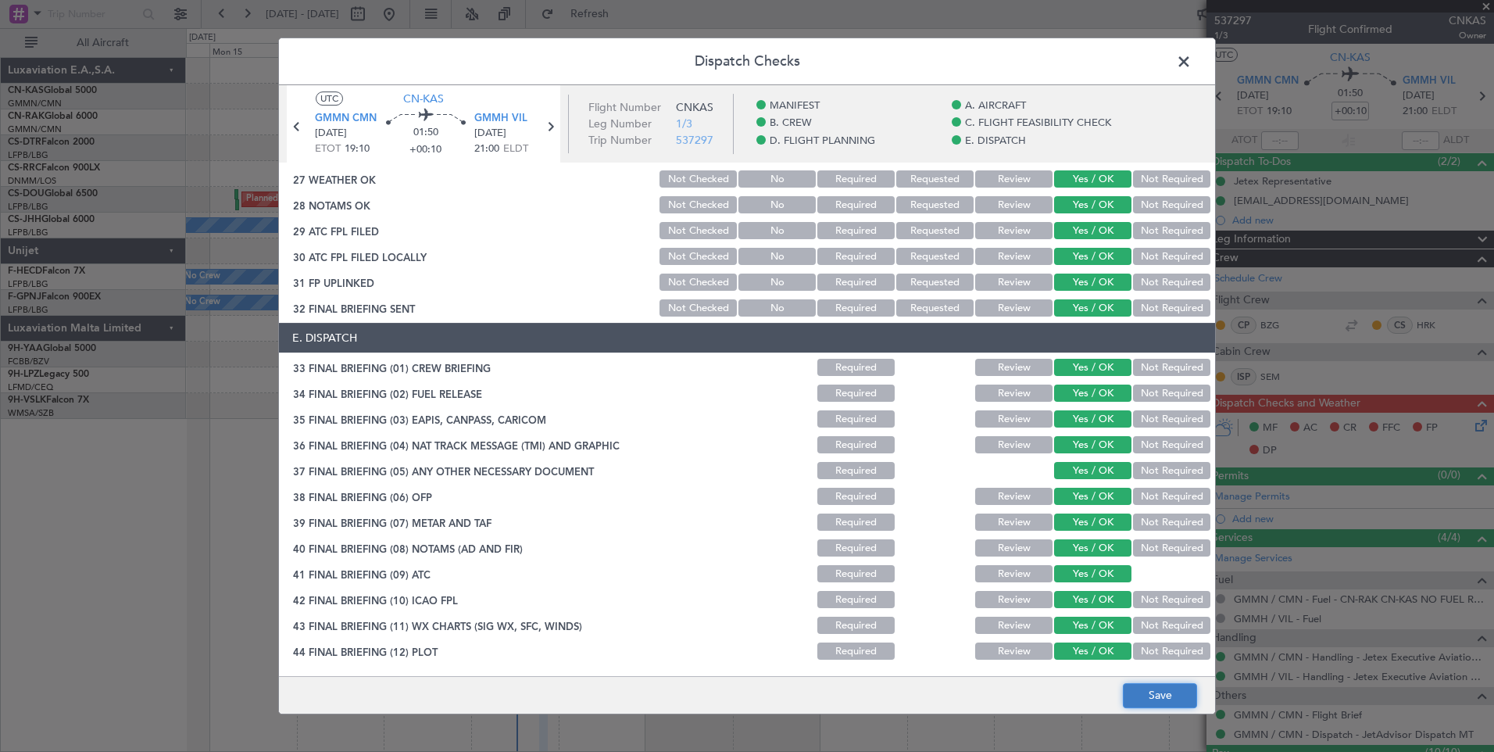
click at [1134, 692] on button "Save" at bounding box center [1160, 695] width 74 height 25
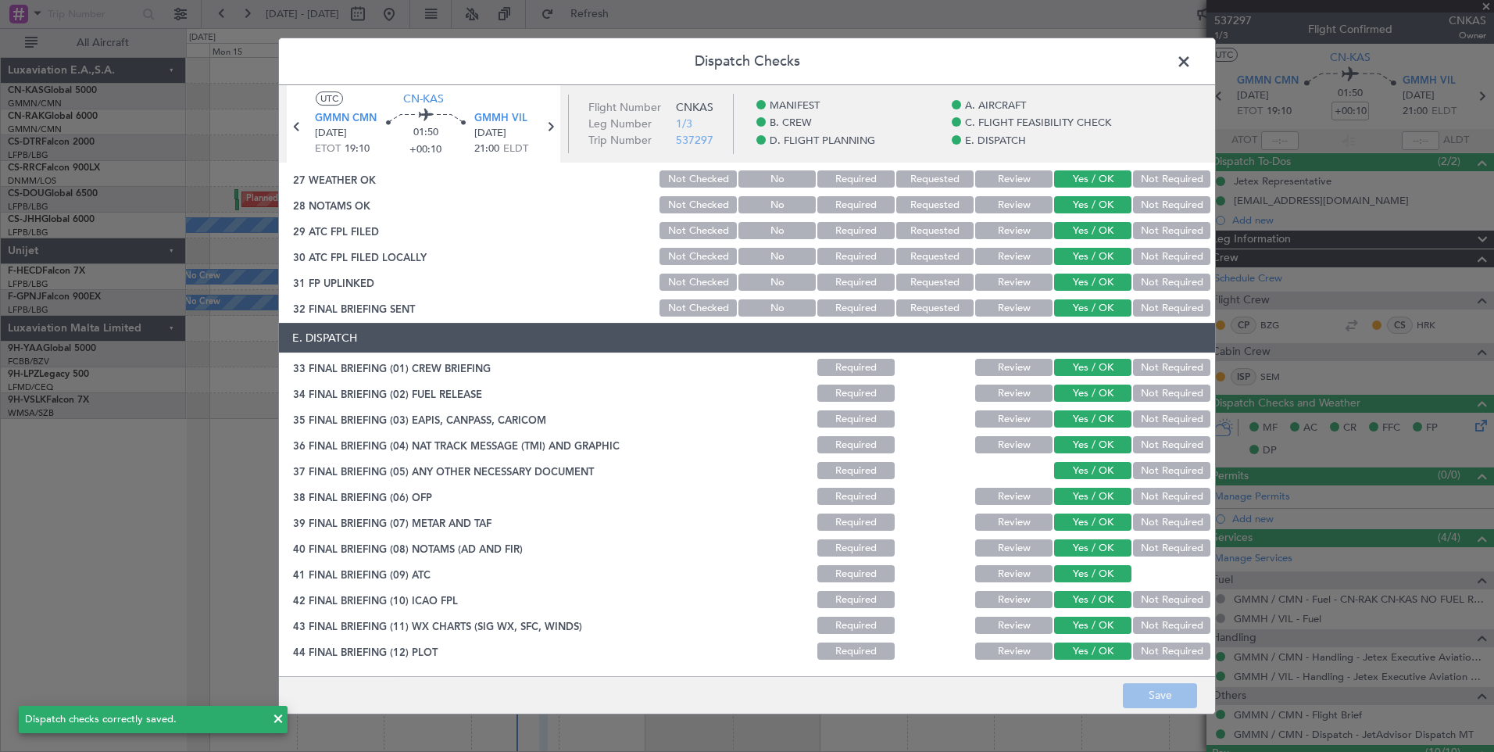
click at [1191, 59] on span at bounding box center [1191, 65] width 0 height 31
